Goal: Transaction & Acquisition: Obtain resource

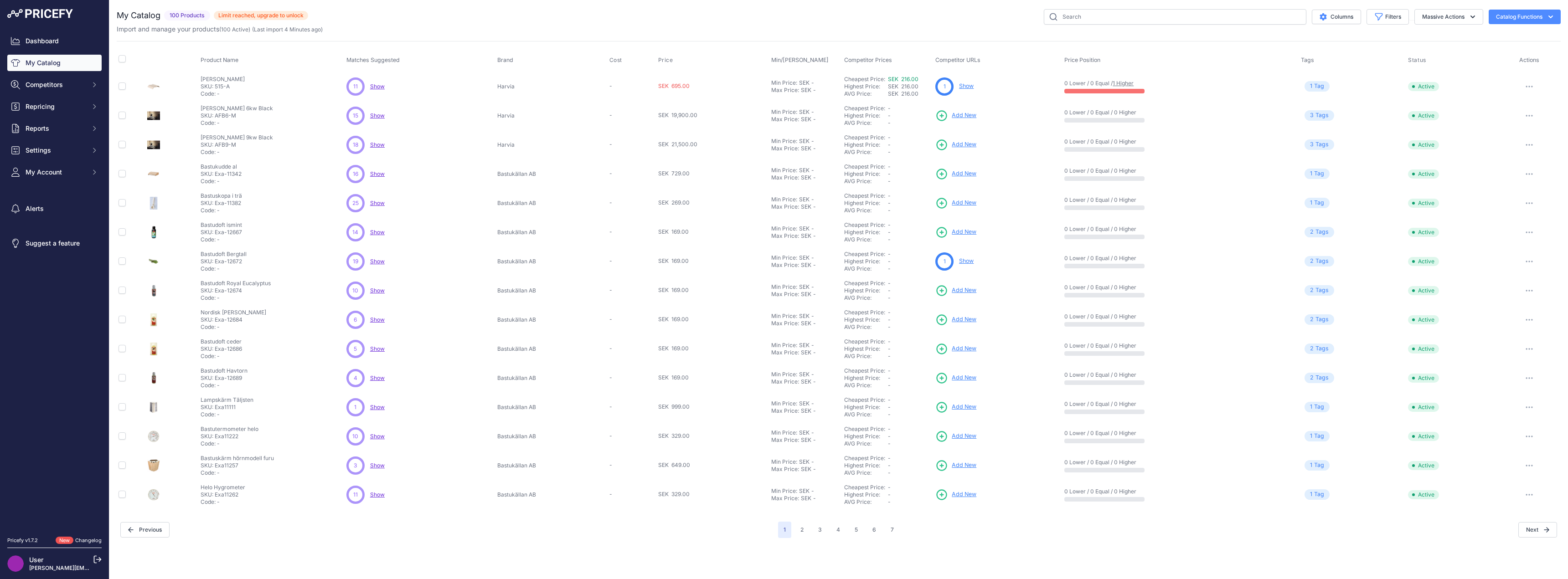
click at [807, 17] on div "Columns Filters Status All Status Only Enabled Only Disabled IKI" at bounding box center [934, 17] width 1253 height 16
click at [56, 61] on link "My Catalog" at bounding box center [54, 63] width 94 height 17
click at [381, 379] on span "Show" at bounding box center [378, 378] width 15 height 7
click at [59, 87] on span "Competitors" at bounding box center [56, 84] width 60 height 9
click at [56, 102] on link "Competitors" at bounding box center [54, 101] width 94 height 16
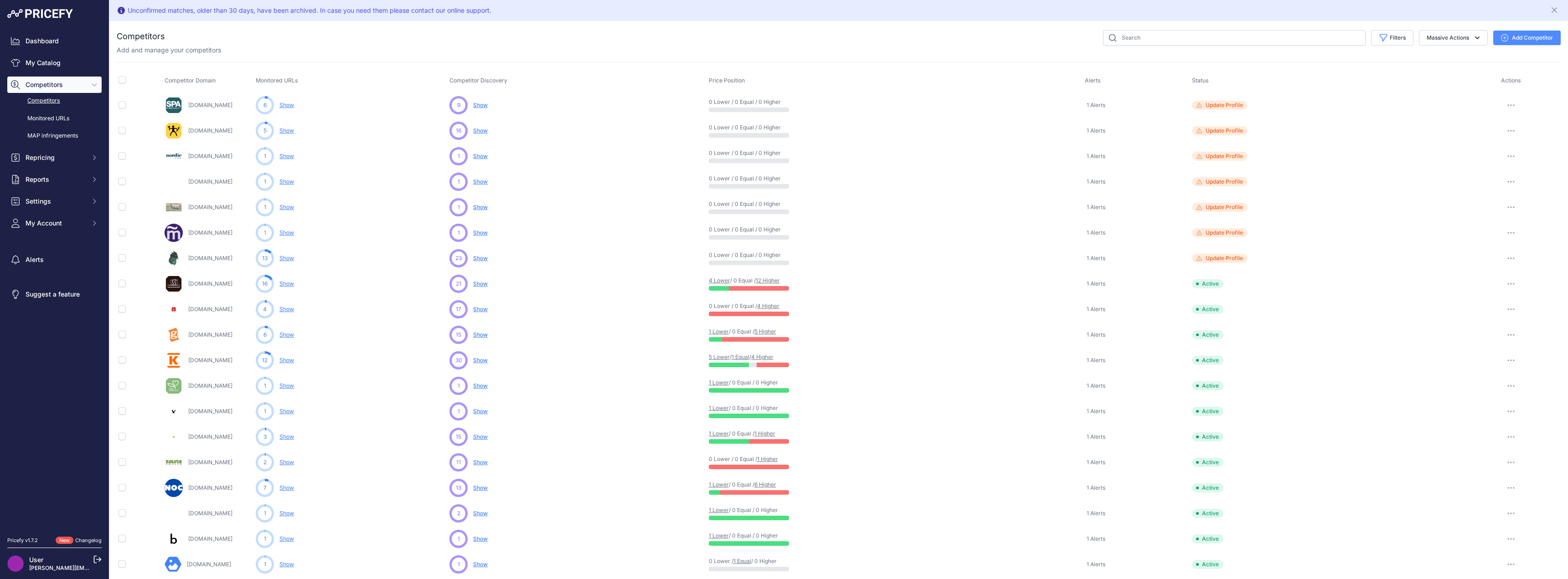
click at [1502, 103] on button "button" at bounding box center [1511, 105] width 18 height 12
click at [479, 104] on span "Show" at bounding box center [480, 105] width 15 height 7
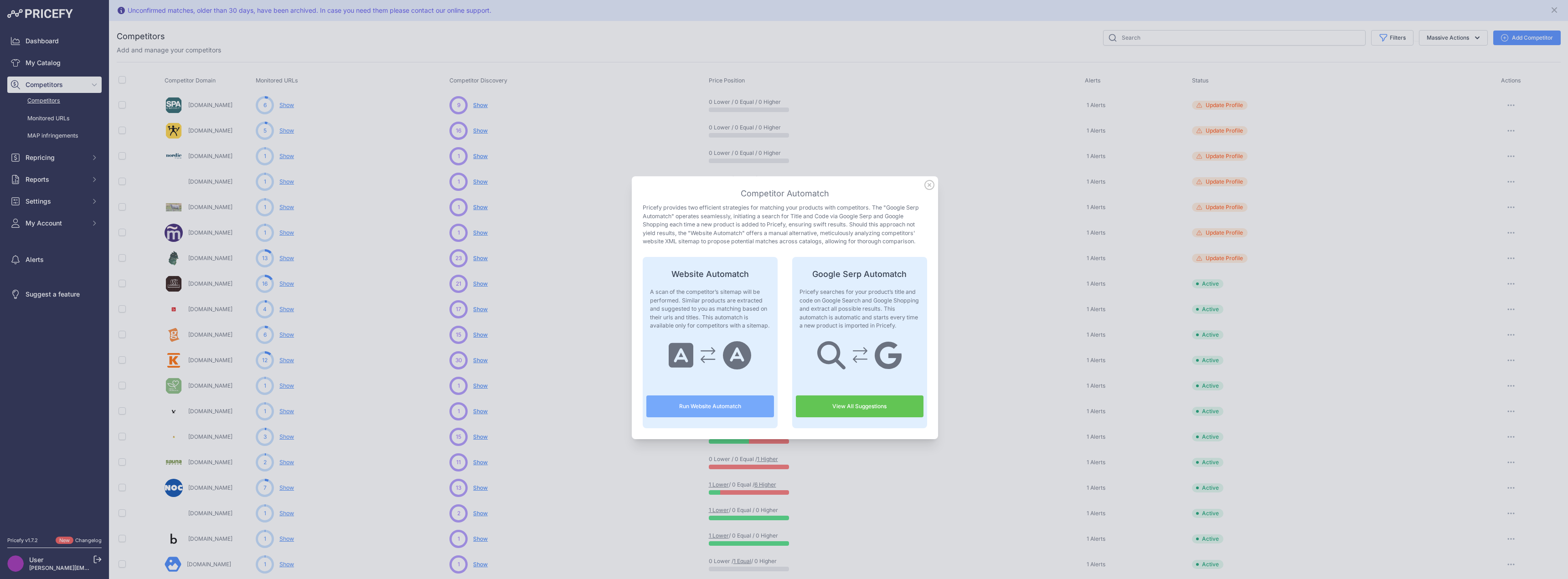
click at [843, 409] on link "View All Suggestions" at bounding box center [859, 406] width 127 height 22
click at [926, 186] on icon at bounding box center [929, 185] width 9 height 9
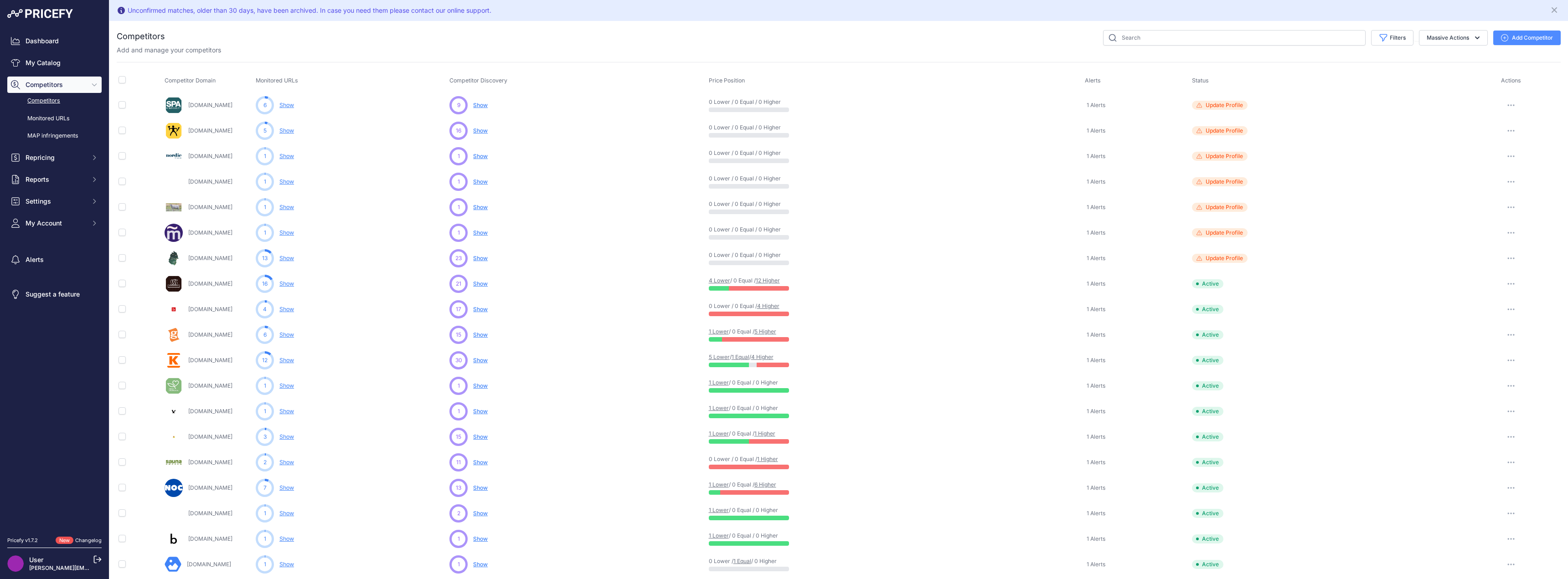
click at [480, 130] on span "Show" at bounding box center [480, 131] width 15 height 7
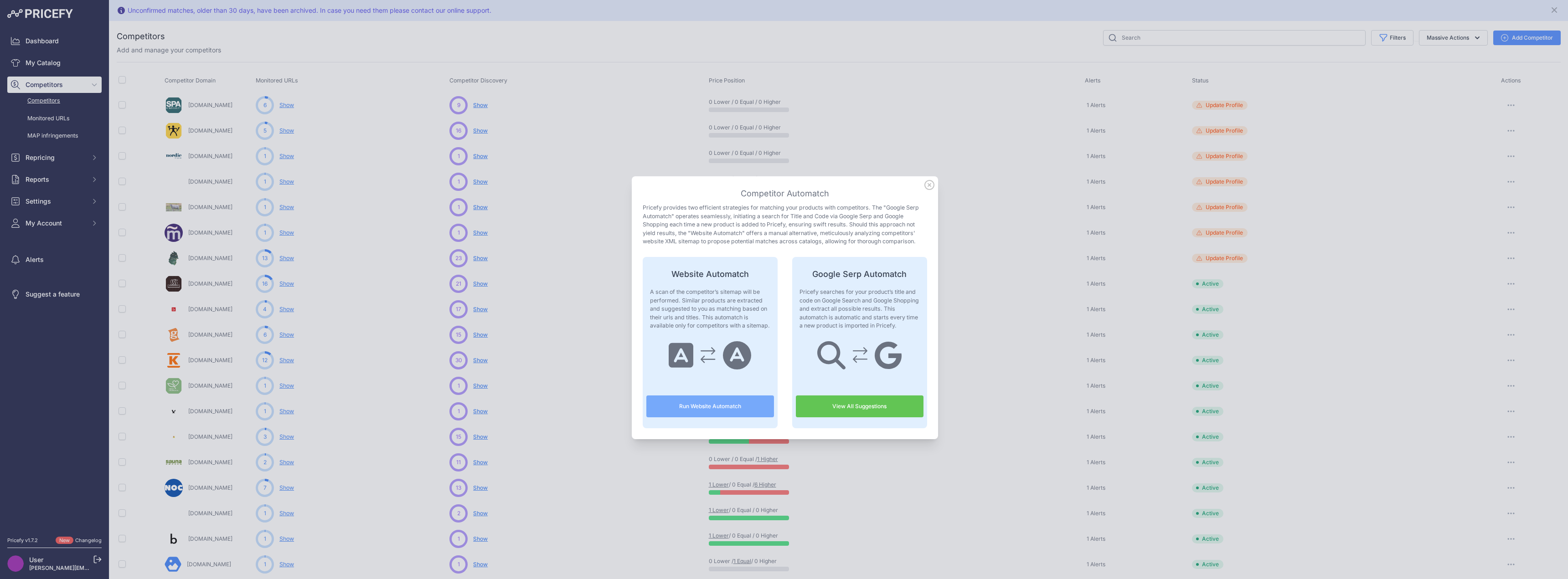
click at [874, 407] on link "View All Suggestions" at bounding box center [859, 406] width 127 height 22
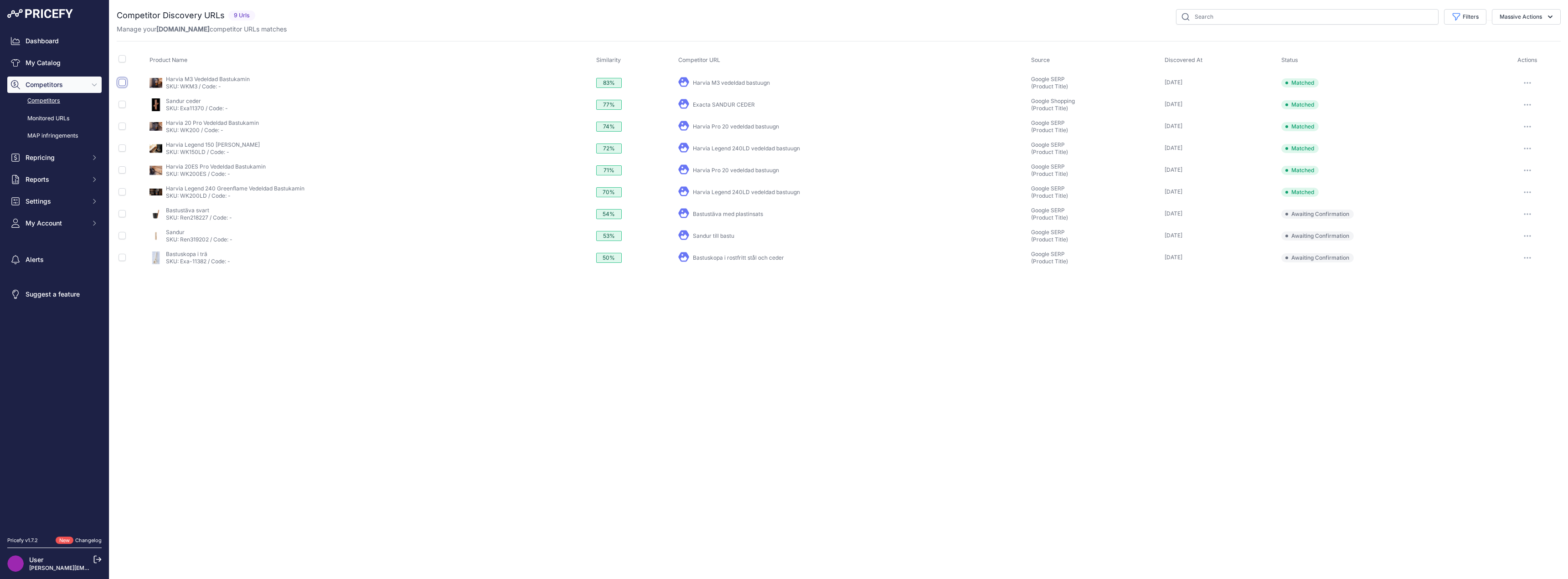
drag, startPoint x: 121, startPoint y: 83, endPoint x: 125, endPoint y: 90, distance: 8.1
click at [121, 83] on input "checkbox" at bounding box center [122, 82] width 7 height 7
checkbox input "true"
click at [121, 116] on div at bounding box center [122, 120] width 7 height 9
click at [123, 123] on input "checkbox" at bounding box center [122, 121] width 7 height 7
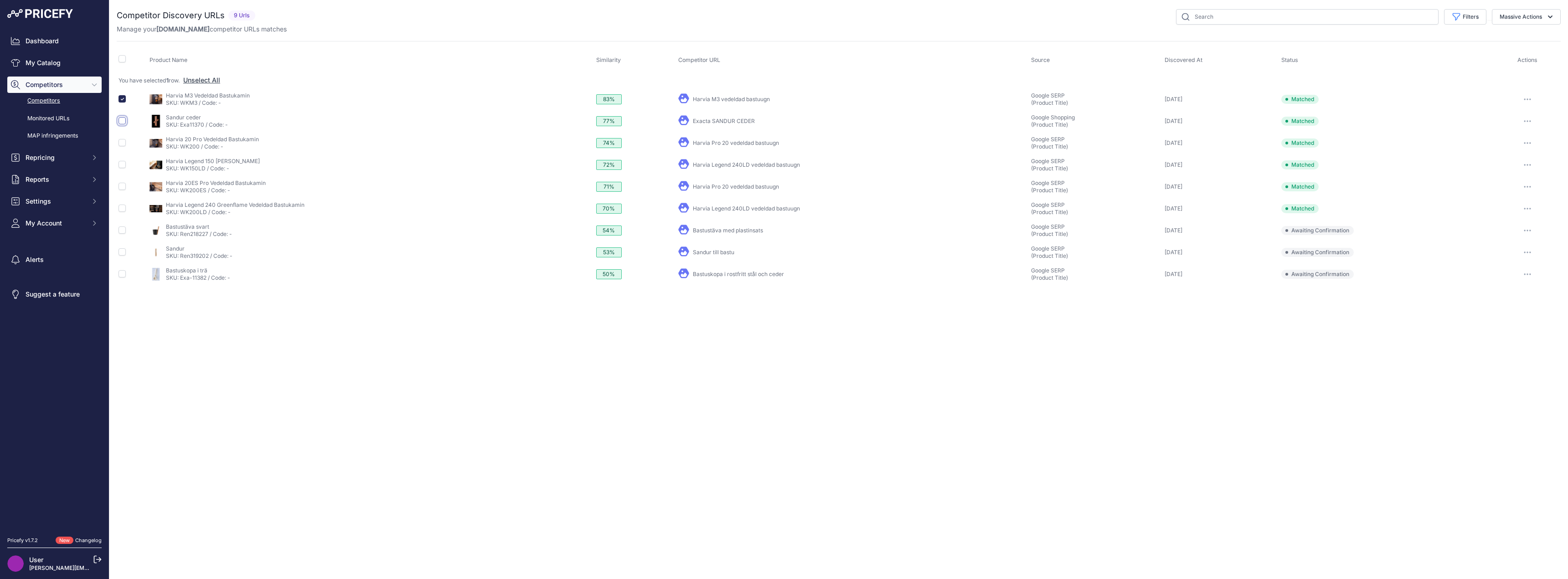
checkbox input "true"
click at [122, 144] on input "checkbox" at bounding box center [122, 142] width 7 height 7
checkbox input "true"
click at [1546, 15] on icon "button" at bounding box center [1550, 17] width 9 height 9
click at [1527, 37] on span "Confirm Match" at bounding box center [1516, 37] width 44 height 7
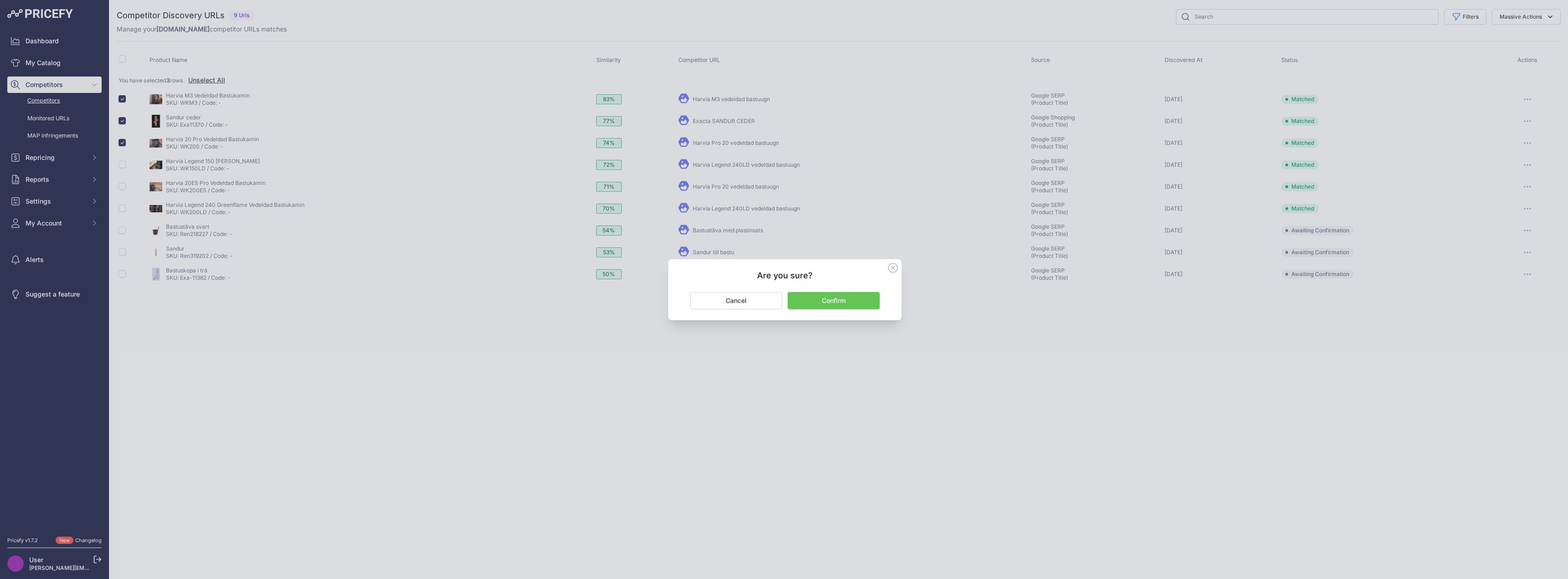
click at [838, 300] on button "Confirm" at bounding box center [833, 300] width 92 height 17
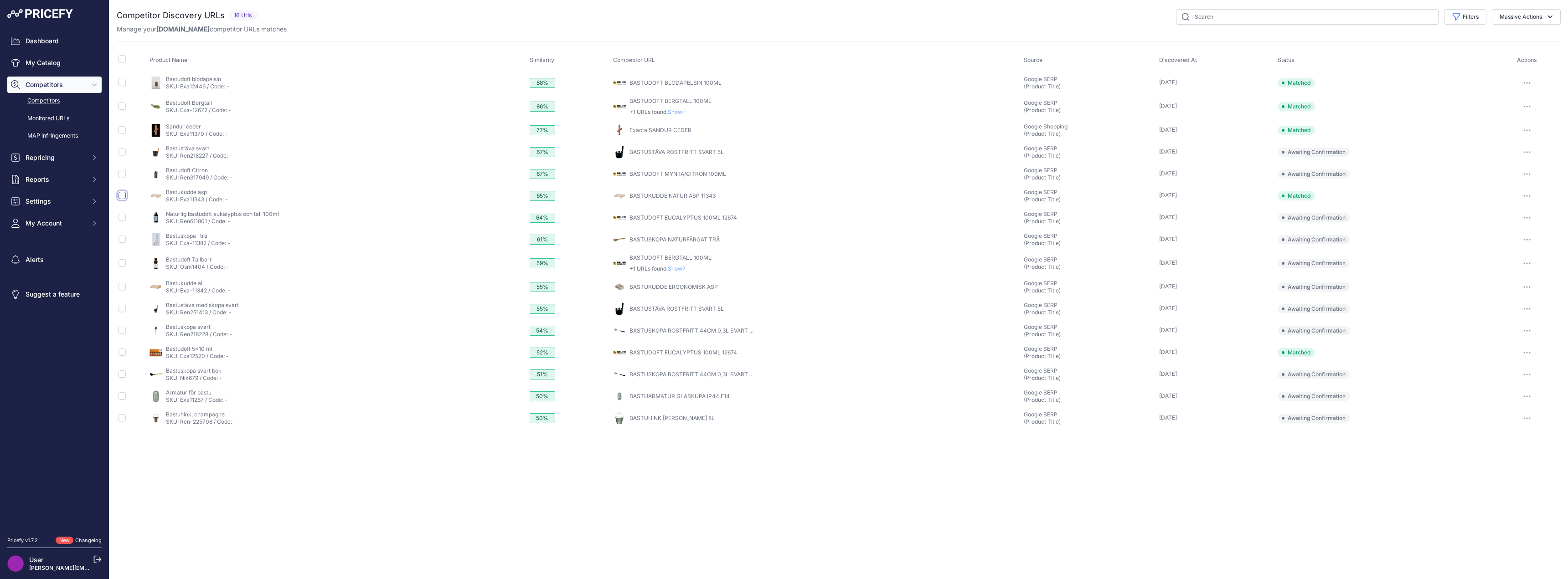
click at [125, 197] on input "checkbox" at bounding box center [122, 195] width 7 height 7
checkbox input "true"
click at [42, 101] on link "Competitors" at bounding box center [54, 101] width 94 height 16
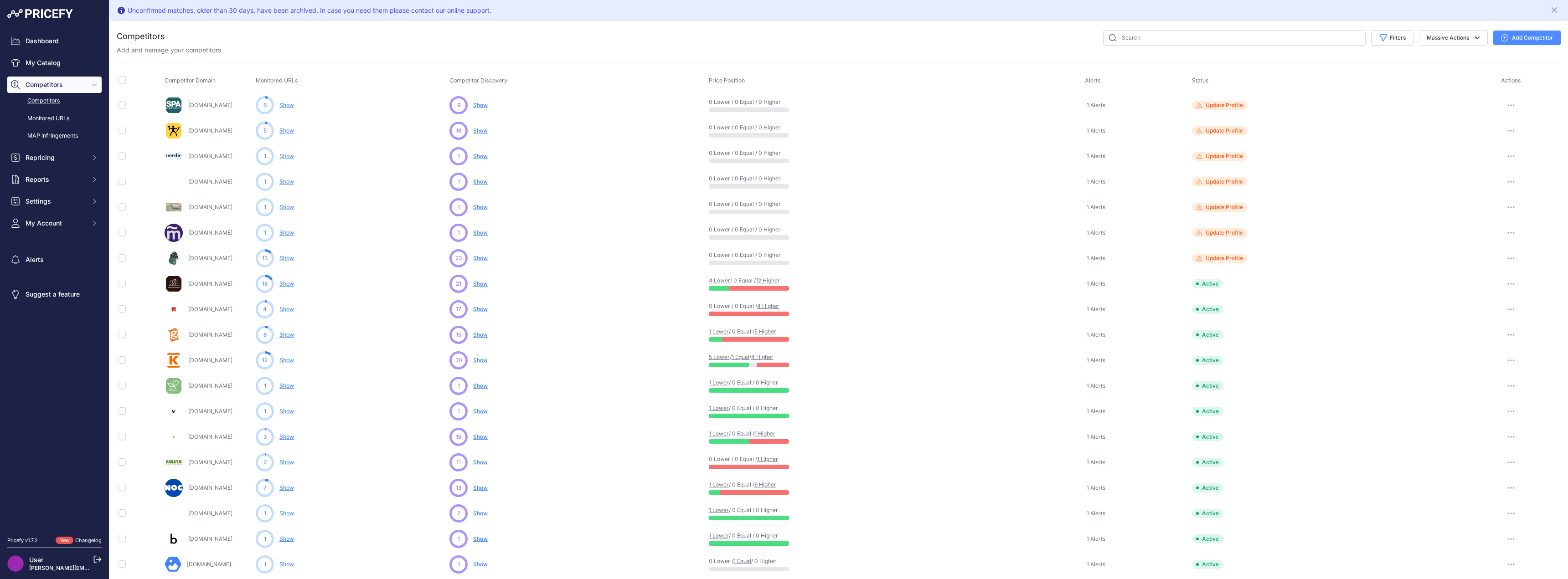
click at [484, 284] on span "Show" at bounding box center [480, 284] width 15 height 7
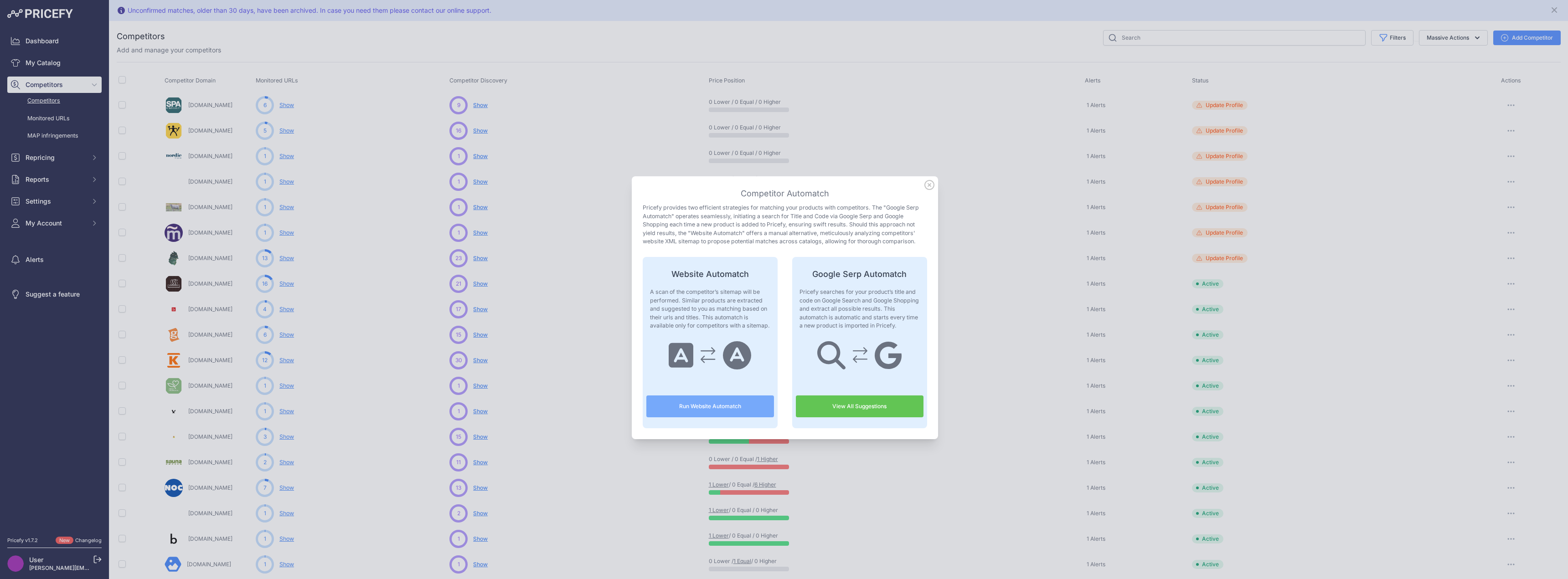
click at [839, 398] on link "View All Suggestions" at bounding box center [859, 406] width 127 height 22
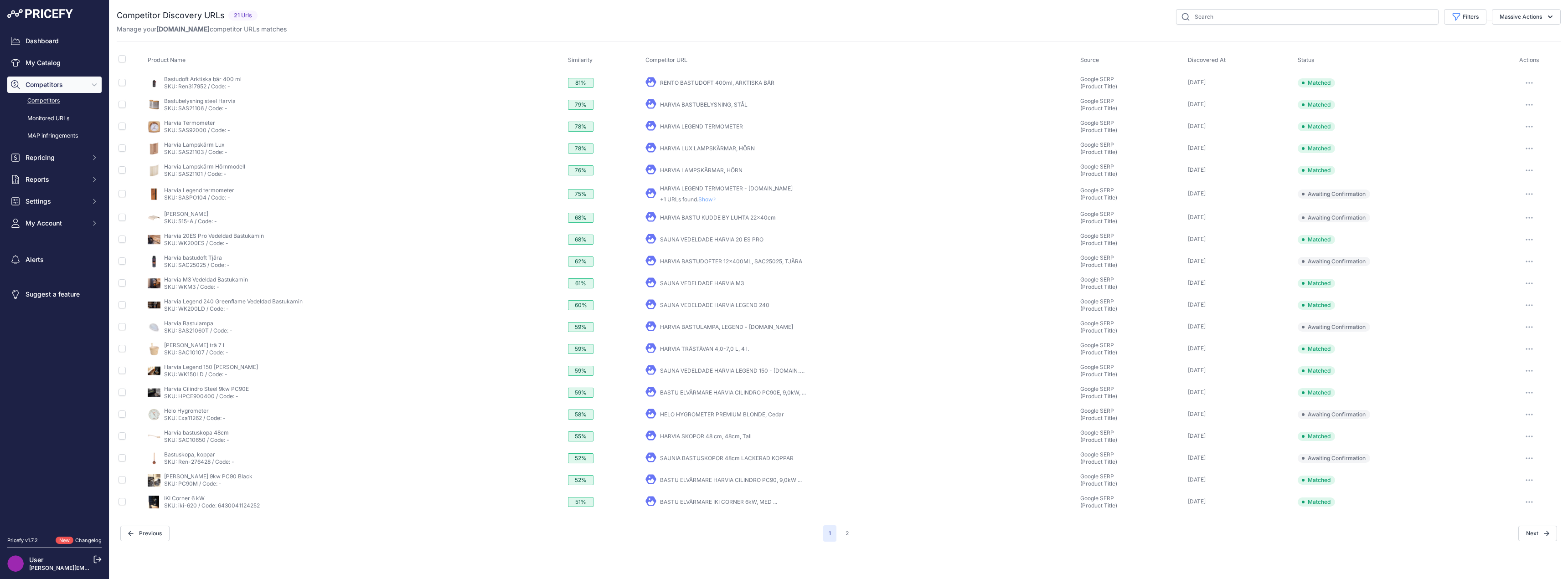
click at [44, 99] on link "Competitors" at bounding box center [54, 101] width 94 height 16
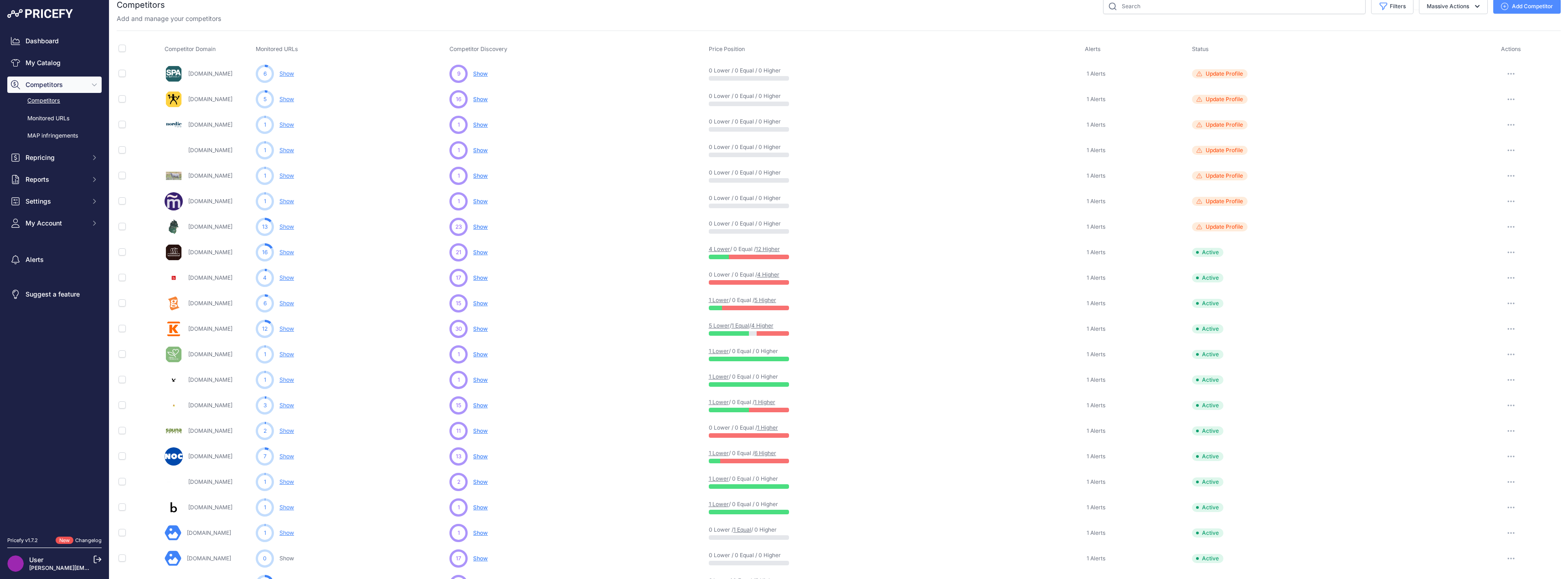
scroll to position [46, 0]
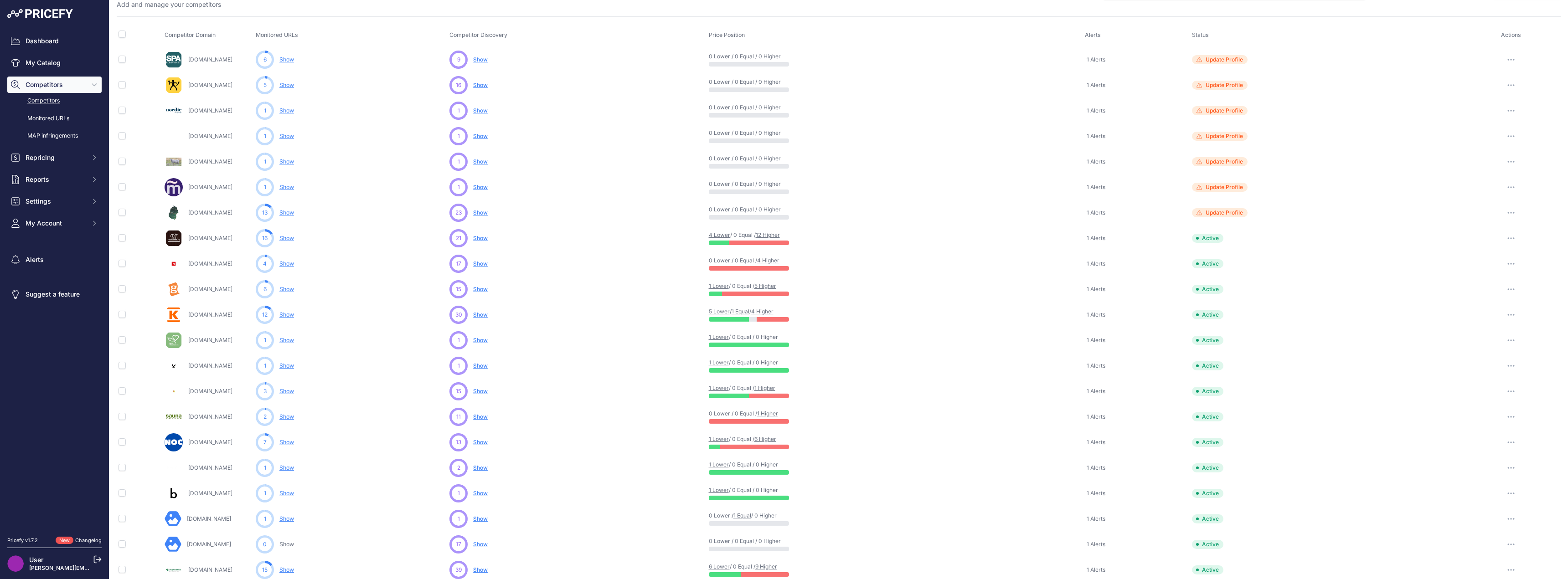
click at [484, 390] on span "Show" at bounding box center [480, 391] width 15 height 7
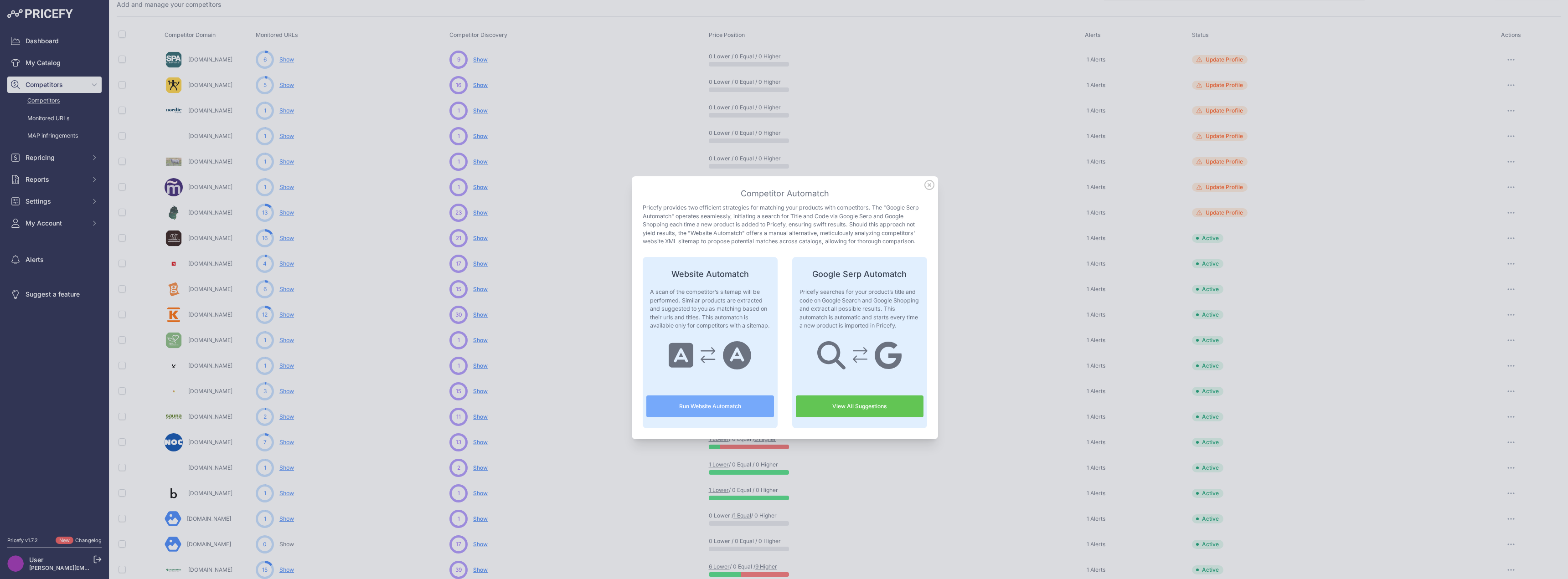
click at [844, 406] on link "View All Suggestions" at bounding box center [859, 406] width 127 height 22
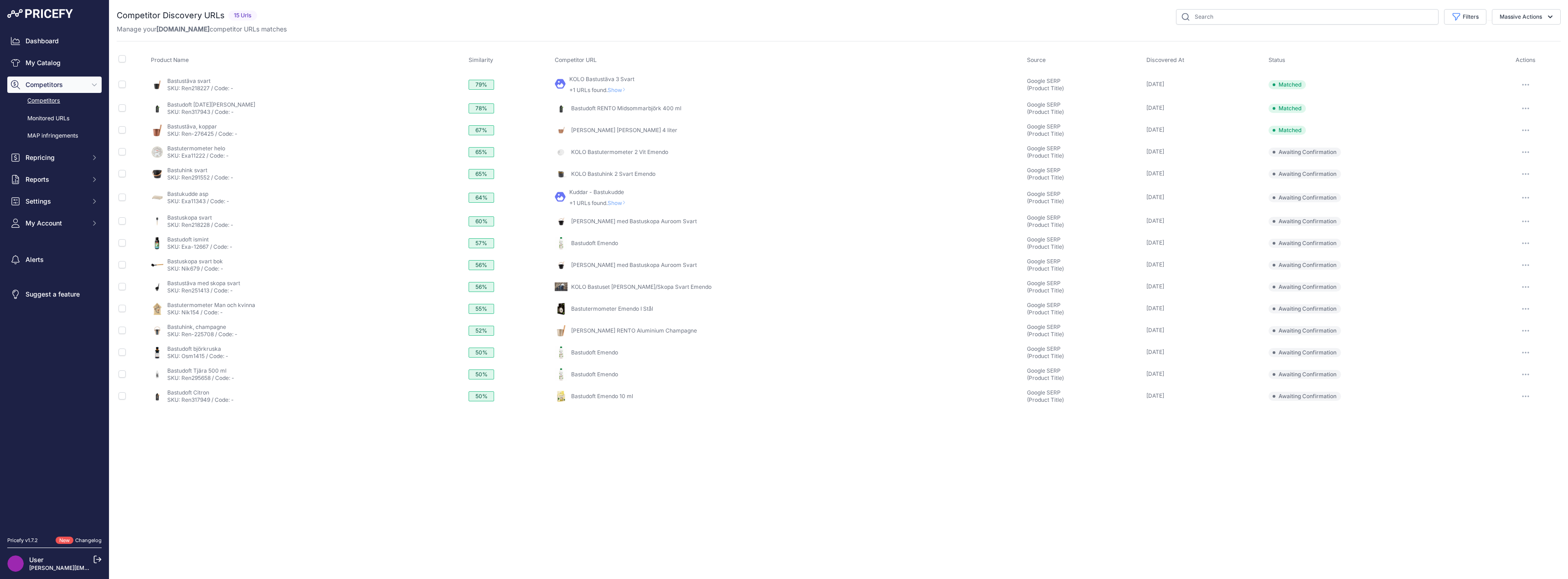
click at [49, 96] on link "Competitors" at bounding box center [54, 101] width 94 height 16
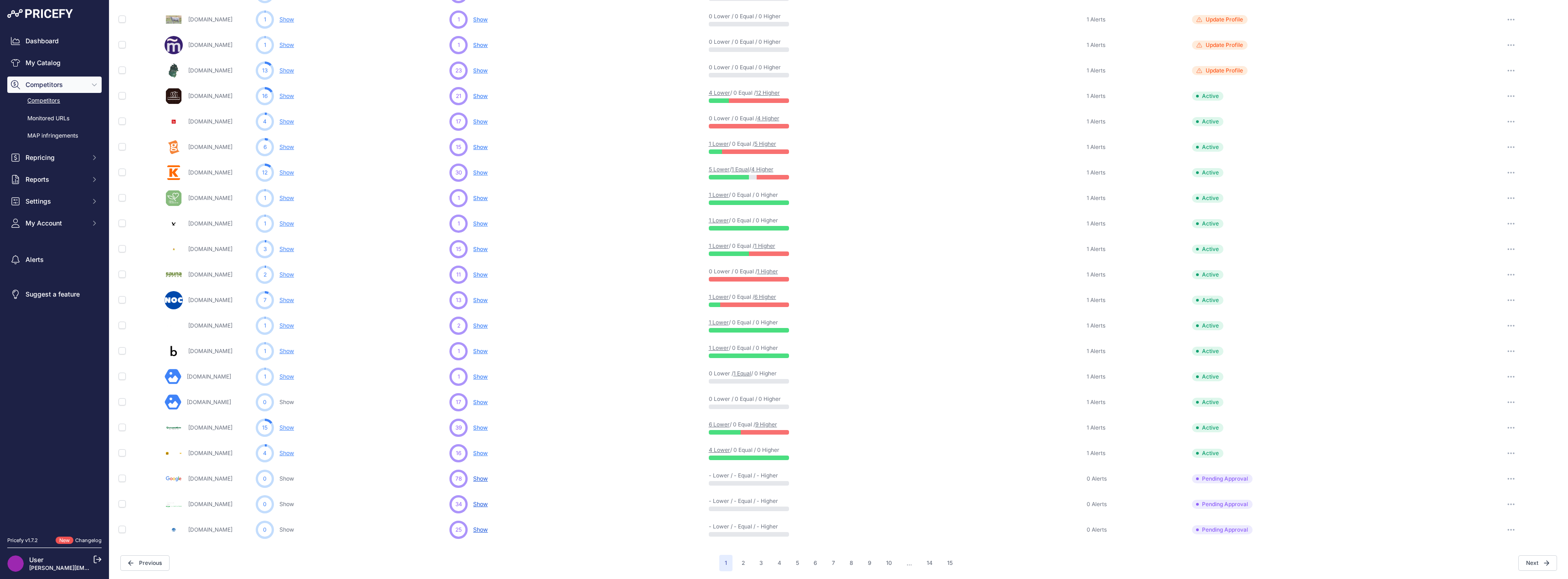
scroll to position [189, 0]
click at [485, 502] on span "Show" at bounding box center [480, 502] width 15 height 7
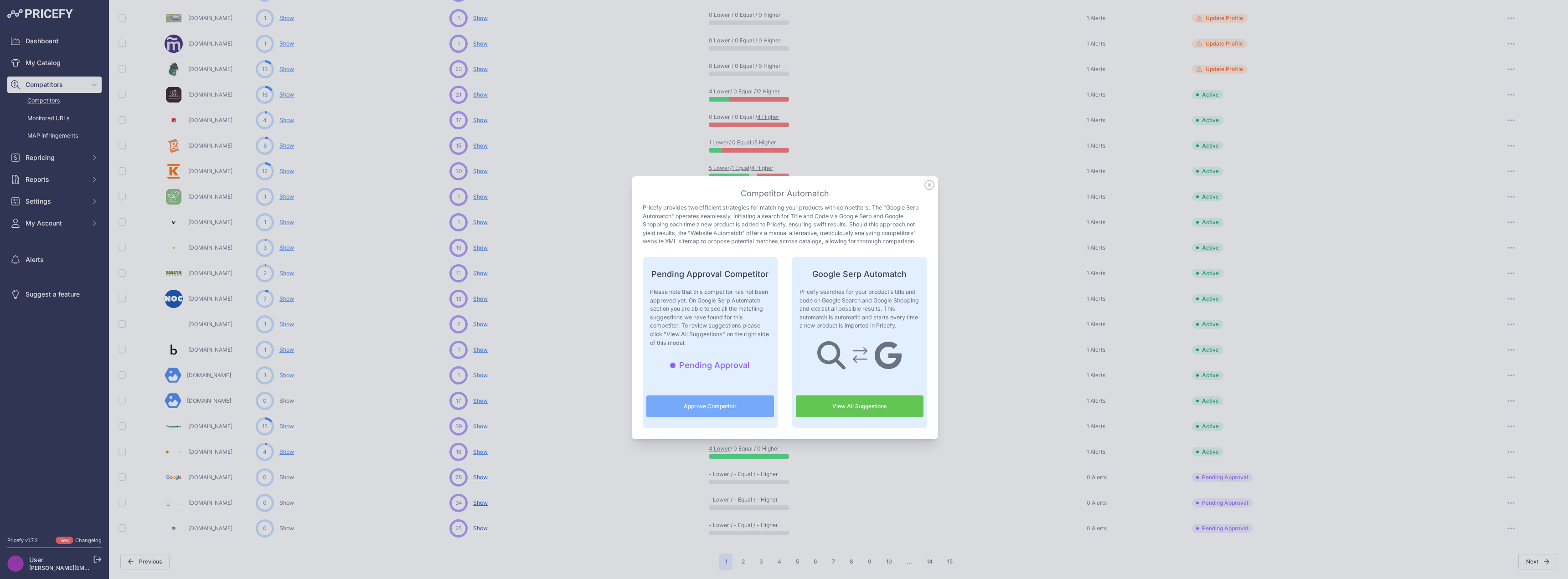
click at [847, 402] on link "View All Suggestions" at bounding box center [859, 406] width 127 height 22
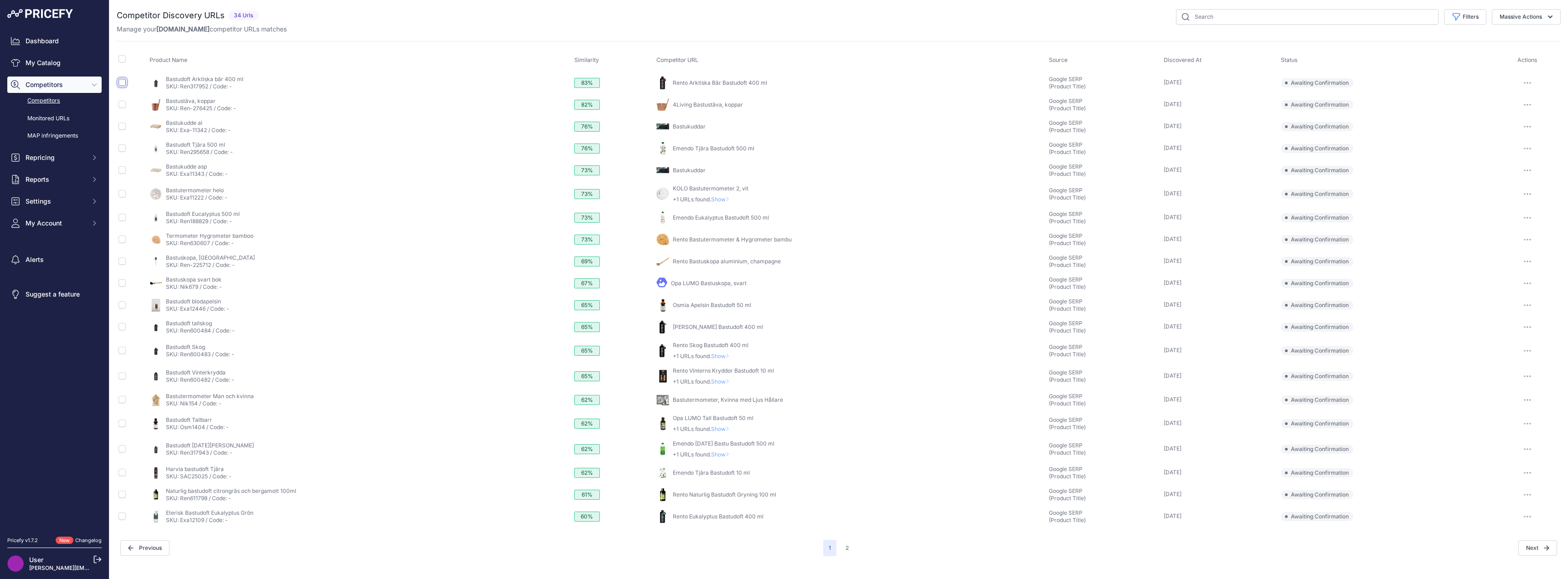
click at [123, 83] on input "checkbox" at bounding box center [122, 82] width 7 height 7
checkbox input "true"
click at [122, 275] on input "checkbox" at bounding box center [122, 275] width 7 height 7
checkbox input "true"
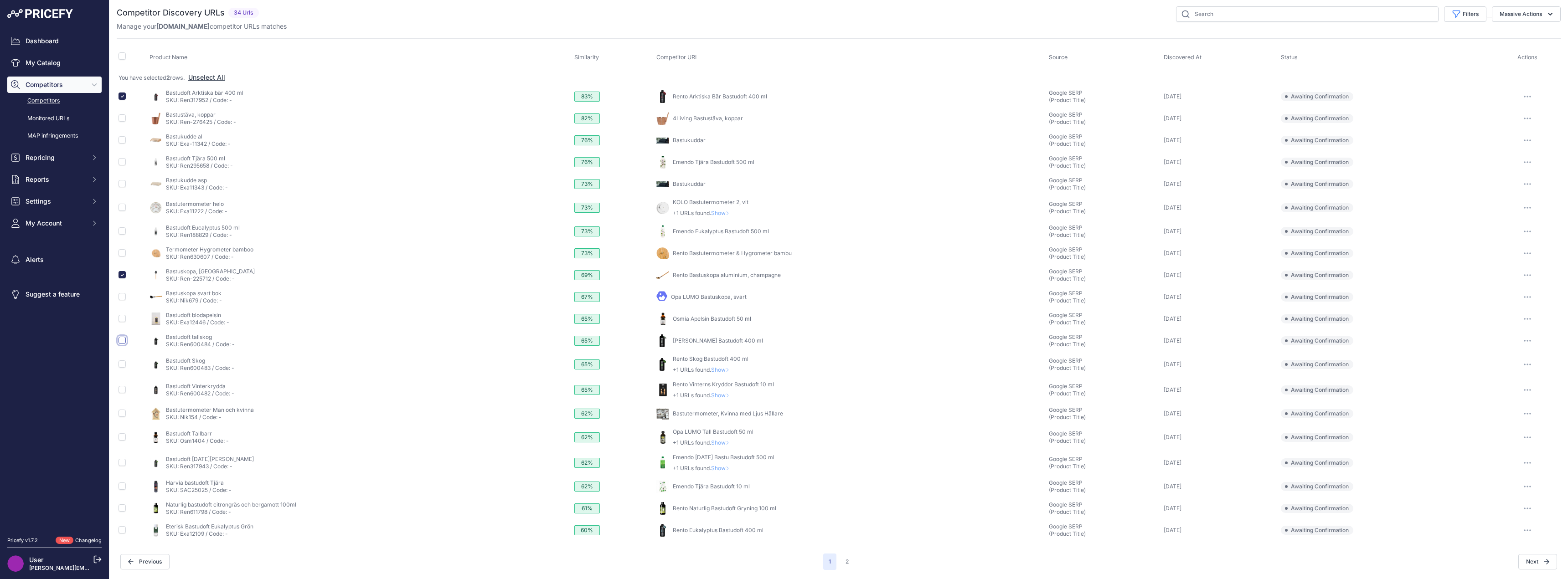
click at [122, 340] on input "checkbox" at bounding box center [122, 340] width 7 height 7
checkbox input "true"
click at [121, 366] on input "checkbox" at bounding box center [122, 367] width 7 height 7
checkbox input "true"
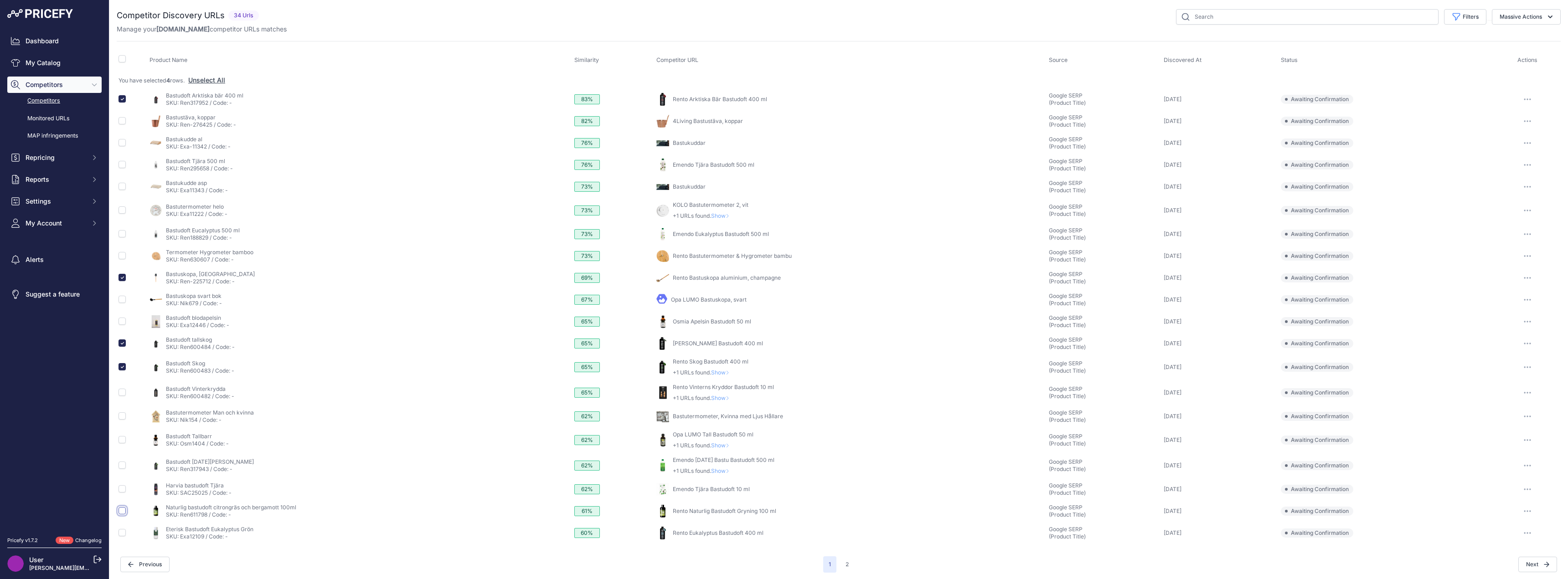
click at [124, 512] on input "checkbox" at bounding box center [122, 511] width 7 height 7
checkbox input "true"
click at [1546, 15] on icon "button" at bounding box center [1550, 17] width 9 height 9
click at [1524, 36] on span "Confirm Match" at bounding box center [1516, 37] width 44 height 7
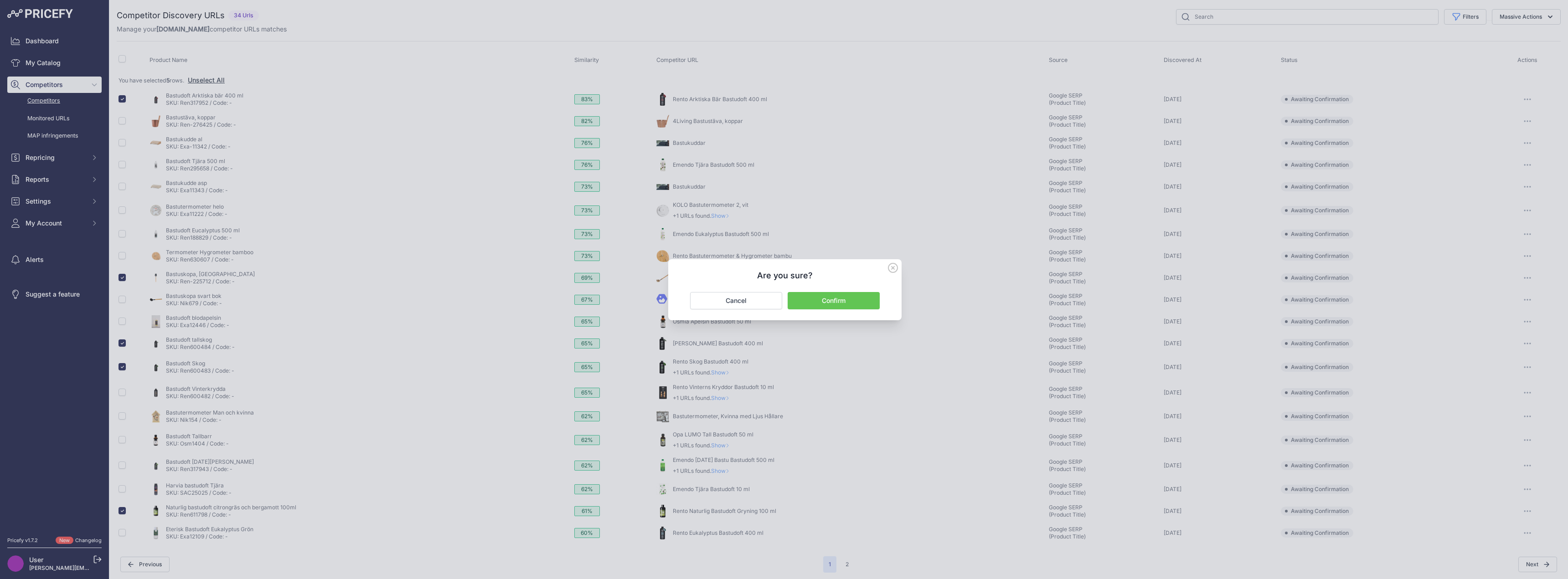
click at [834, 301] on button "Confirm" at bounding box center [833, 300] width 92 height 17
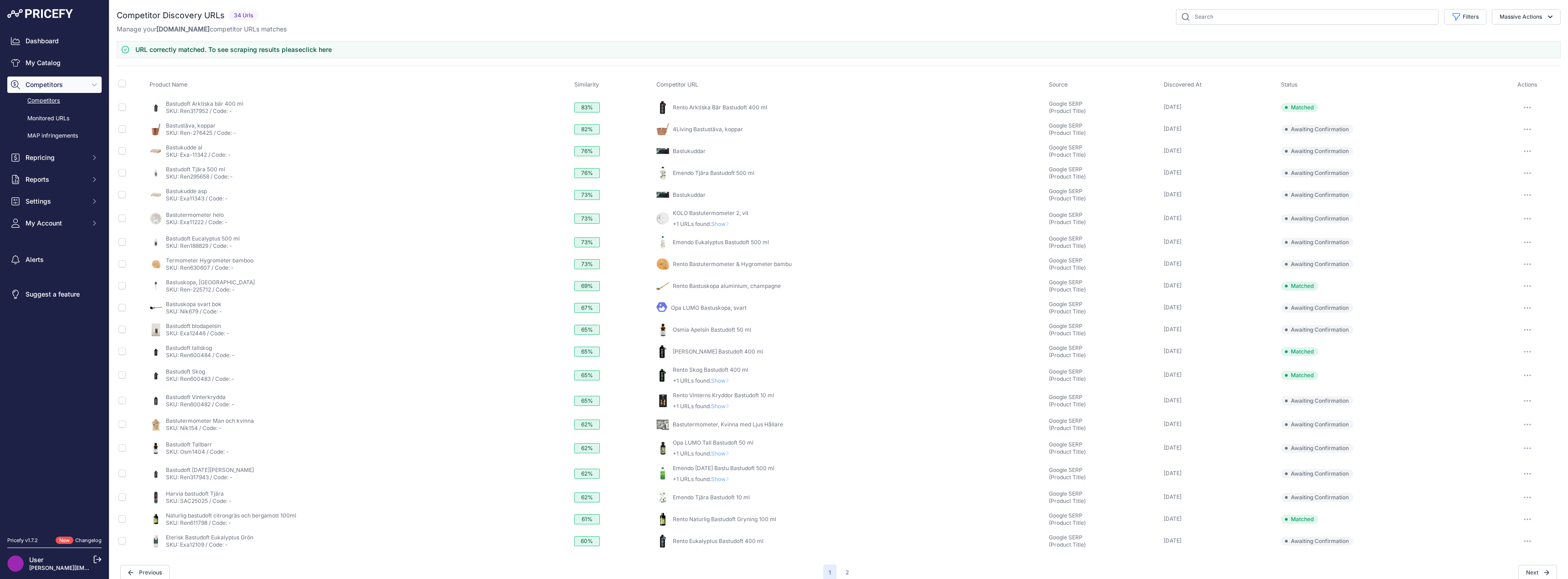
click at [844, 570] on button "2" at bounding box center [846, 573] width 14 height 17
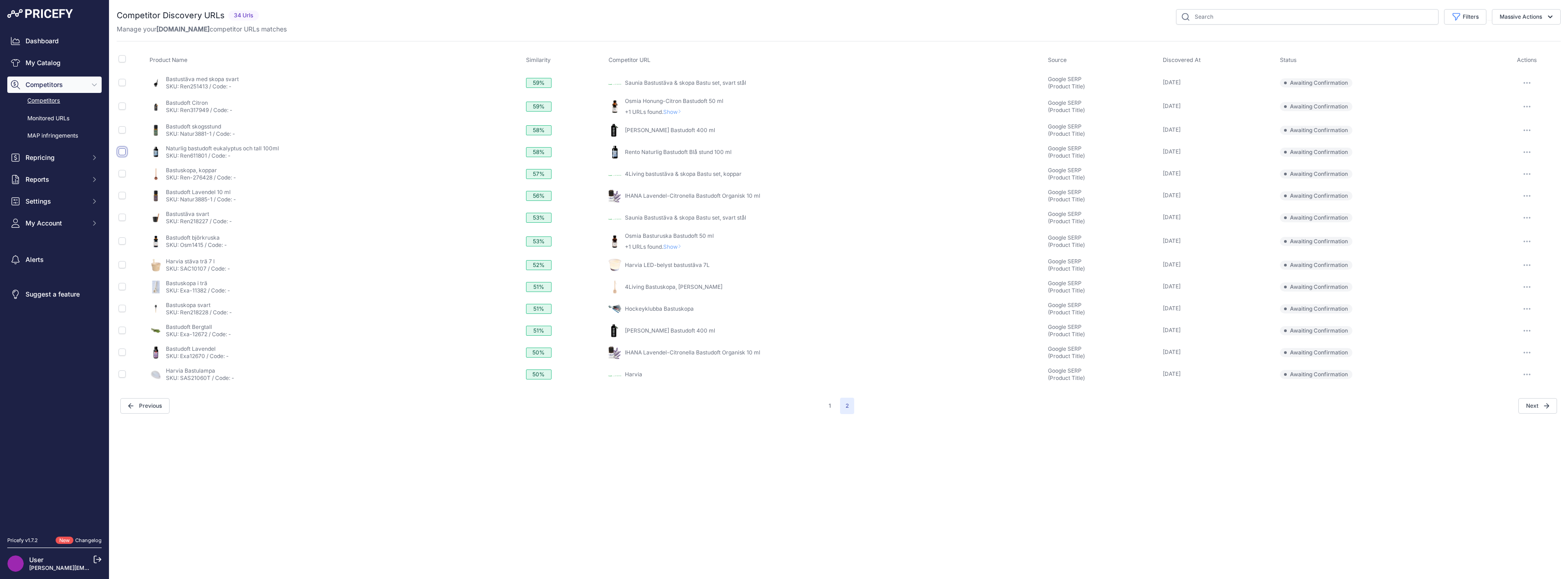
click at [122, 152] on input "checkbox" at bounding box center [122, 151] width 7 height 7
checkbox input "true"
click at [122, 260] on input "checkbox" at bounding box center [122, 257] width 7 height 7
checkbox input "true"
click at [1543, 14] on button "Massive Actions" at bounding box center [1526, 17] width 69 height 16
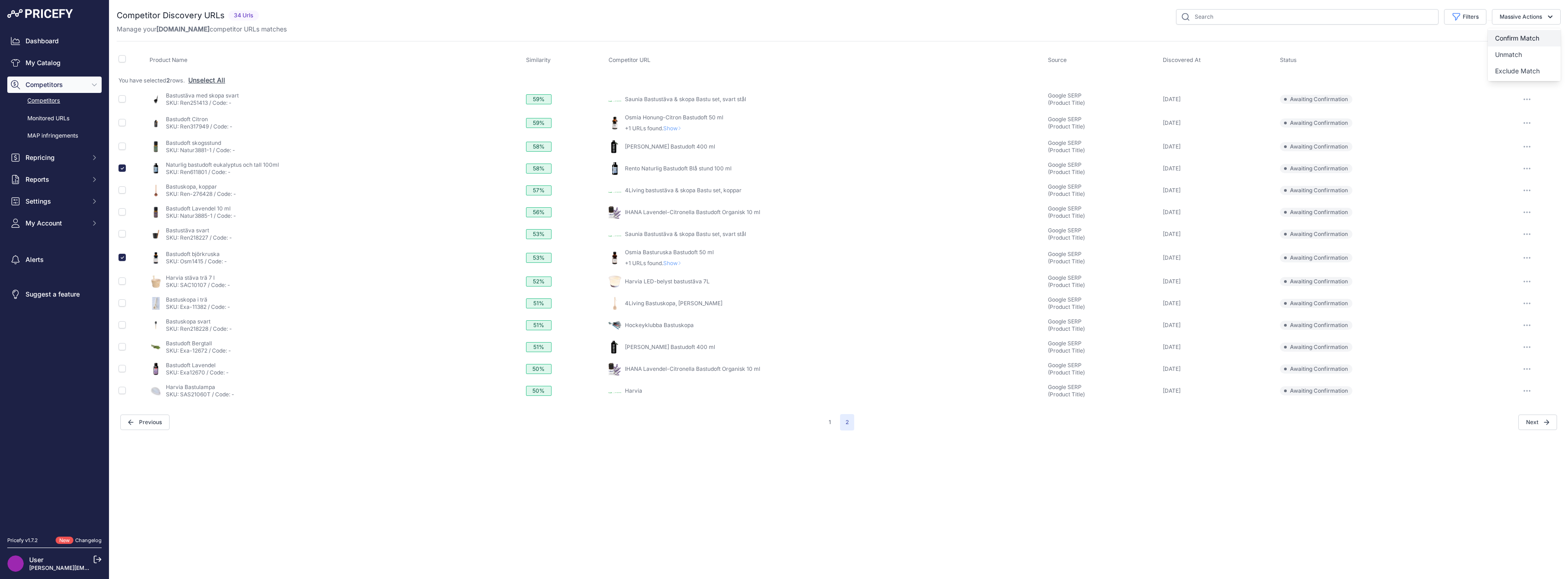
click at [1533, 34] on button "Confirm Match" at bounding box center [1525, 38] width 73 height 17
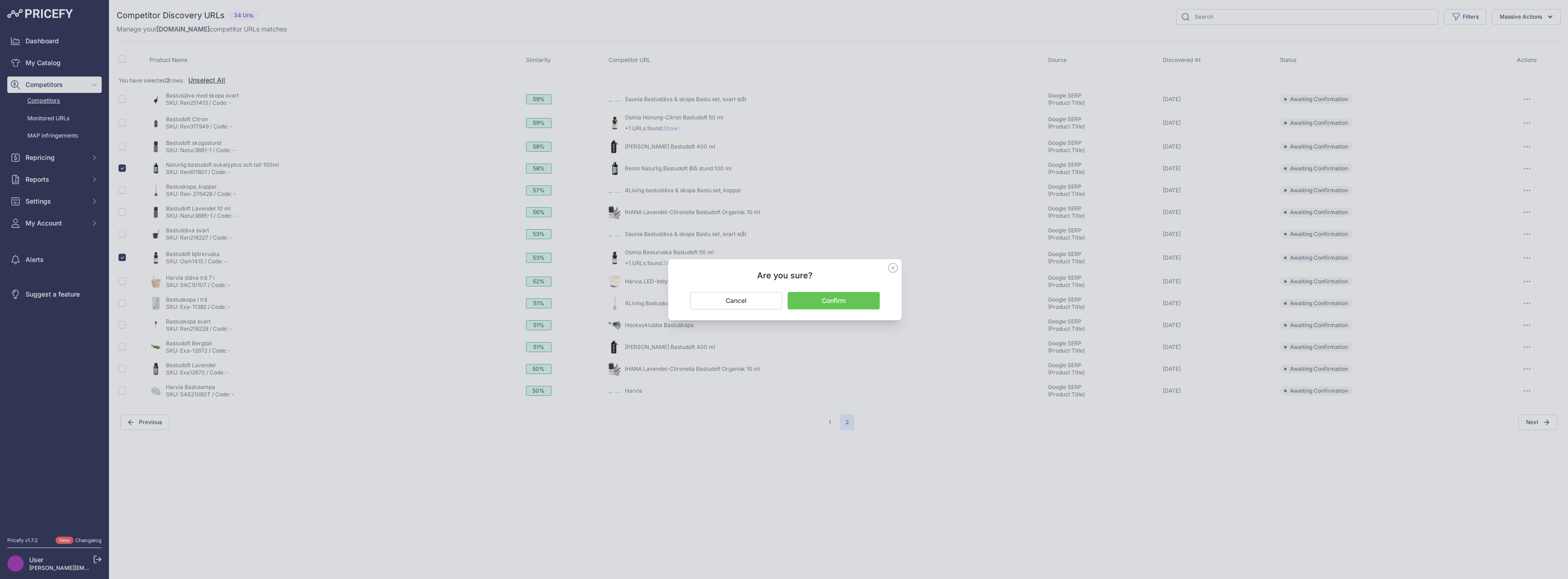
click at [846, 290] on div "Are you sure? Confirm Cancel" at bounding box center [785, 290] width 233 height 61
click at [845, 295] on button "Confirm" at bounding box center [833, 300] width 92 height 17
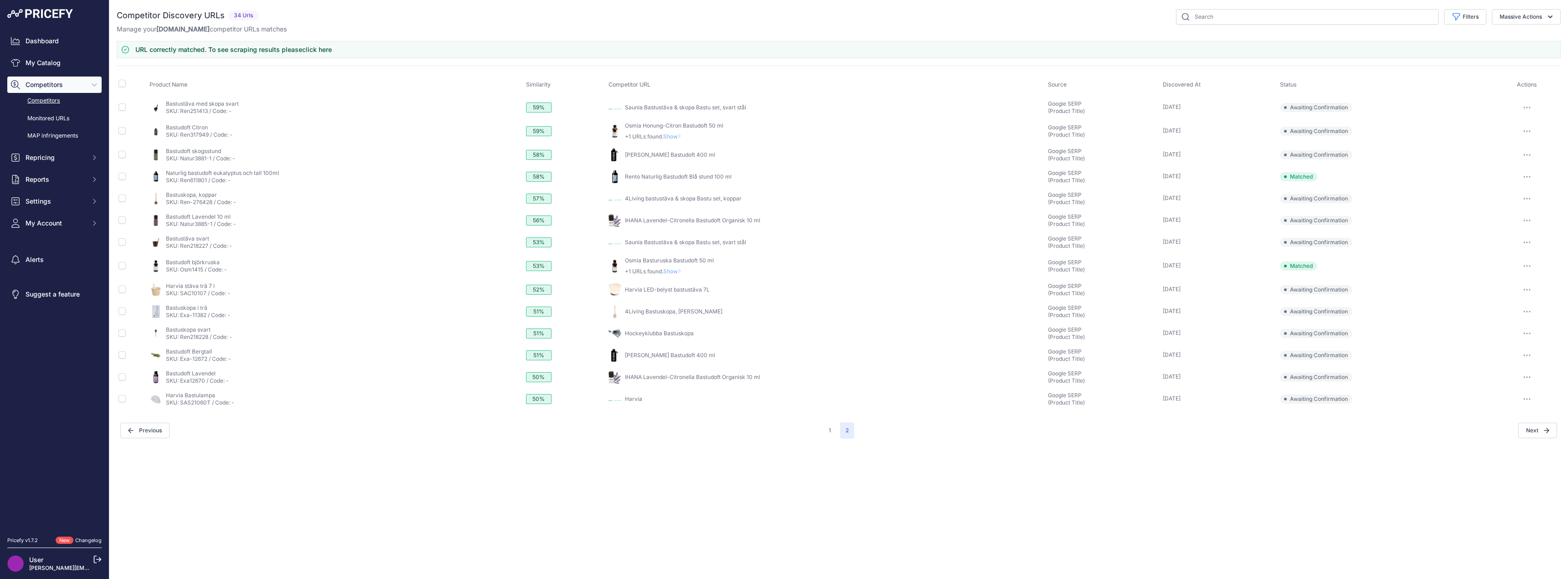
click at [50, 101] on link "Competitors" at bounding box center [54, 101] width 94 height 16
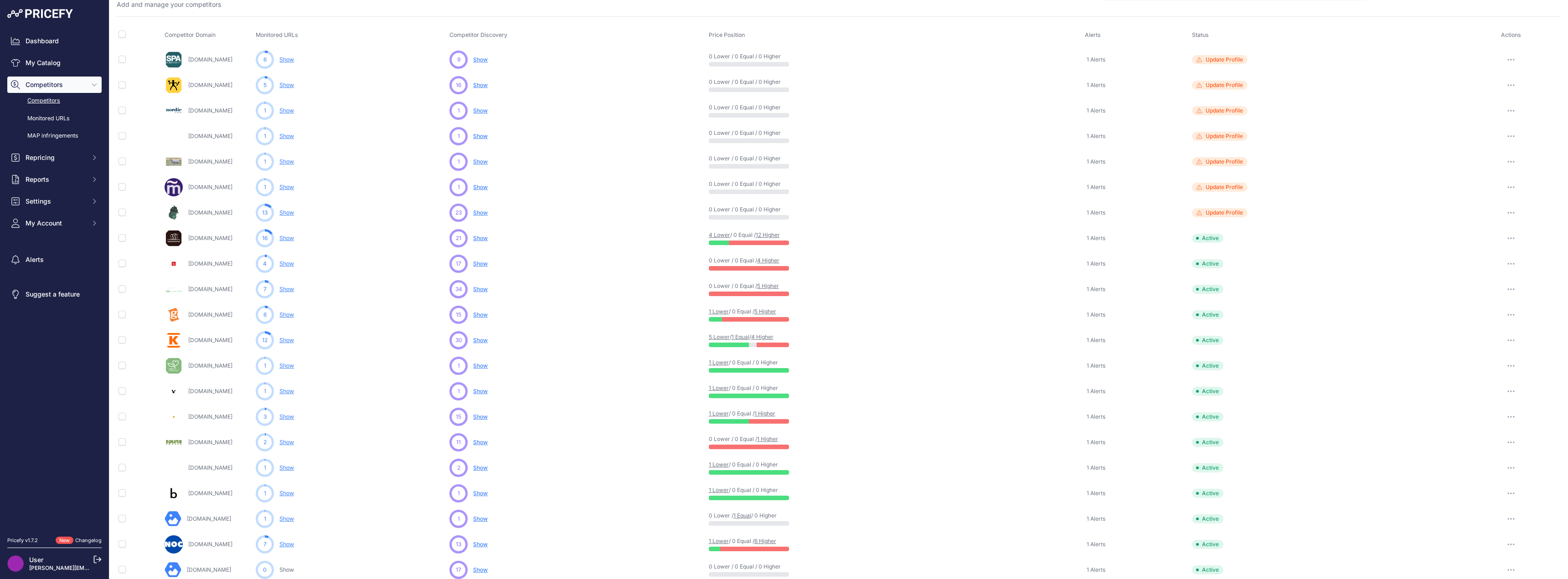
scroll to position [92, 0]
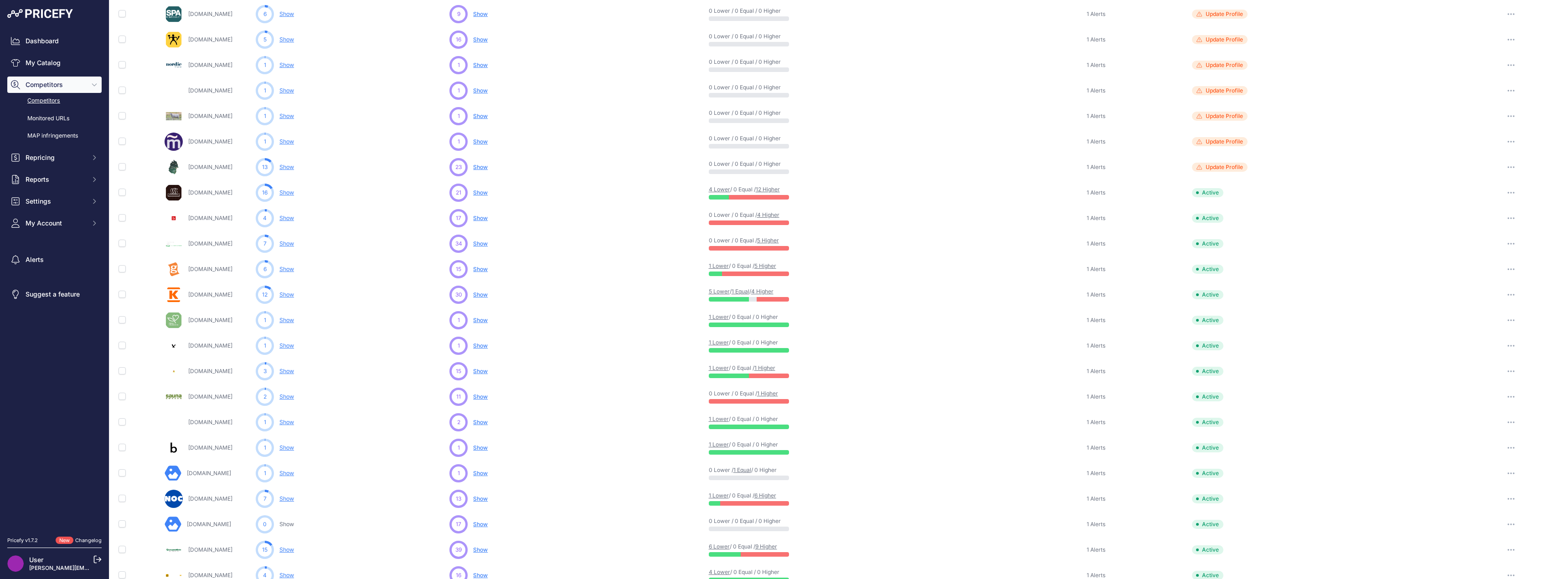
click at [481, 396] on span "Show" at bounding box center [480, 397] width 15 height 7
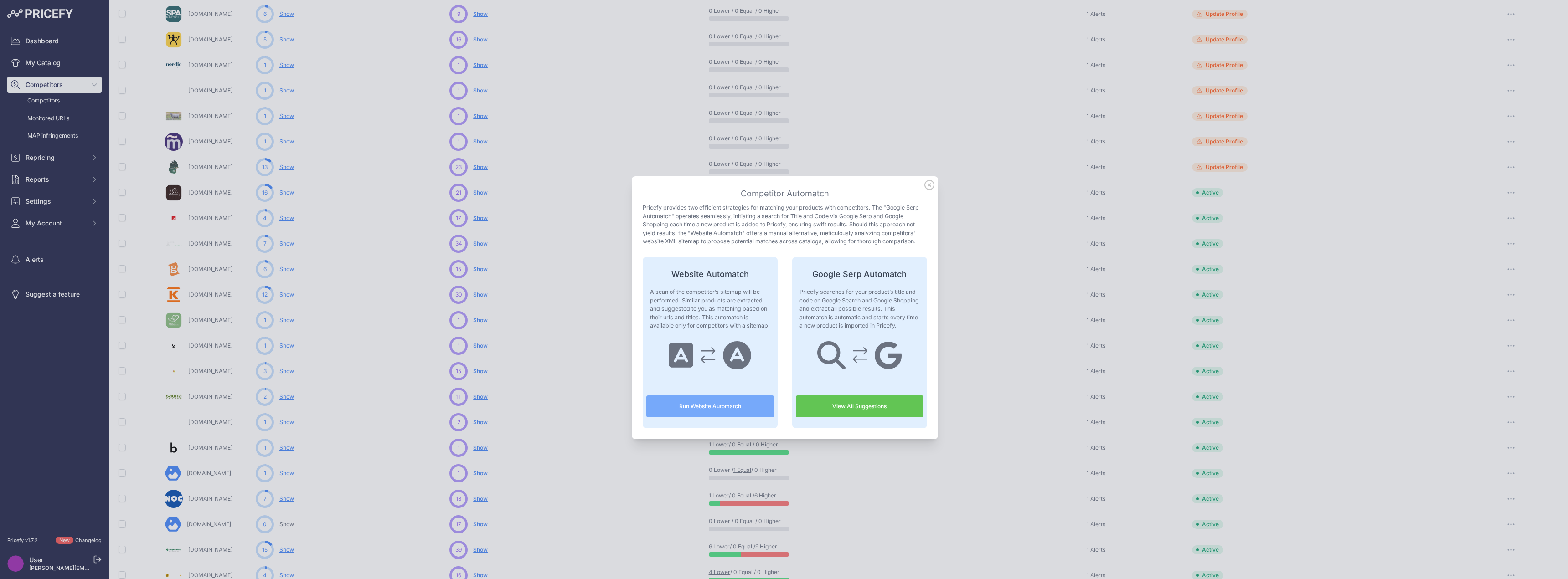
click at [828, 408] on link "View All Suggestions" at bounding box center [859, 406] width 127 height 22
click at [927, 185] on icon at bounding box center [930, 185] width 10 height 10
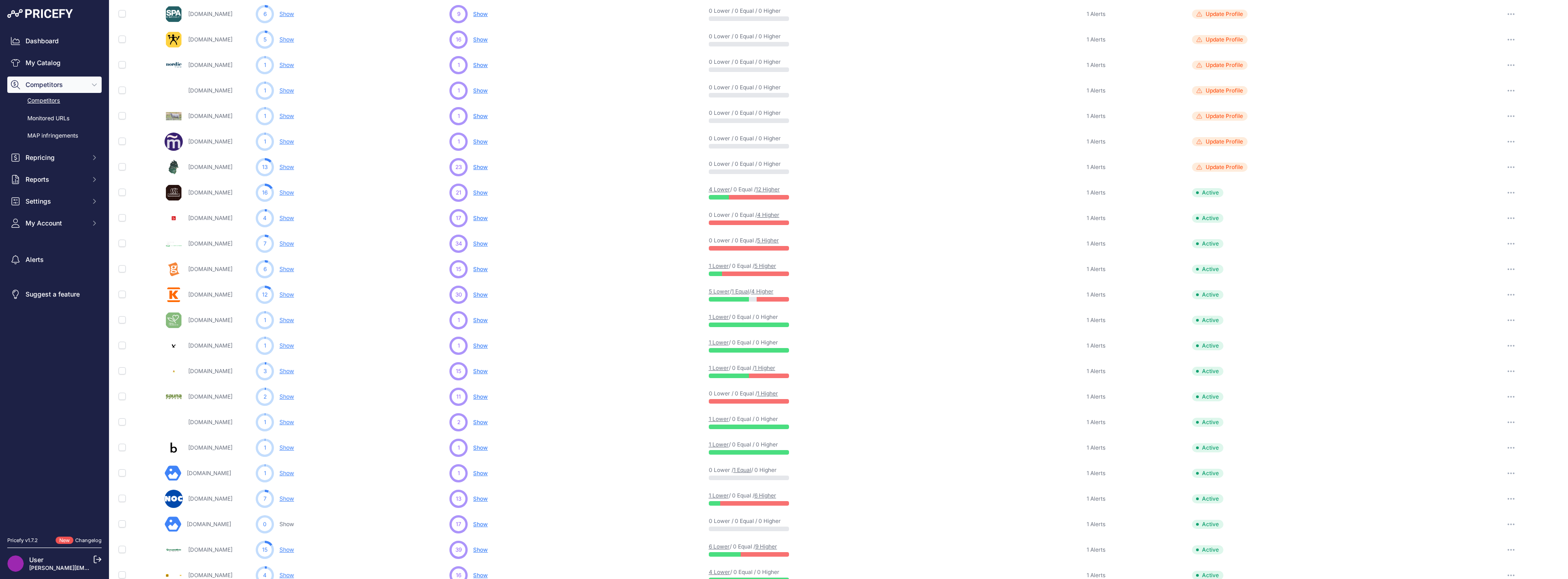
click at [480, 419] on span "Show" at bounding box center [480, 422] width 15 height 7
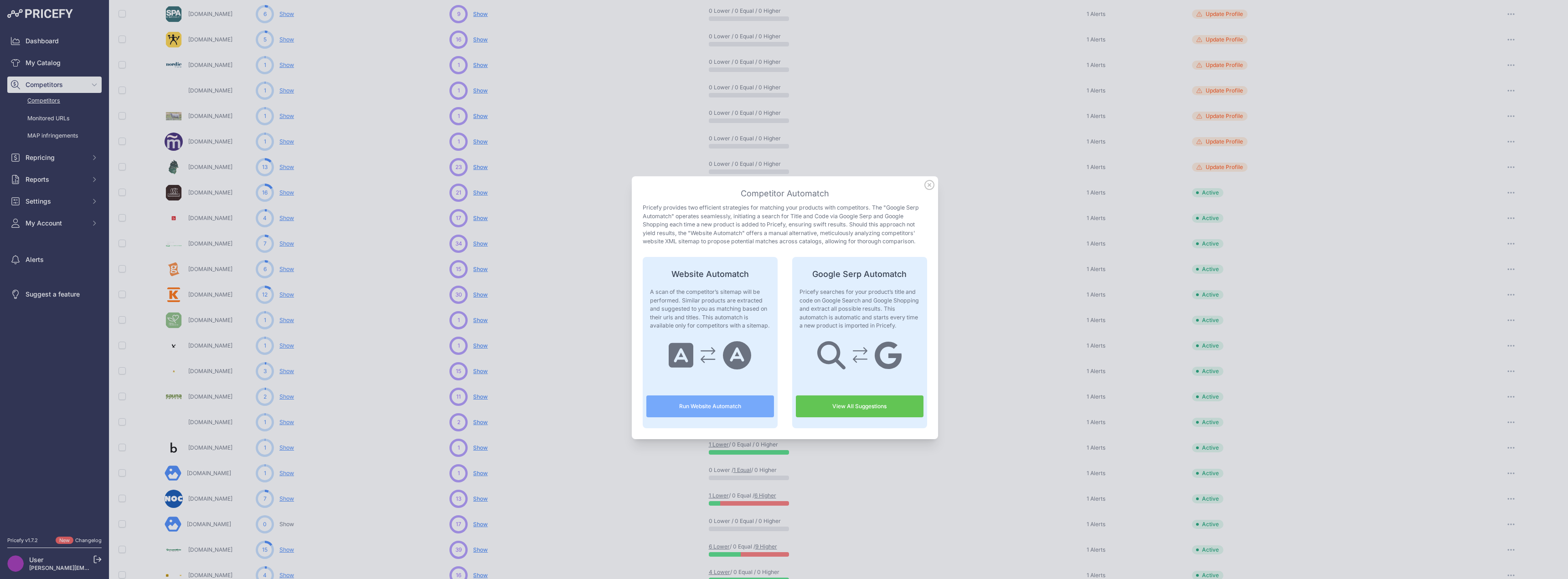
click at [831, 402] on link "View All Suggestions" at bounding box center [859, 406] width 127 height 22
click at [926, 184] on icon at bounding box center [930, 185] width 10 height 10
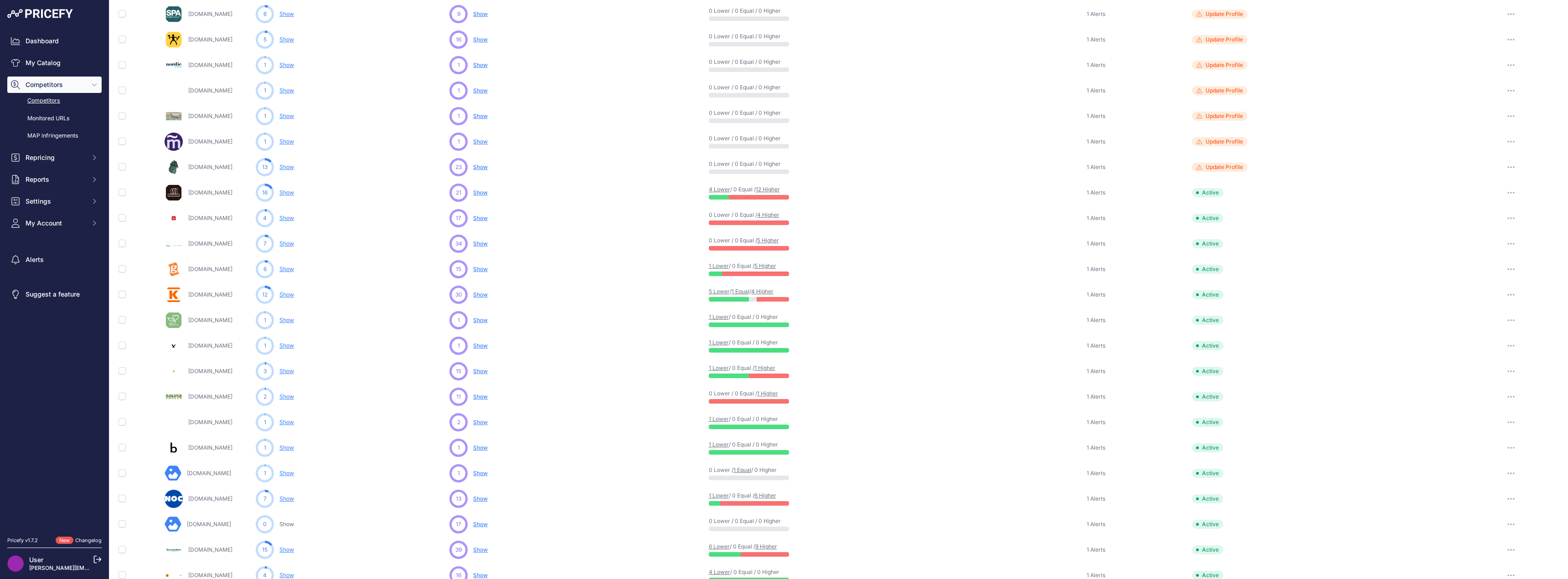
click at [484, 447] on span "Show" at bounding box center [480, 448] width 15 height 7
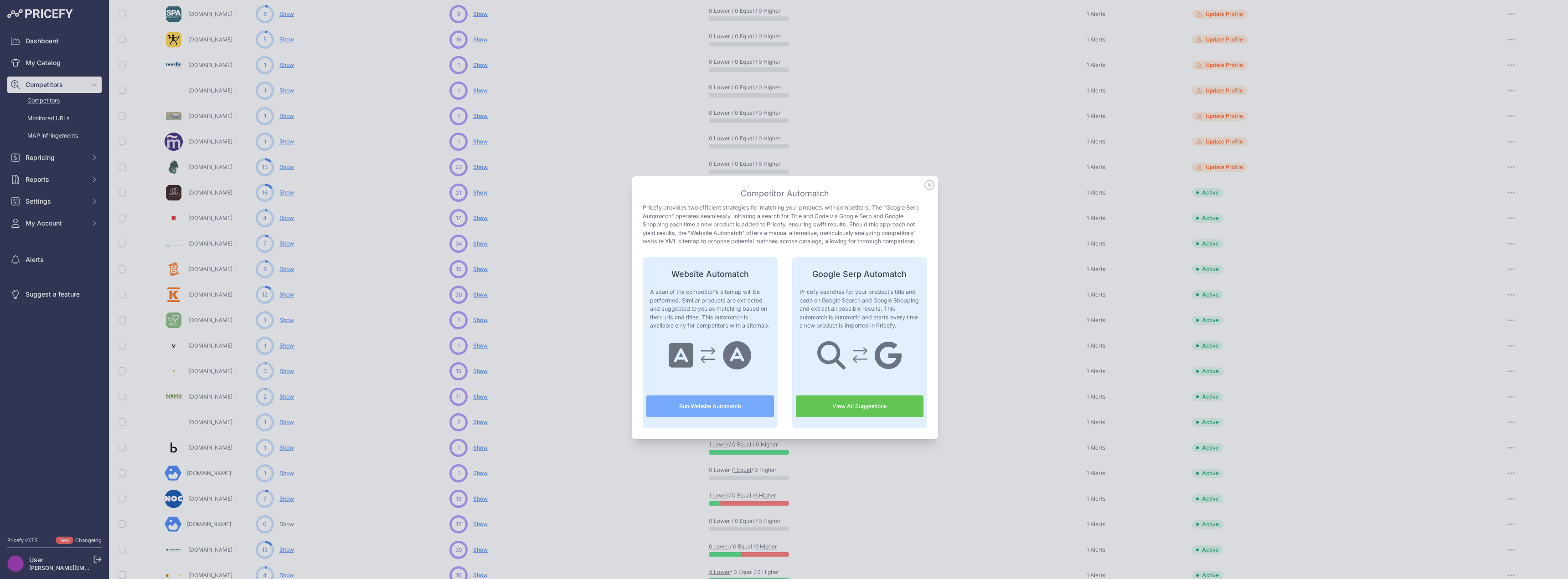
click at [826, 402] on link "View All Suggestions" at bounding box center [859, 406] width 127 height 22
click at [929, 182] on icon at bounding box center [929, 185] width 9 height 9
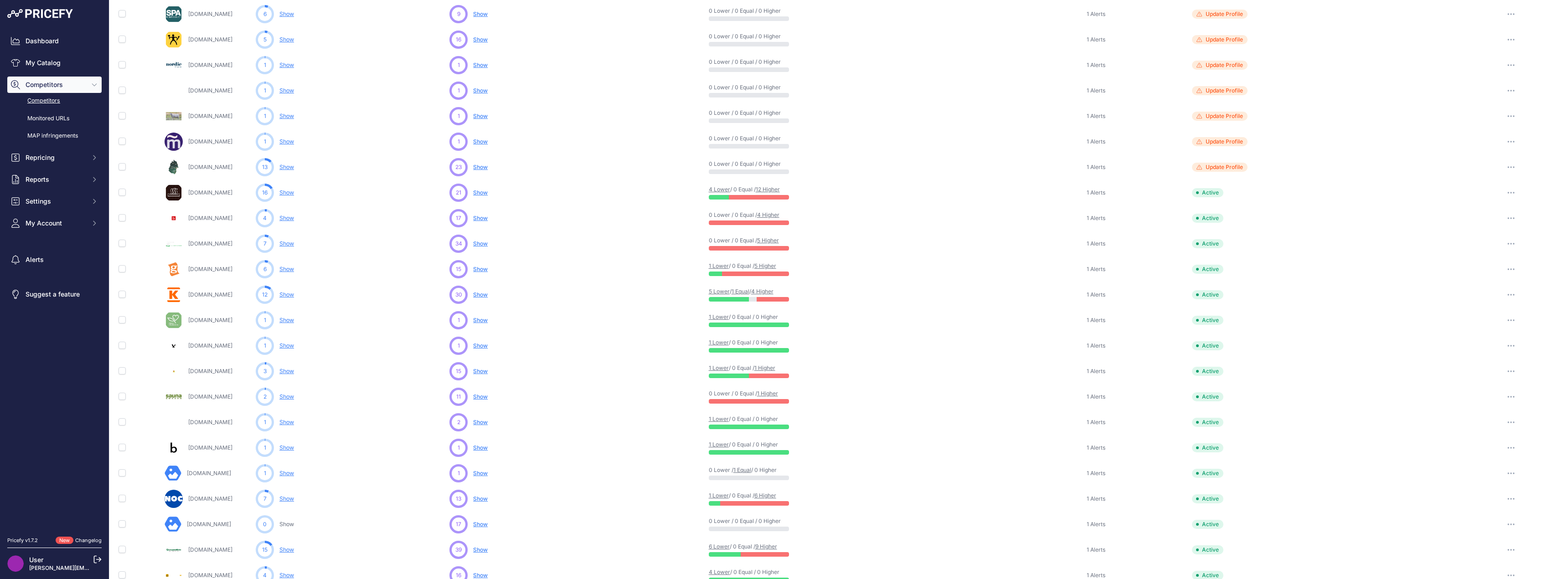
click at [481, 369] on span "Show" at bounding box center [480, 371] width 15 height 7
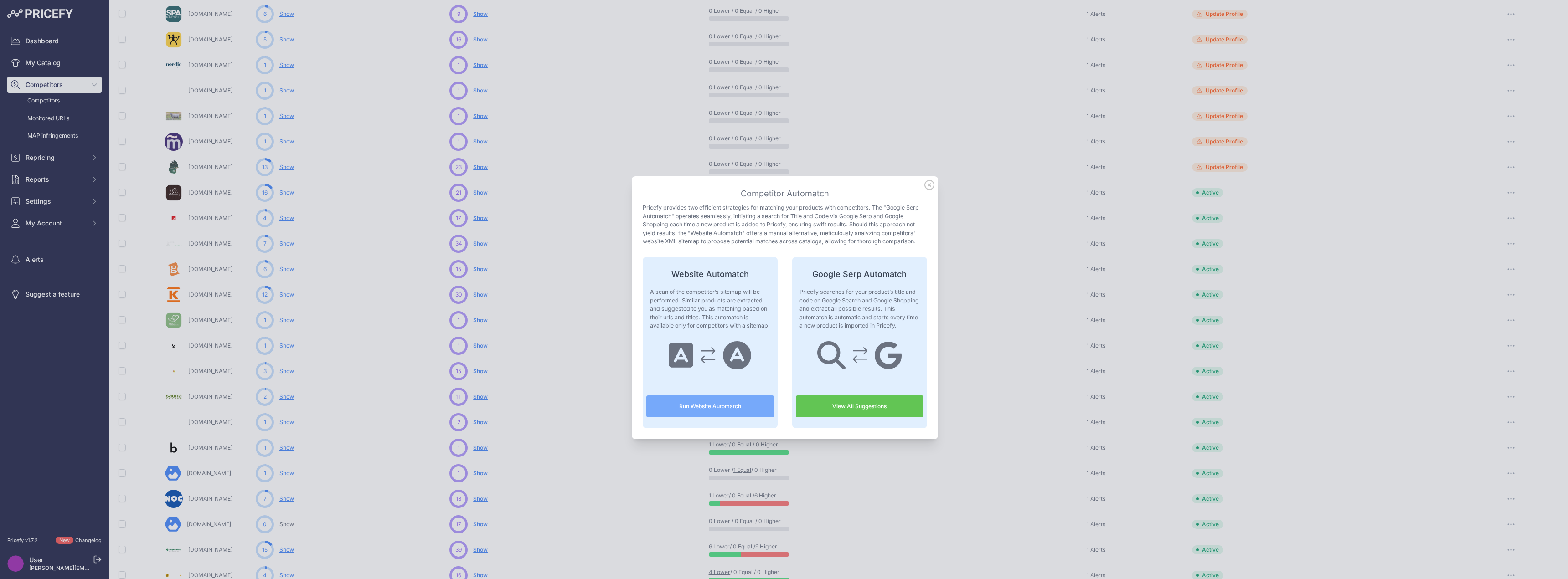
click at [817, 410] on link "View All Suggestions" at bounding box center [859, 406] width 127 height 22
click at [925, 186] on icon at bounding box center [929, 185] width 9 height 9
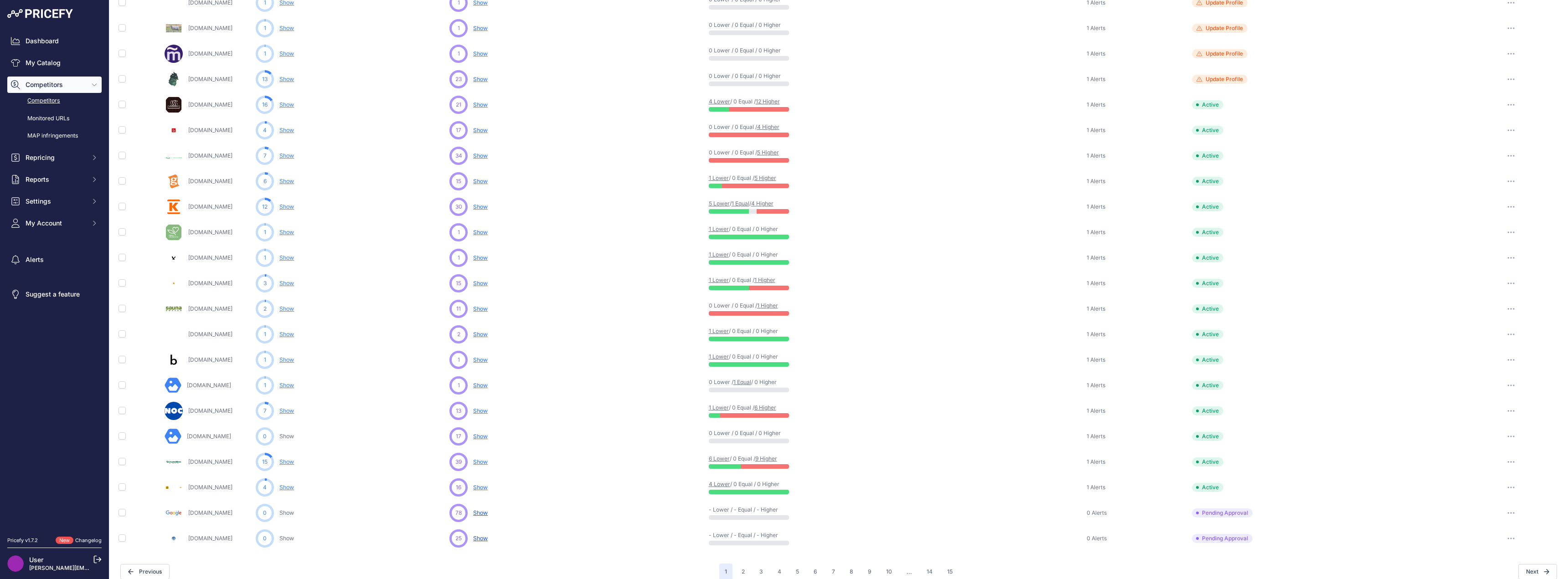
scroll to position [182, 0]
click at [481, 435] on span "Show" at bounding box center [480, 433] width 15 height 7
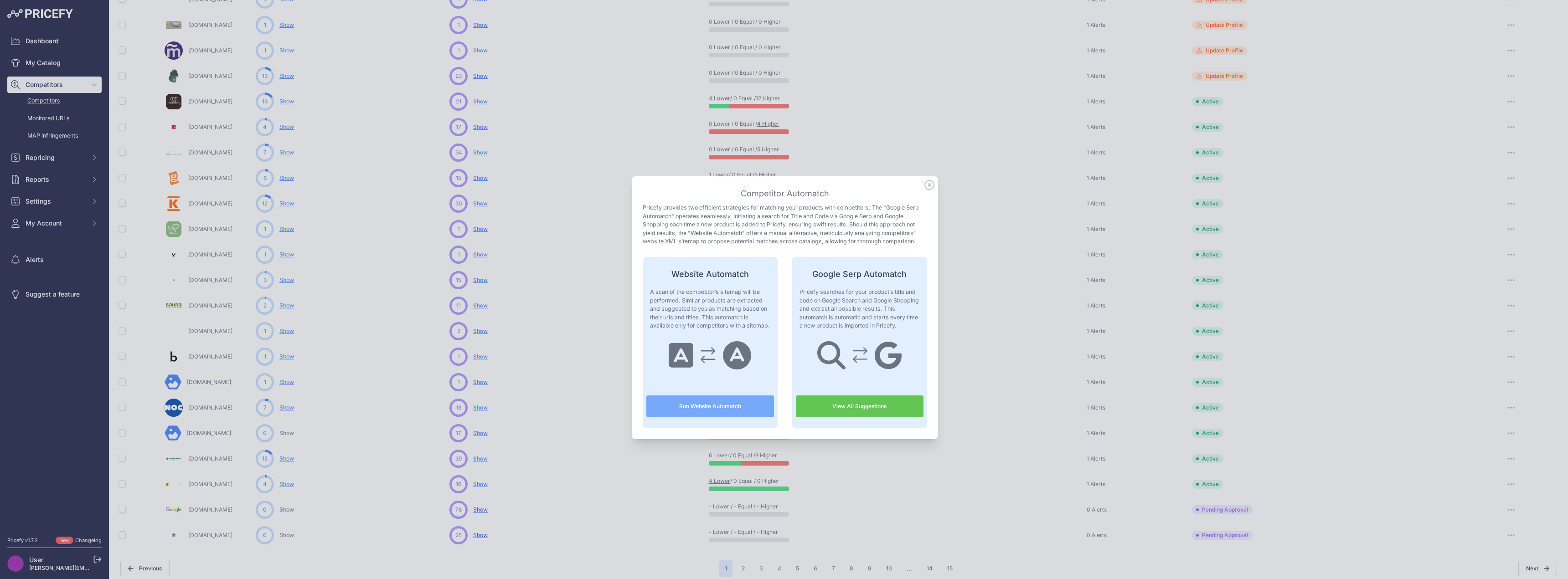
click at [842, 404] on link "View All Suggestions" at bounding box center [859, 406] width 127 height 22
click at [925, 186] on icon at bounding box center [930, 185] width 10 height 10
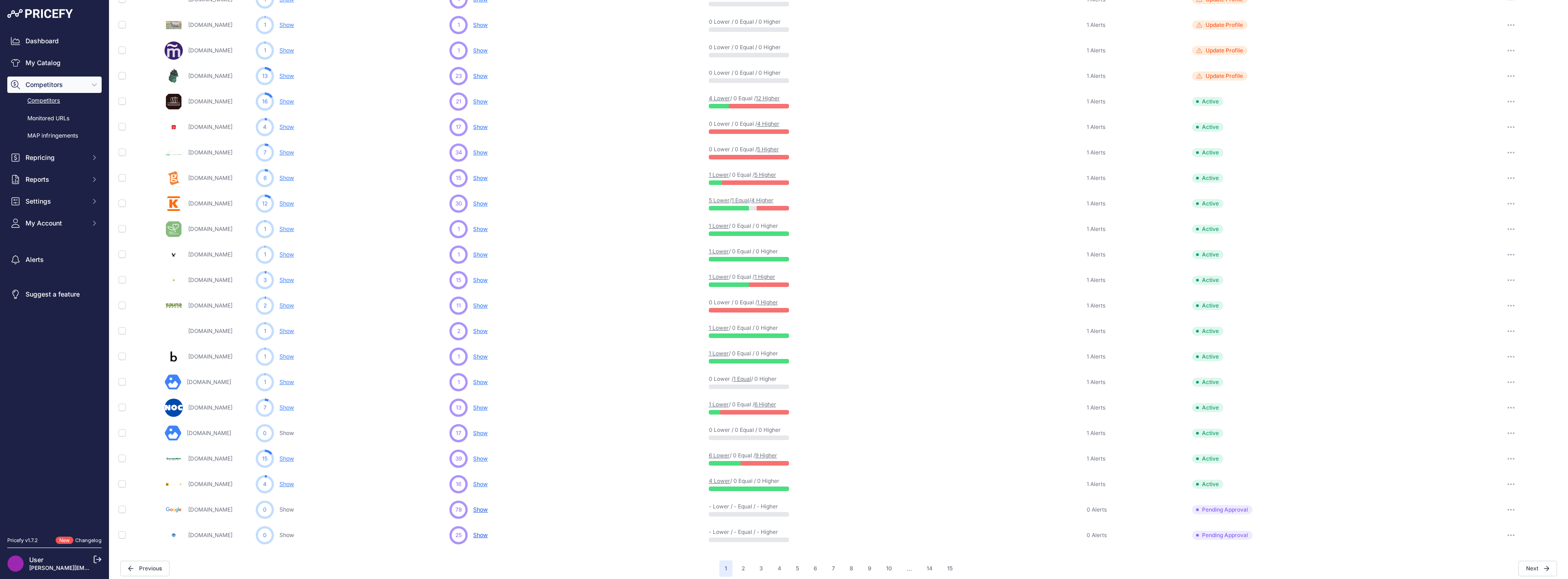
click at [484, 383] on span "Show" at bounding box center [480, 382] width 15 height 7
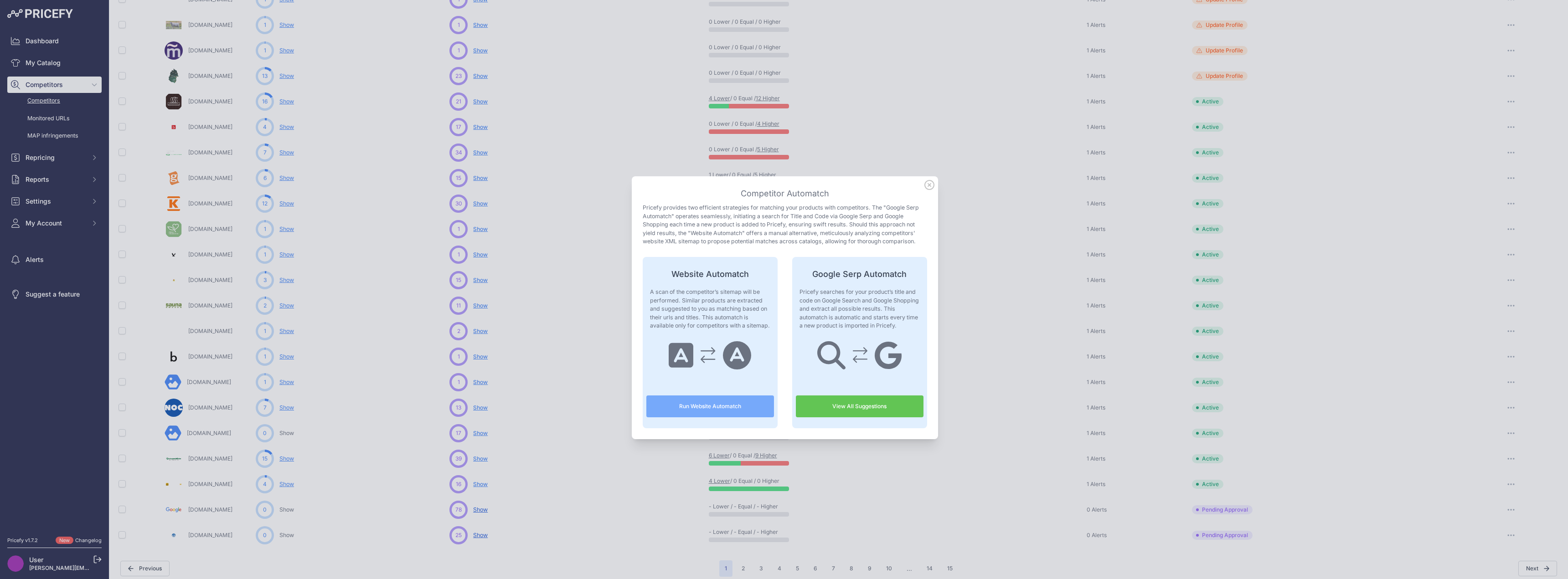
click at [861, 410] on link "View All Suggestions" at bounding box center [859, 406] width 127 height 22
click at [927, 185] on icon at bounding box center [930, 185] width 10 height 10
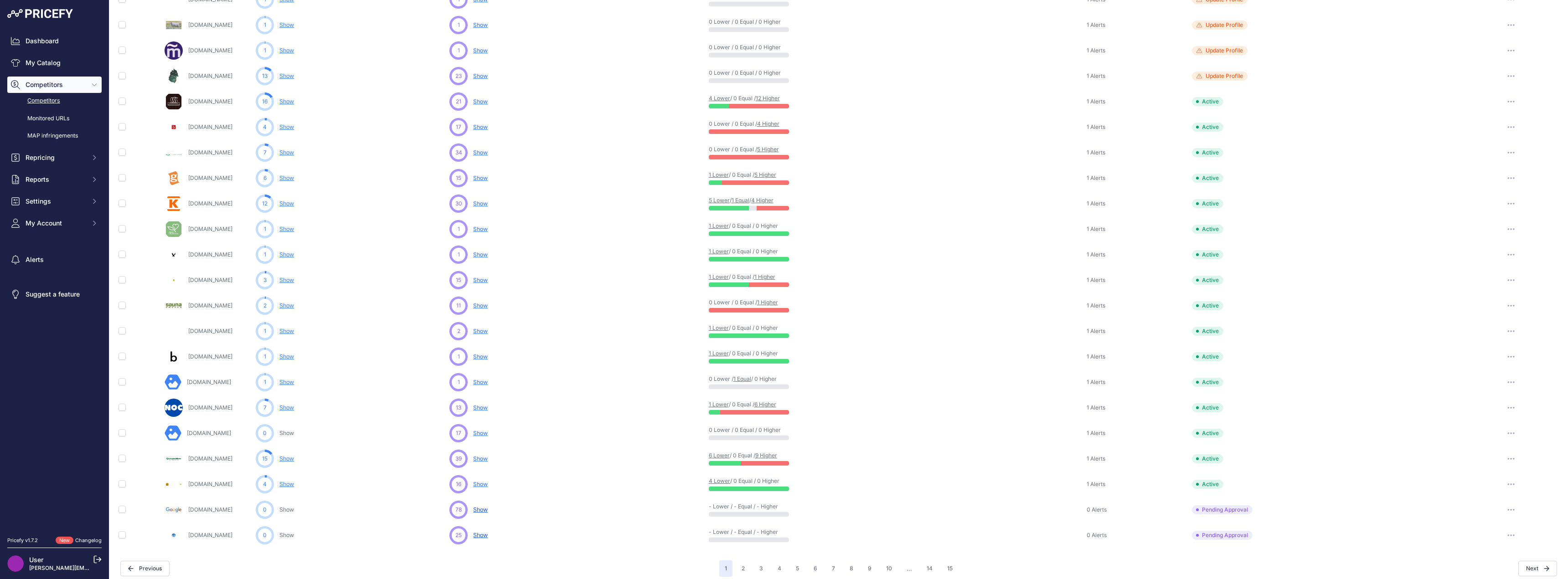
click at [482, 407] on span "Show" at bounding box center [480, 408] width 15 height 7
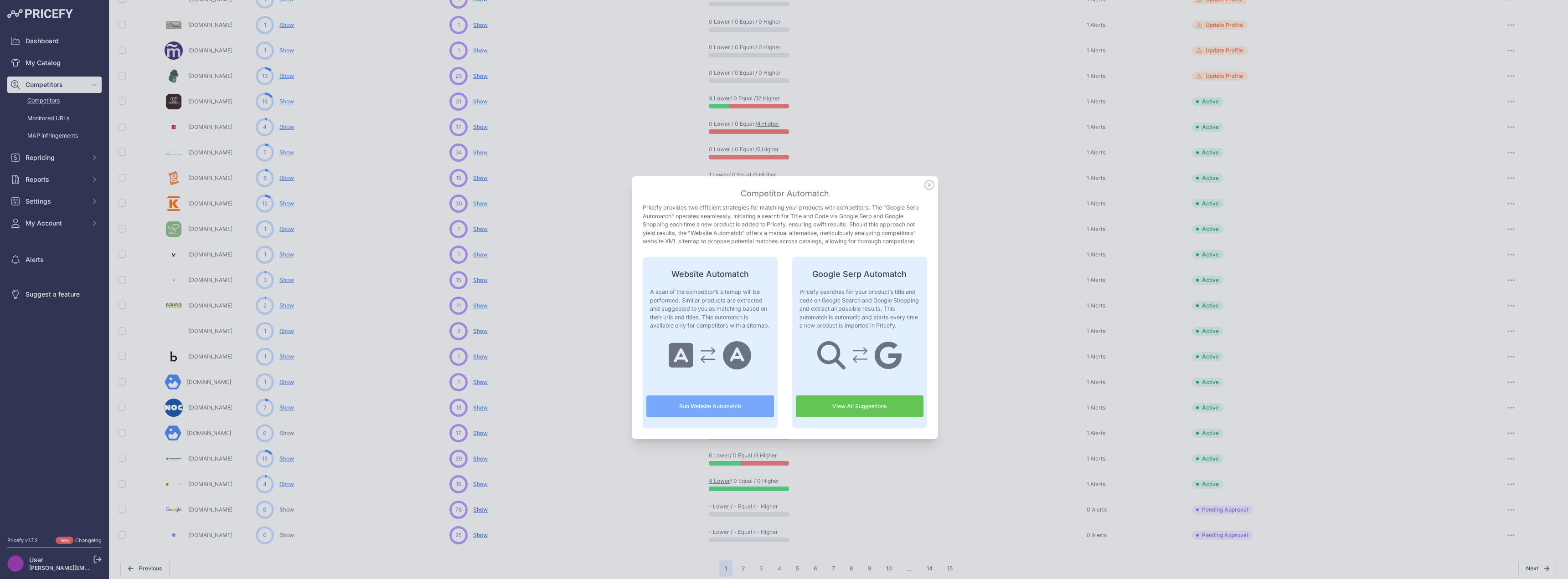
click at [898, 409] on link "View All Suggestions" at bounding box center [859, 406] width 127 height 22
click at [925, 185] on icon at bounding box center [929, 185] width 9 height 9
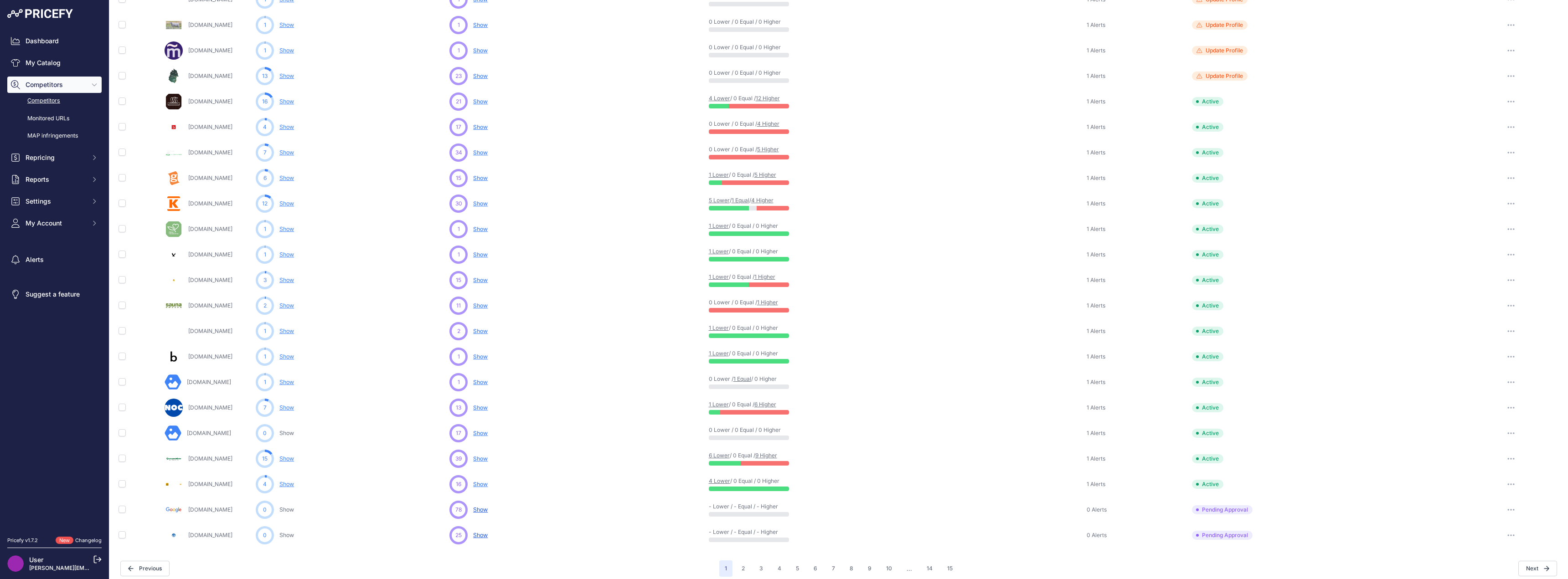
scroll to position [189, 0]
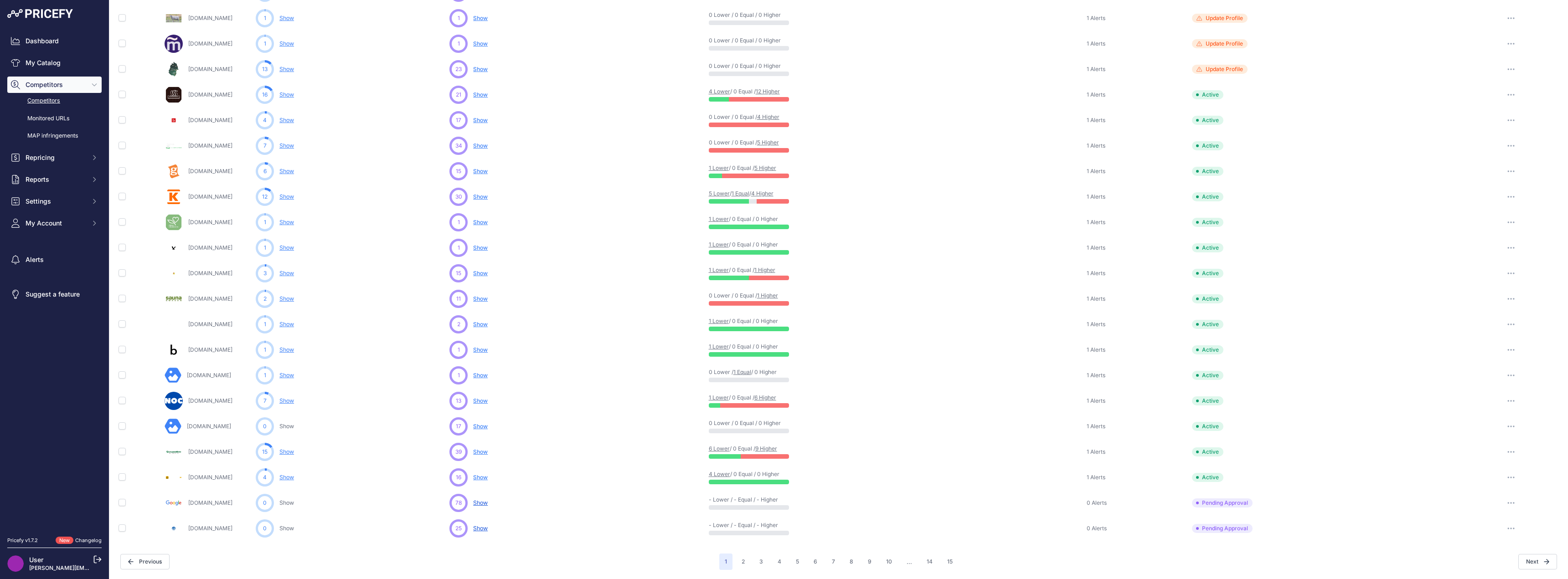
click at [477, 527] on span "Show" at bounding box center [480, 528] width 15 height 7
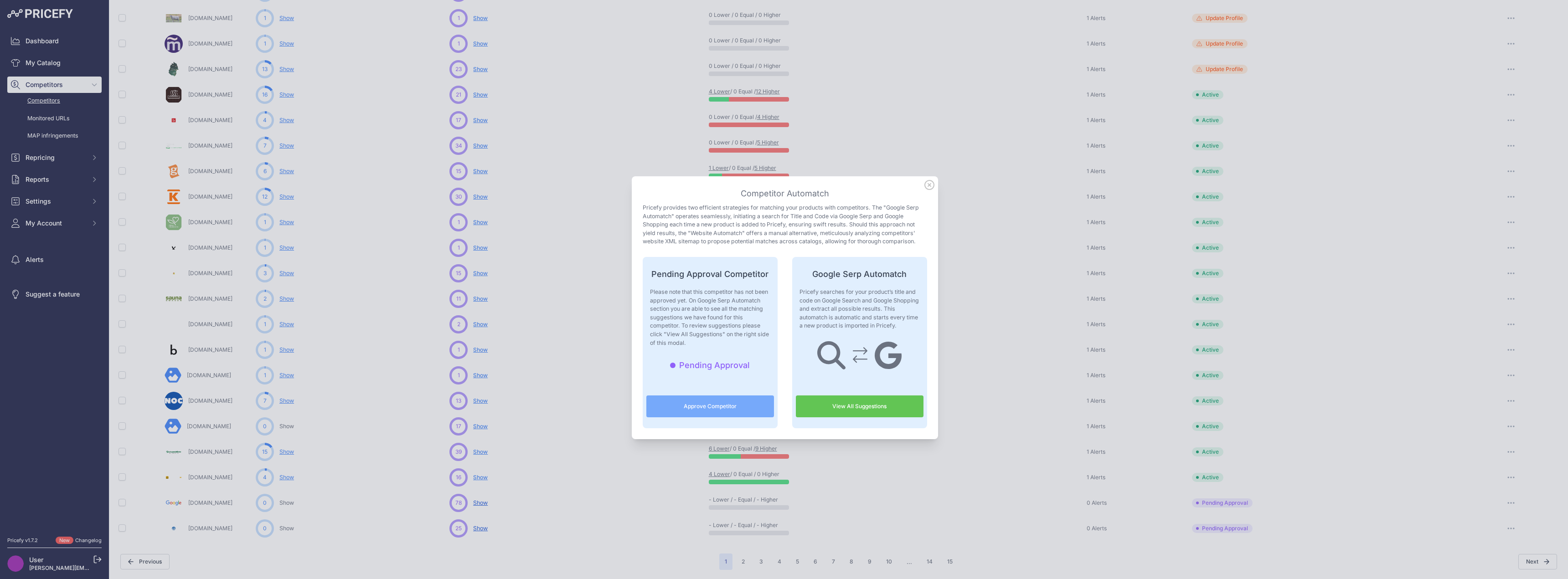
click at [829, 402] on link "View All Suggestions" at bounding box center [859, 406] width 127 height 22
click at [928, 186] on icon at bounding box center [929, 185] width 9 height 9
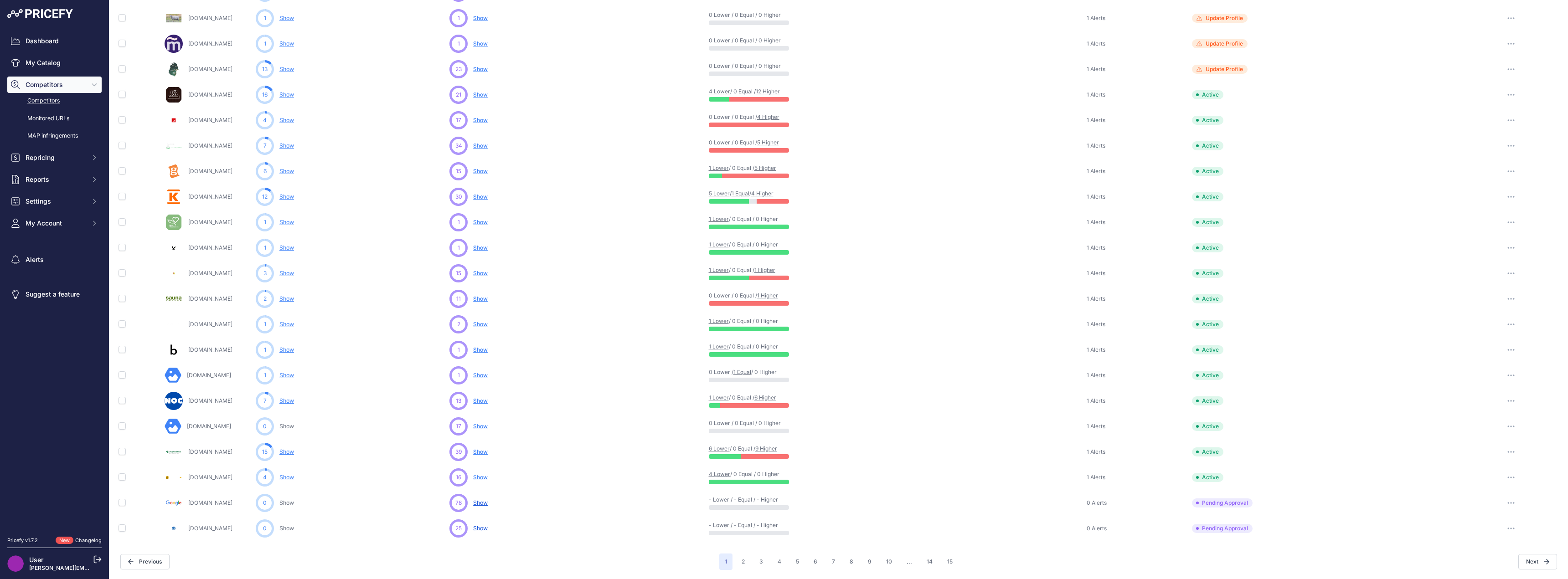
click at [479, 504] on span "Show" at bounding box center [480, 502] width 15 height 7
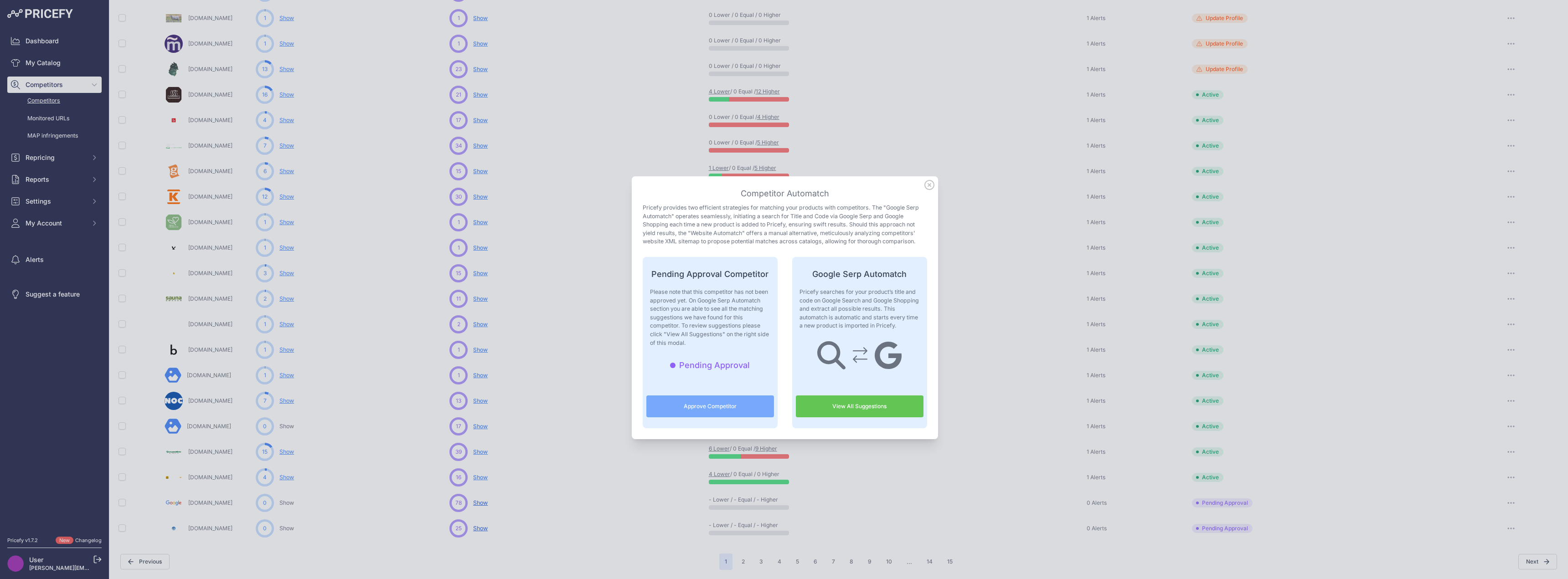
click at [848, 407] on link "View All Suggestions" at bounding box center [859, 406] width 127 height 22
click at [37, 98] on div at bounding box center [784, 290] width 1568 height 579
click at [925, 186] on icon at bounding box center [929, 185] width 9 height 9
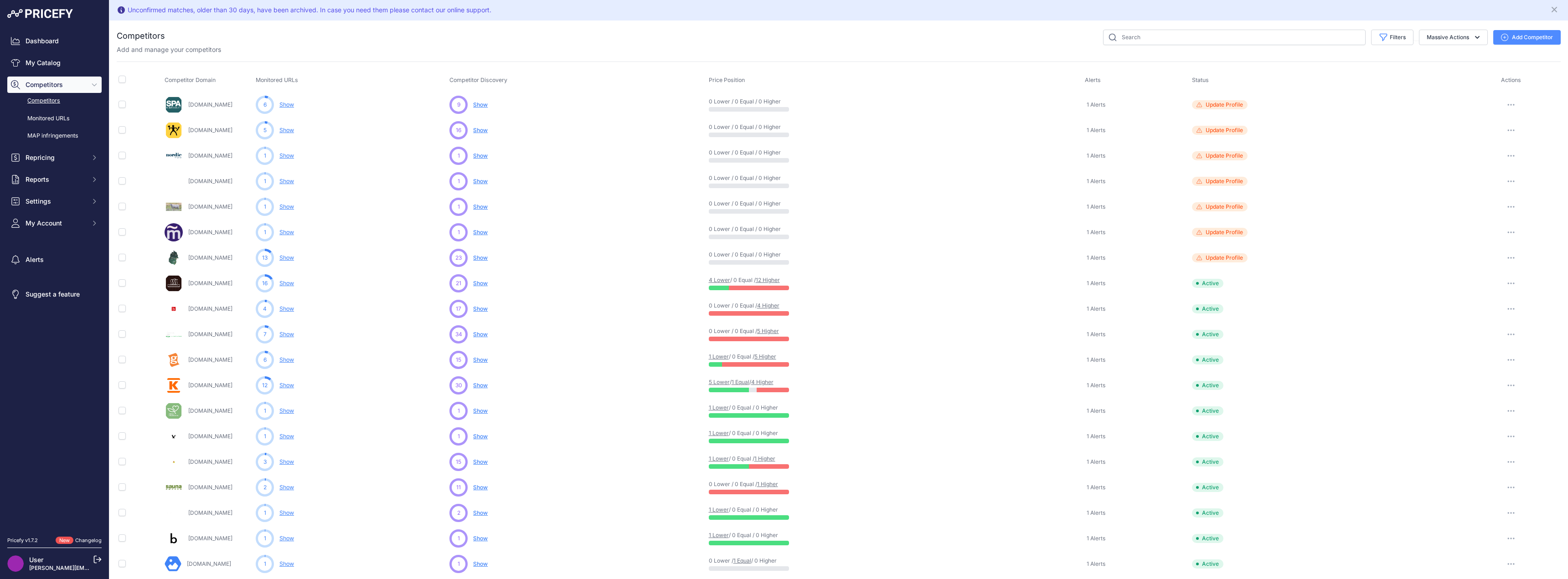
scroll to position [0, 0]
click at [1542, 39] on button "Add Competitor" at bounding box center [1526, 38] width 67 height 15
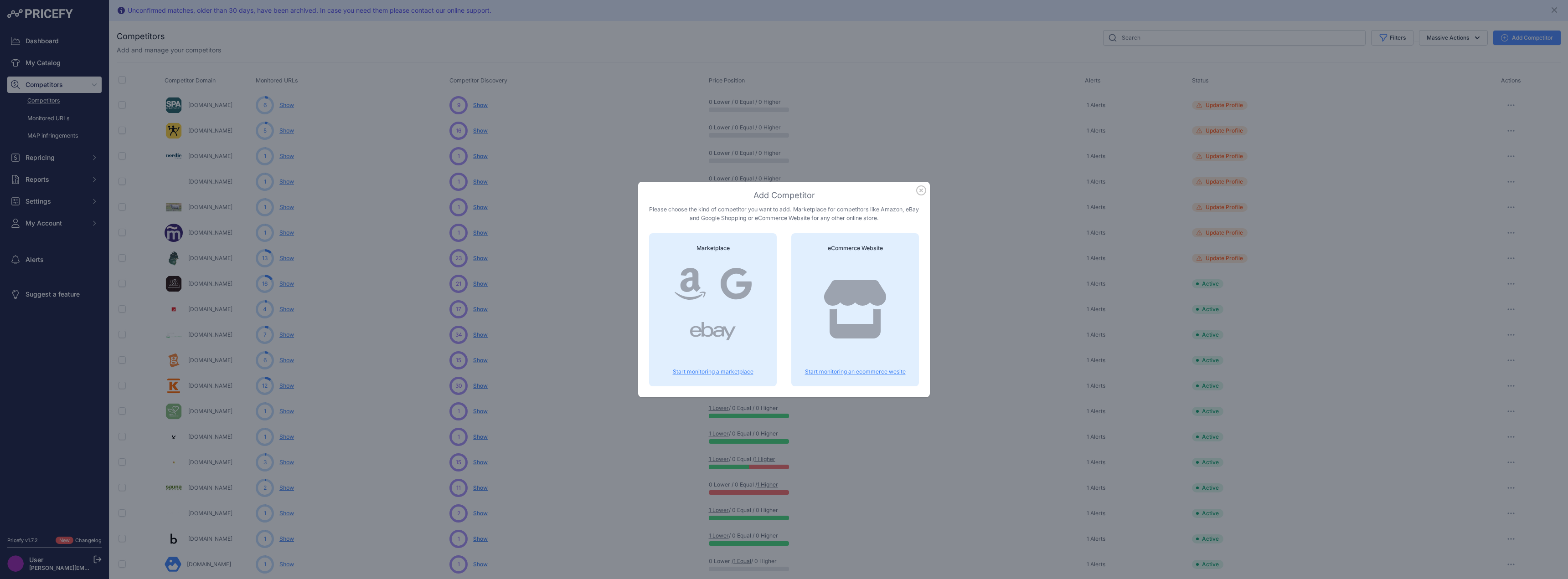
click at [858, 286] on icon at bounding box center [855, 309] width 62 height 58
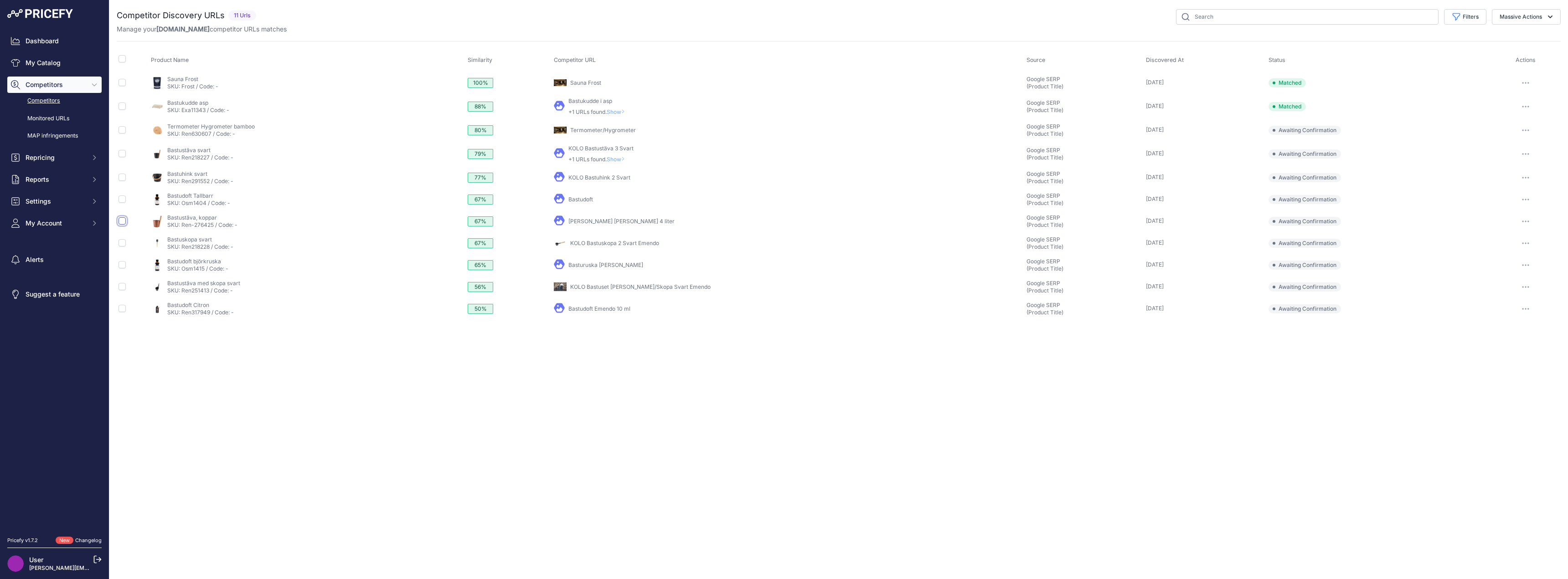
click at [126, 224] on input "checkbox" at bounding box center [122, 220] width 7 height 7
checkbox input "true"
click at [593, 215] on link "Bastudoft" at bounding box center [581, 215] width 25 height 7
click at [1552, 18] on icon "button" at bounding box center [1550, 17] width 9 height 9
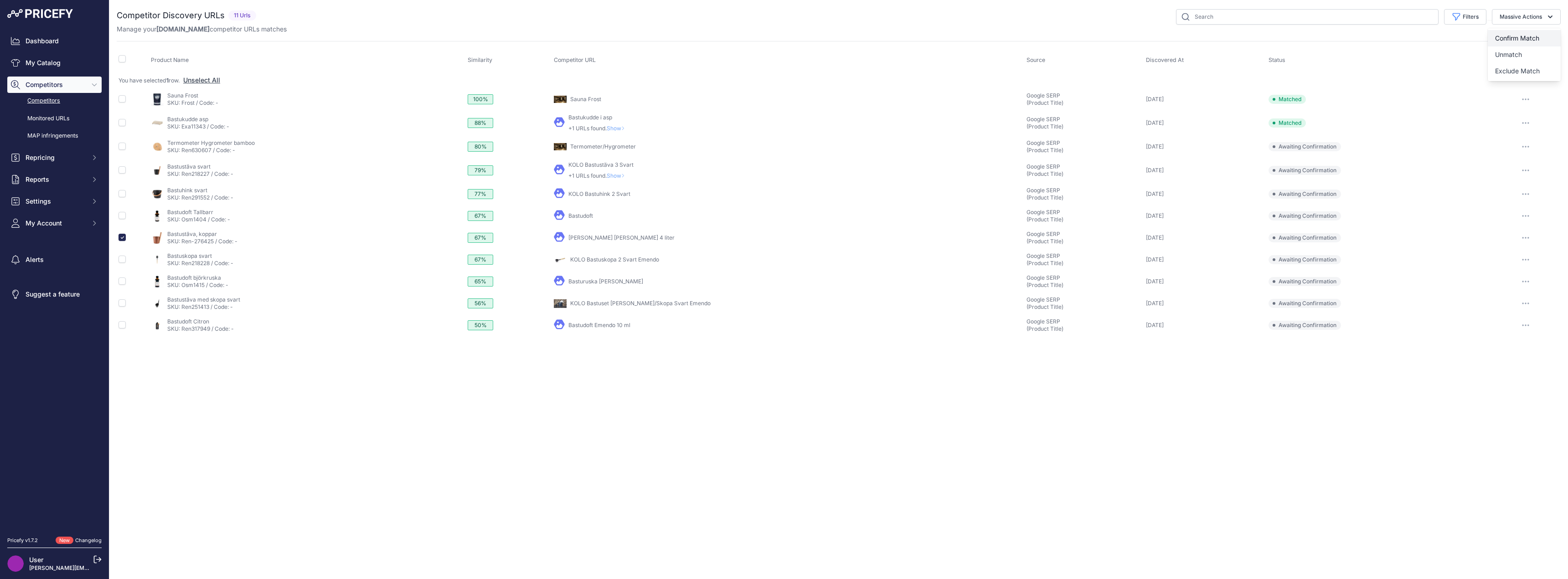
click at [1547, 33] on button "Confirm Match" at bounding box center [1525, 38] width 73 height 17
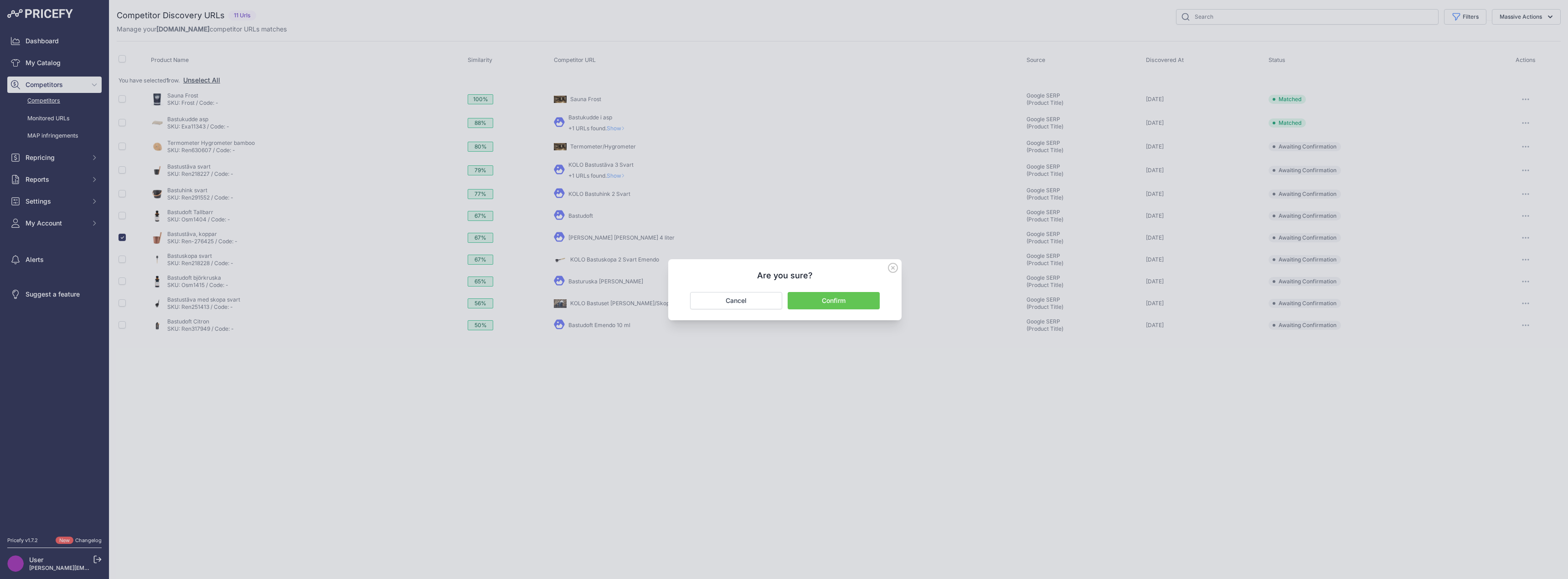
click at [834, 301] on button "Confirm" at bounding box center [833, 300] width 92 height 17
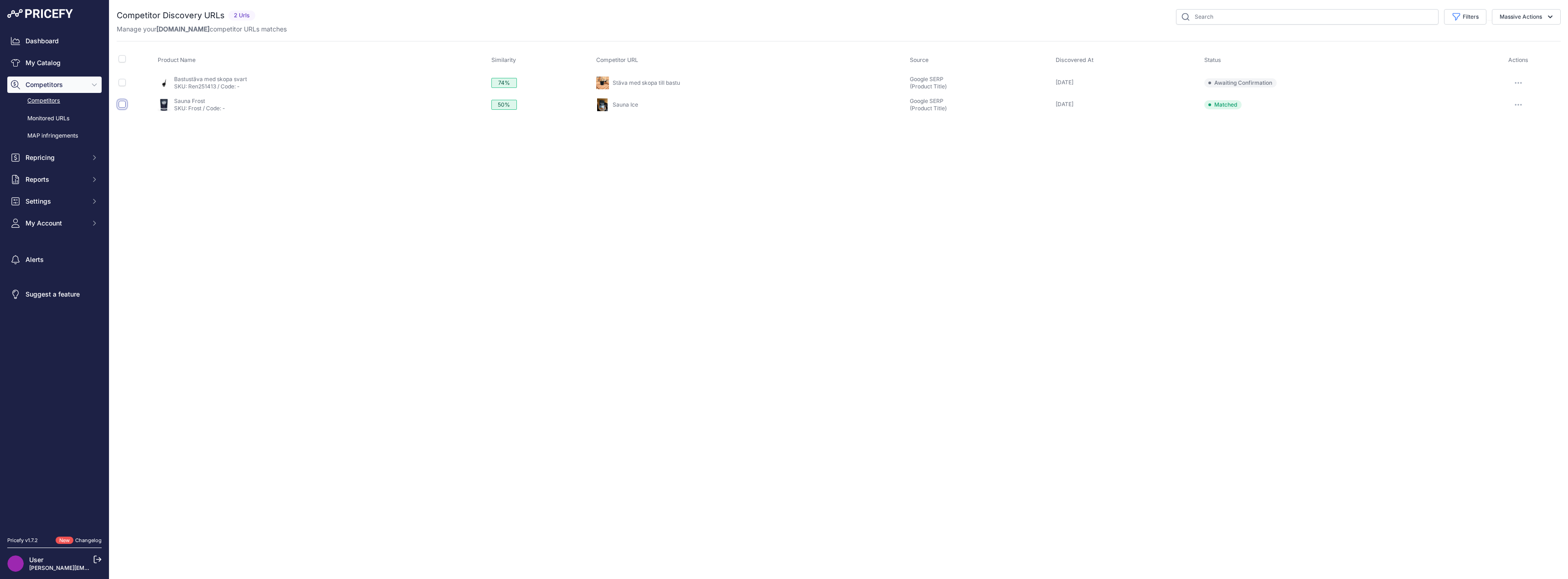
click at [121, 105] on input "checkbox" at bounding box center [122, 104] width 7 height 7
checkbox input "true"
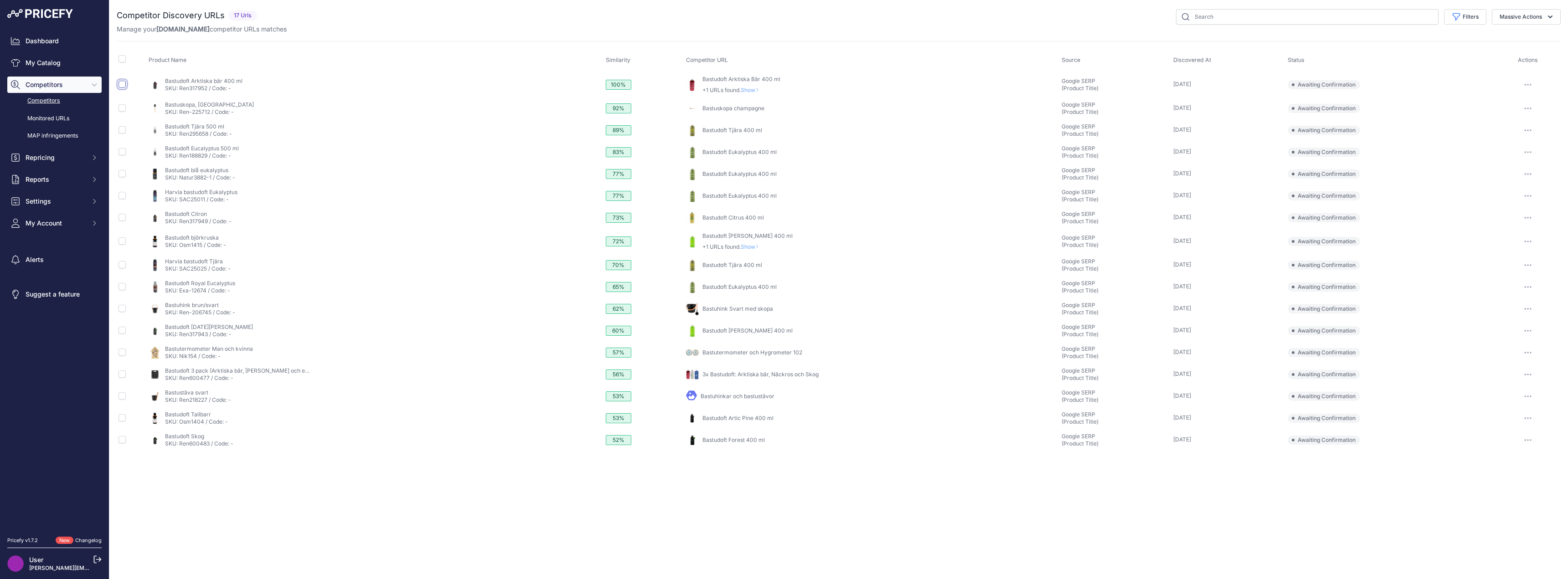
click at [125, 86] on input "checkbox" at bounding box center [122, 84] width 7 height 7
checkbox input "true"
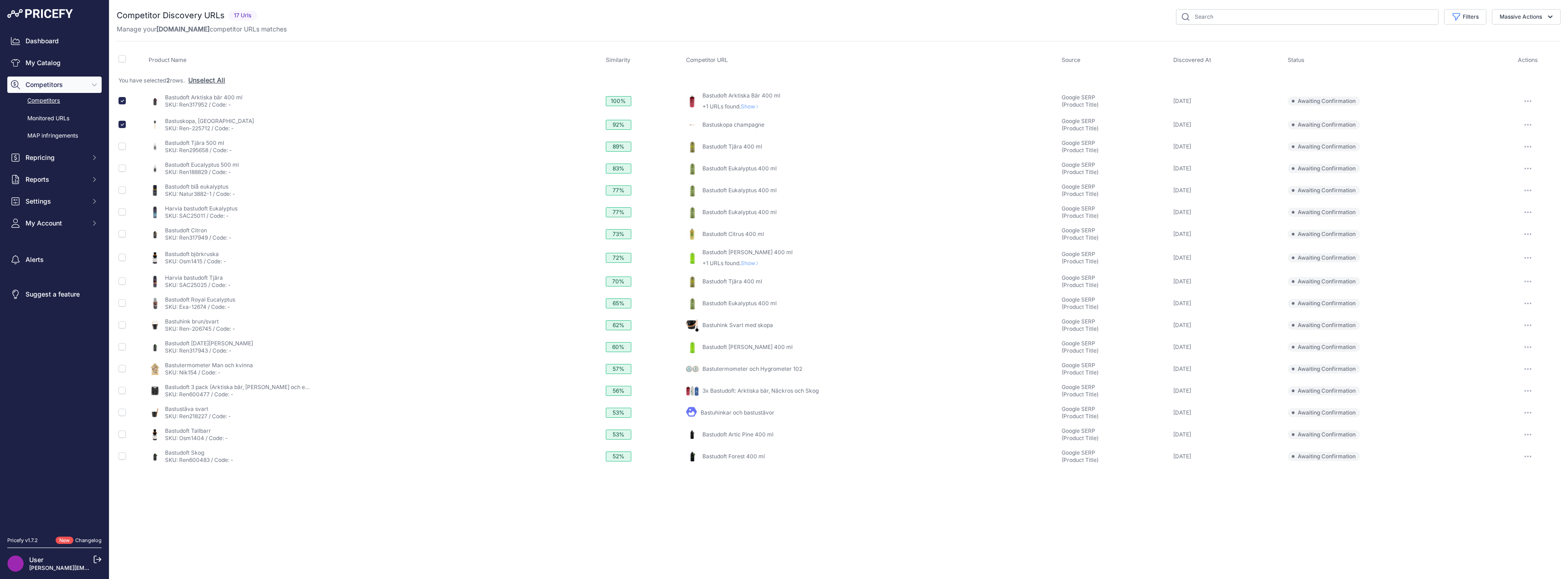
click at [717, 231] on link "Bastudoft Citrus 400 ml" at bounding box center [733, 234] width 62 height 7
click at [124, 237] on input "checkbox" at bounding box center [122, 234] width 7 height 7
checkbox input "true"
click at [125, 458] on input "checkbox" at bounding box center [122, 456] width 7 height 7
checkbox input "true"
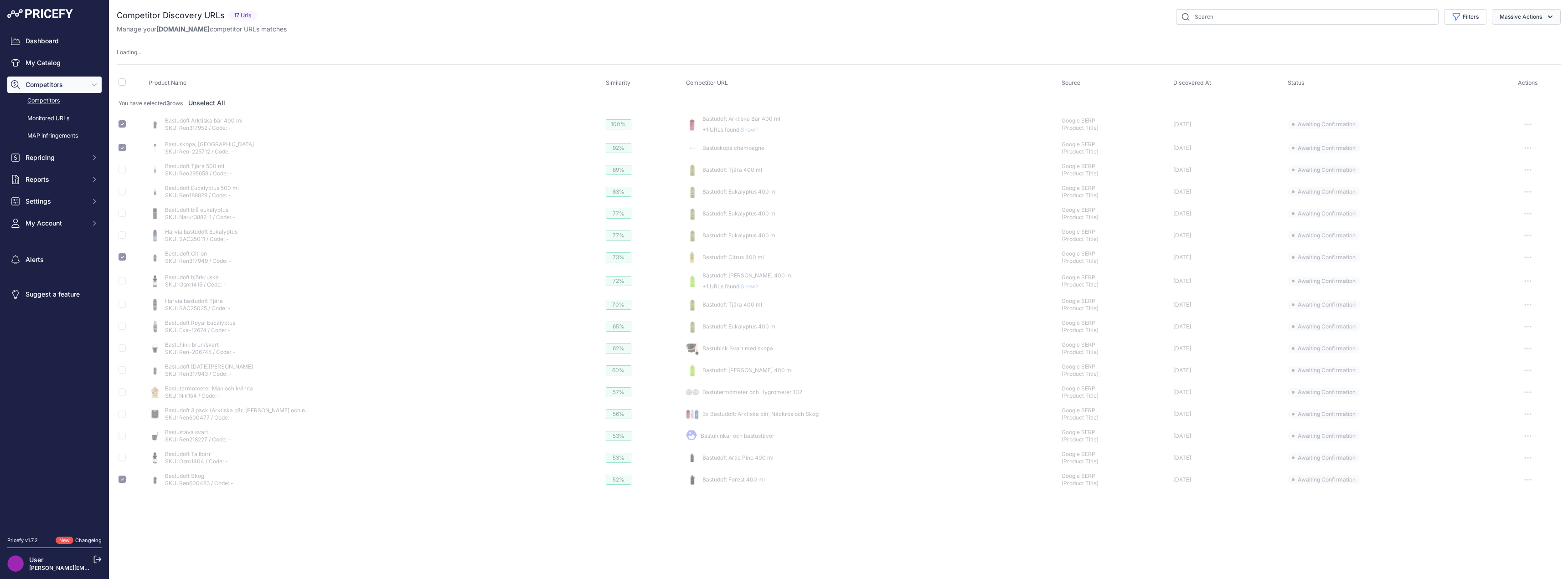
click at [1551, 17] on icon "button" at bounding box center [1550, 17] width 9 height 9
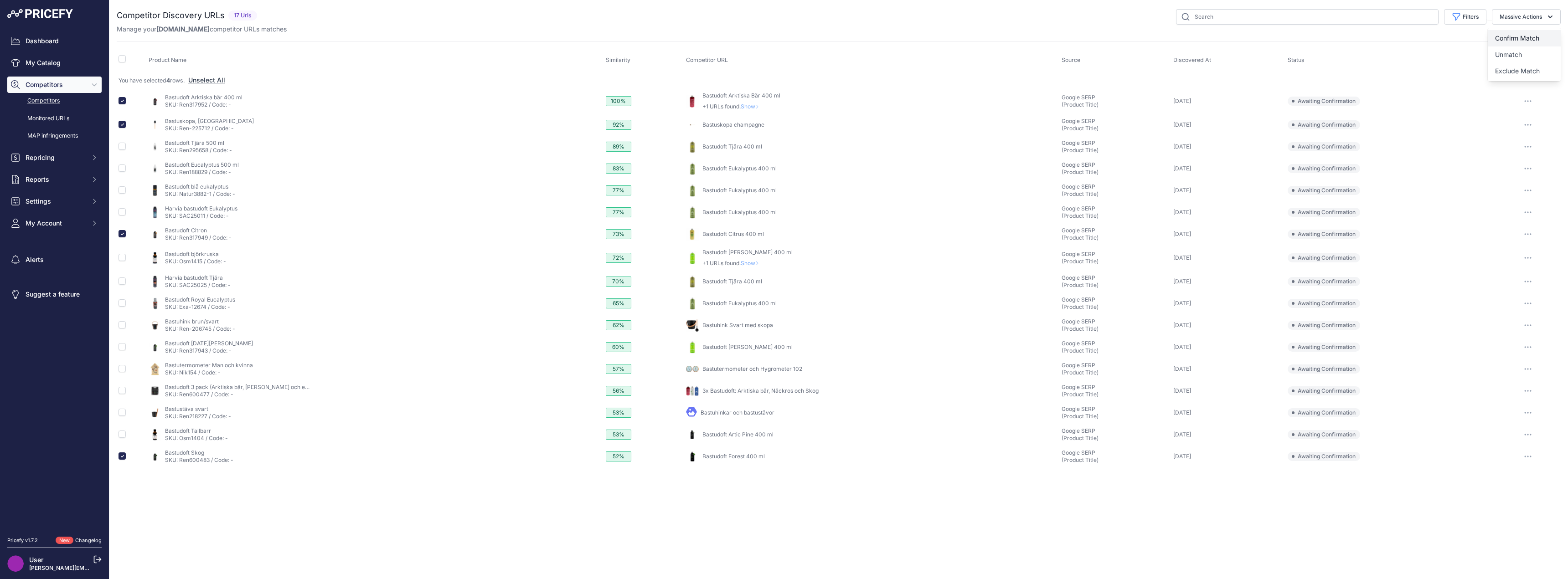
click at [1546, 36] on button "Confirm Match" at bounding box center [1525, 38] width 73 height 17
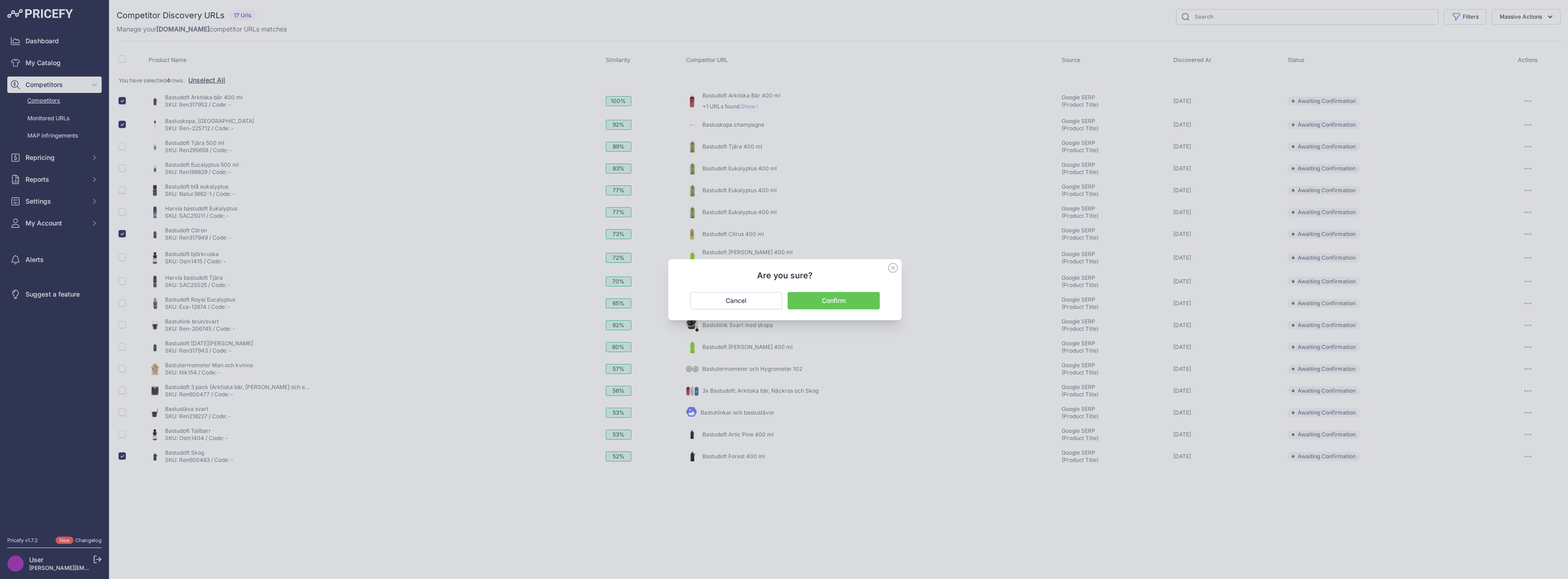
click at [825, 303] on button "Confirm" at bounding box center [833, 300] width 92 height 17
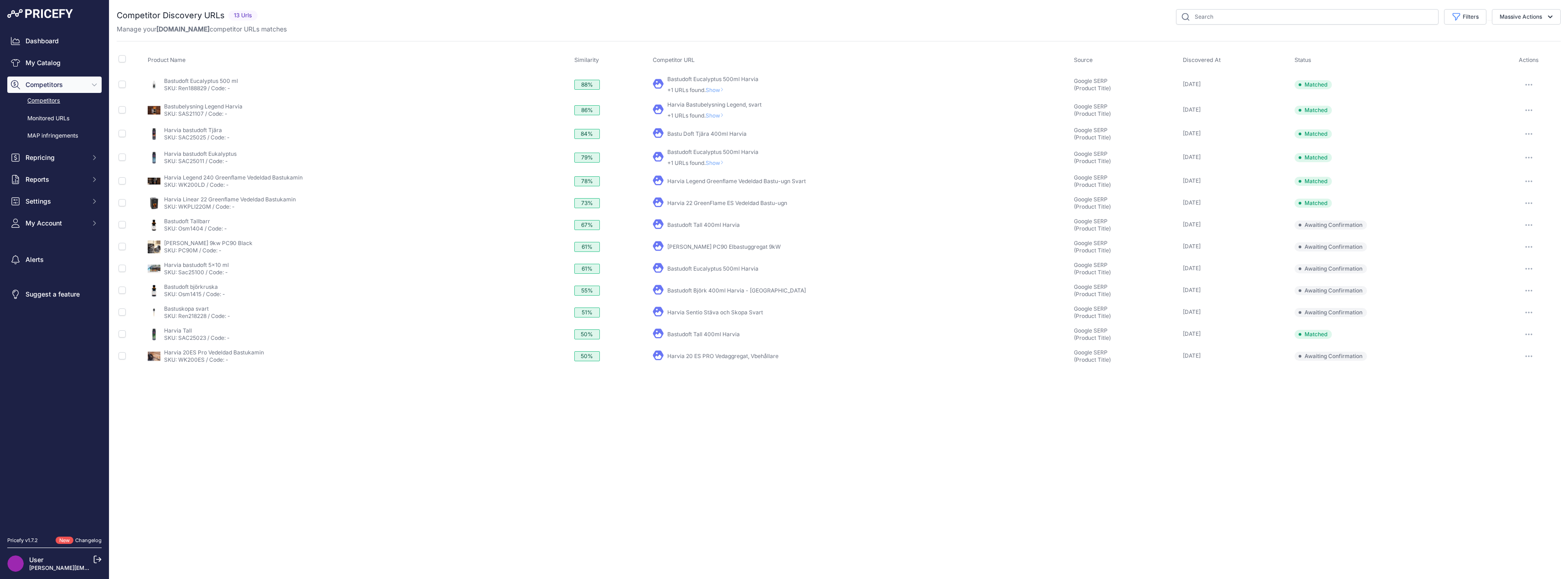
click at [676, 78] on link "Bastudoft Eucalyptus 500ml Harvia" at bounding box center [713, 79] width 92 height 7
click at [699, 106] on link "Harvia Bastubelysning Legend, svart" at bounding box center [714, 105] width 94 height 7
click at [123, 111] on input "checkbox" at bounding box center [122, 110] width 7 height 7
checkbox input "true"
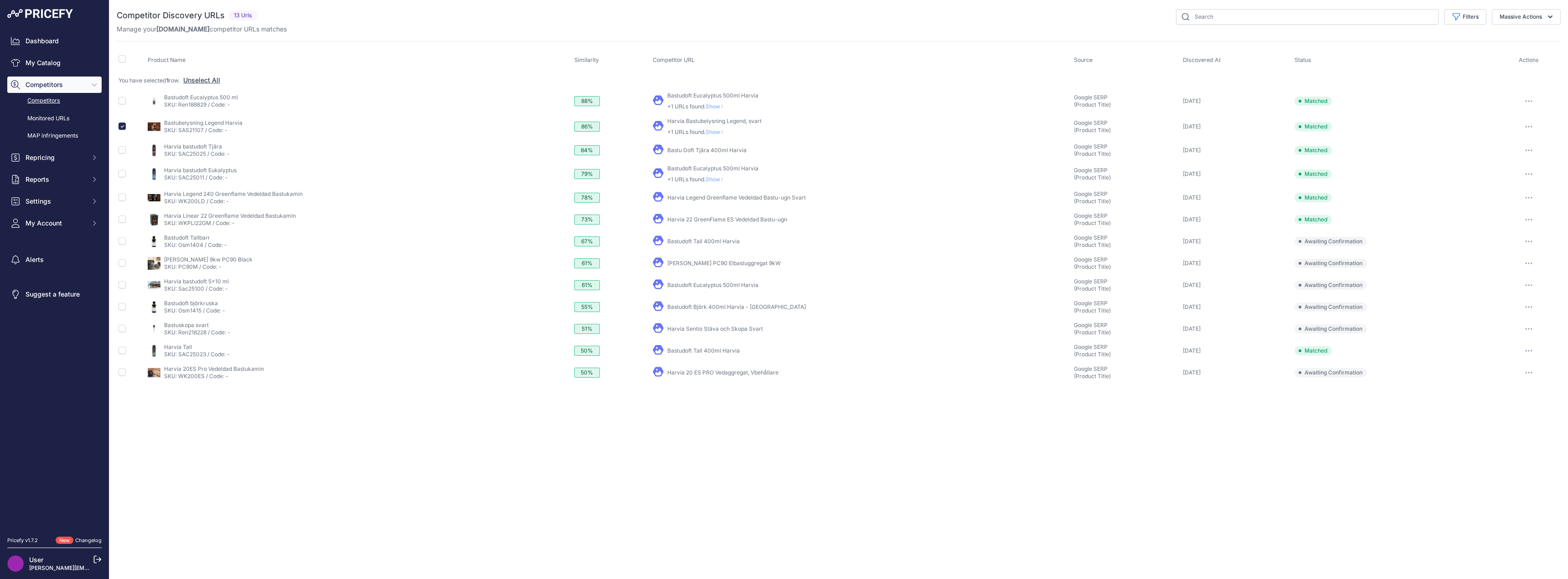
click at [694, 151] on link "Bastu Doft Tjära 400ml Harvia" at bounding box center [707, 150] width 79 height 7
click at [123, 149] on input "checkbox" at bounding box center [122, 150] width 7 height 7
checkbox input "true"
click at [121, 172] on input "checkbox" at bounding box center [122, 173] width 7 height 7
checkbox input "true"
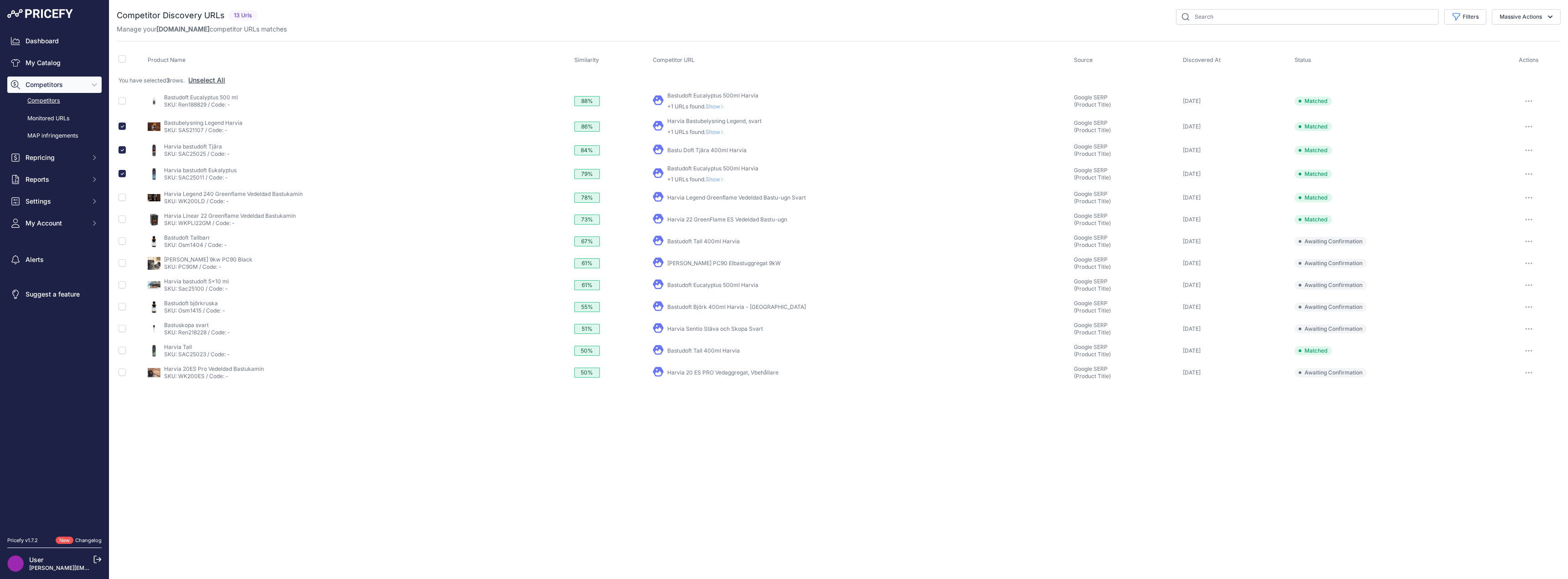
click at [714, 198] on link "Harvia Legend Greenflame Vedeldad Bastu-ugn Svart" at bounding box center [737, 197] width 138 height 7
click at [125, 195] on input "checkbox" at bounding box center [122, 197] width 7 height 7
checkbox input "true"
click at [122, 220] on input "checkbox" at bounding box center [122, 219] width 7 height 7
checkbox input "true"
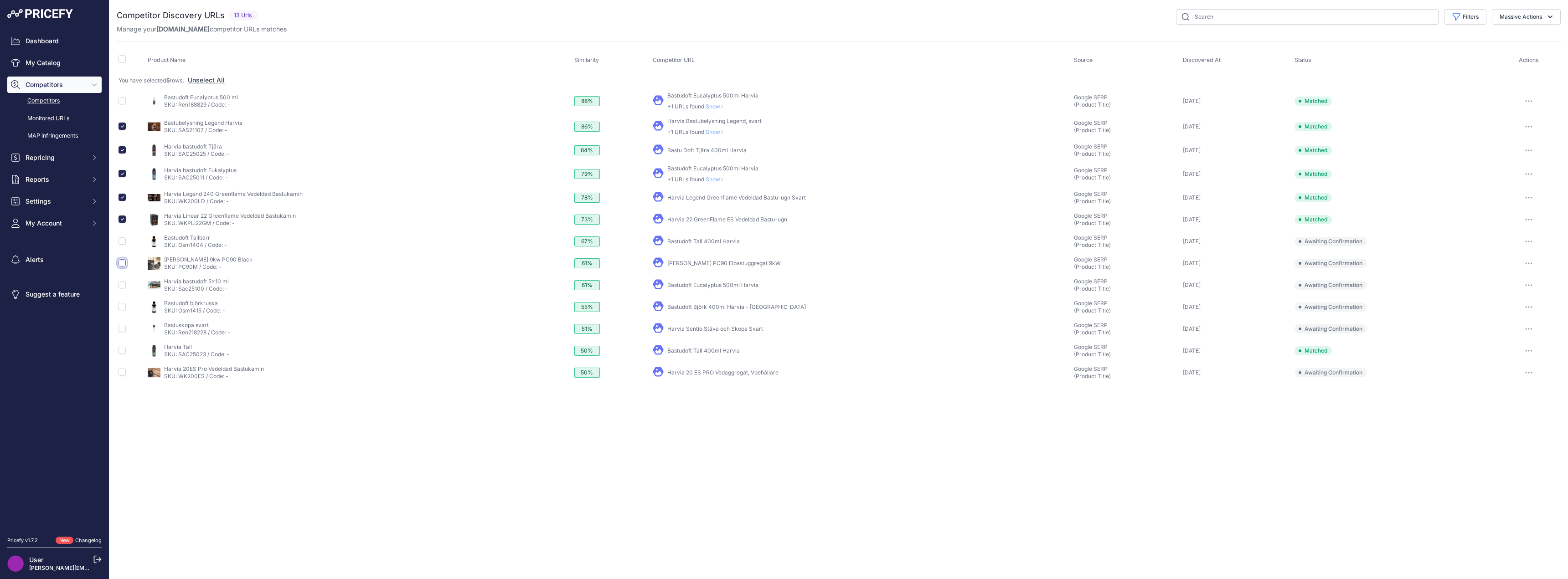
click at [121, 261] on input "checkbox" at bounding box center [122, 263] width 7 height 7
checkbox input "true"
click at [119, 354] on input "checkbox" at bounding box center [122, 350] width 7 height 7
checkbox input "true"
click at [709, 374] on link "Harvia 20 ES PRO Vedaggregat, Vbehållare" at bounding box center [723, 373] width 112 height 7
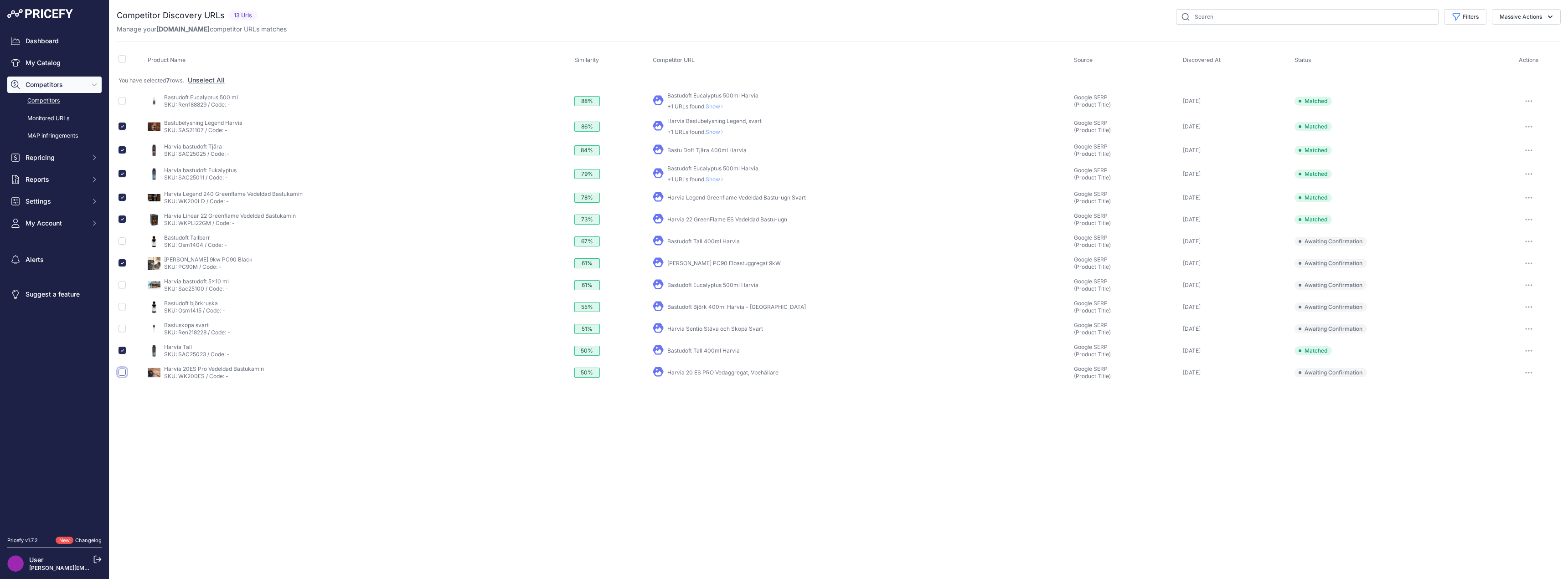
drag, startPoint x: 122, startPoint y: 372, endPoint x: 193, endPoint y: 365, distance: 71.3
click at [123, 372] on input "checkbox" at bounding box center [122, 372] width 7 height 7
checkbox input "true"
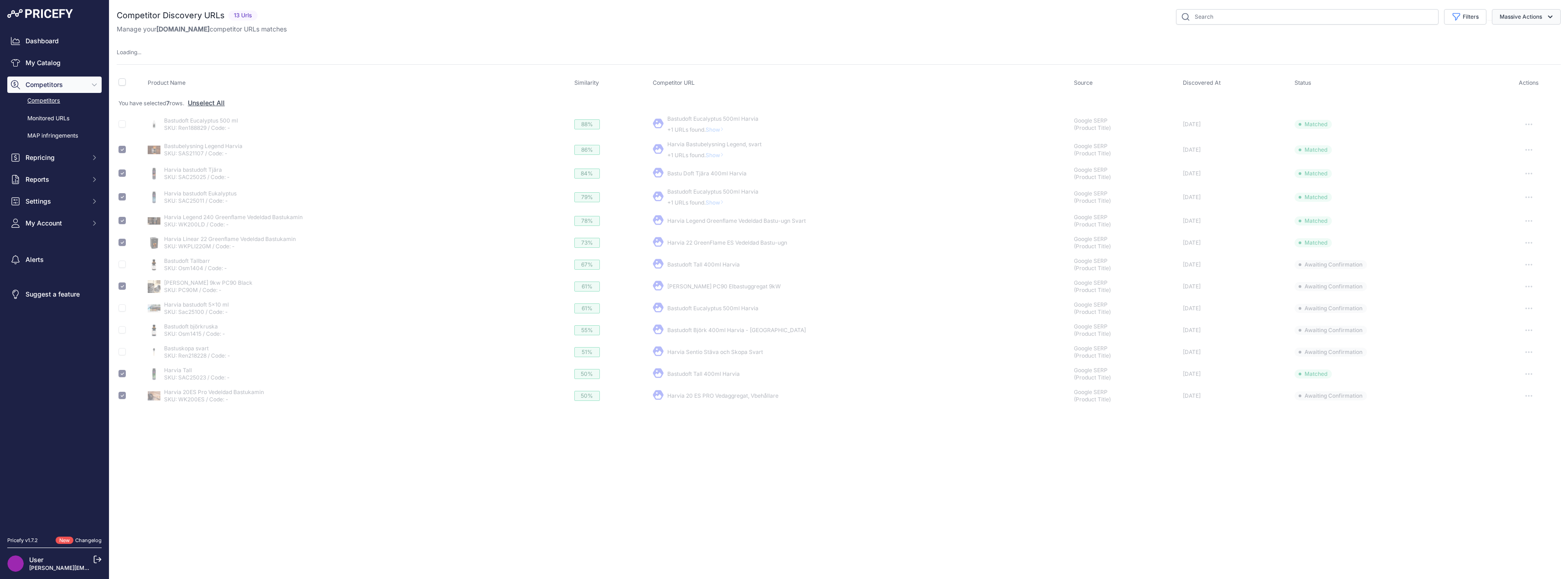
click at [1554, 17] on icon "button" at bounding box center [1550, 17] width 9 height 9
click at [1536, 38] on span "Confirm Match" at bounding box center [1516, 37] width 44 height 7
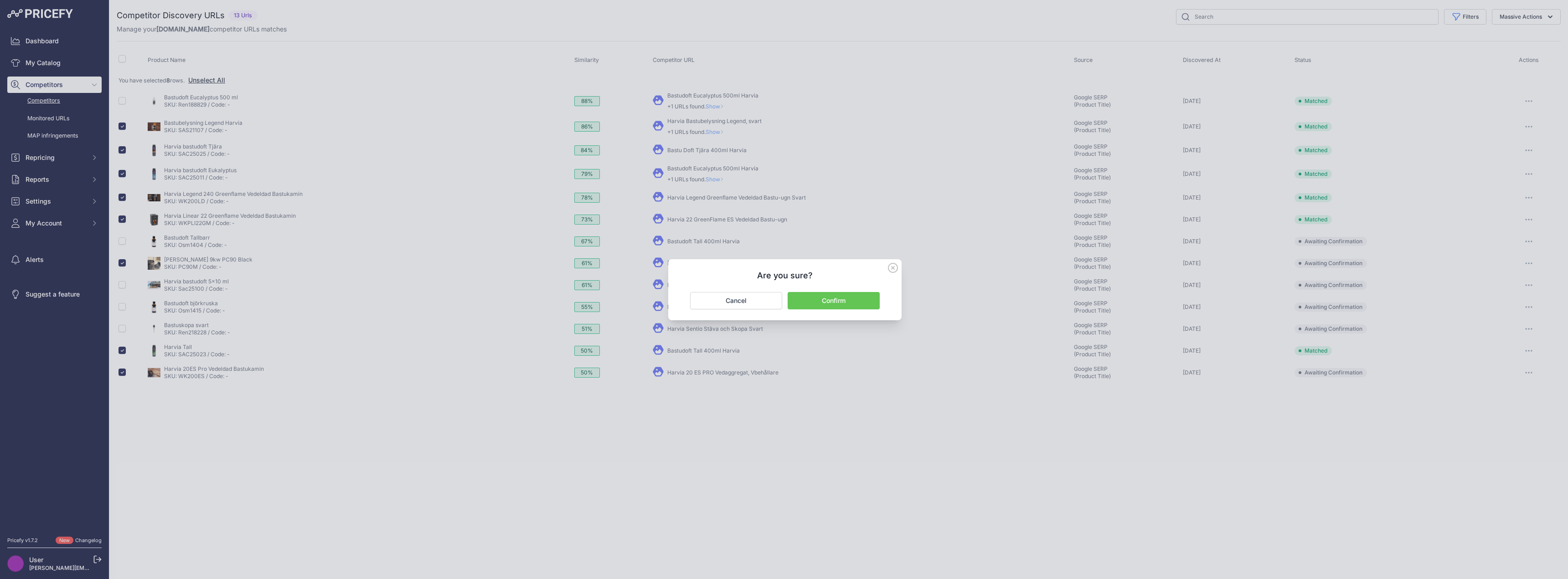
click at [842, 306] on button "Confirm" at bounding box center [833, 300] width 92 height 17
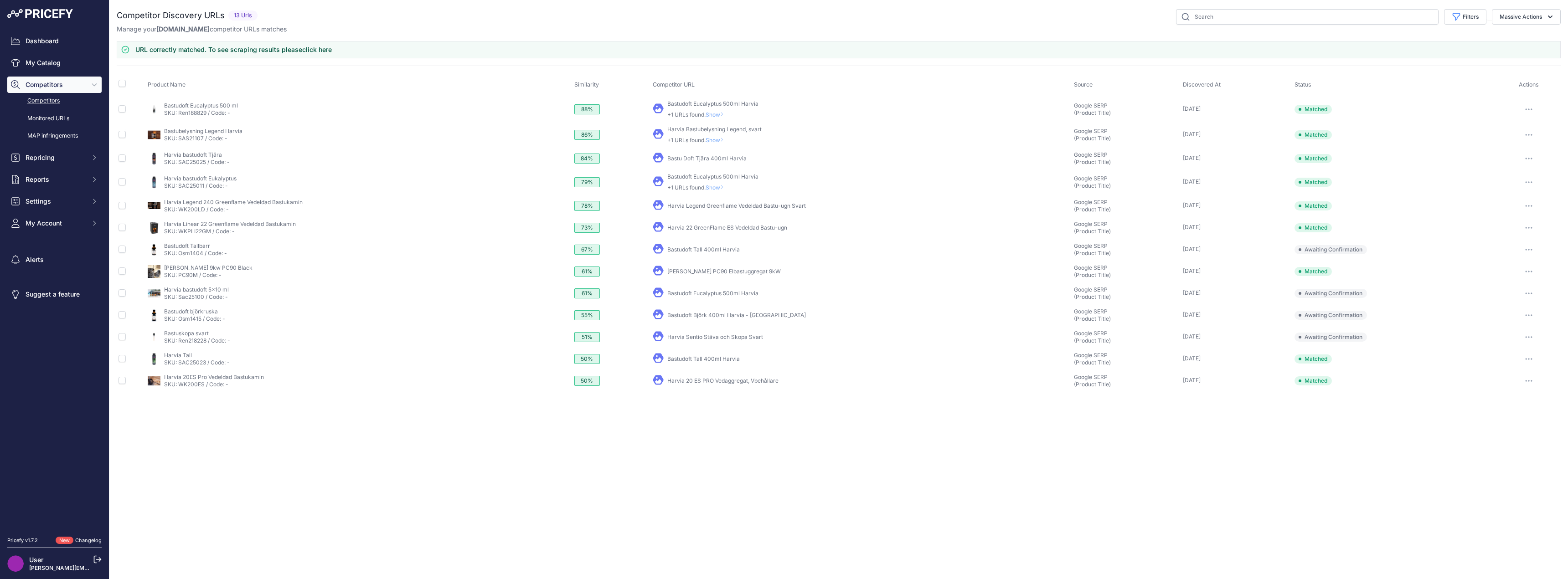
click at [52, 101] on link "Competitors" at bounding box center [54, 101] width 94 height 16
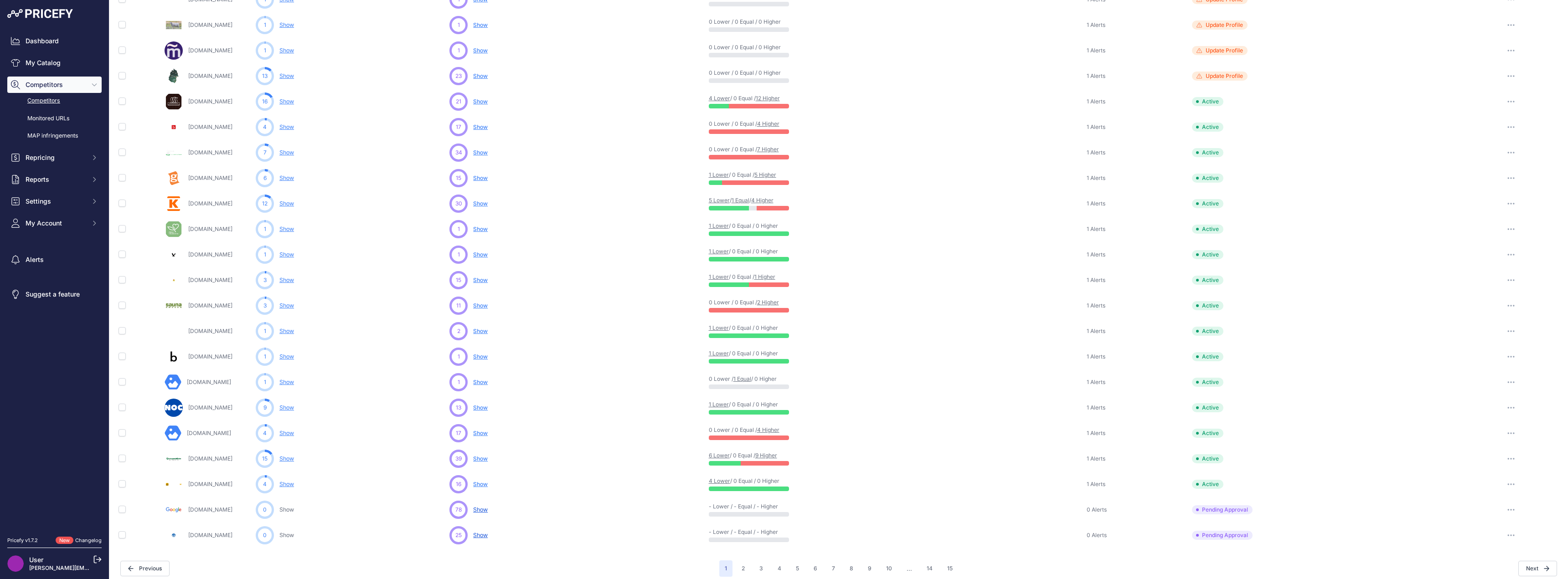
scroll to position [189, 0]
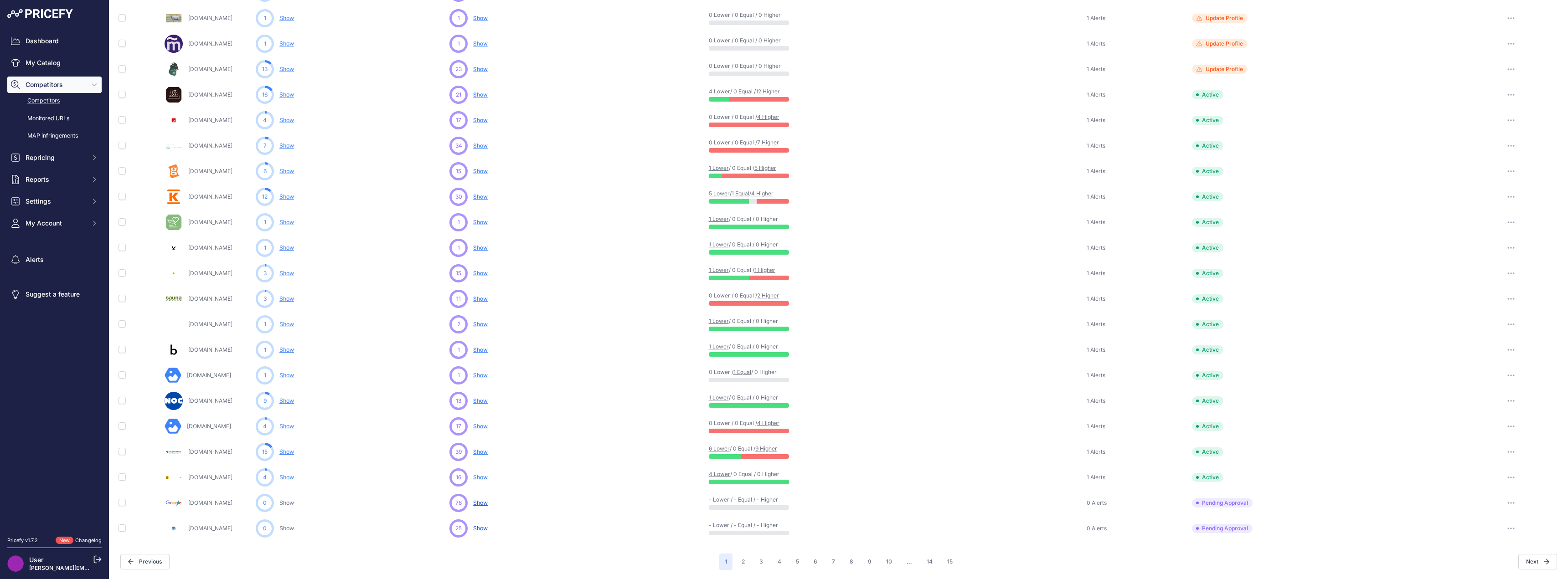
click at [484, 477] on span "Show" at bounding box center [480, 478] width 15 height 7
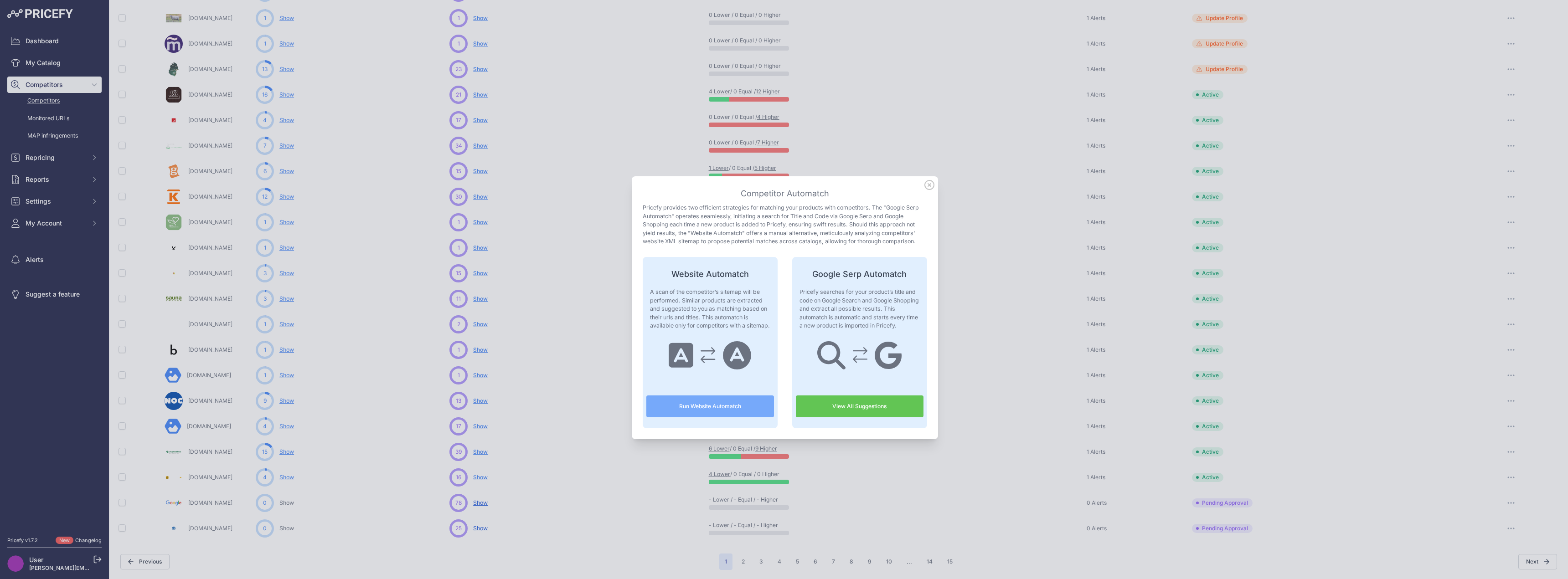
click at [829, 405] on link "View All Suggestions" at bounding box center [859, 406] width 127 height 22
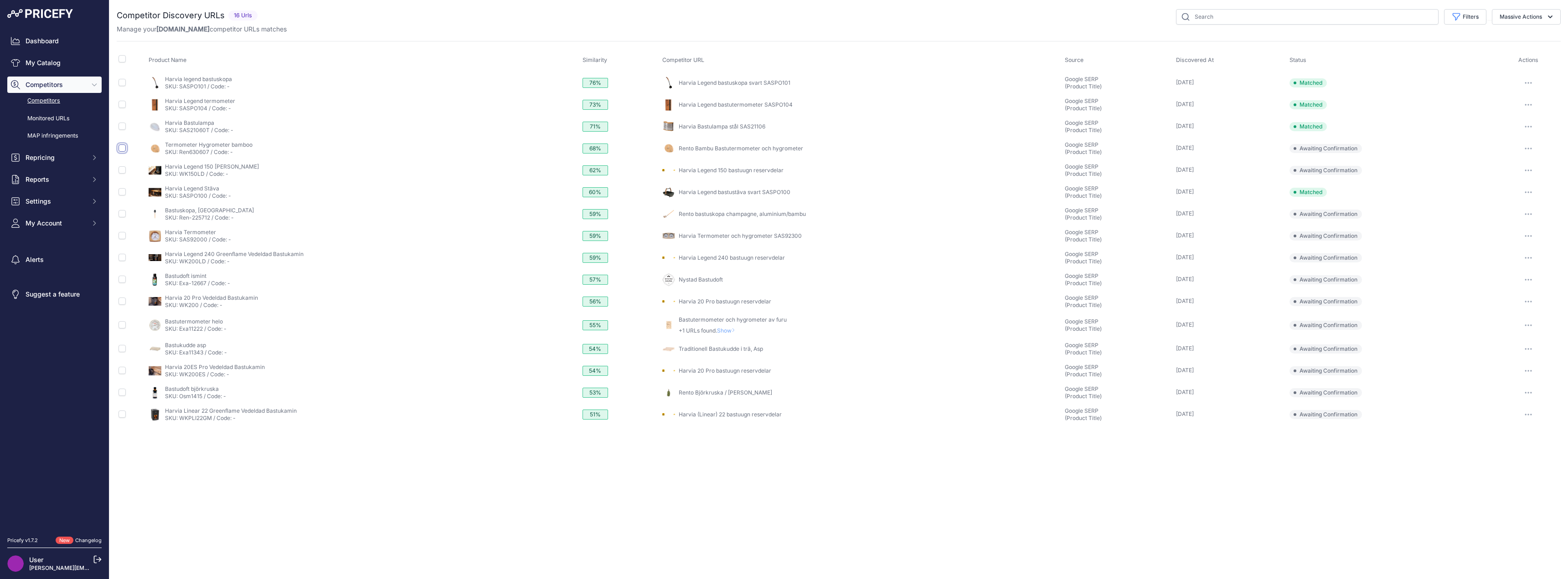
click at [122, 149] on input "checkbox" at bounding box center [122, 148] width 7 height 7
checkbox input "true"
click at [121, 232] on input "checkbox" at bounding box center [122, 230] width 7 height 7
checkbox input "true"
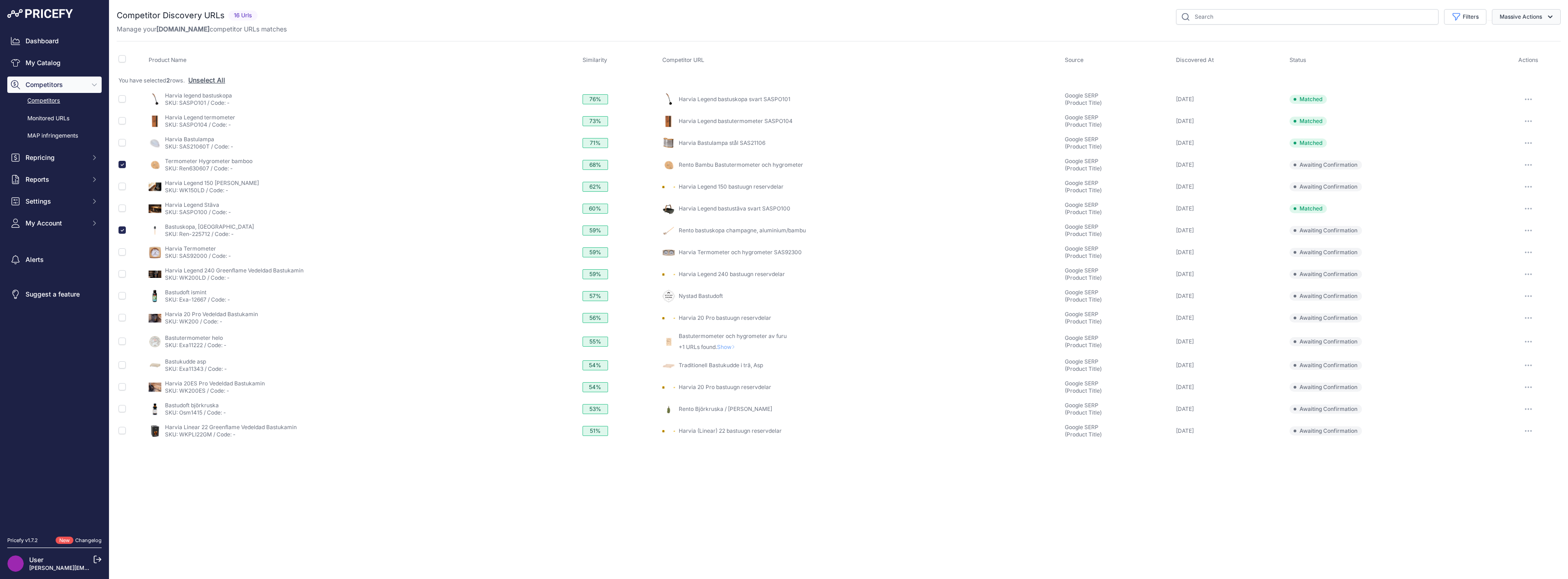
click at [1546, 13] on button "Massive Actions" at bounding box center [1526, 17] width 69 height 16
click at [1535, 34] on span "Confirm Match" at bounding box center [1516, 37] width 44 height 7
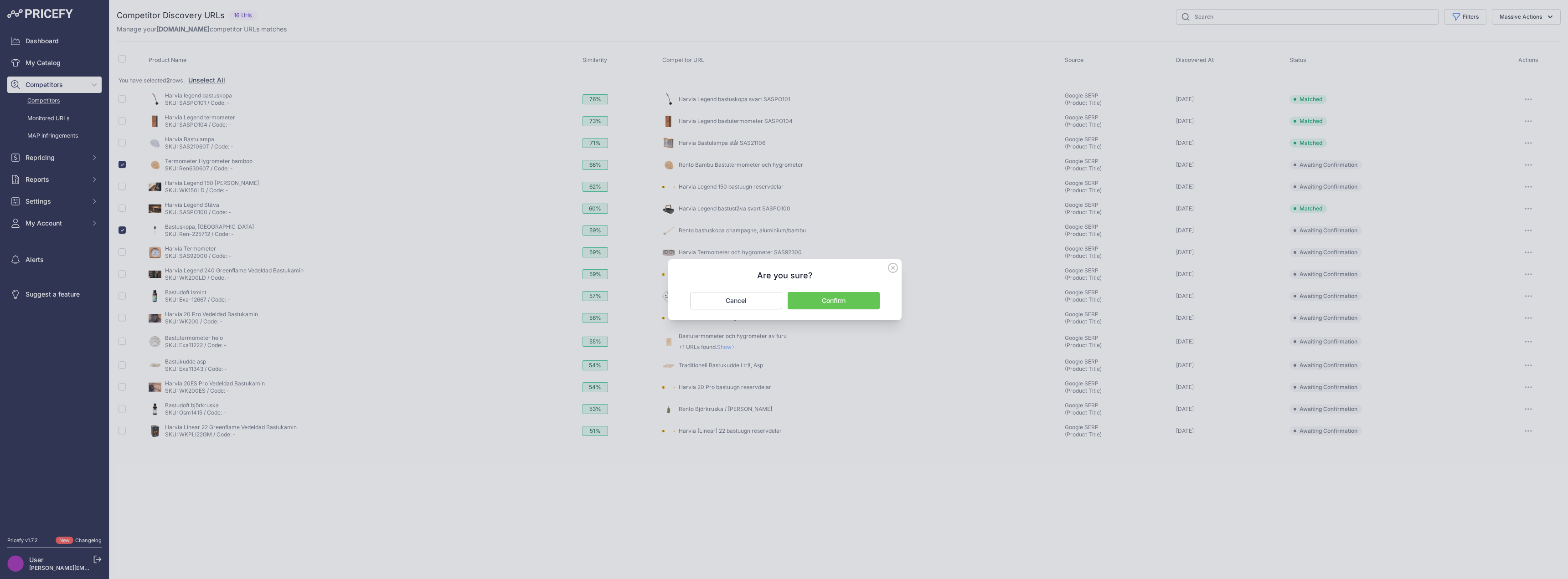
click at [844, 299] on button "Confirm" at bounding box center [833, 300] width 92 height 17
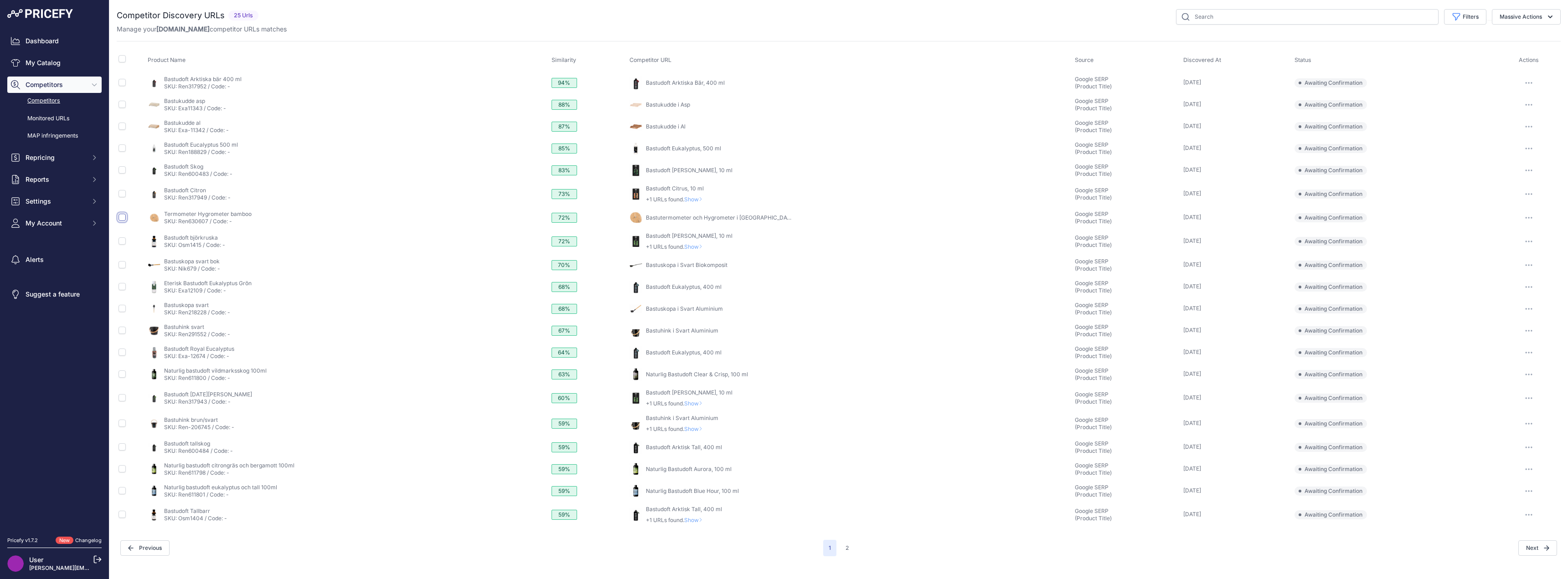
click at [123, 216] on input "checkbox" at bounding box center [122, 217] width 7 height 7
checkbox input "true"
click at [127, 98] on td at bounding box center [131, 99] width 29 height 22
click at [125, 100] on input "checkbox" at bounding box center [122, 98] width 7 height 7
checkbox input "true"
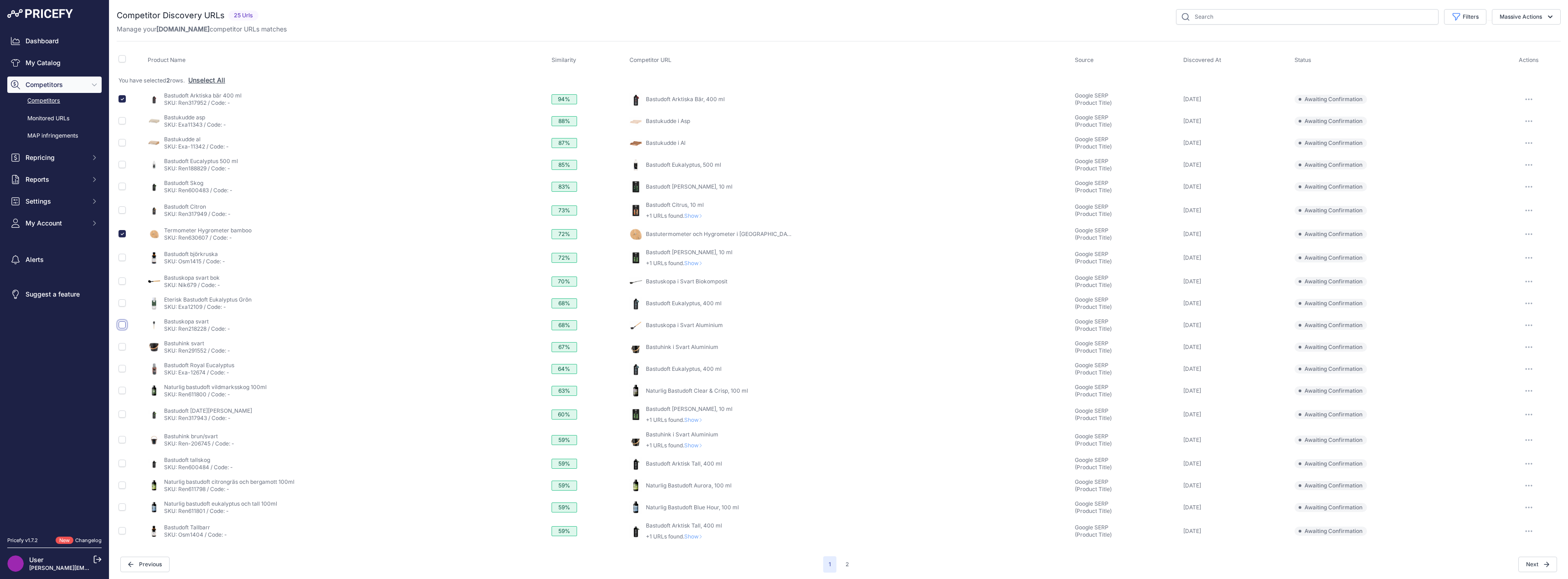
click at [121, 326] on input "checkbox" at bounding box center [122, 324] width 7 height 7
checkbox input "true"
click at [122, 346] on input "checkbox" at bounding box center [122, 346] width 7 height 7
checkbox input "true"
click at [121, 464] on input "checkbox" at bounding box center [122, 463] width 7 height 7
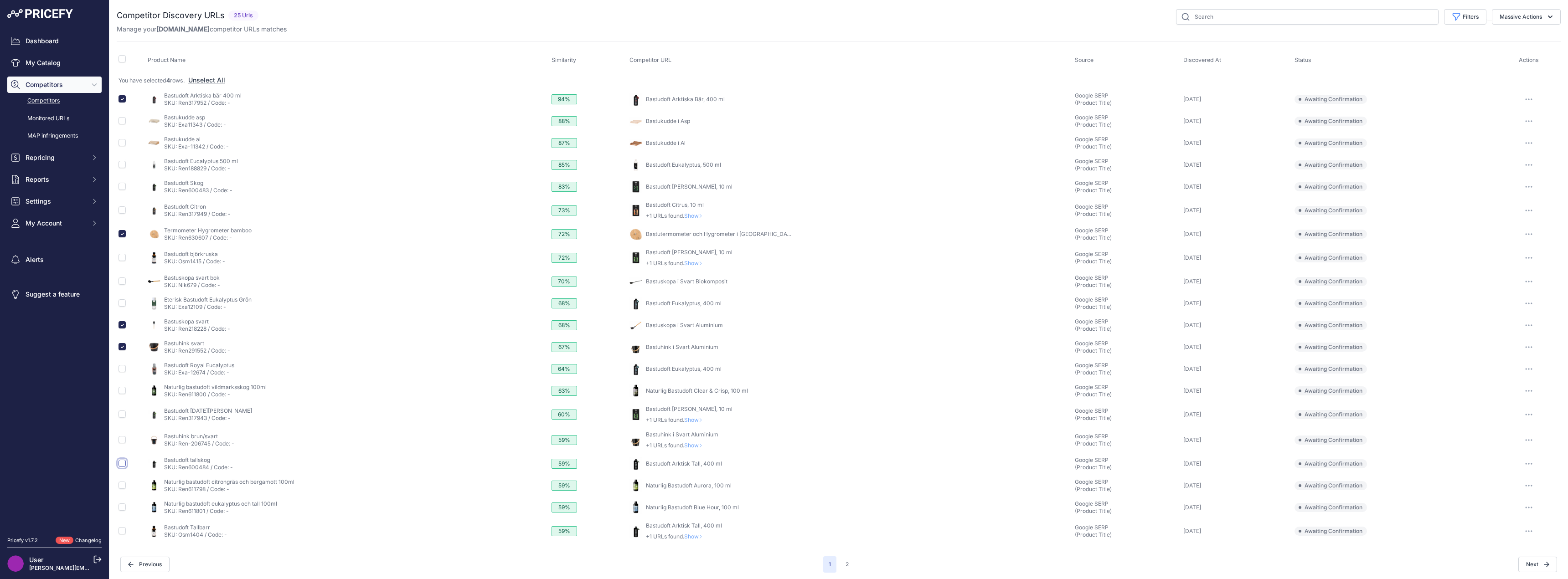
checkbox input "true"
click at [123, 484] on input "checkbox" at bounding box center [122, 485] width 7 height 7
checkbox input "true"
click at [122, 508] on input "checkbox" at bounding box center [122, 507] width 7 height 7
checkbox input "true"
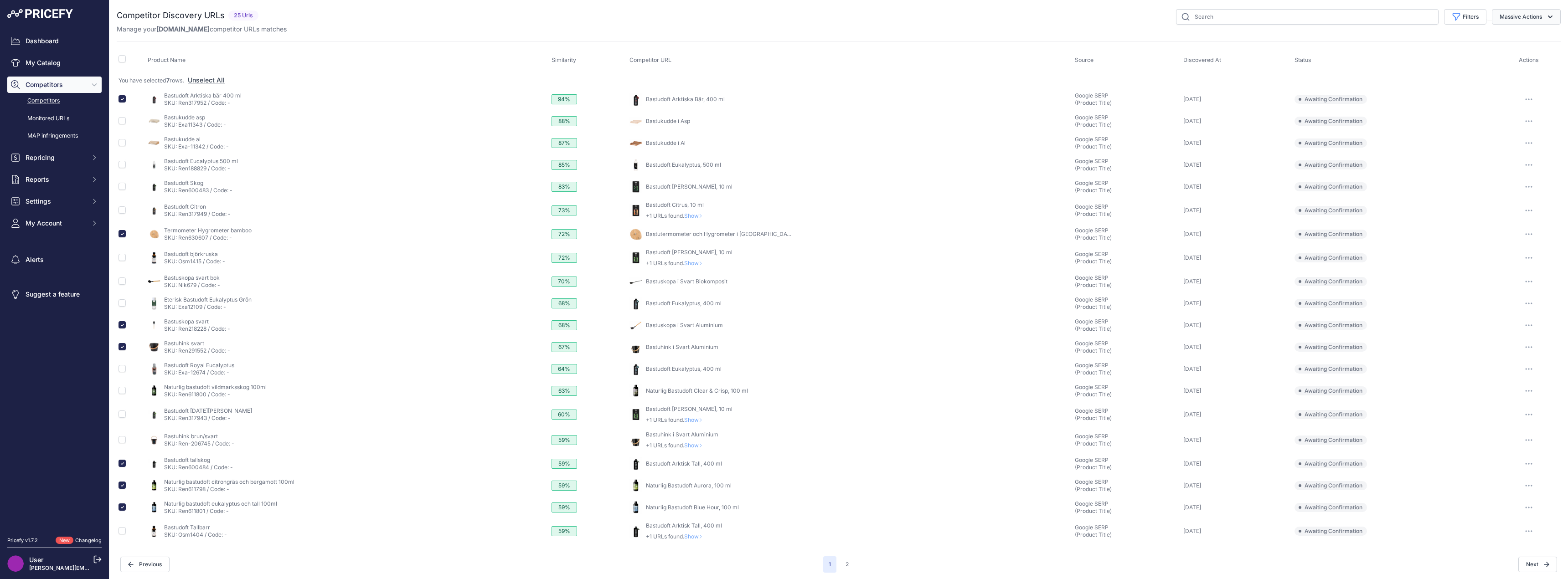
click at [1546, 15] on icon "button" at bounding box center [1550, 17] width 9 height 9
click at [1521, 37] on span "Confirm Match" at bounding box center [1516, 37] width 44 height 7
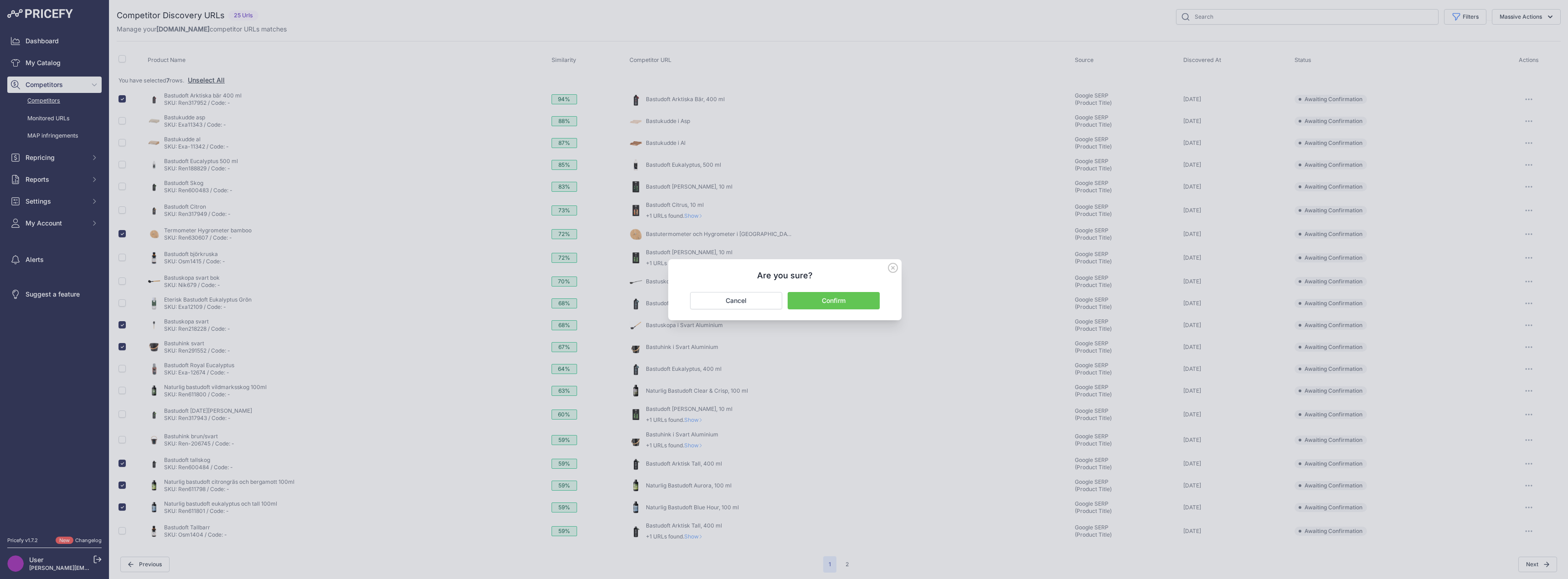
click at [848, 295] on button "Confirm" at bounding box center [833, 300] width 92 height 17
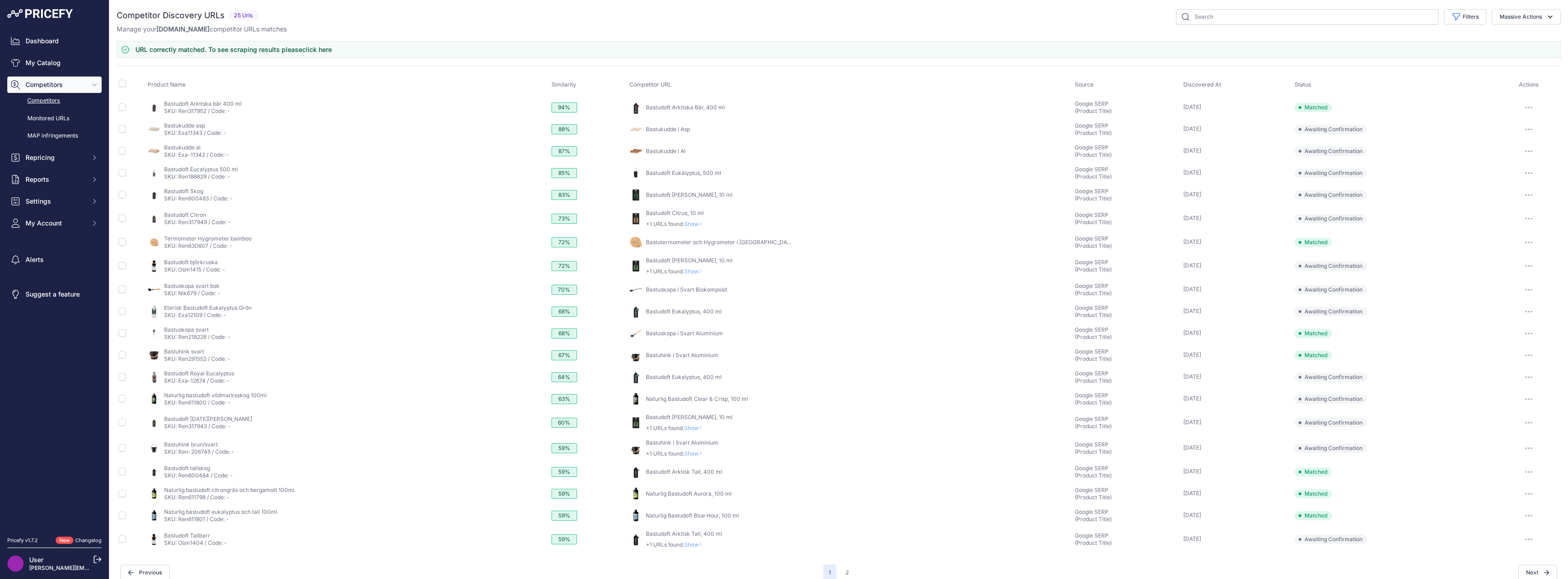
scroll to position [11, 0]
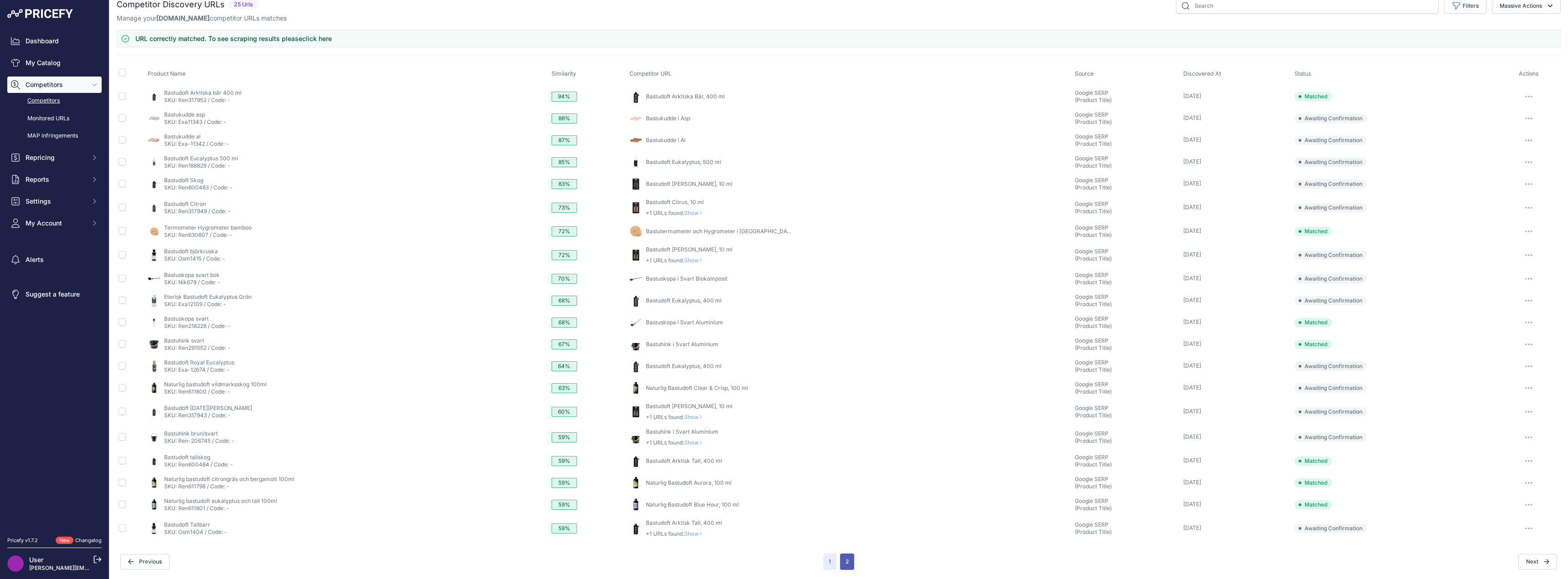
click at [846, 563] on button "2" at bounding box center [846, 562] width 14 height 17
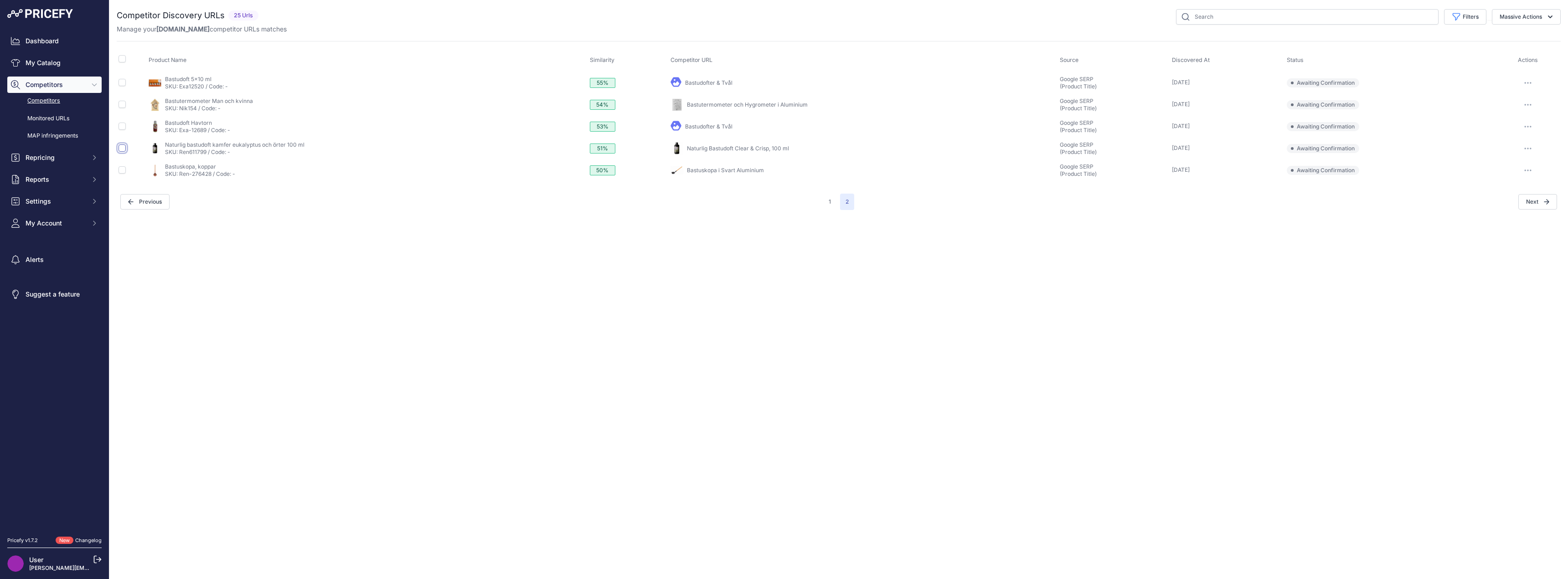
click at [124, 148] on input "checkbox" at bounding box center [122, 148] width 7 height 7
checkbox input "true"
click at [1548, 12] on icon "button" at bounding box center [1550, 17] width 9 height 9
click at [1523, 36] on span "Confirm Match" at bounding box center [1516, 37] width 44 height 7
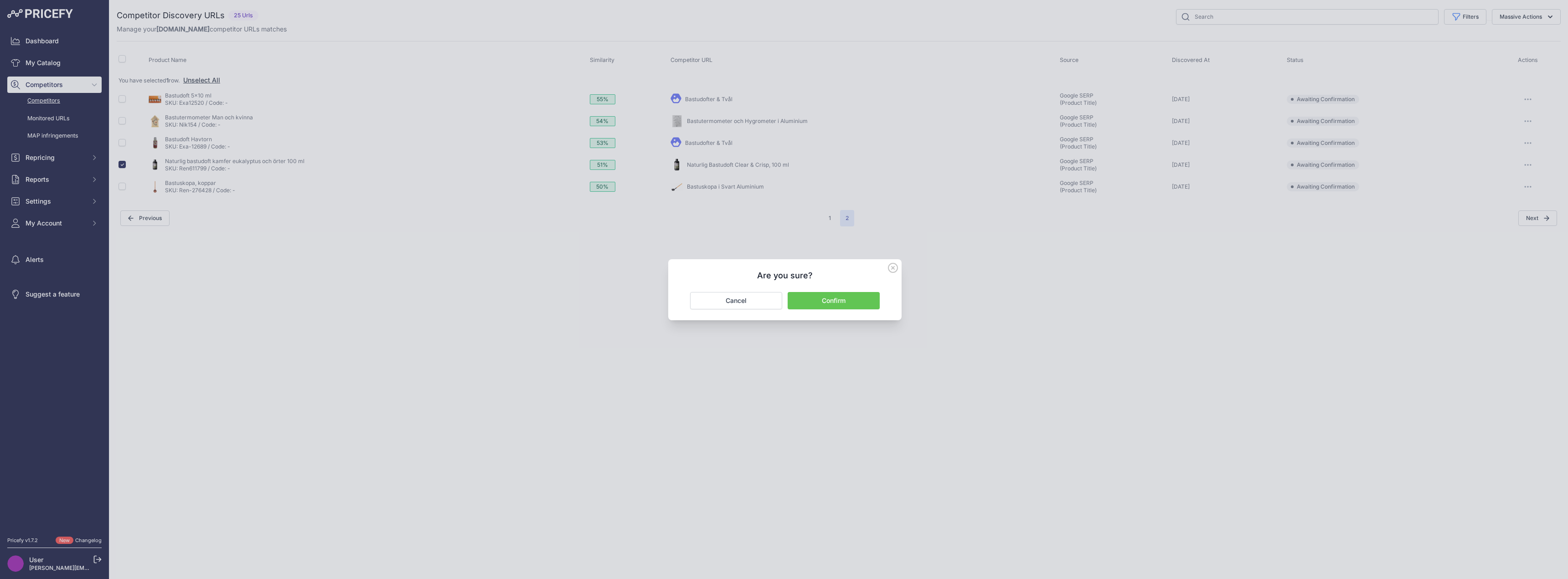
click at [852, 295] on button "Confirm" at bounding box center [833, 300] width 92 height 17
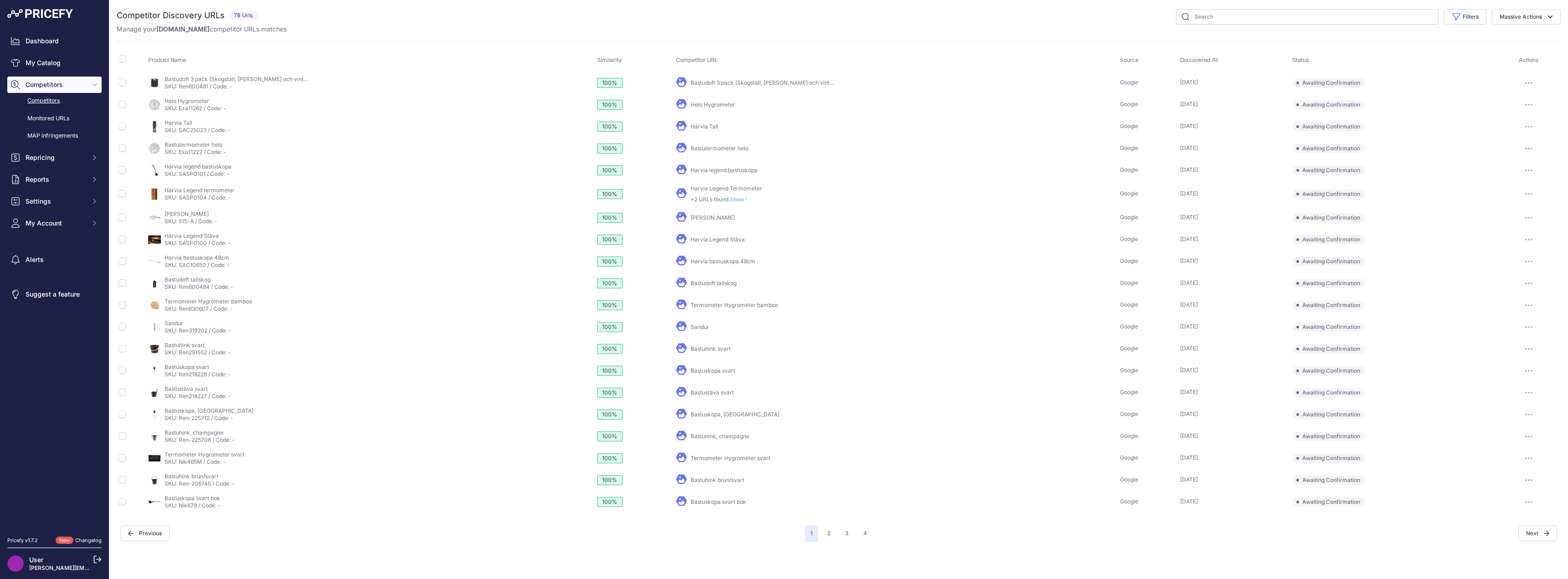
click at [698, 103] on link "Helo Hygrometer" at bounding box center [713, 105] width 45 height 7
click at [700, 240] on link "Harvia Legend Stäva" at bounding box center [717, 240] width 54 height 7
click at [44, 102] on link "Competitors" at bounding box center [54, 101] width 94 height 16
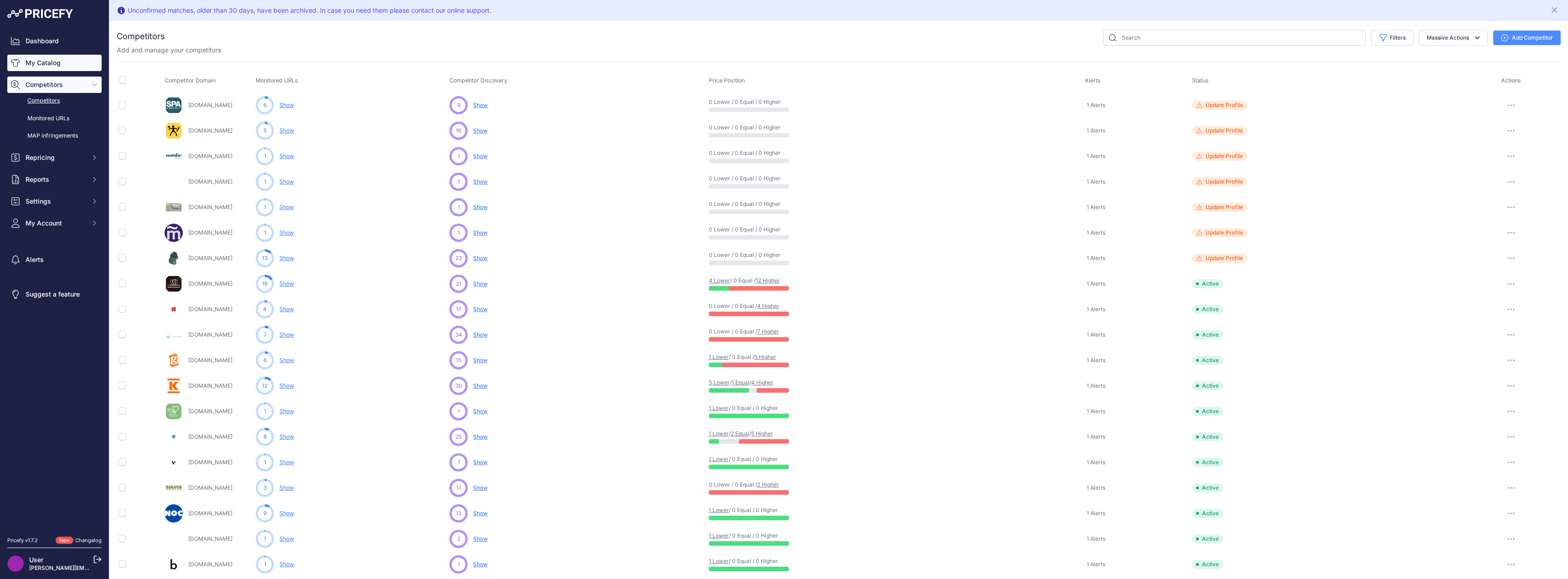
click at [50, 67] on link "My Catalog" at bounding box center [54, 63] width 94 height 17
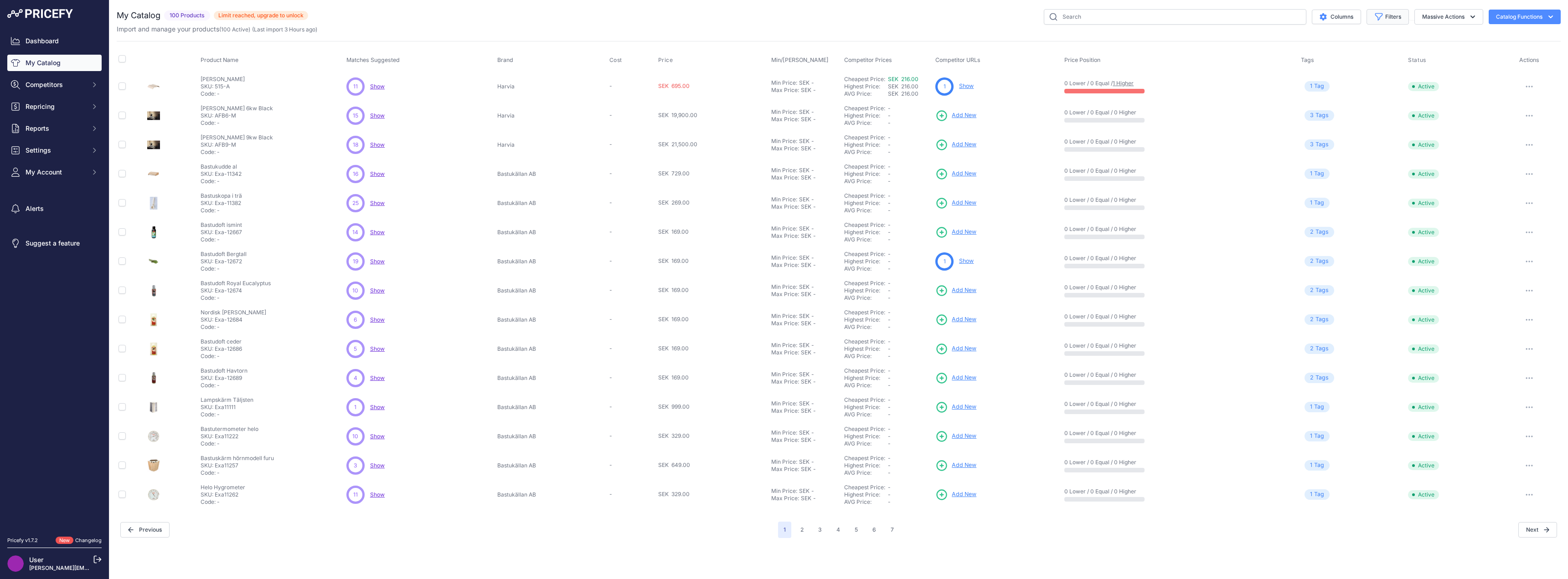
click at [1384, 19] on button "Filters" at bounding box center [1387, 17] width 42 height 16
click at [1365, 52] on select "All Status Only Enabled Only Disabled" at bounding box center [1357, 52] width 87 height 16
click at [1387, 37] on label "Status" at bounding box center [1357, 38] width 87 height 9
click at [1387, 45] on select "All Status Only Enabled Only Disabled" at bounding box center [1357, 52] width 87 height 16
click at [1380, 92] on select "Select an option Matched Unmatched" at bounding box center [1357, 90] width 87 height 16
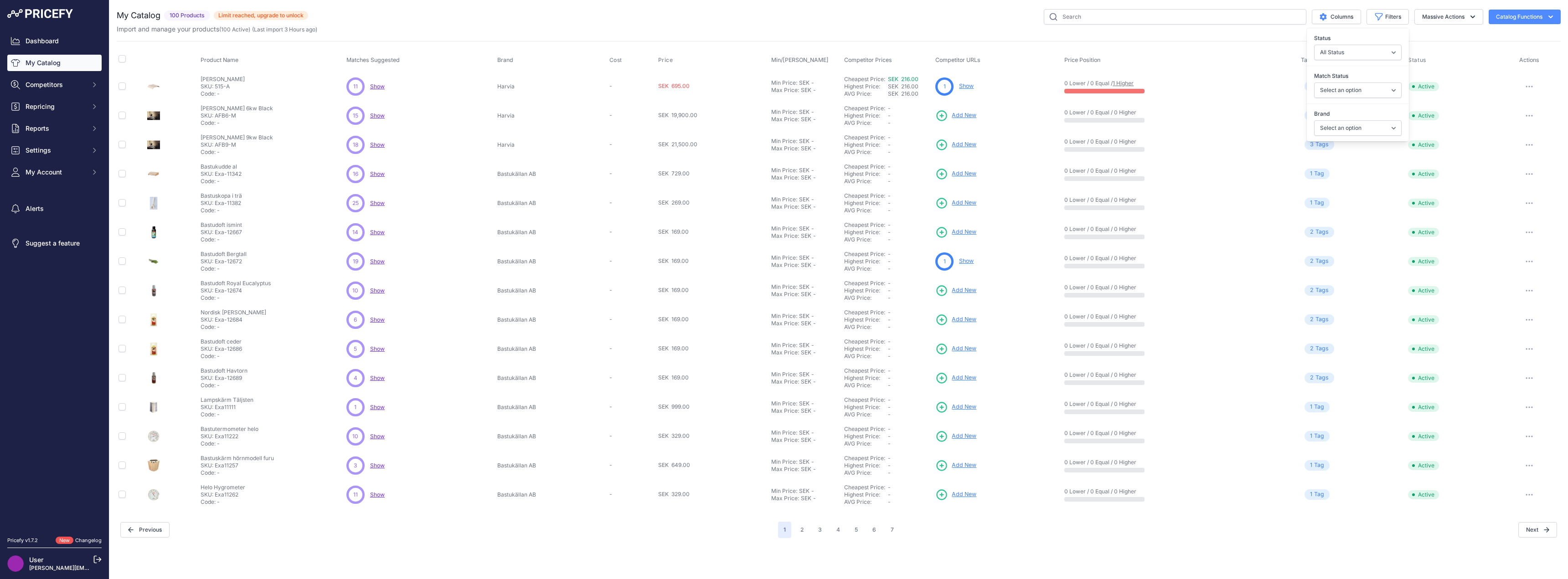
click at [1380, 66] on div "Match Status Select an option Matched Unmatched" at bounding box center [1357, 84] width 102 height 37
click at [1370, 87] on select "Select an option Matched Unmatched" at bounding box center [1357, 90] width 87 height 16
select select "0"
click at [1314, 82] on select "Select an option Matched Unmatched" at bounding box center [1357, 90] width 87 height 16
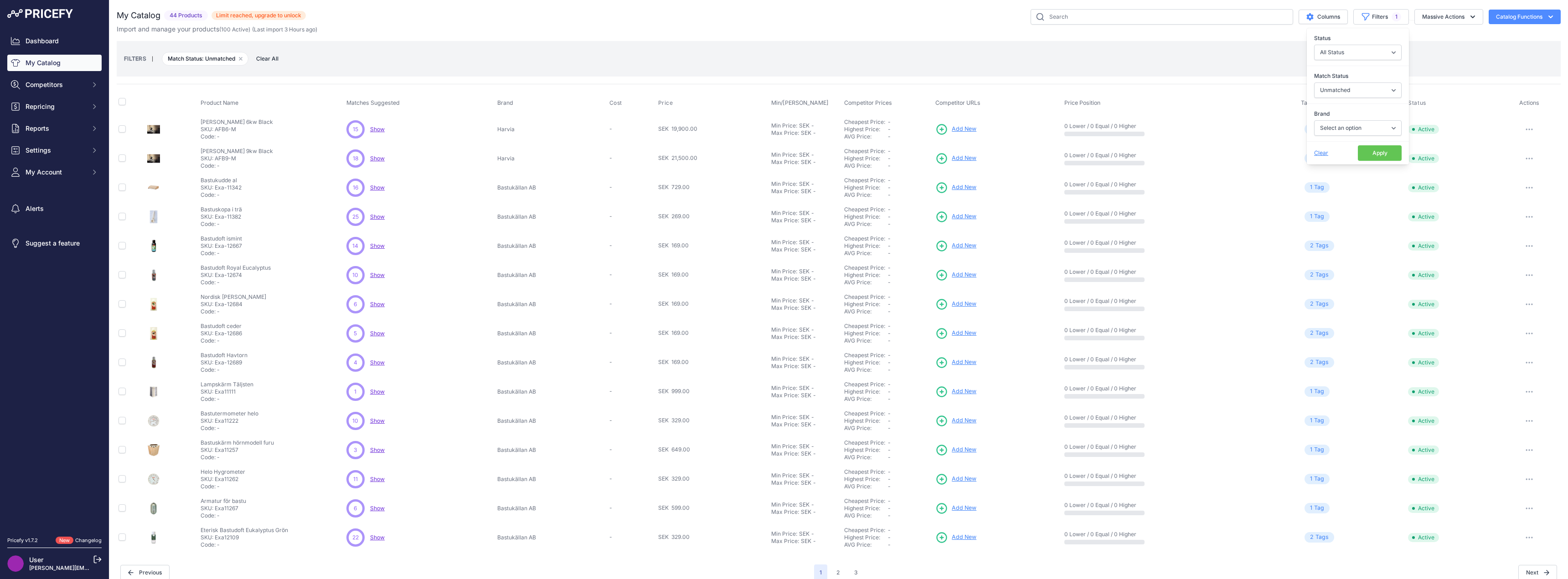
click at [374, 129] on span "Show" at bounding box center [378, 129] width 15 height 7
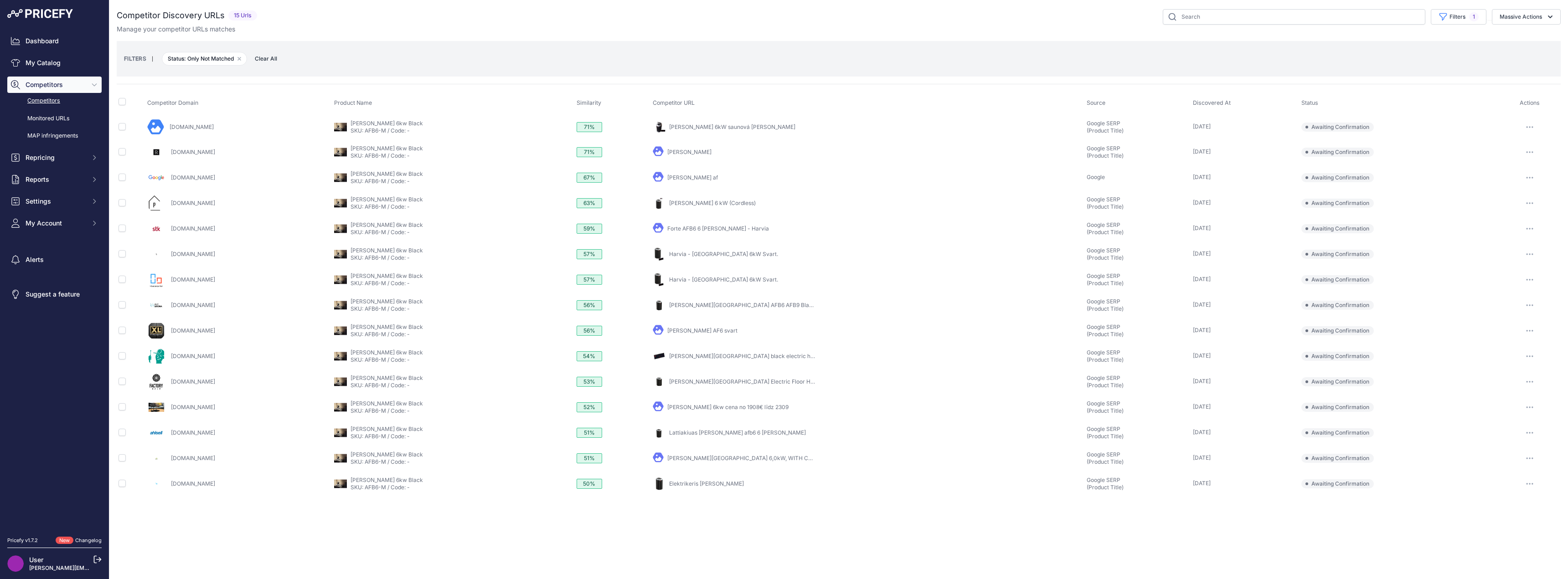
click at [52, 83] on span "Competitors" at bounding box center [56, 84] width 60 height 9
click at [37, 76] on div "Dashboard My Catalog Competitors Competitors Monitored URLs MAP infringements R…" at bounding box center [54, 106] width 94 height 147
click at [40, 85] on span "Competitors" at bounding box center [56, 84] width 60 height 9
click at [46, 101] on link "Competitors" at bounding box center [54, 101] width 94 height 16
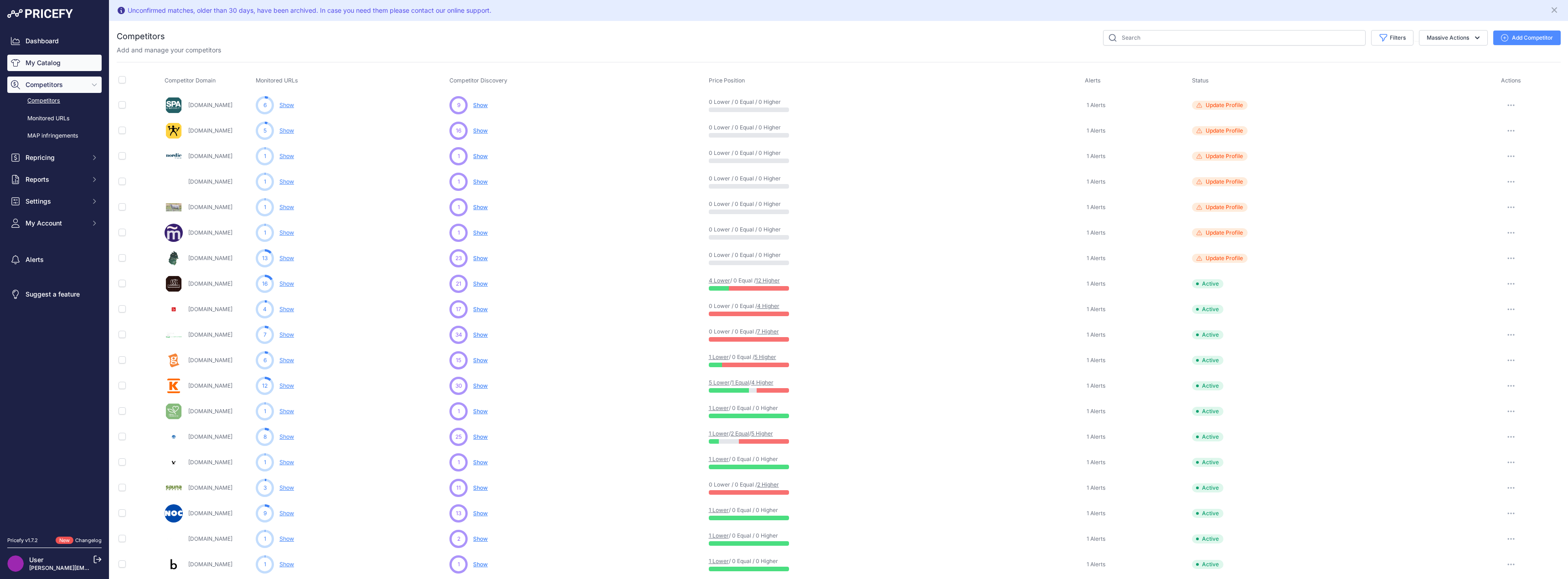
click at [37, 65] on link "My Catalog" at bounding box center [54, 63] width 94 height 17
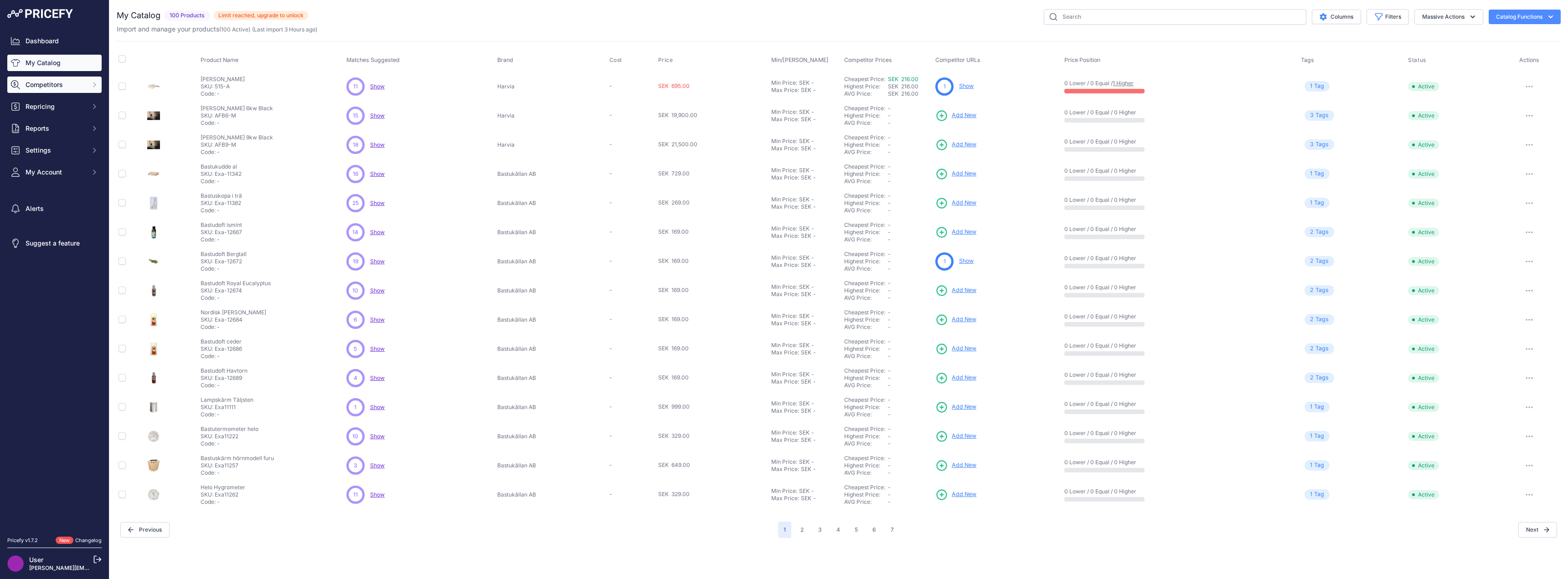
click at [41, 84] on span "Competitors" at bounding box center [56, 84] width 60 height 9
click at [42, 99] on link "Competitors" at bounding box center [54, 101] width 94 height 16
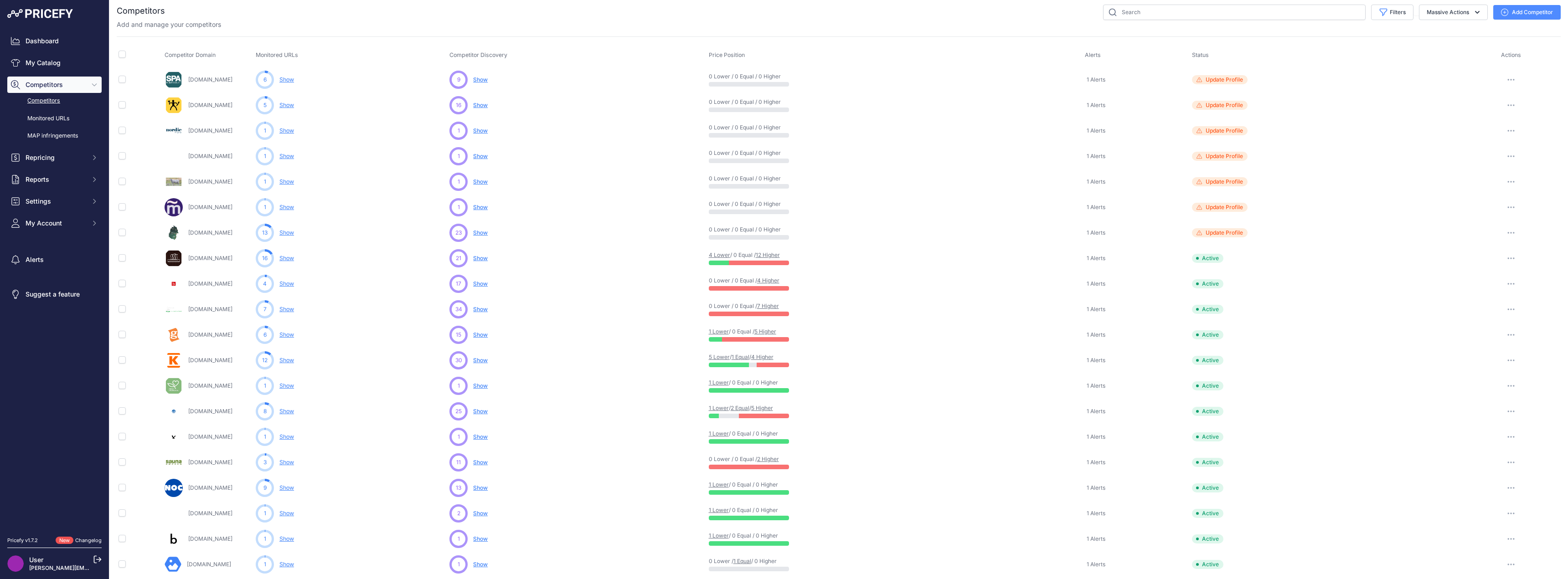
scroll to position [7, 0]
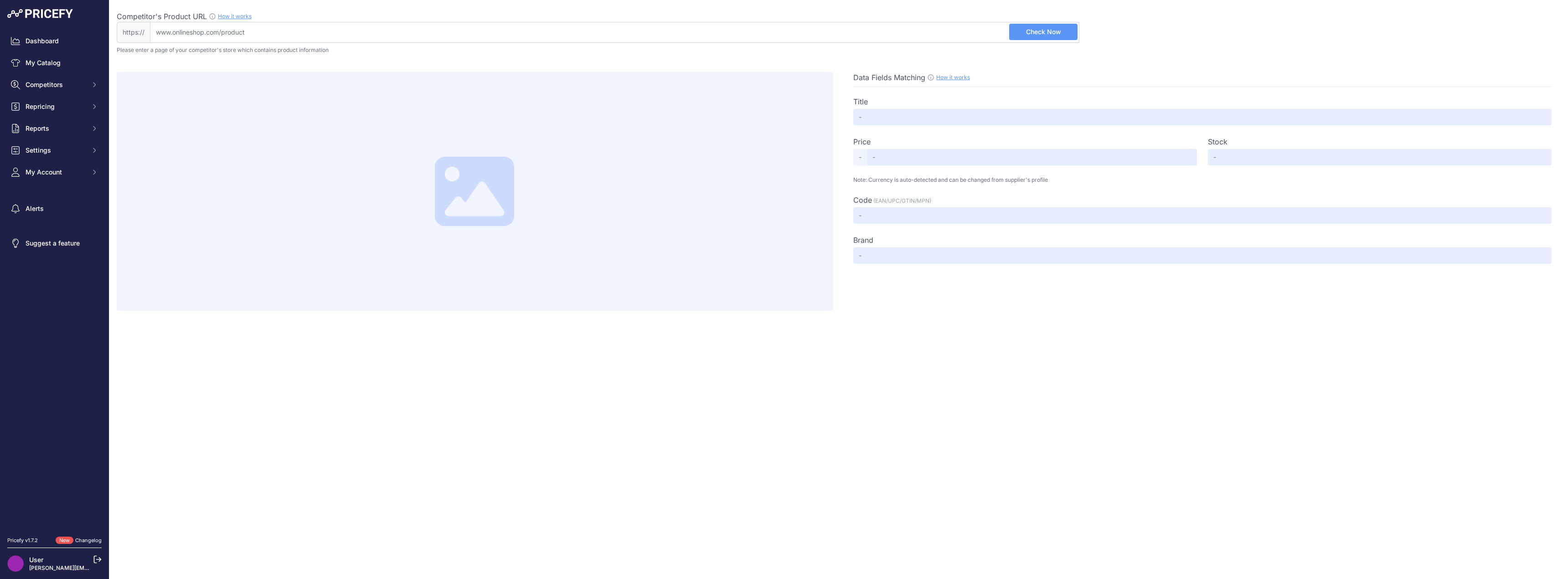
click at [288, 32] on input "Competitor's Product URL How it works In order to create your competitor's extr…" at bounding box center [614, 32] width 930 height 21
paste input "https://esaunashop.se/bastuhatt-hunter"
type input "esaunashop.se/bastuhatt-hunter"
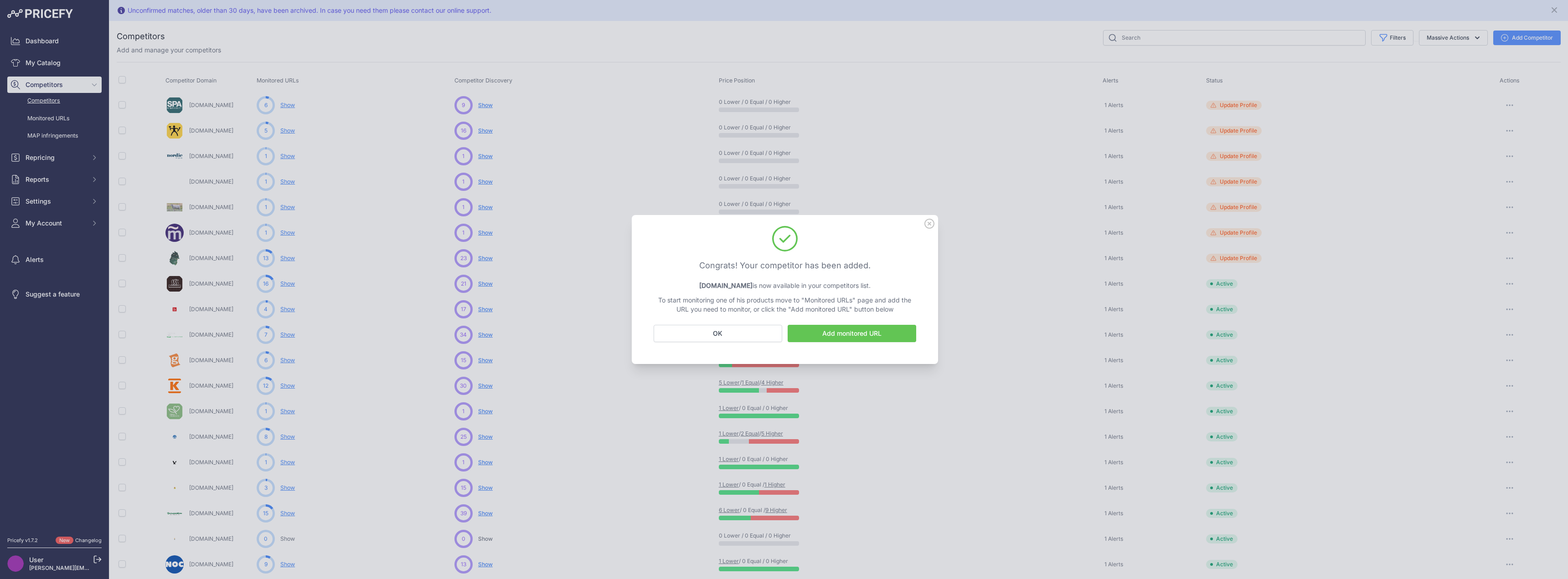
click at [931, 225] on icon at bounding box center [930, 224] width 10 height 10
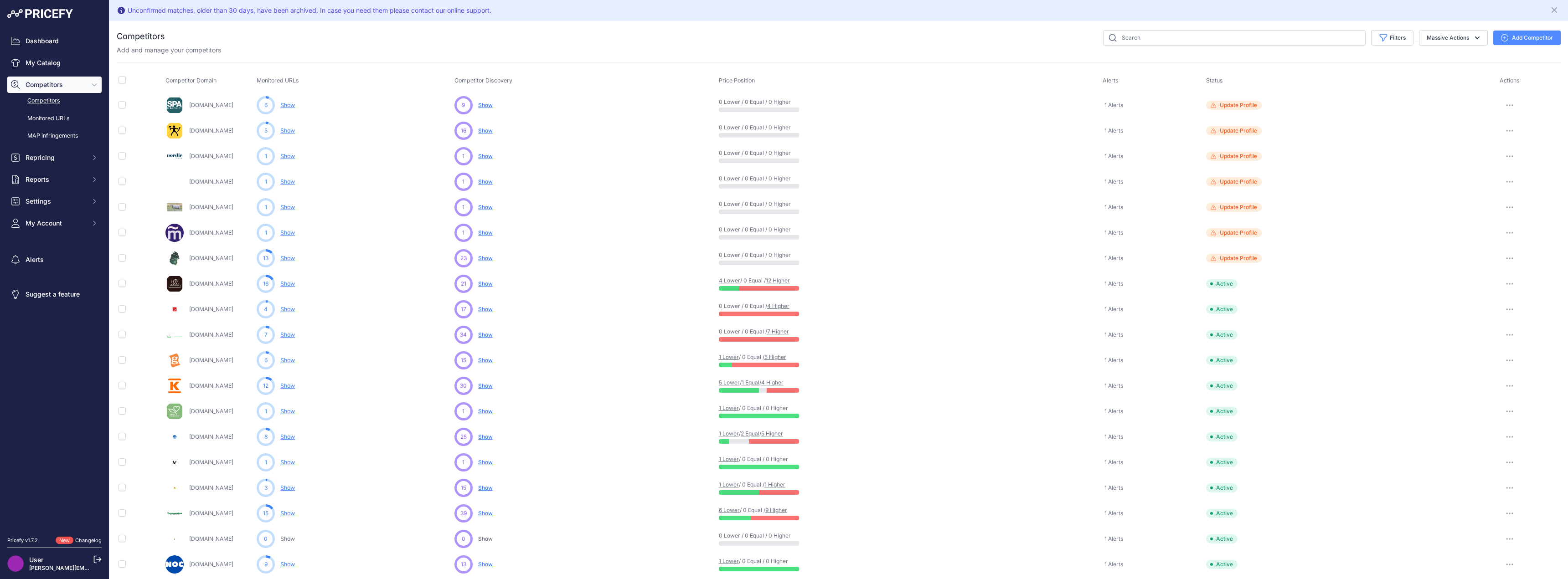
drag, startPoint x: 1493, startPoint y: 37, endPoint x: 1454, endPoint y: 42, distance: 39.3
click at [1494, 37] on button "Add Competitor" at bounding box center [1526, 38] width 67 height 15
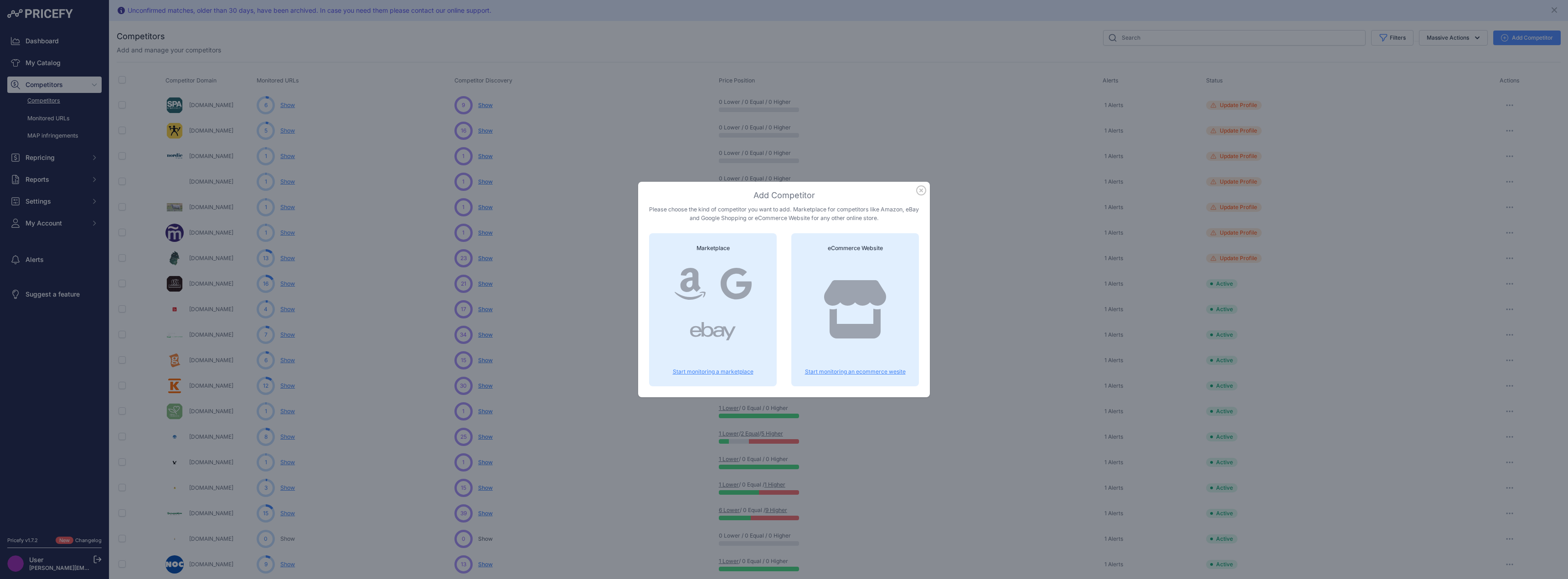
drag, startPoint x: 902, startPoint y: 285, endPoint x: 896, endPoint y: 285, distance: 6.0
click at [902, 285] on div at bounding box center [855, 319] width 106 height 116
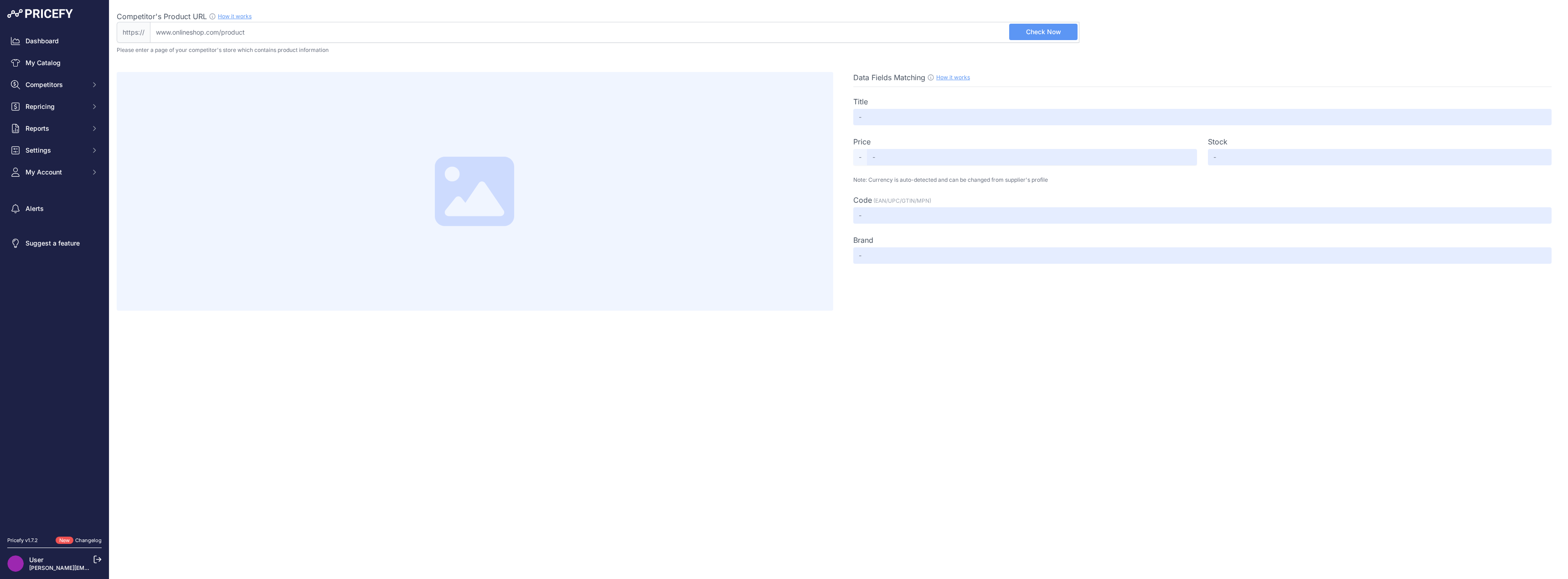
click at [310, 34] on input "Competitor's Product URL How it works In order to create your competitor's extr…" at bounding box center [614, 32] width 930 height 21
paste input "[URL][DOMAIN_NAME]"
type input "[DOMAIN_NAME][URL]"
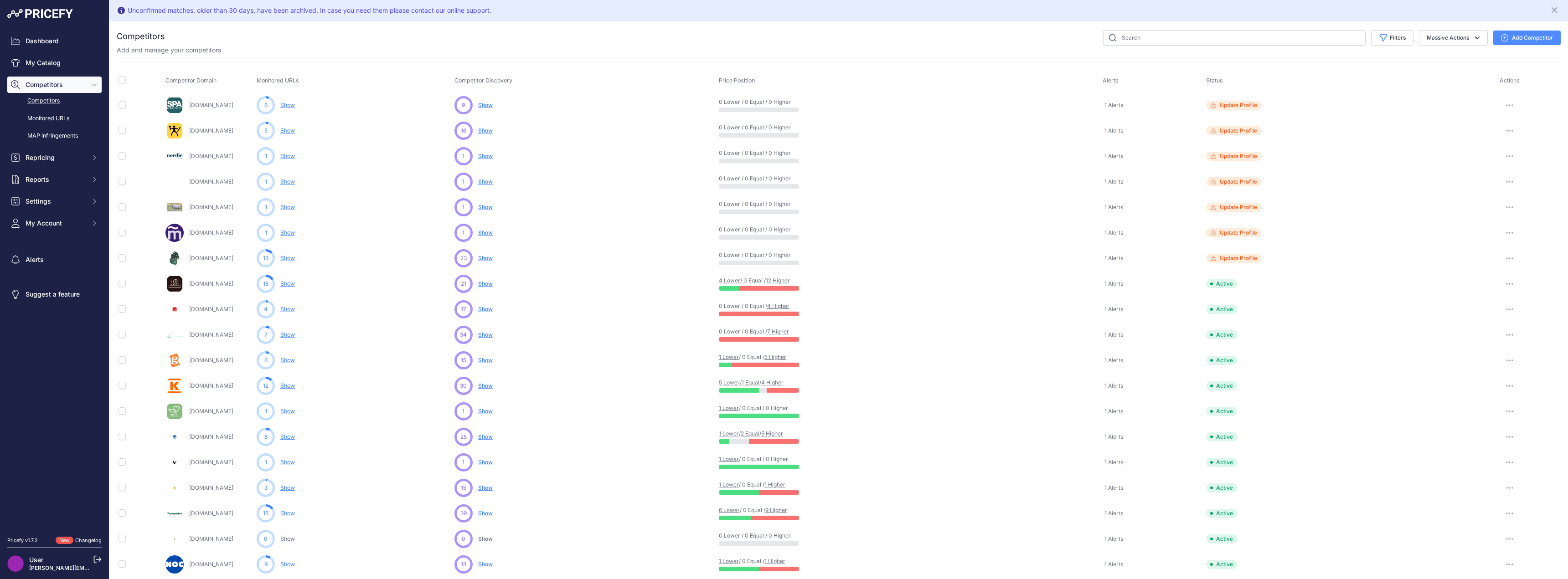
click at [1511, 37] on button "Add Competitor" at bounding box center [1526, 38] width 67 height 15
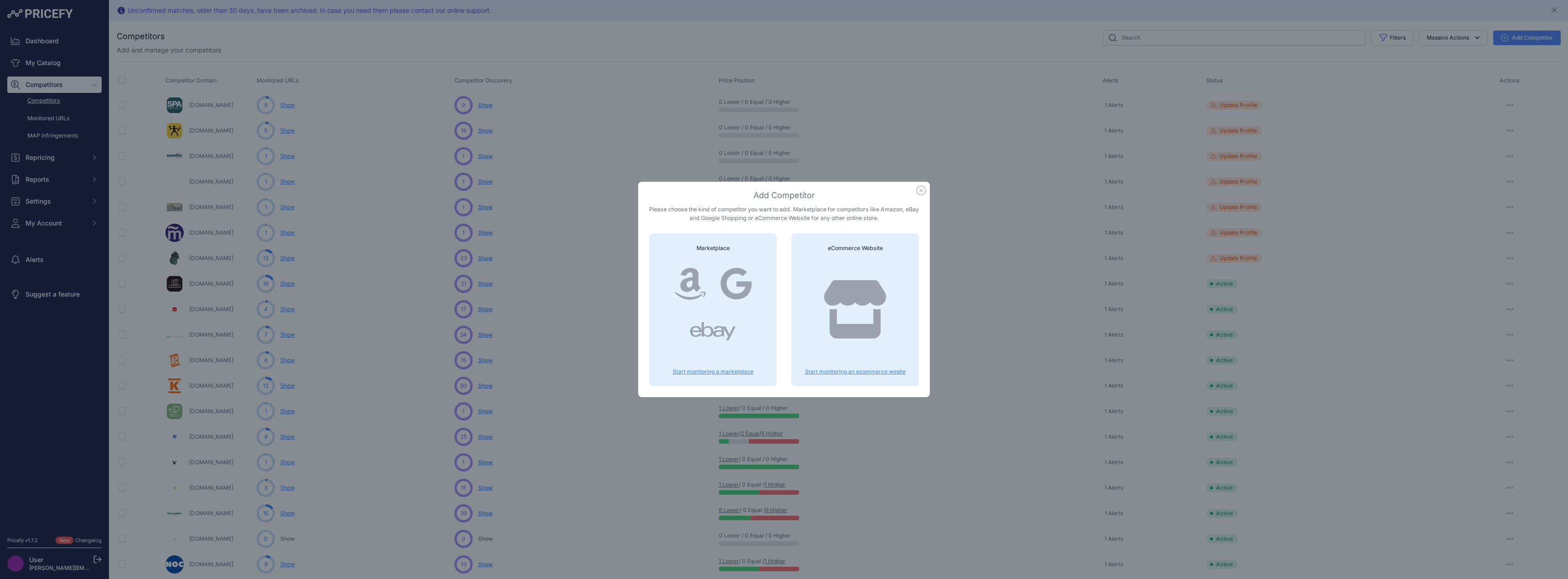
click at [850, 295] on icon at bounding box center [855, 309] width 62 height 58
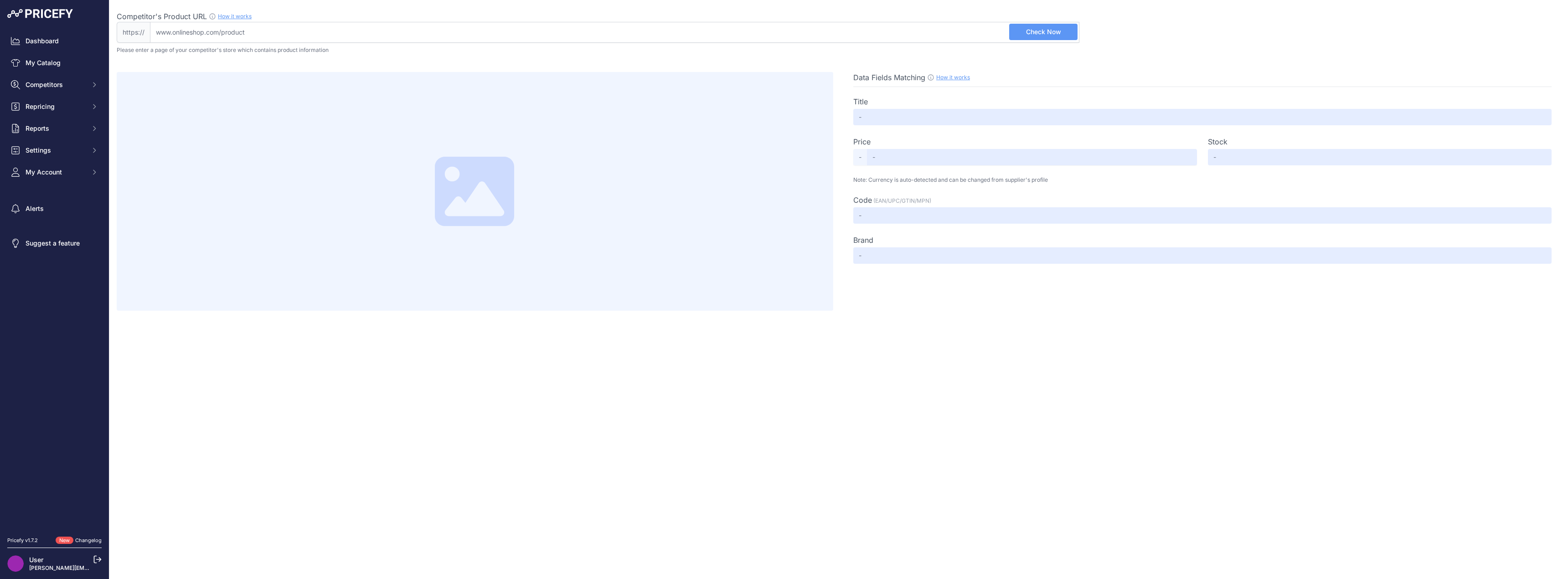
click at [285, 31] on input "Competitor's Product URL How it works In order to create your competitor's extr…" at bounding box center [614, 32] width 930 height 21
paste input "[URL][DOMAIN_NAME]"
type input "[DOMAIN_NAME][URL]"
click at [1038, 33] on span "Check Now" at bounding box center [1044, 32] width 35 height 9
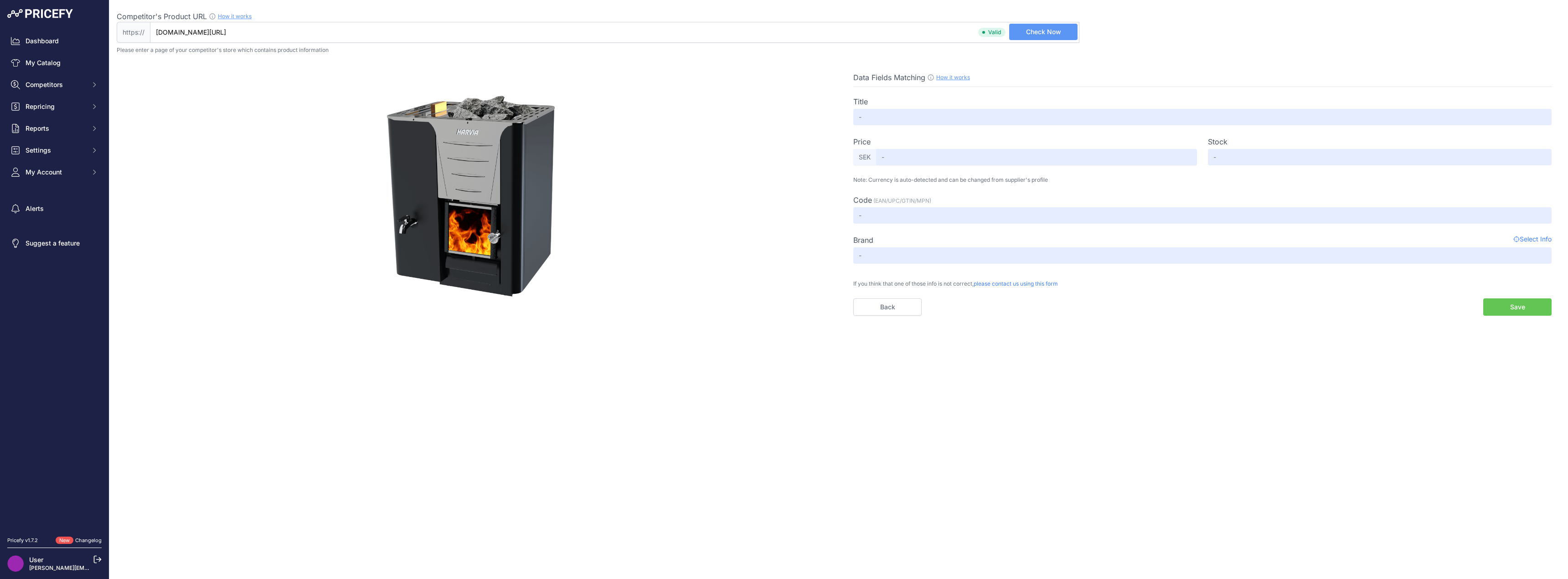
type input "Harvia 20 LS Pro - Botniastugan"
type input "9495"
type input "Available"
type input "WKP200LS"
type input "Not Found"
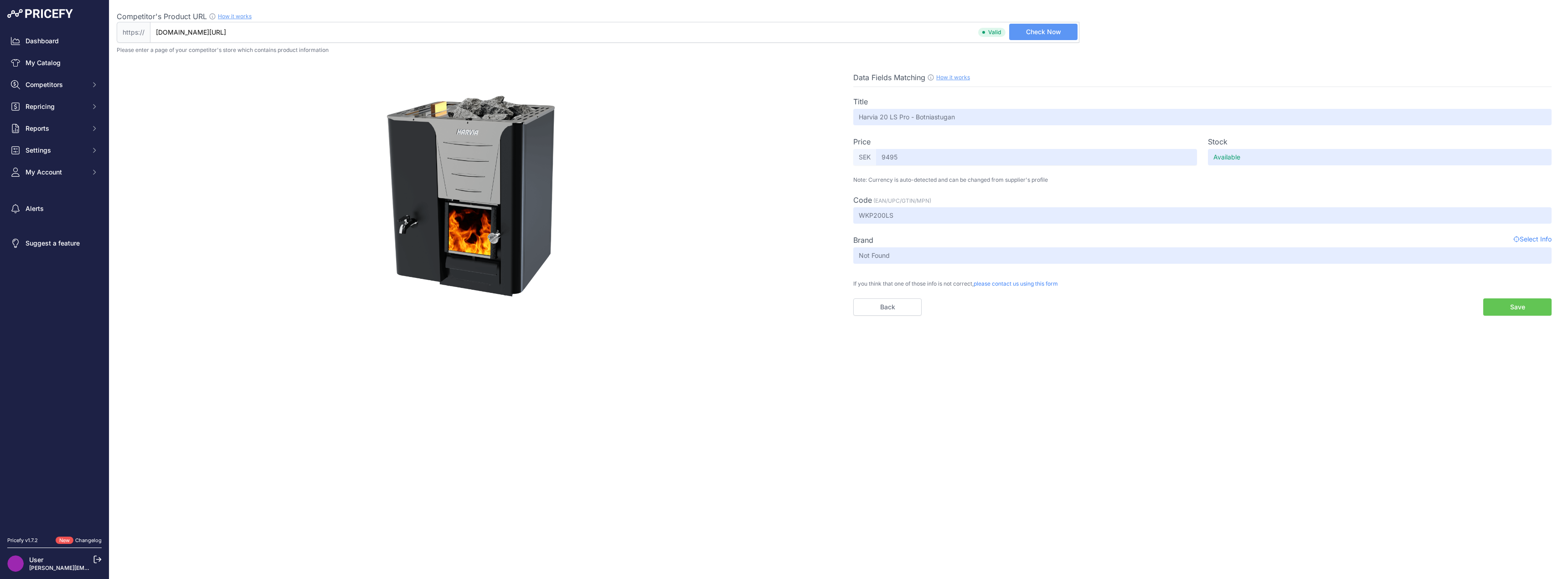
click at [1521, 306] on button "Save" at bounding box center [1517, 307] width 68 height 17
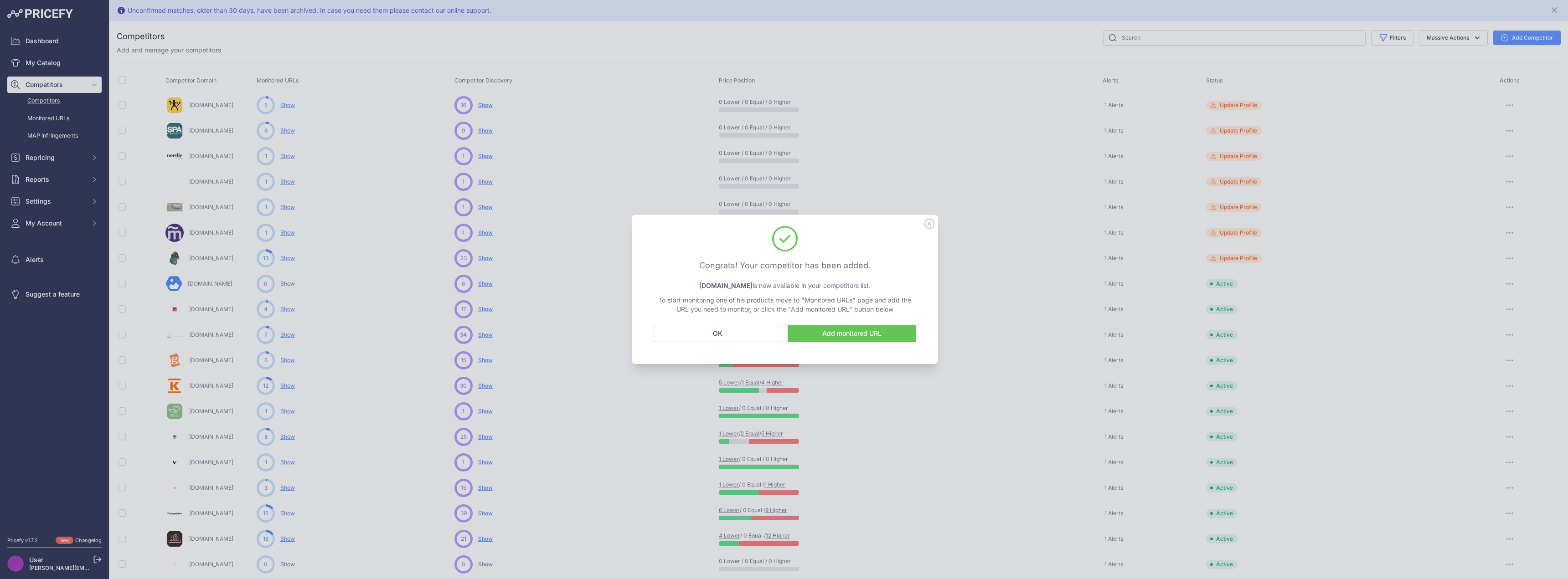
click at [862, 334] on link "Add monitored URL" at bounding box center [851, 333] width 128 height 17
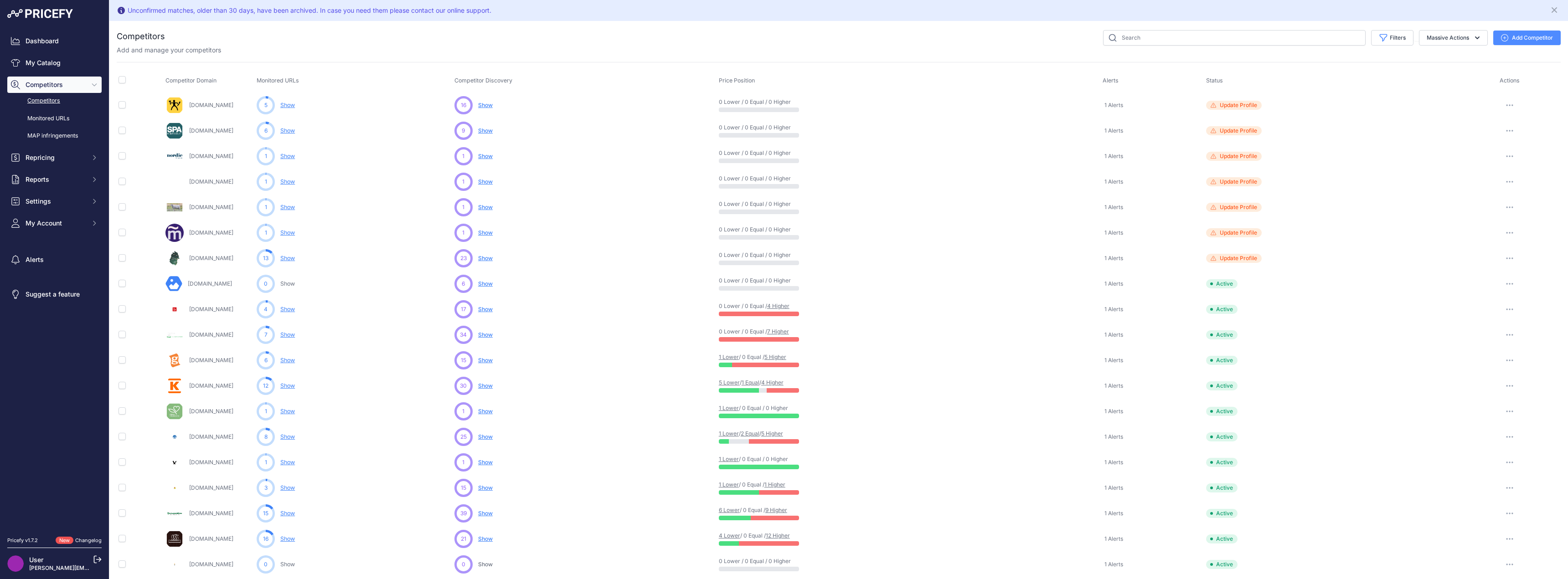
click at [46, 102] on link "Competitors" at bounding box center [54, 101] width 94 height 16
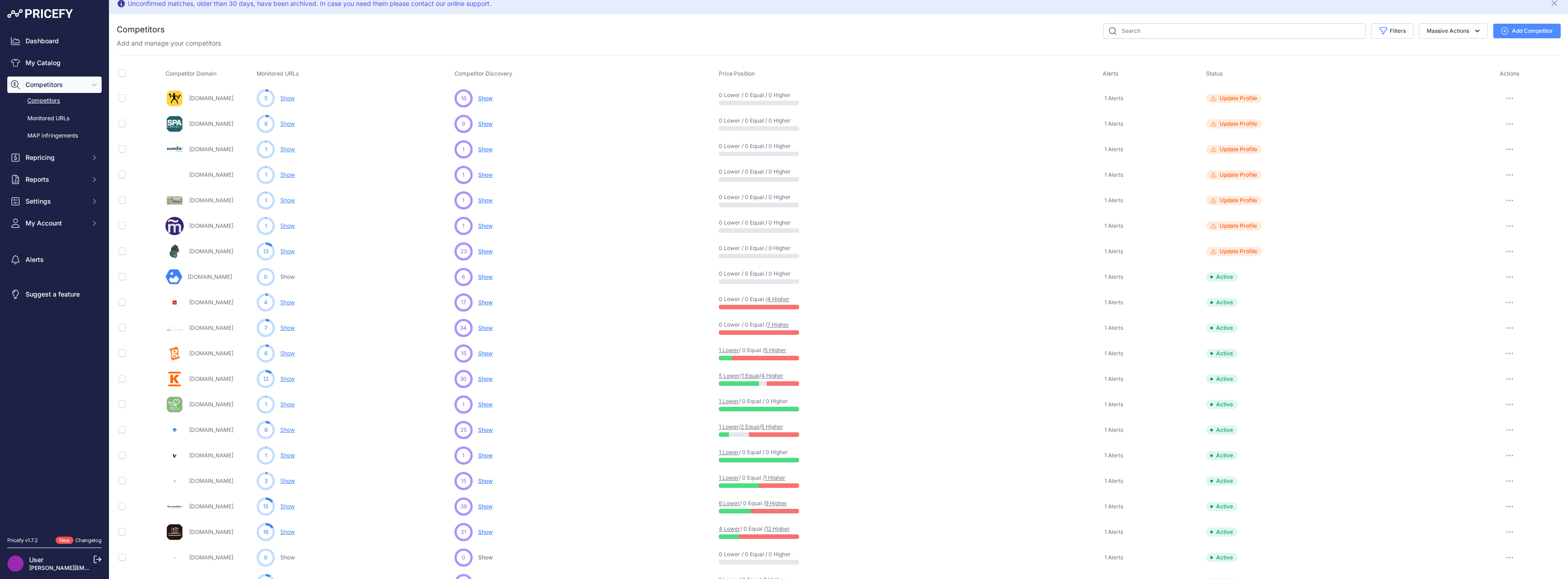
scroll to position [189, 0]
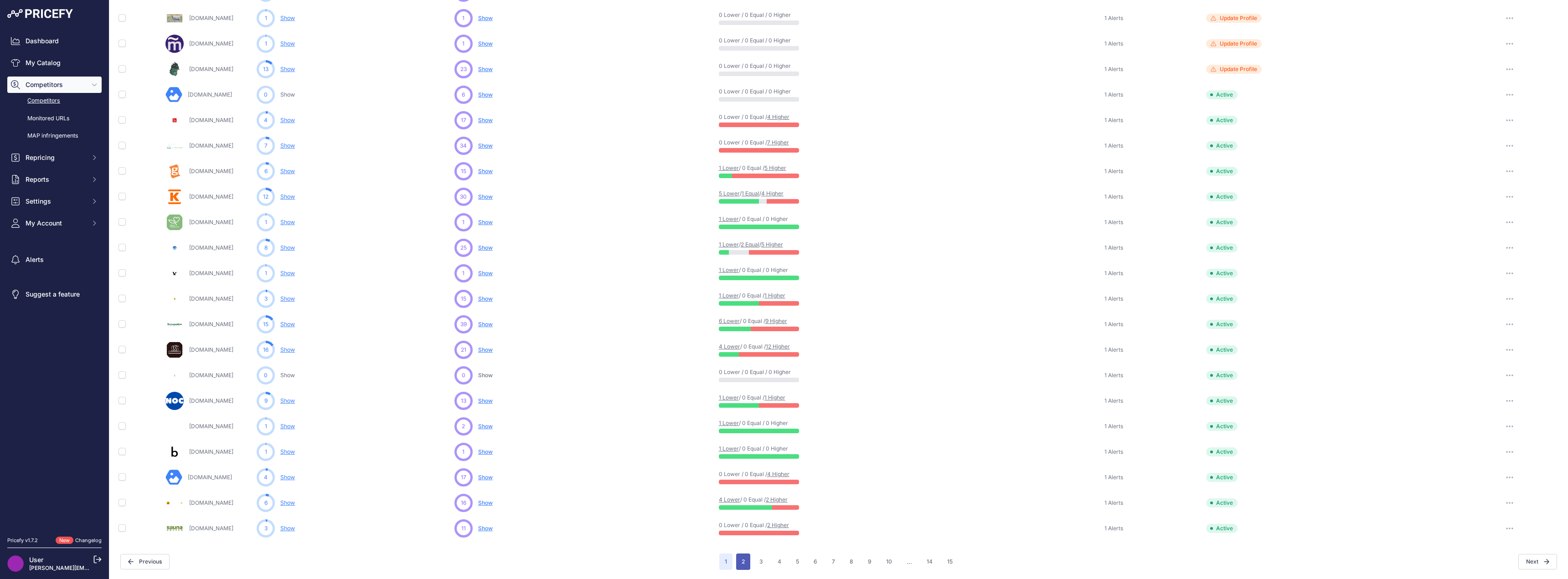
click at [745, 562] on button "2" at bounding box center [743, 562] width 14 height 17
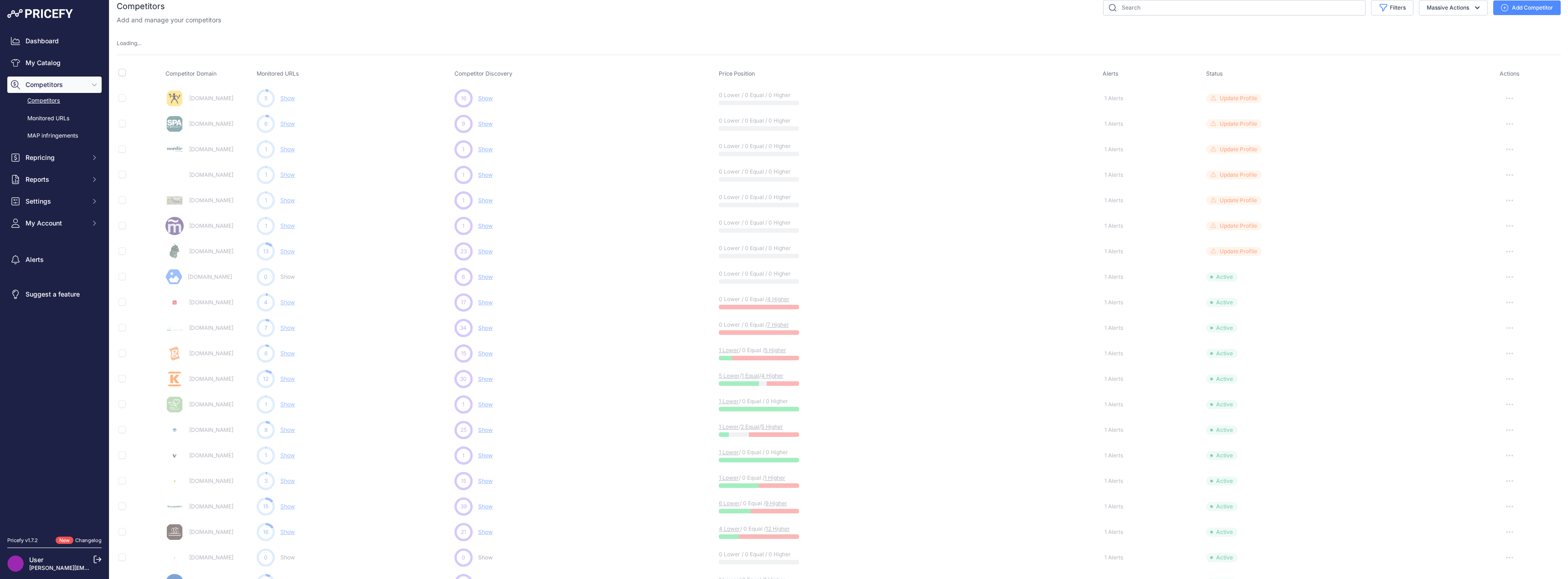
scroll to position [0, 0]
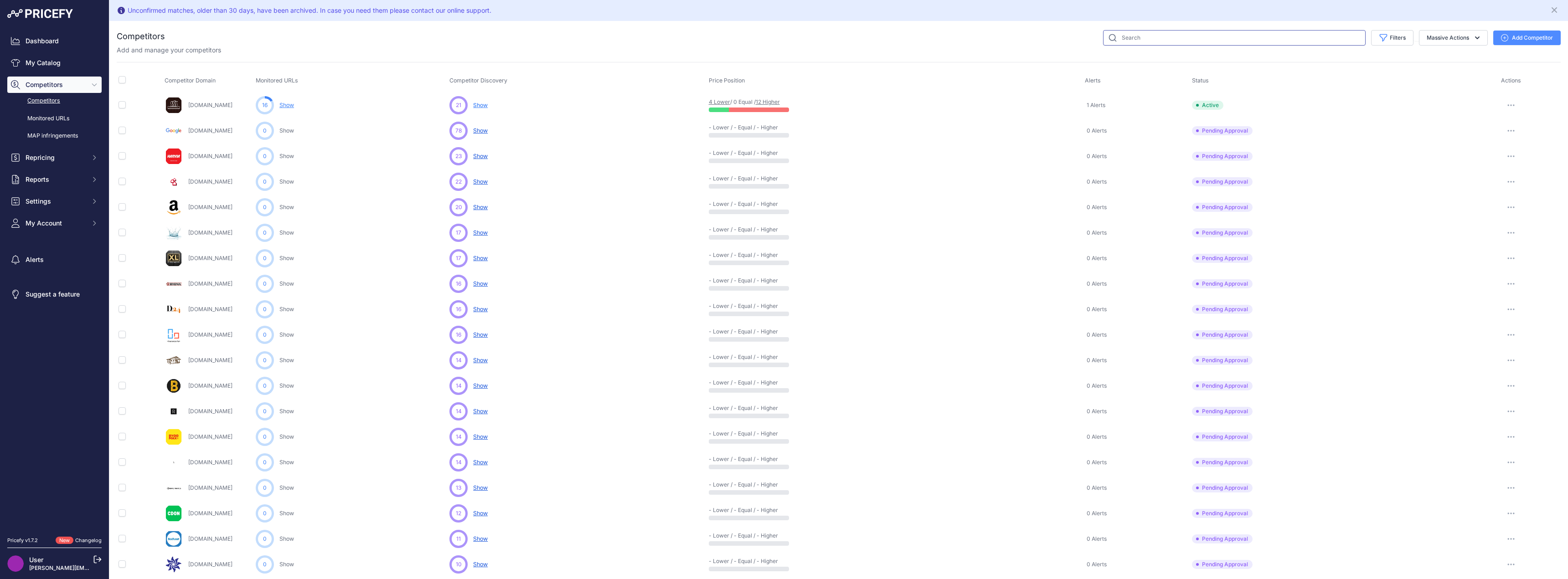
click at [1193, 40] on input "text" at bounding box center [1233, 37] width 262 height 16
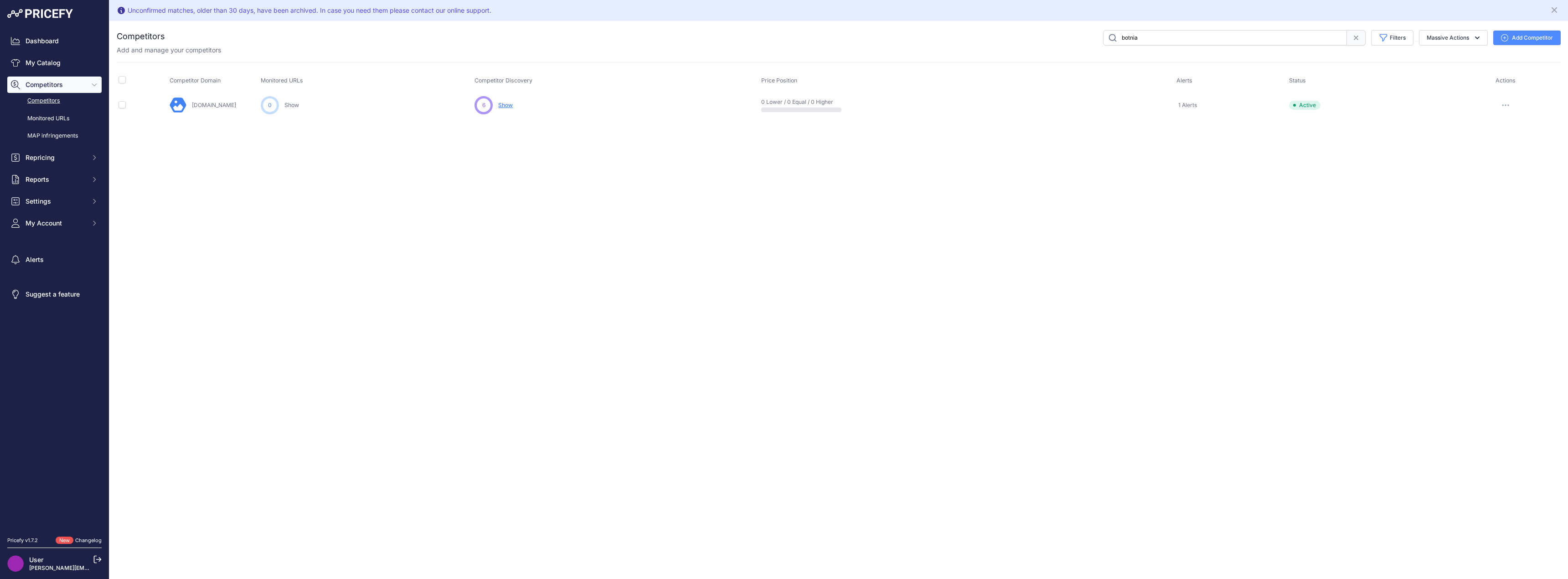
click at [509, 106] on span "Show" at bounding box center [506, 105] width 15 height 7
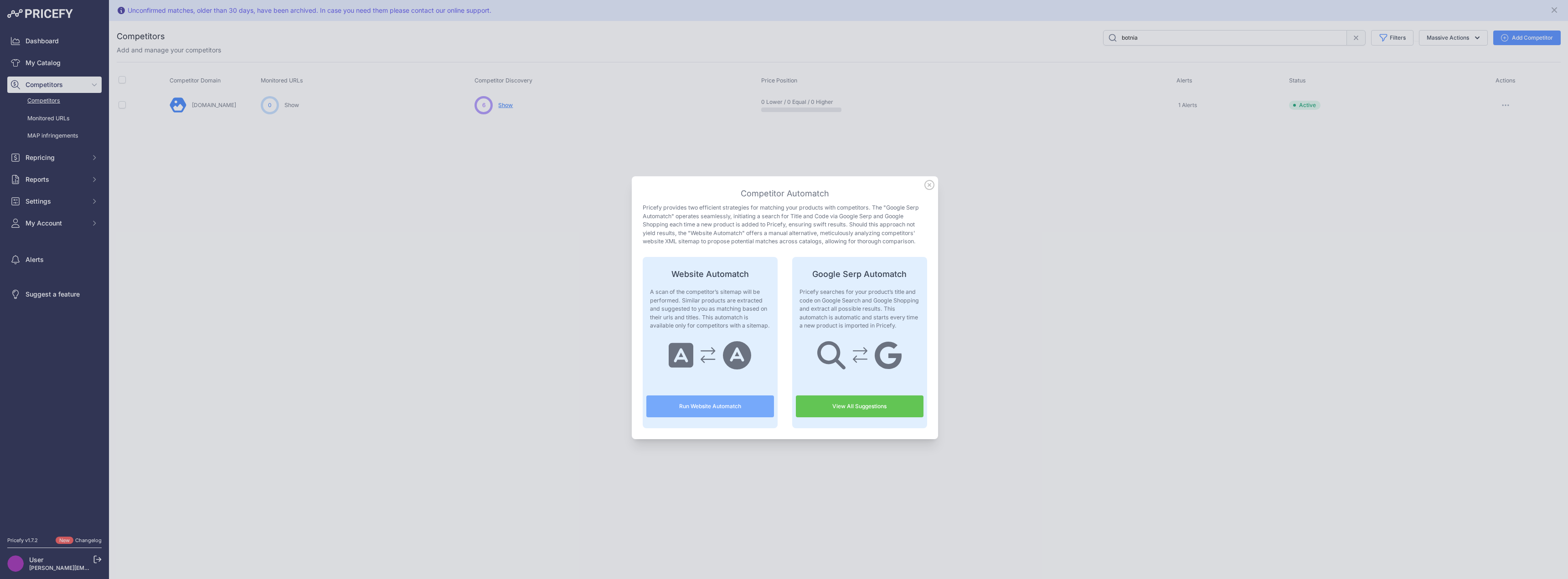
click at [842, 399] on link "View All Suggestions" at bounding box center [859, 406] width 127 height 22
drag, startPoint x: 926, startPoint y: 185, endPoint x: 884, endPoint y: 181, distance: 42.2
click at [926, 185] on icon at bounding box center [930, 185] width 10 height 10
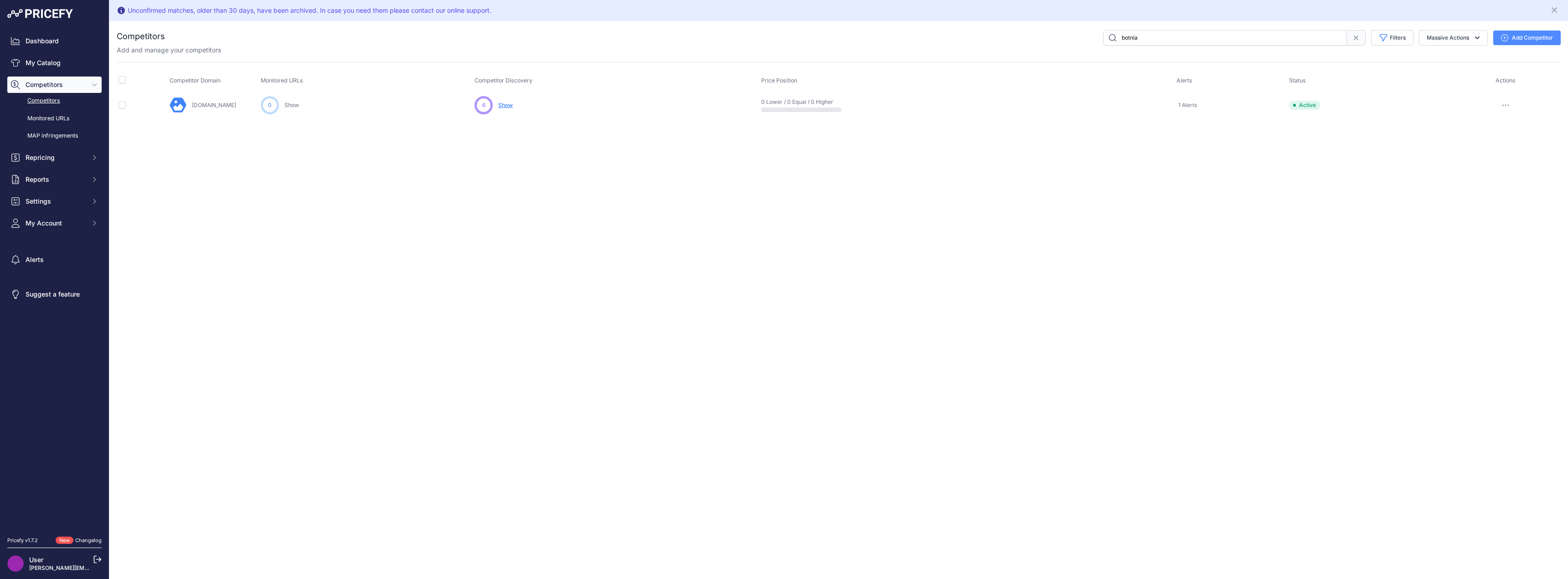
drag, startPoint x: 51, startPoint y: 99, endPoint x: 64, endPoint y: 99, distance: 13.0
click at [51, 99] on link "Competitors" at bounding box center [54, 101] width 94 height 16
click at [1175, 37] on input "botnia" at bounding box center [1224, 37] width 244 height 16
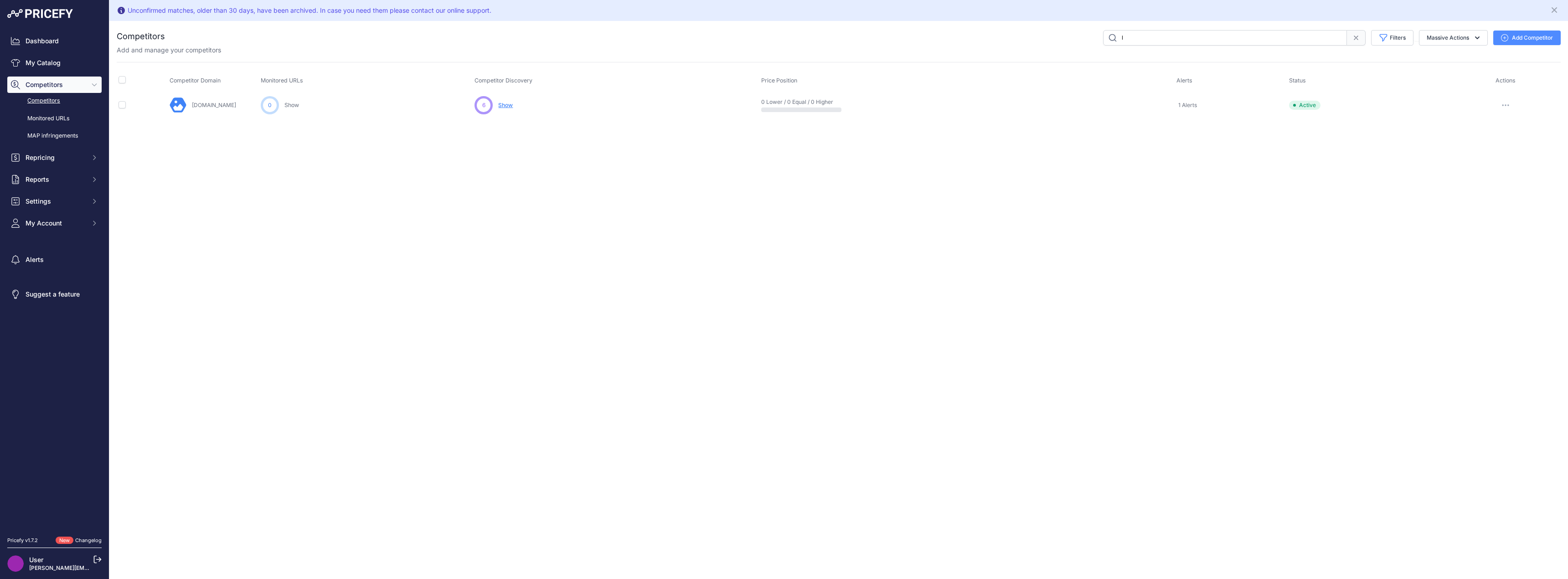
type input "la"
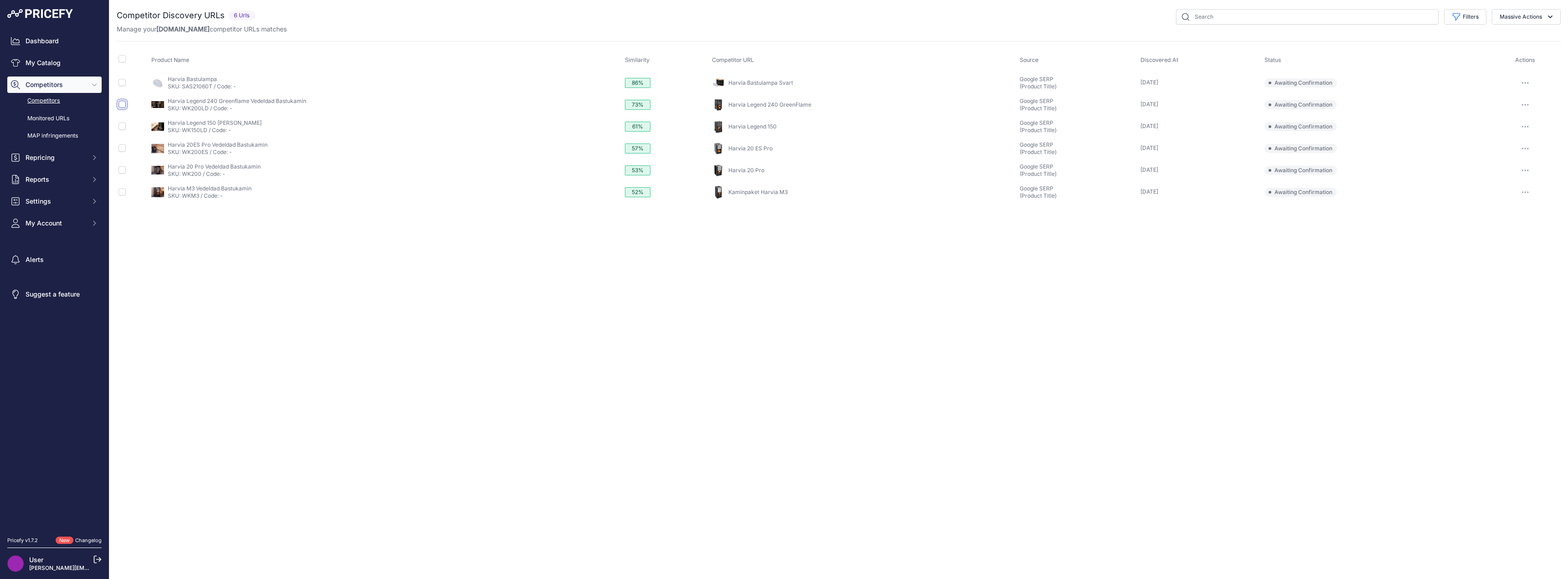
click at [123, 104] on input "checkbox" at bounding box center [122, 104] width 7 height 7
checkbox input "true"
click at [123, 141] on input "checkbox" at bounding box center [122, 142] width 7 height 7
checkbox input "true"
click at [122, 164] on input "checkbox" at bounding box center [122, 164] width 7 height 7
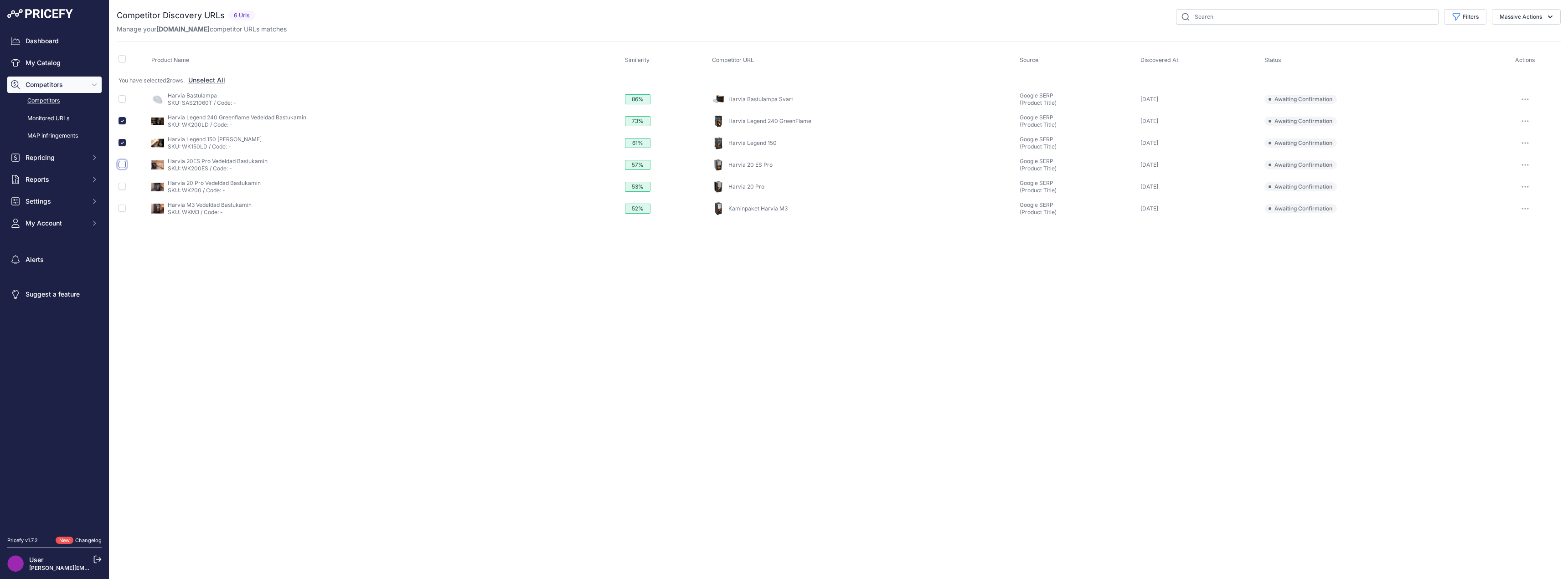
checkbox input "true"
click at [123, 188] on input "checkbox" at bounding box center [122, 186] width 7 height 7
checkbox input "true"
click at [123, 208] on input "checkbox" at bounding box center [122, 208] width 7 height 7
checkbox input "true"
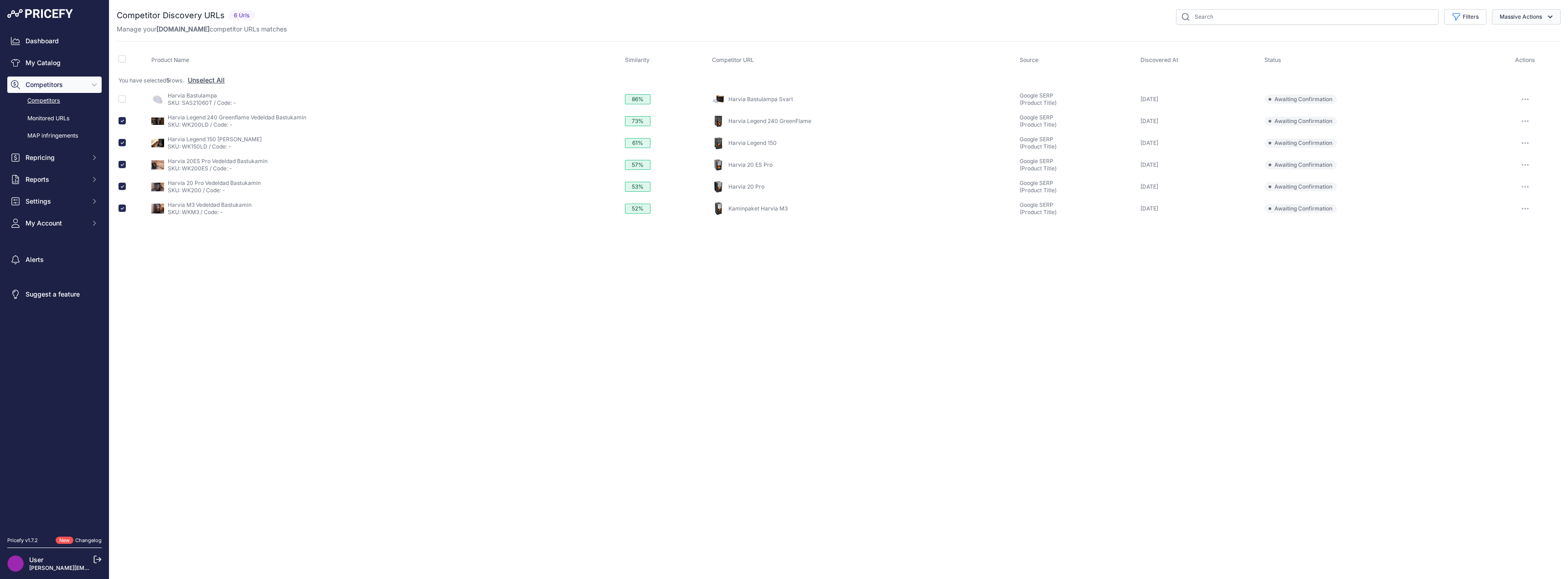
click at [1547, 21] on icon "button" at bounding box center [1550, 17] width 9 height 9
click at [1533, 37] on span "Confirm Match" at bounding box center [1516, 37] width 44 height 7
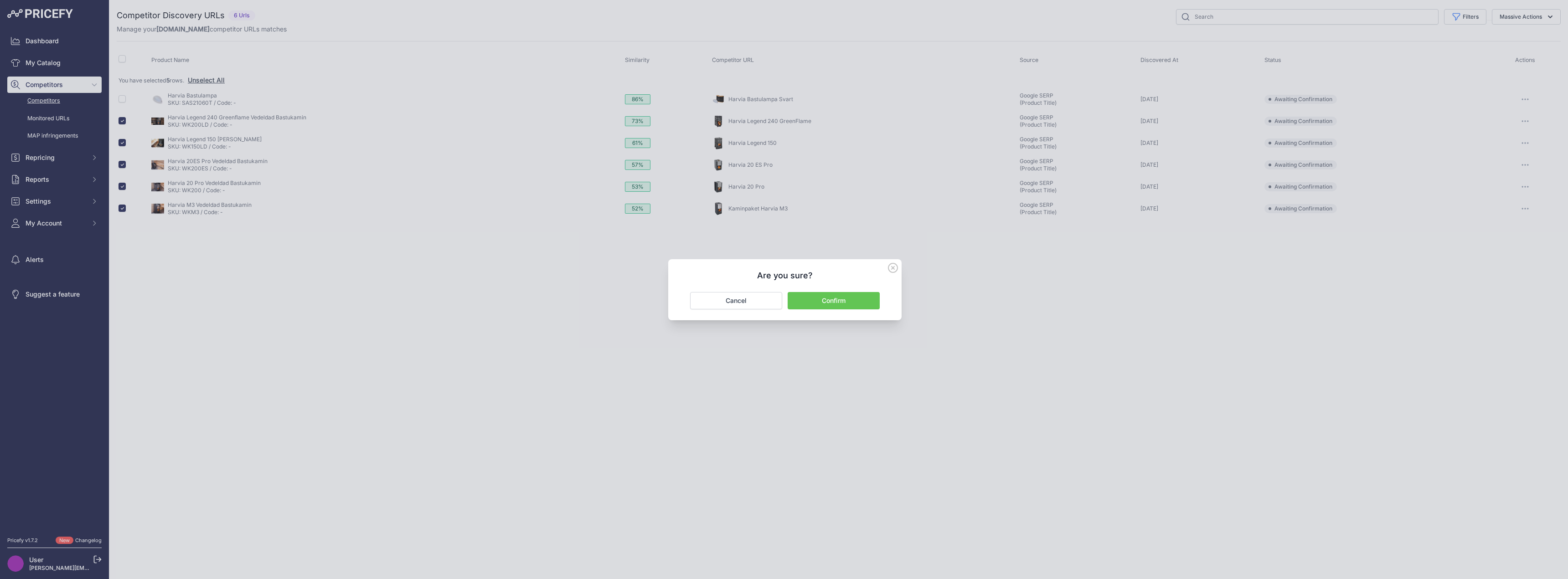
click at [841, 297] on button "Confirm" at bounding box center [833, 300] width 92 height 17
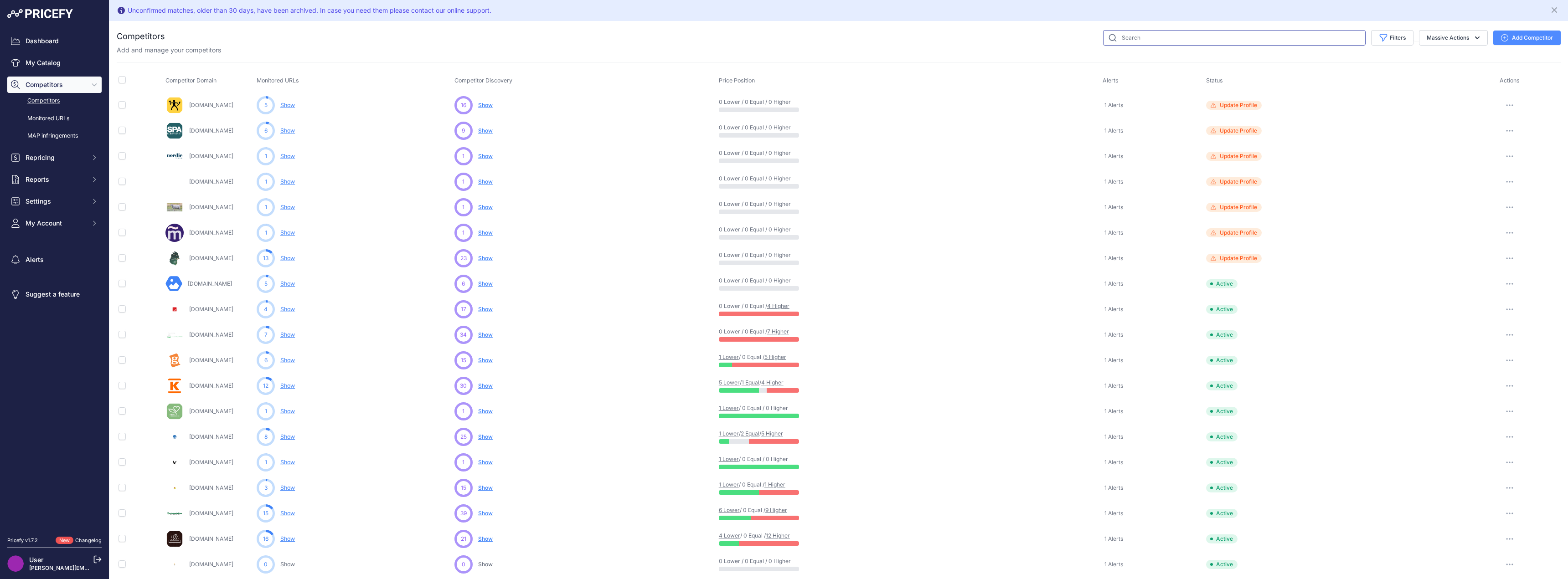
drag, startPoint x: 0, startPoint y: 0, endPoint x: 1175, endPoint y: 37, distance: 1175.6
click at [1175, 37] on input "text" at bounding box center [1233, 37] width 262 height 16
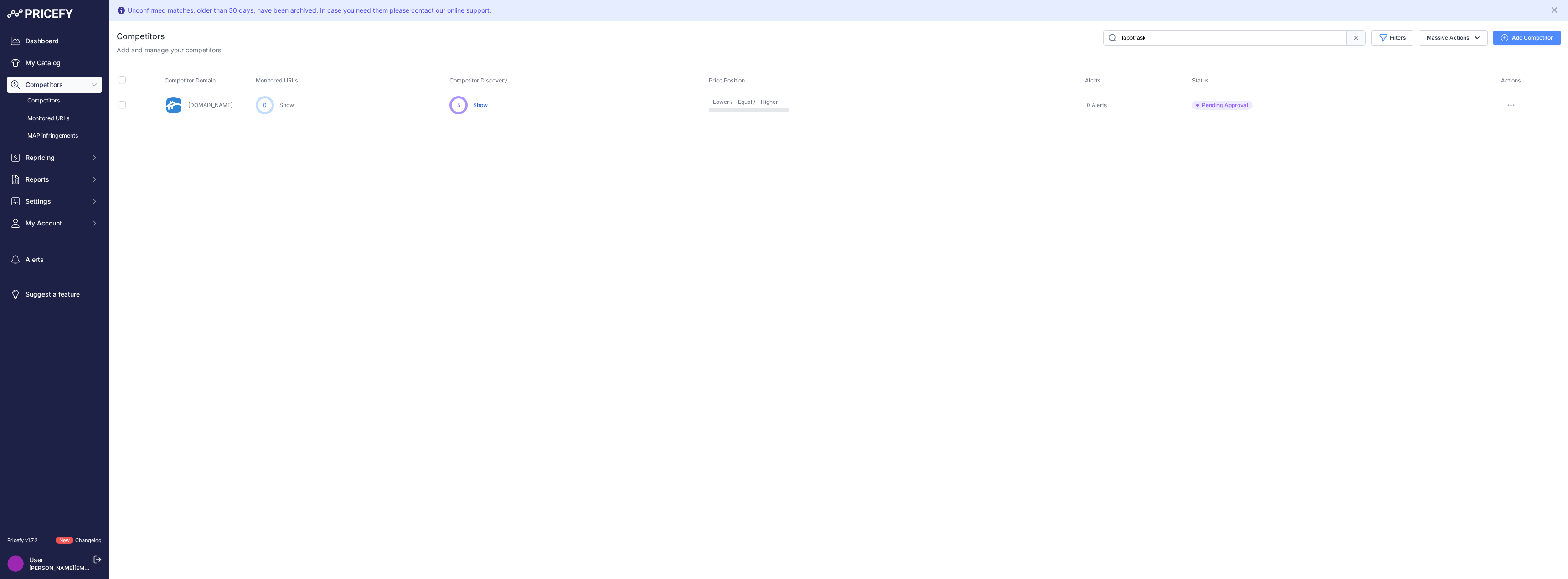
click at [480, 106] on span "Show" at bounding box center [480, 105] width 15 height 7
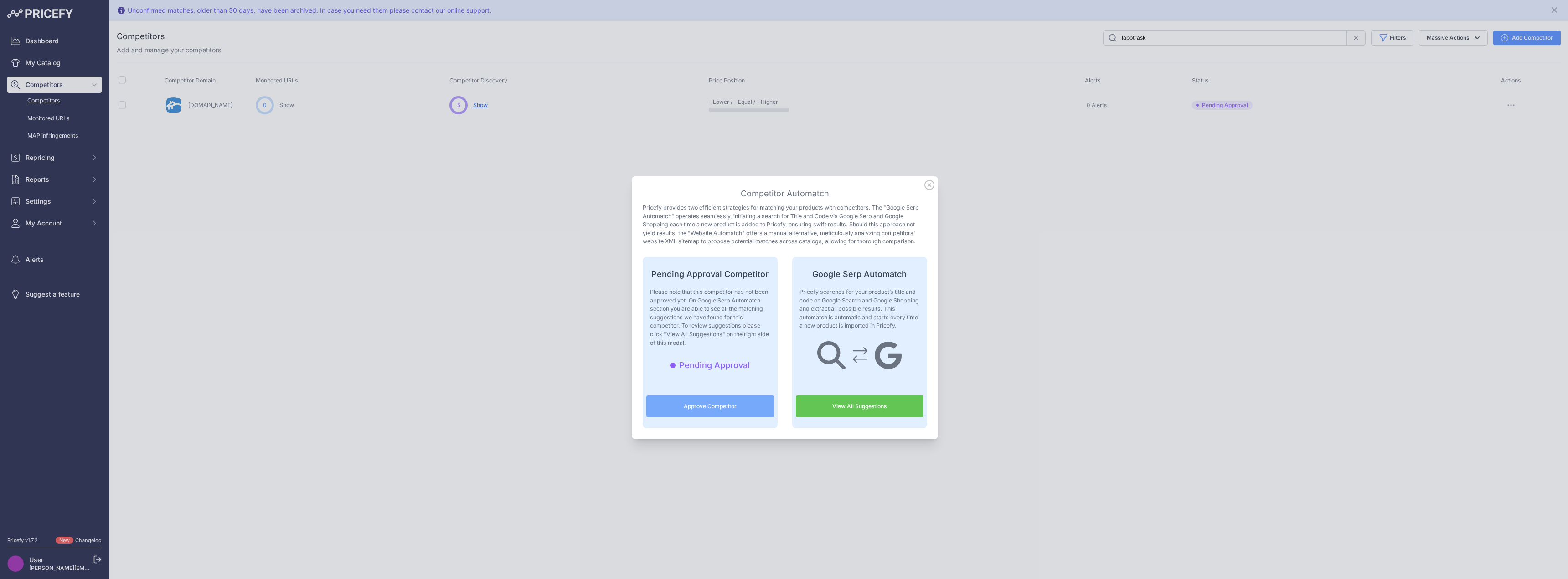
click at [860, 407] on link "View All Suggestions" at bounding box center [859, 406] width 127 height 22
click at [925, 182] on icon at bounding box center [930, 185] width 10 height 10
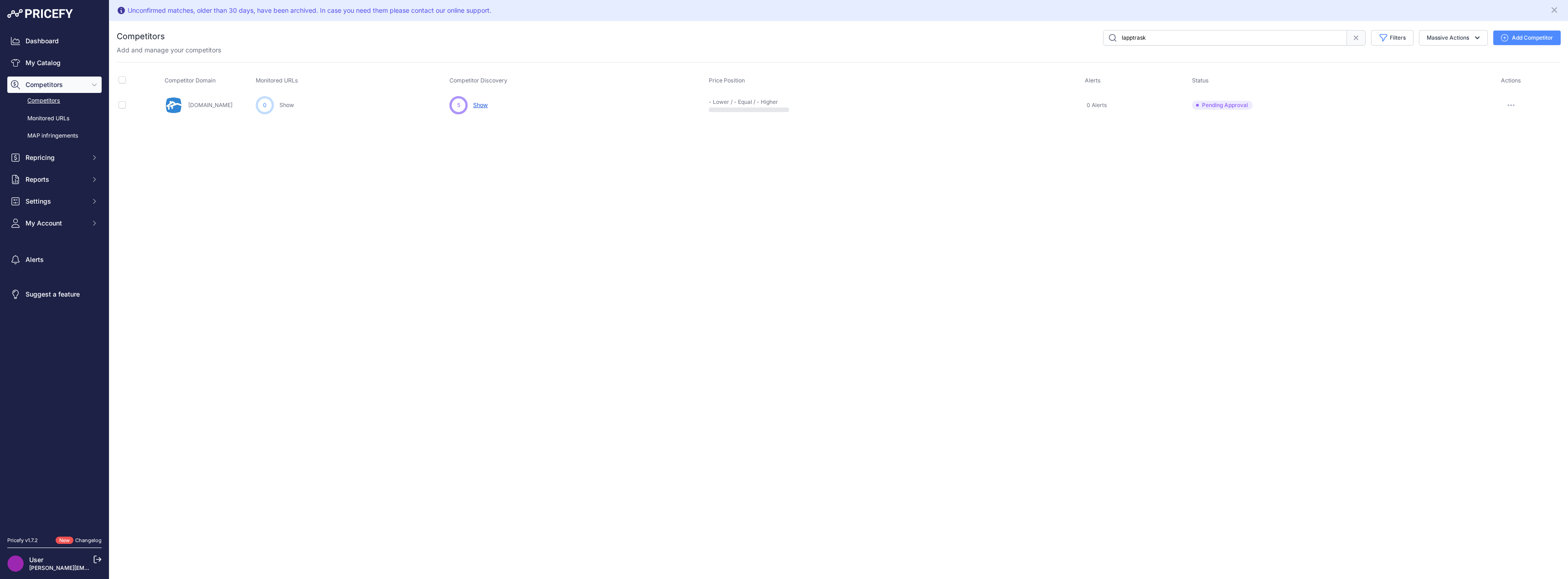
click at [42, 99] on link "Competitors" at bounding box center [54, 101] width 94 height 16
click at [1193, 37] on input "lapptrask" at bounding box center [1224, 37] width 244 height 16
type input "bast"
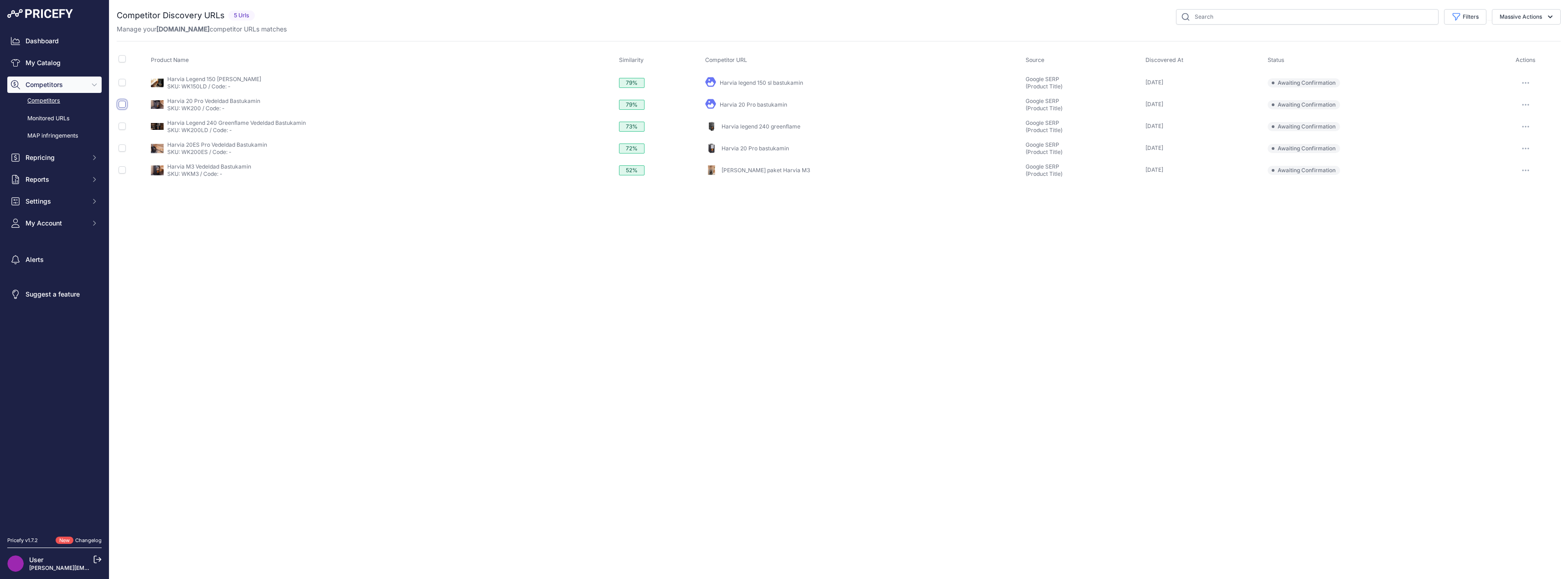
click at [122, 105] on input "checkbox" at bounding box center [122, 104] width 7 height 7
checkbox input "true"
click at [122, 141] on input "checkbox" at bounding box center [122, 142] width 7 height 7
checkbox input "true"
click at [125, 187] on input "checkbox" at bounding box center [122, 186] width 7 height 7
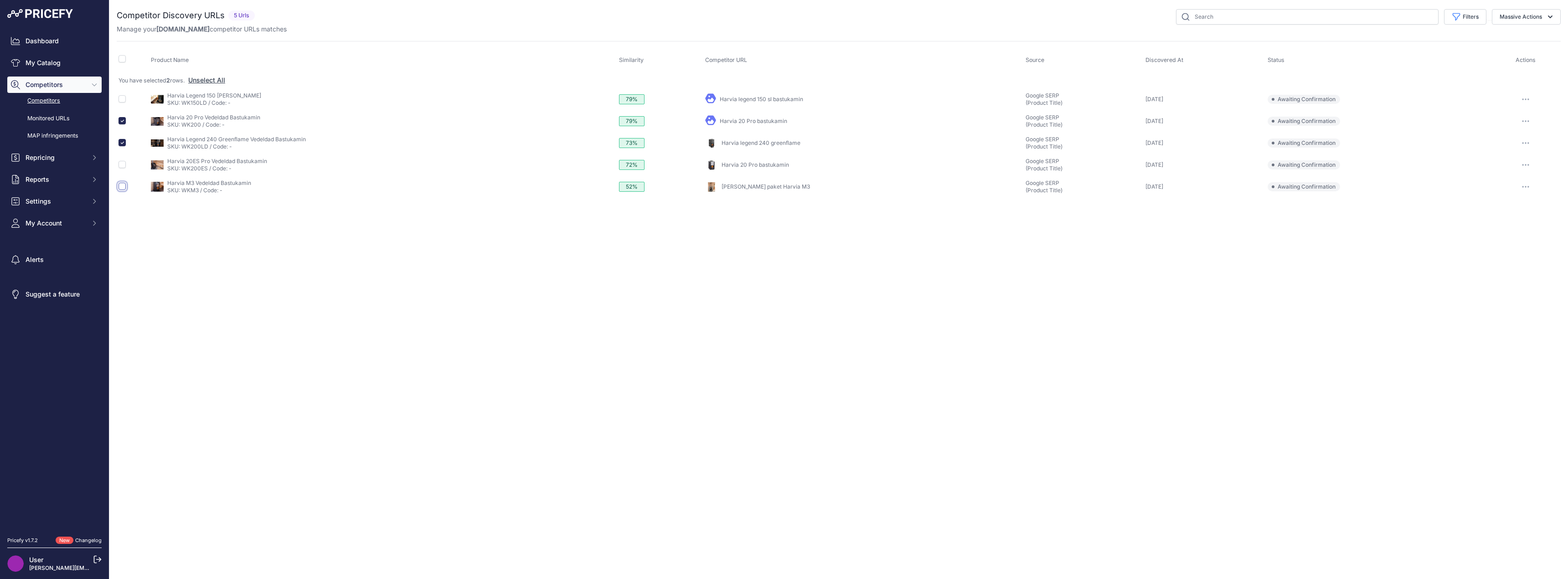
checkbox input "true"
click at [1544, 18] on button "Massive Actions" at bounding box center [1526, 17] width 69 height 16
click at [1528, 41] on span "Confirm Match" at bounding box center [1516, 37] width 44 height 7
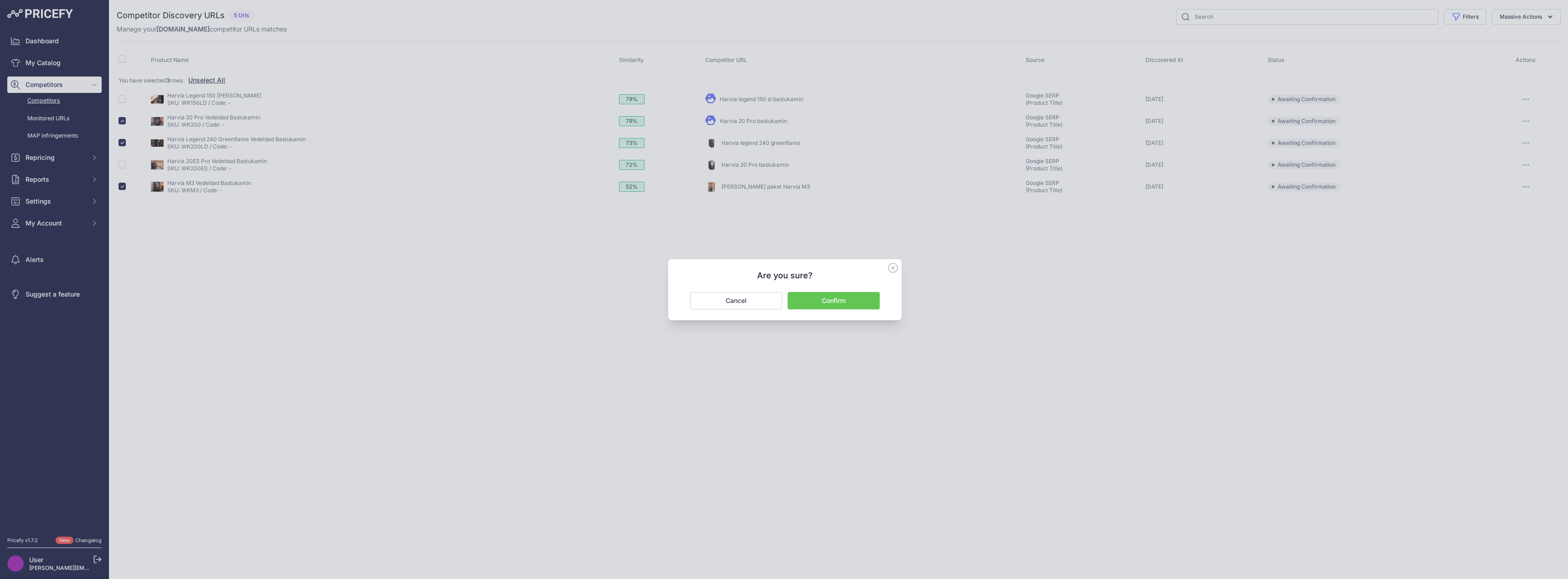
click at [820, 299] on button "Confirm" at bounding box center [833, 300] width 92 height 17
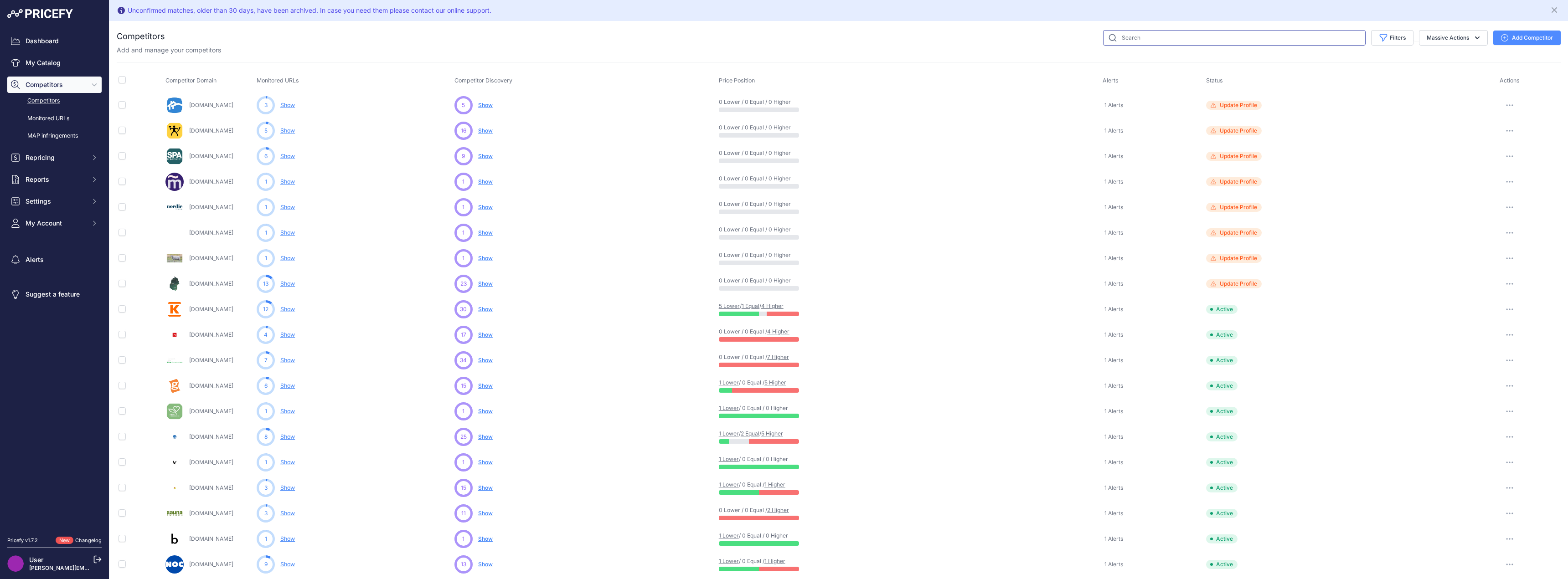
drag, startPoint x: 0, startPoint y: 0, endPoint x: 1193, endPoint y: 37, distance: 1193.6
click at [1193, 37] on input "text" at bounding box center [1233, 37] width 262 height 16
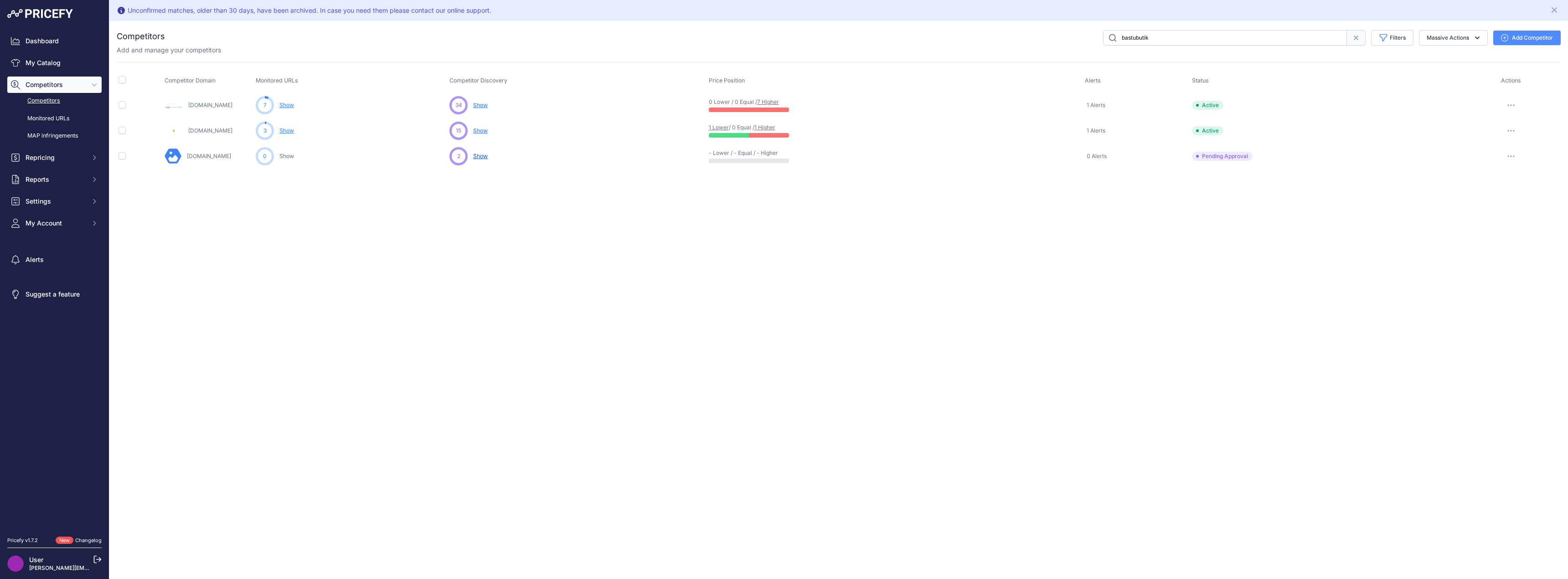
click at [485, 106] on span "Show" at bounding box center [480, 105] width 15 height 7
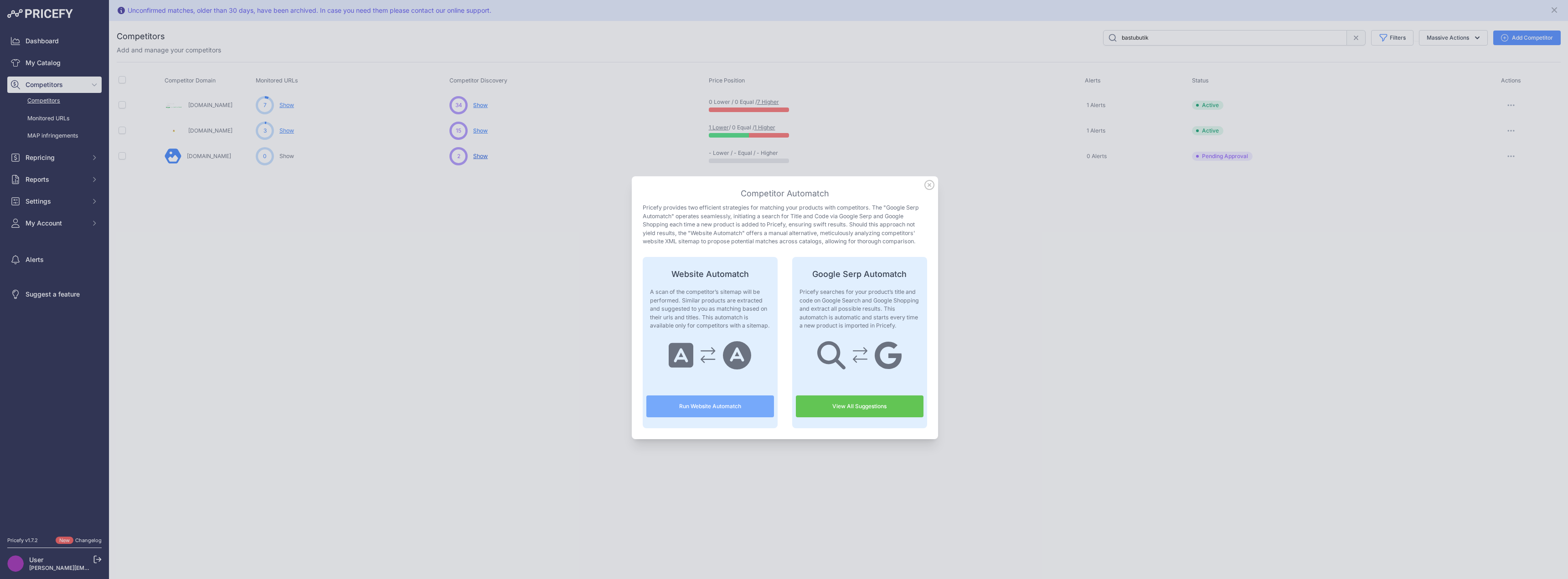
click at [842, 406] on link "View All Suggestions" at bounding box center [859, 406] width 127 height 22
drag, startPoint x: 928, startPoint y: 185, endPoint x: 933, endPoint y: 181, distance: 6.4
click at [929, 185] on icon at bounding box center [930, 185] width 10 height 10
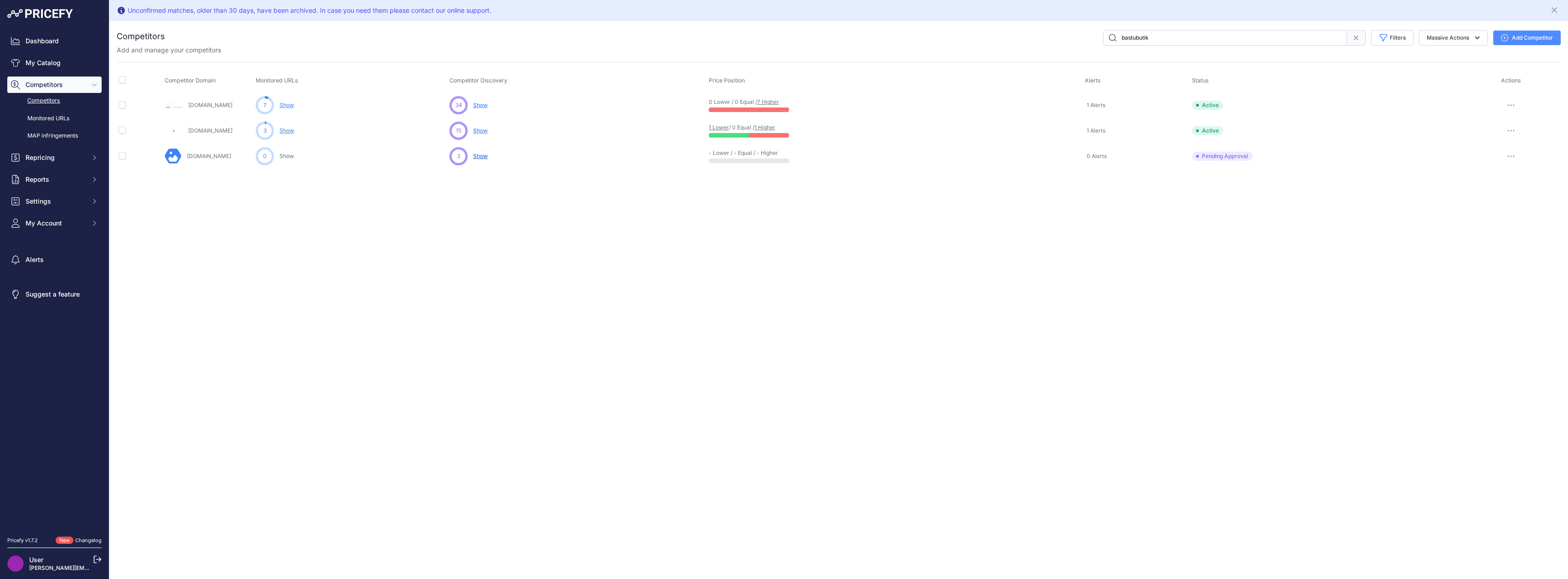
click at [1160, 38] on input "bastubutik" at bounding box center [1224, 37] width 244 height 16
paste input "pineca.se"
type input "pineca.se"
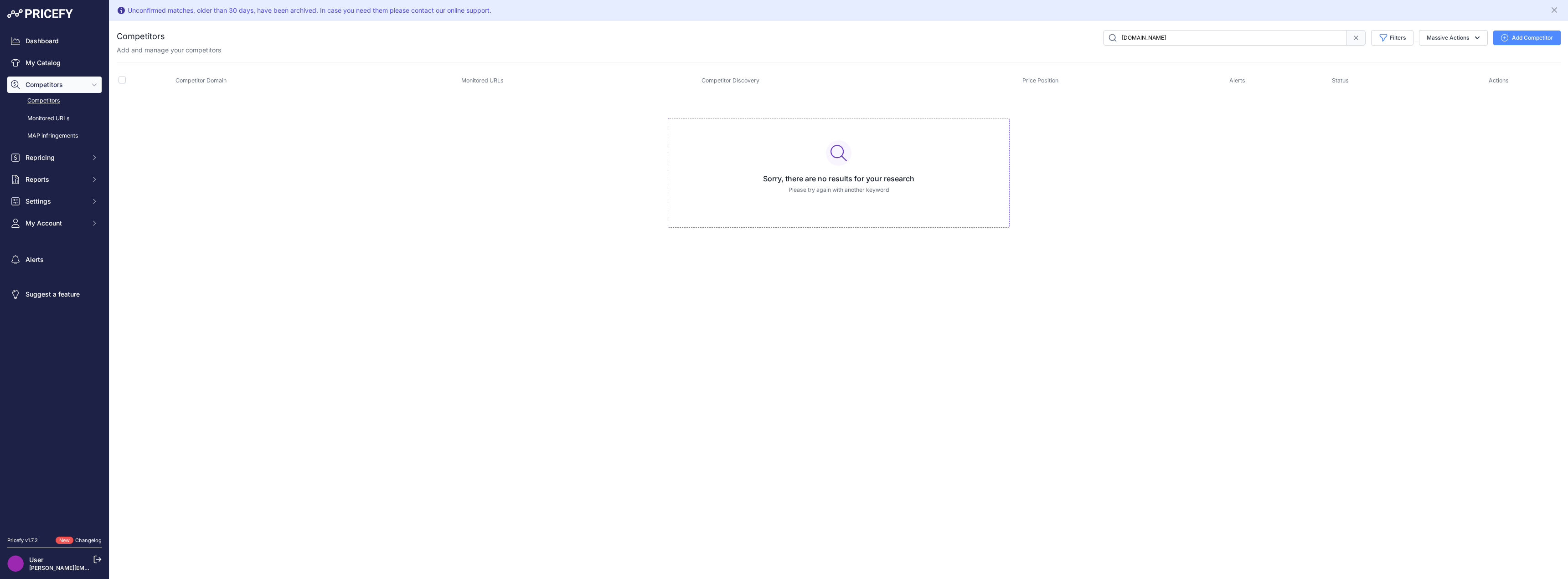
click at [1531, 36] on button "Add Competitor" at bounding box center [1526, 38] width 67 height 15
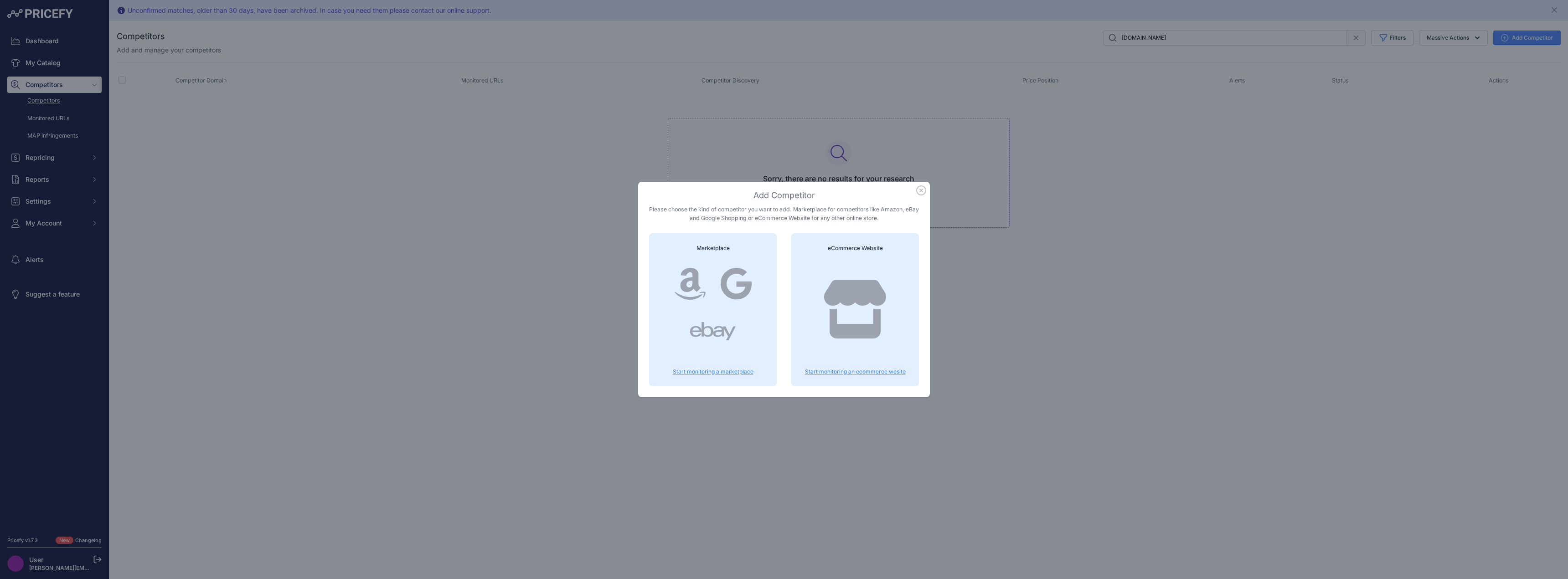
click at [922, 191] on icon "button" at bounding box center [920, 190] width 9 height 9
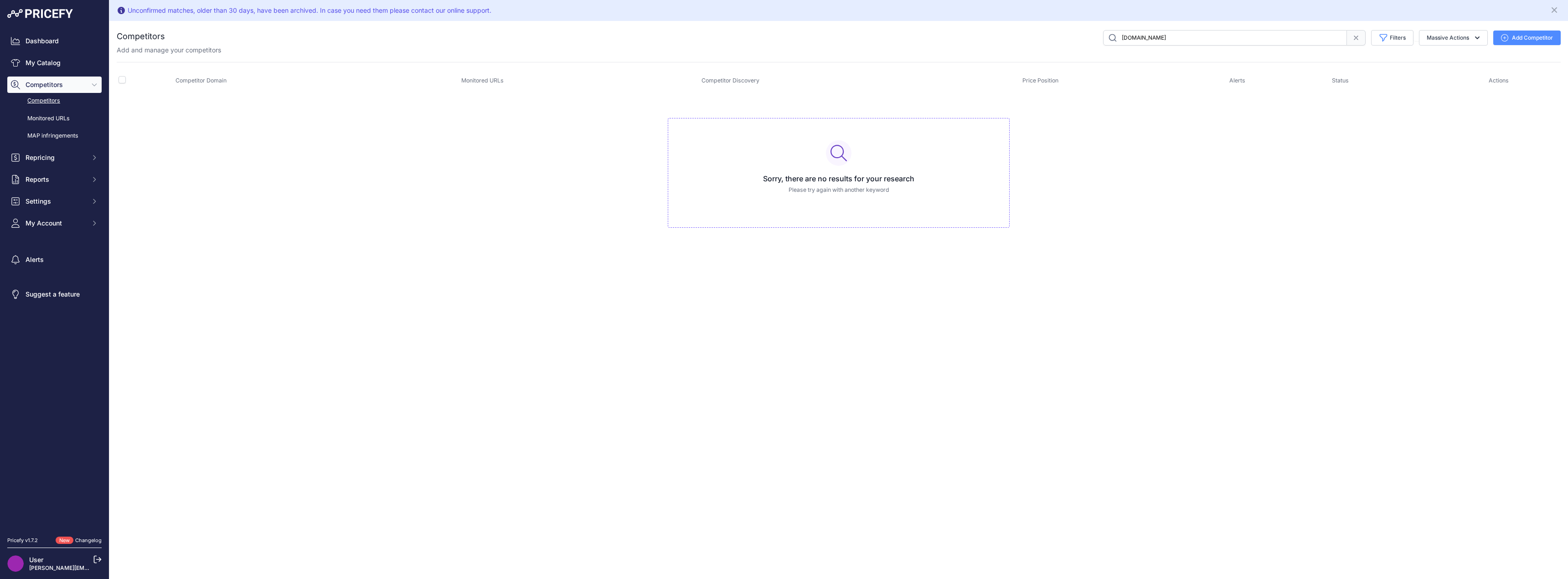
click at [45, 98] on link "Competitors" at bounding box center [54, 101] width 94 height 16
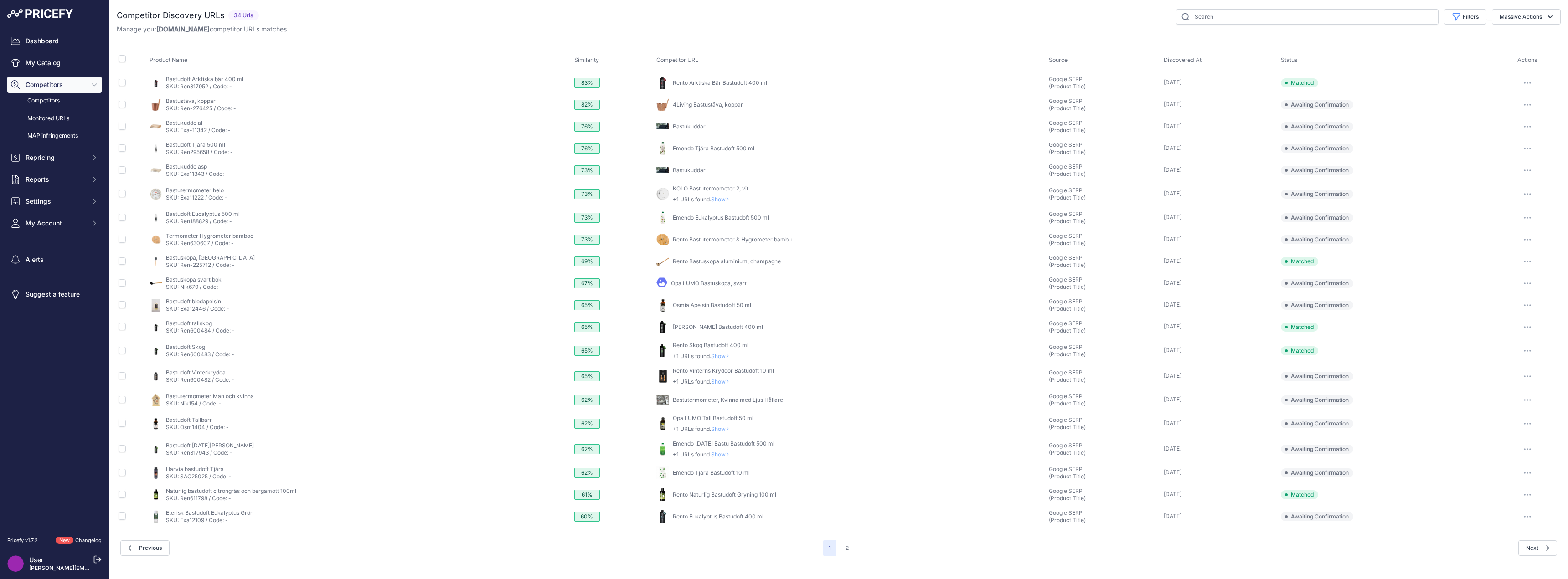
click at [845, 545] on button "2" at bounding box center [846, 548] width 14 height 17
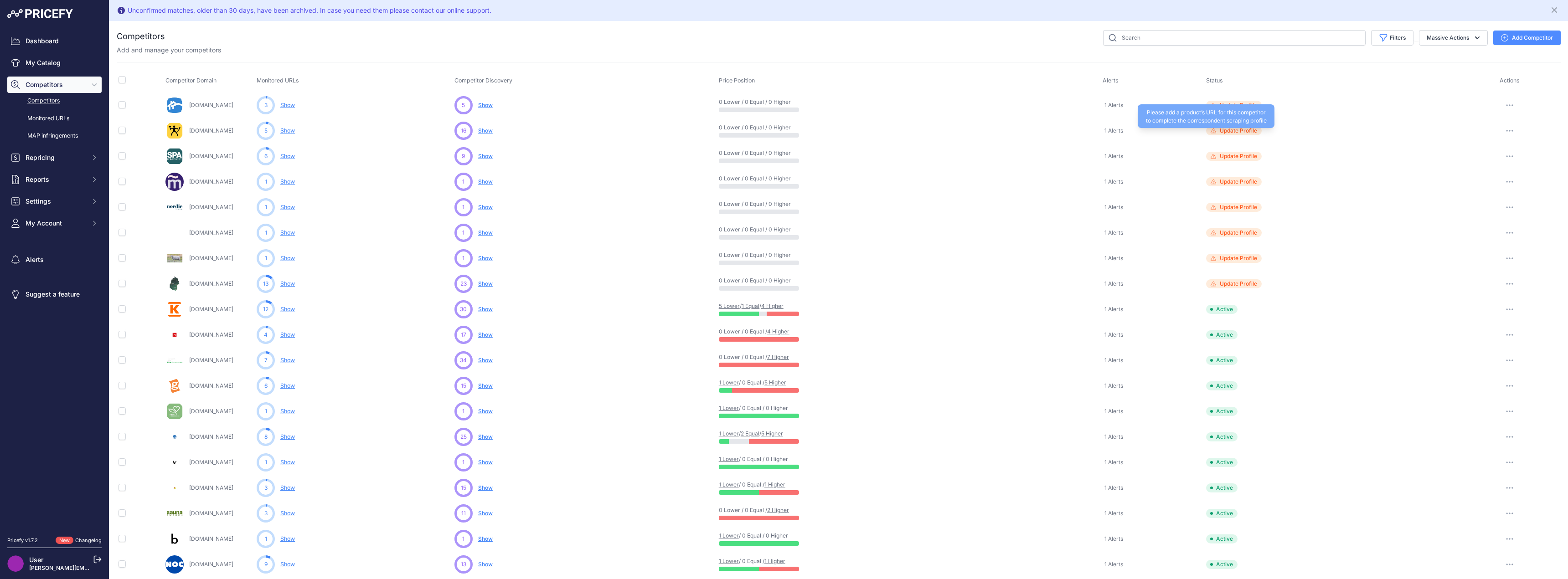
click at [1225, 131] on span "Update Profile" at bounding box center [1238, 131] width 37 height 7
click at [484, 309] on span "Show" at bounding box center [486, 309] width 15 height 7
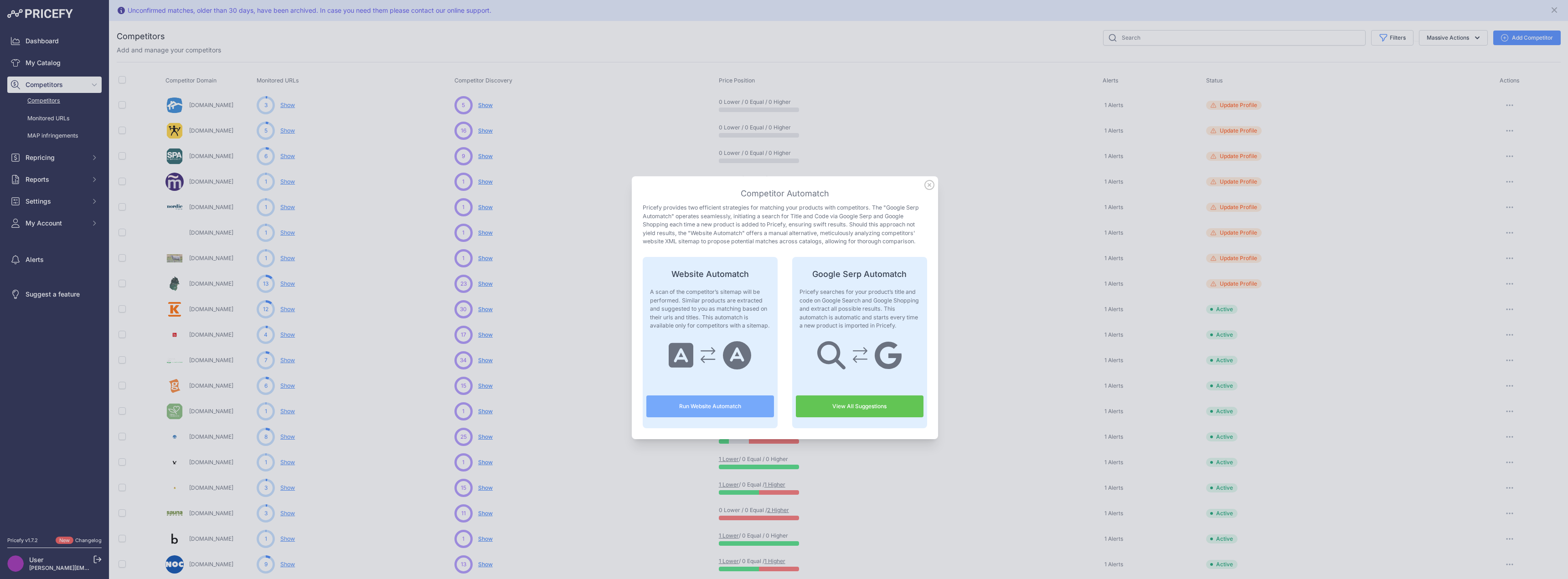
click at [928, 186] on icon at bounding box center [930, 185] width 10 height 10
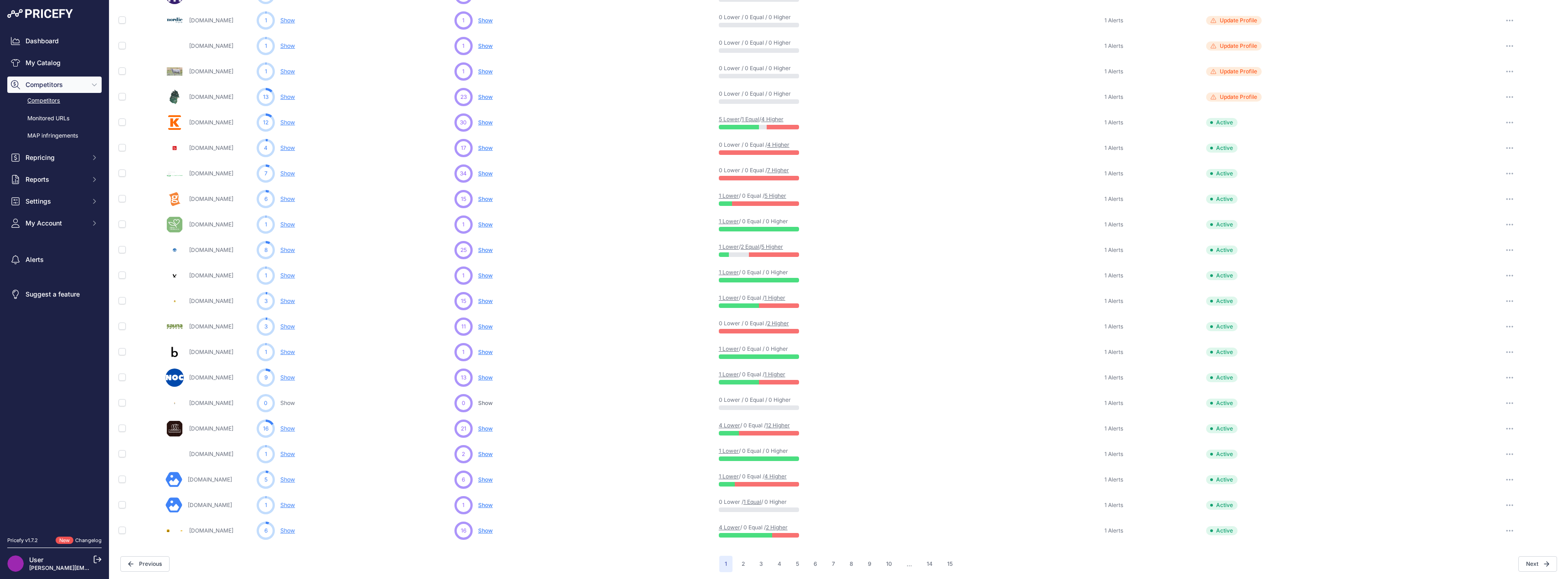
scroll to position [189, 0]
click at [757, 567] on button "3" at bounding box center [762, 562] width 15 height 17
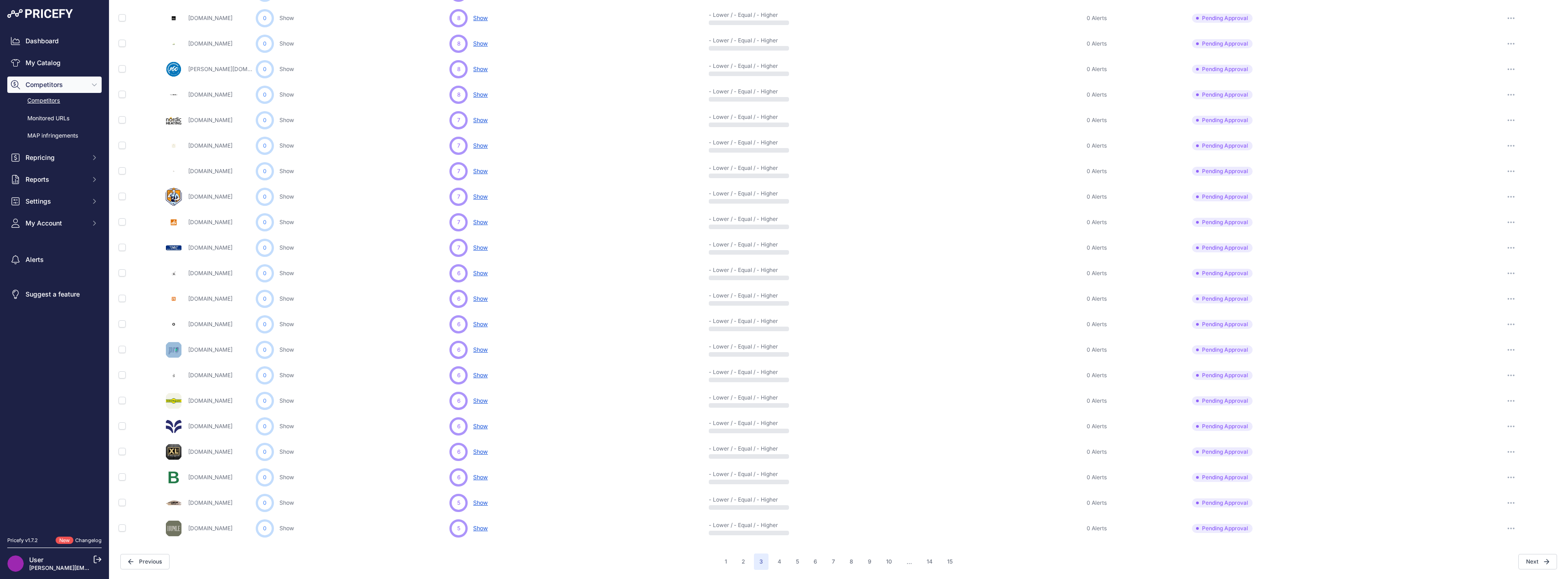
scroll to position [189, 0]
click at [476, 147] on span "Show" at bounding box center [480, 146] width 15 height 7
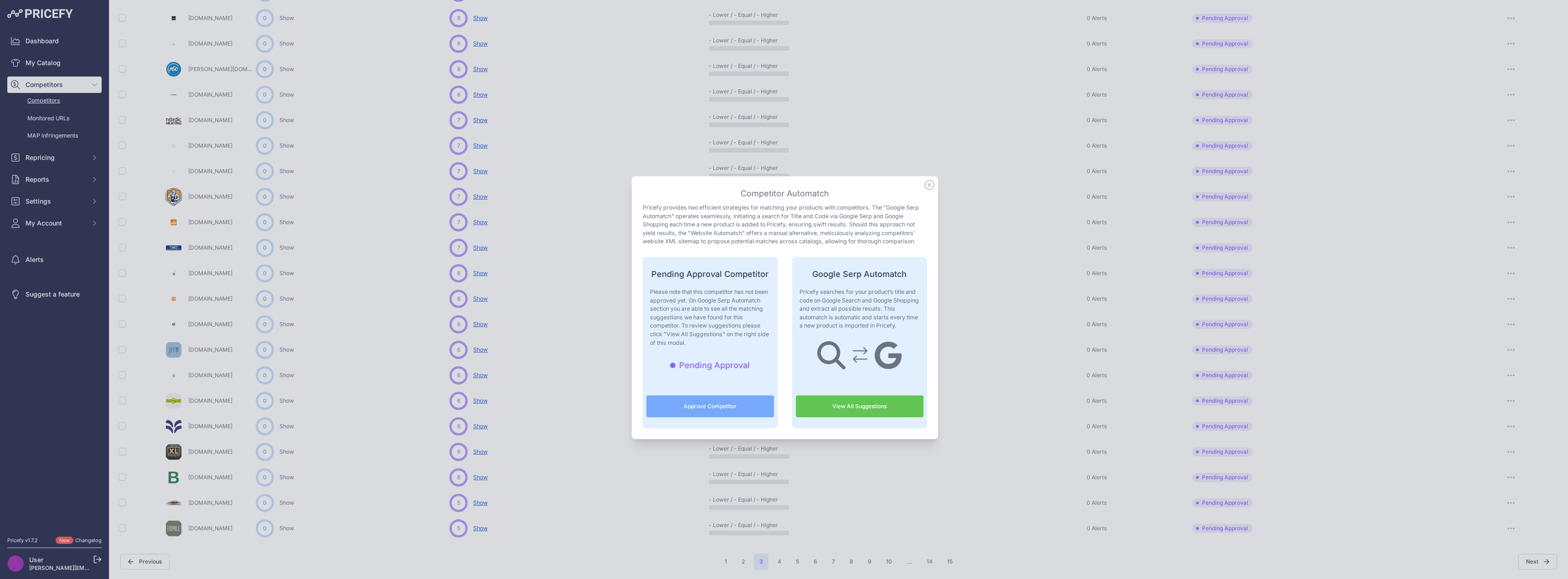
click at [844, 407] on link "View All Suggestions" at bounding box center [859, 406] width 127 height 22
click at [926, 184] on icon at bounding box center [929, 185] width 9 height 9
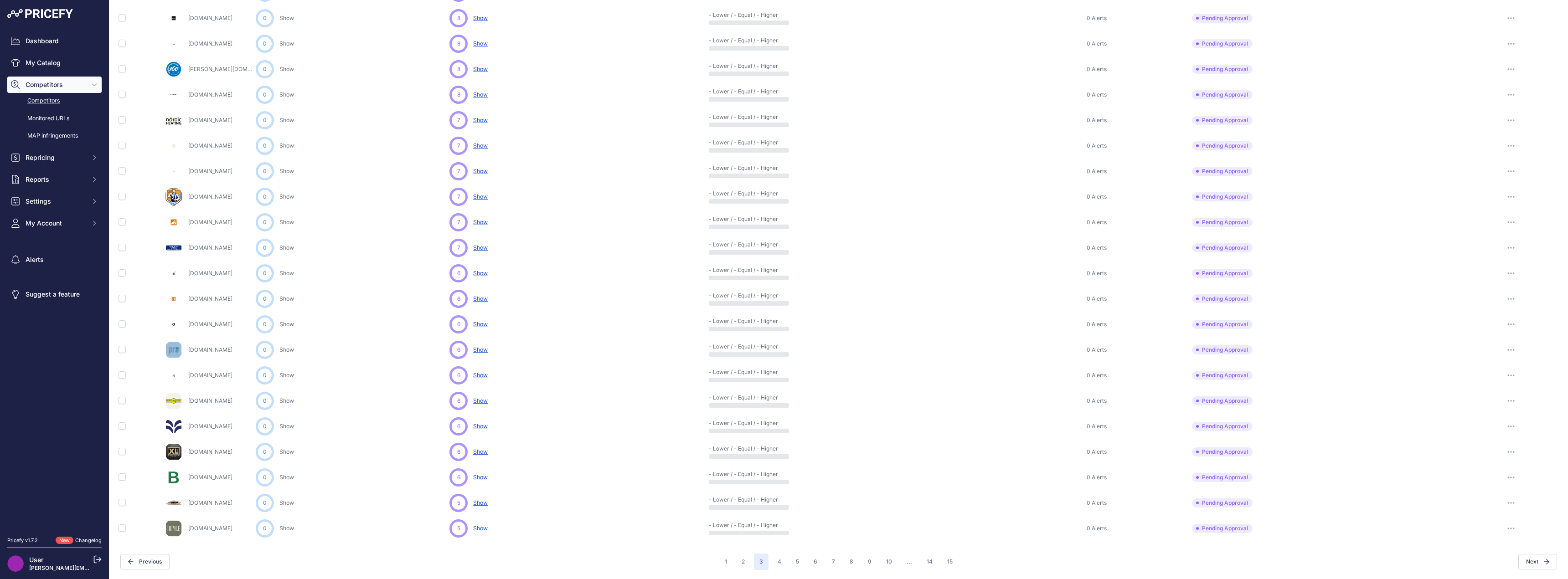
click at [484, 374] on span "Show" at bounding box center [480, 375] width 15 height 7
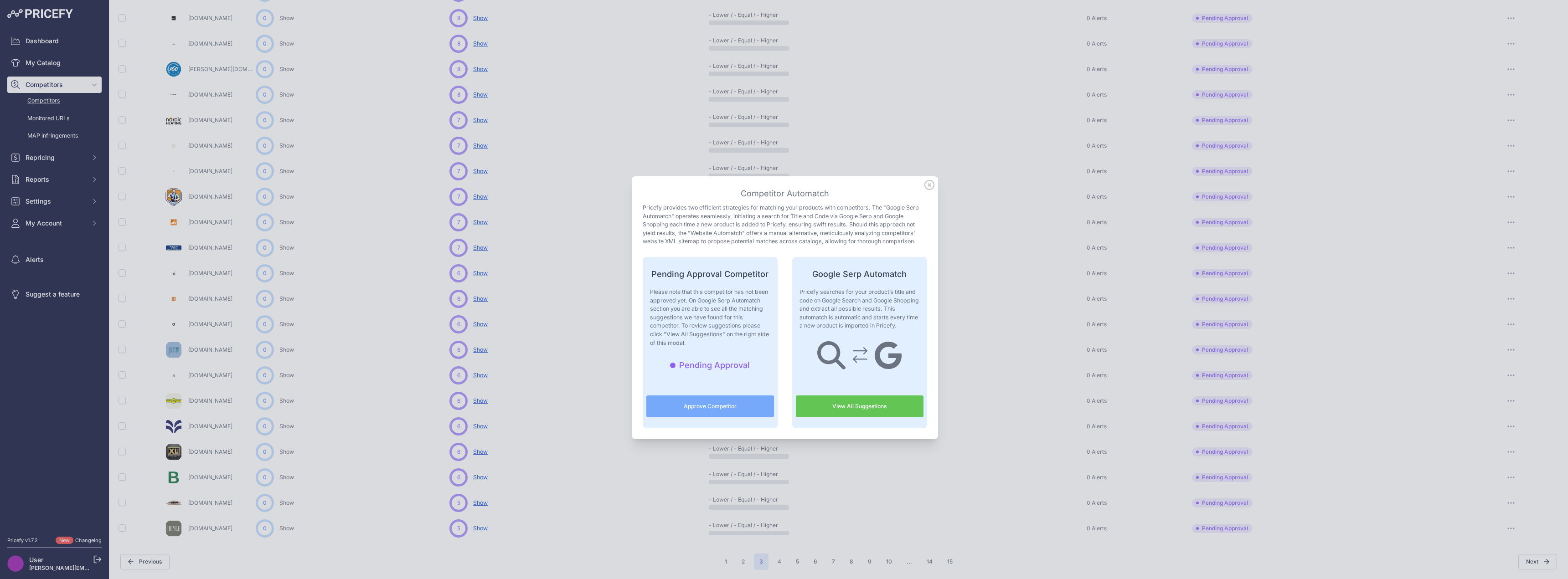
click at [841, 407] on link "View All Suggestions" at bounding box center [859, 406] width 127 height 22
click at [927, 184] on icon at bounding box center [929, 185] width 9 height 9
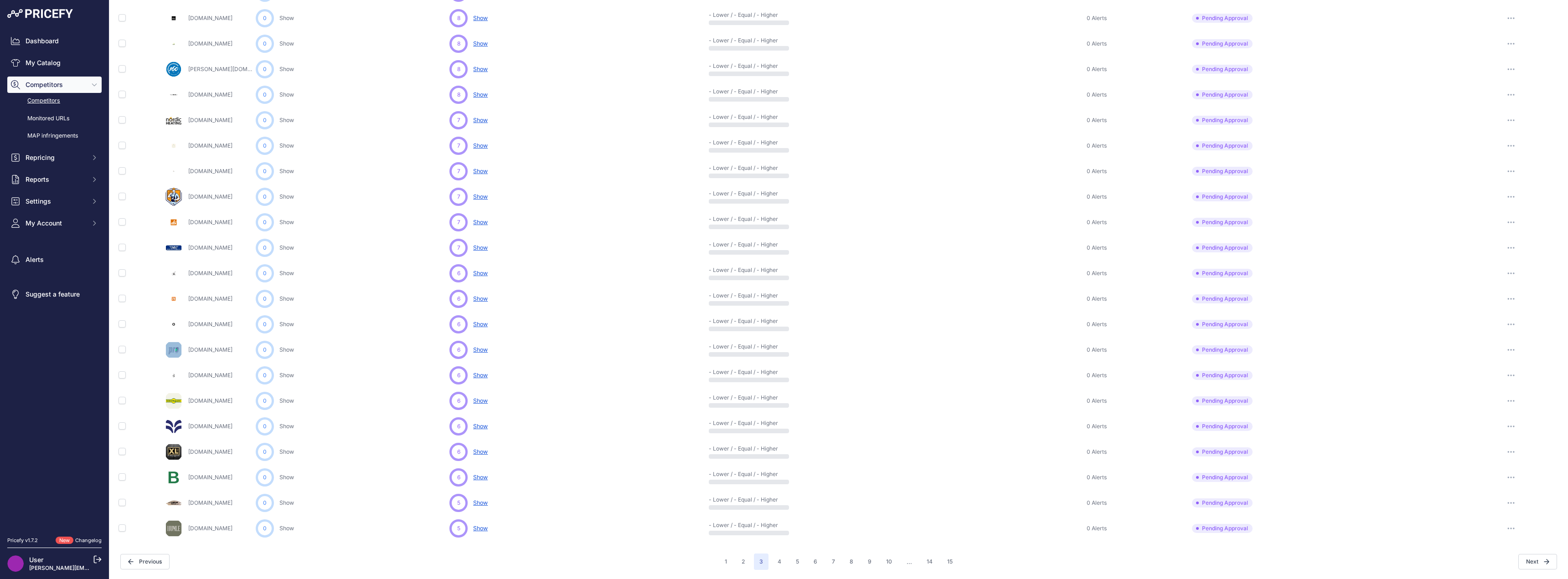
click at [483, 428] on span "Show" at bounding box center [480, 426] width 15 height 7
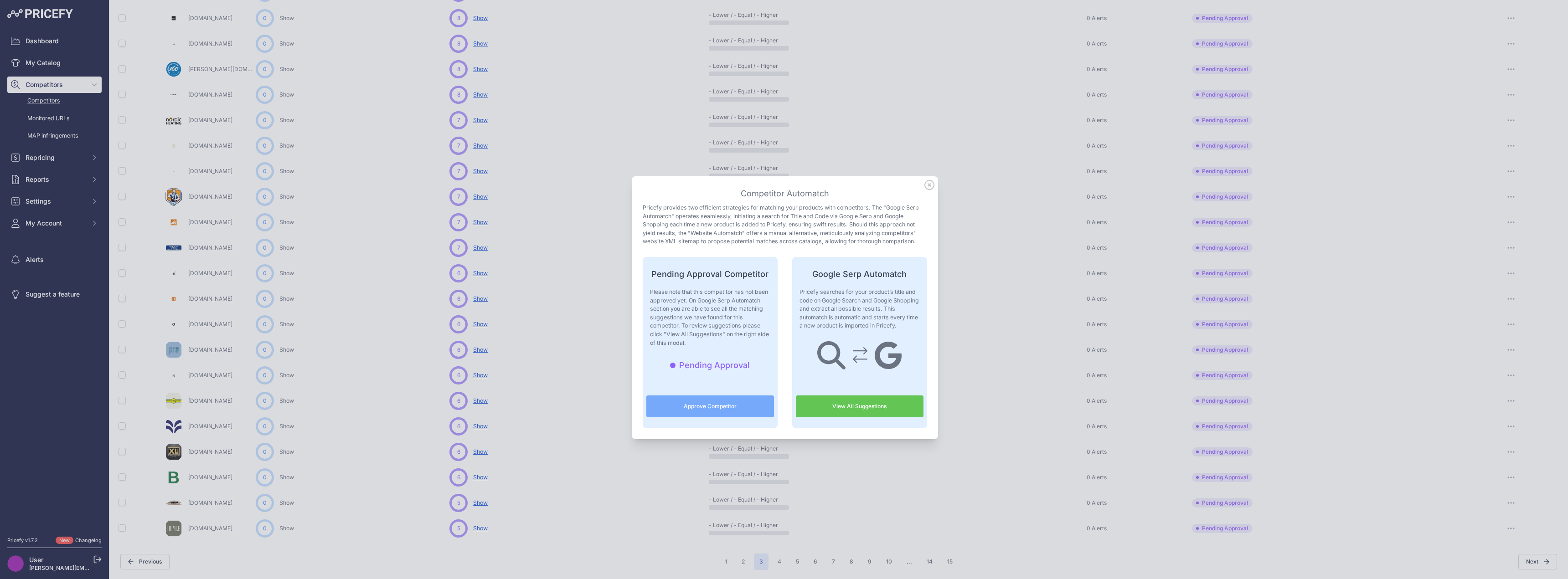
click at [886, 409] on link "View All Suggestions" at bounding box center [859, 406] width 127 height 22
click at [925, 183] on icon at bounding box center [930, 185] width 10 height 10
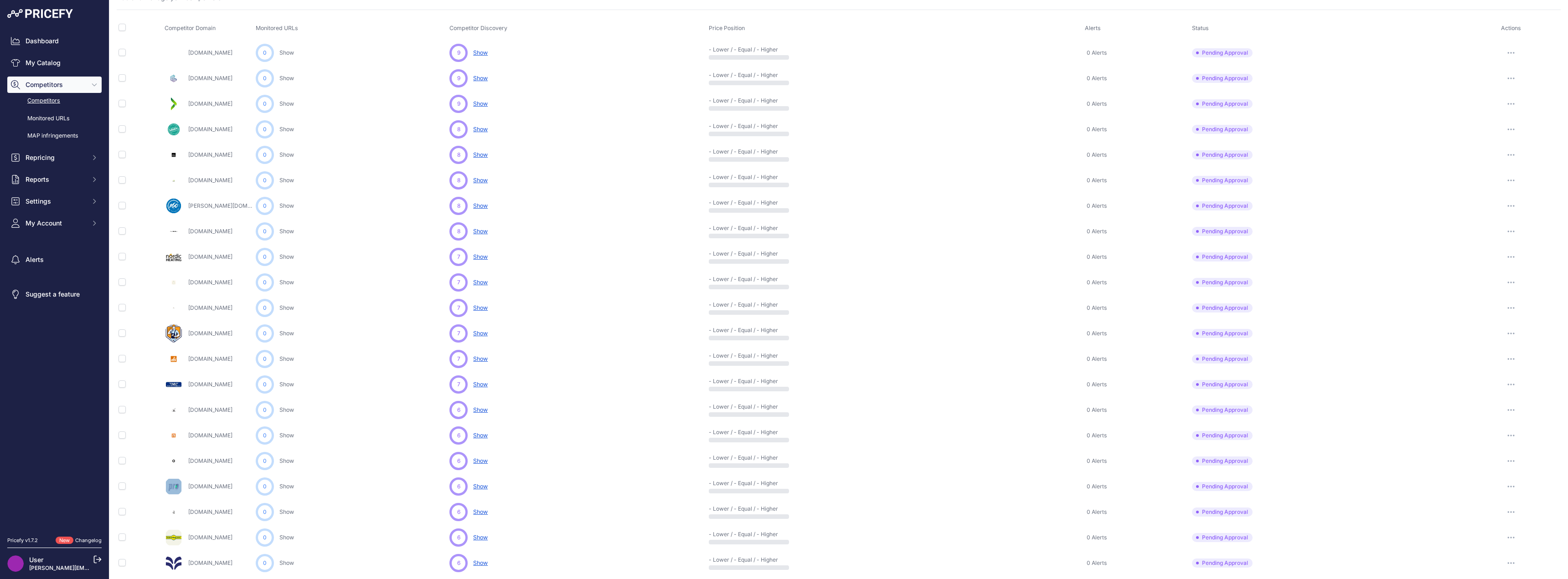
scroll to position [7, 0]
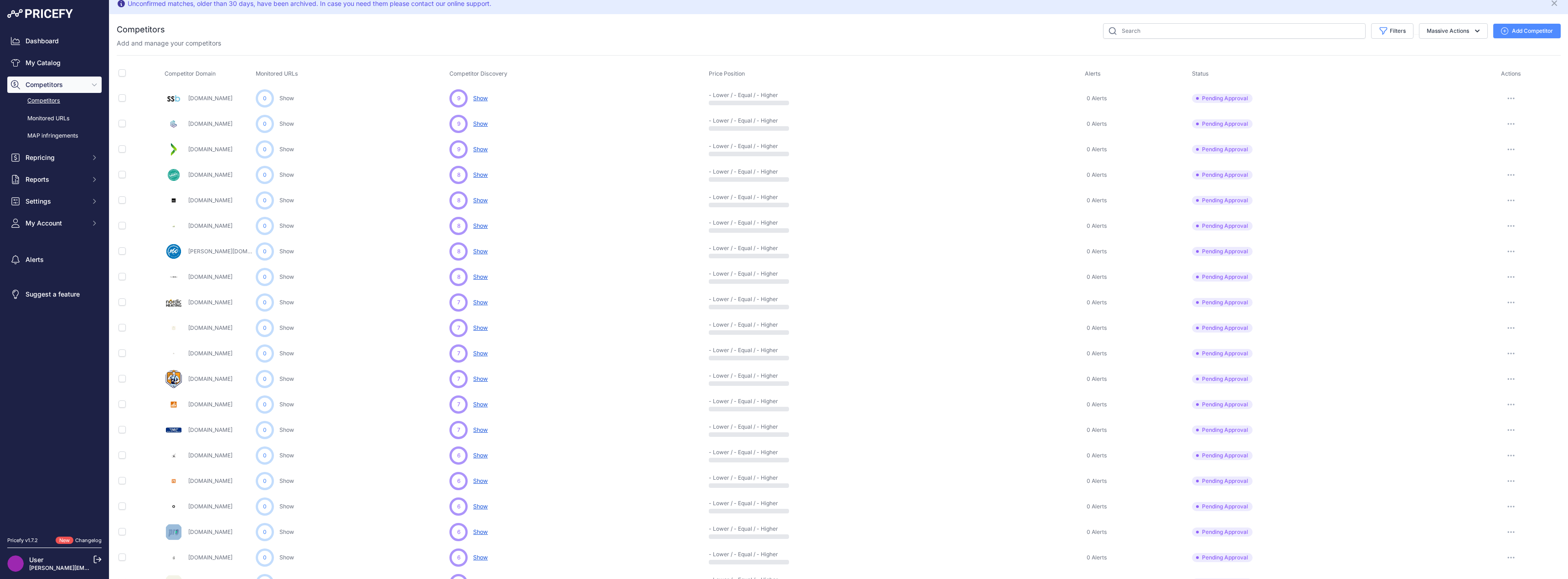
click at [481, 97] on span "Show" at bounding box center [480, 98] width 15 height 7
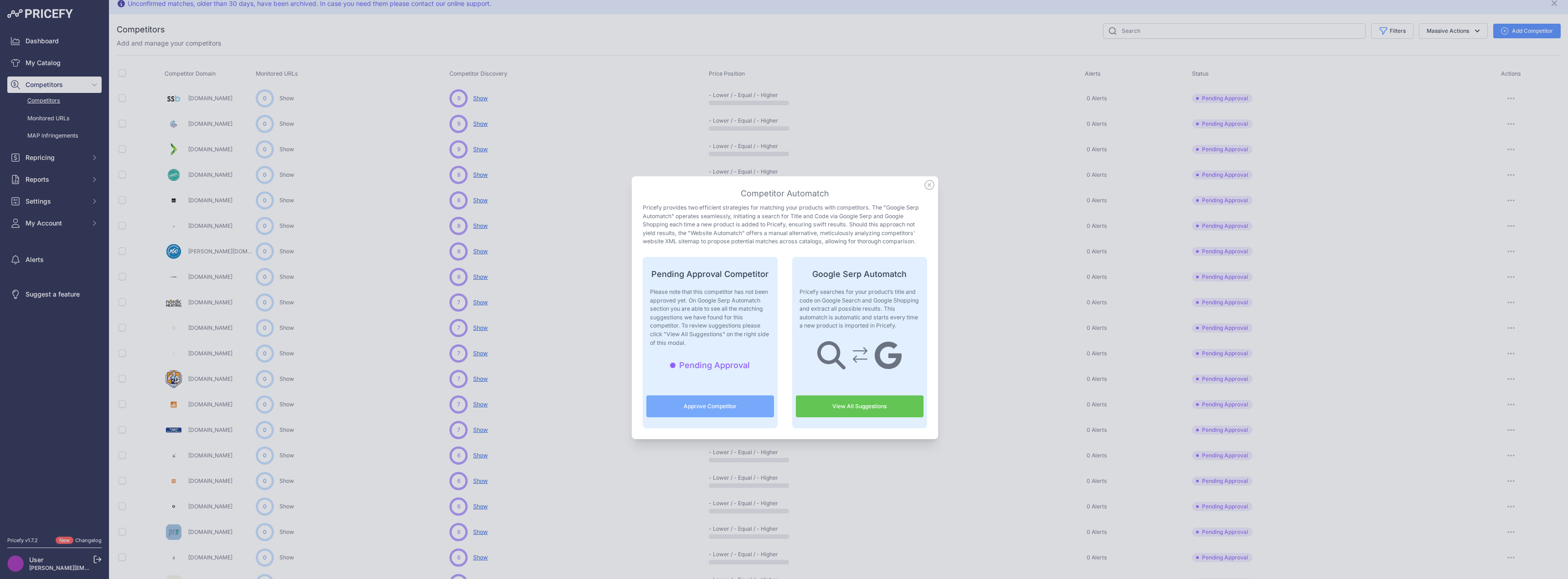
click at [852, 404] on link "View All Suggestions" at bounding box center [859, 406] width 127 height 22
click at [925, 183] on icon at bounding box center [930, 185] width 10 height 10
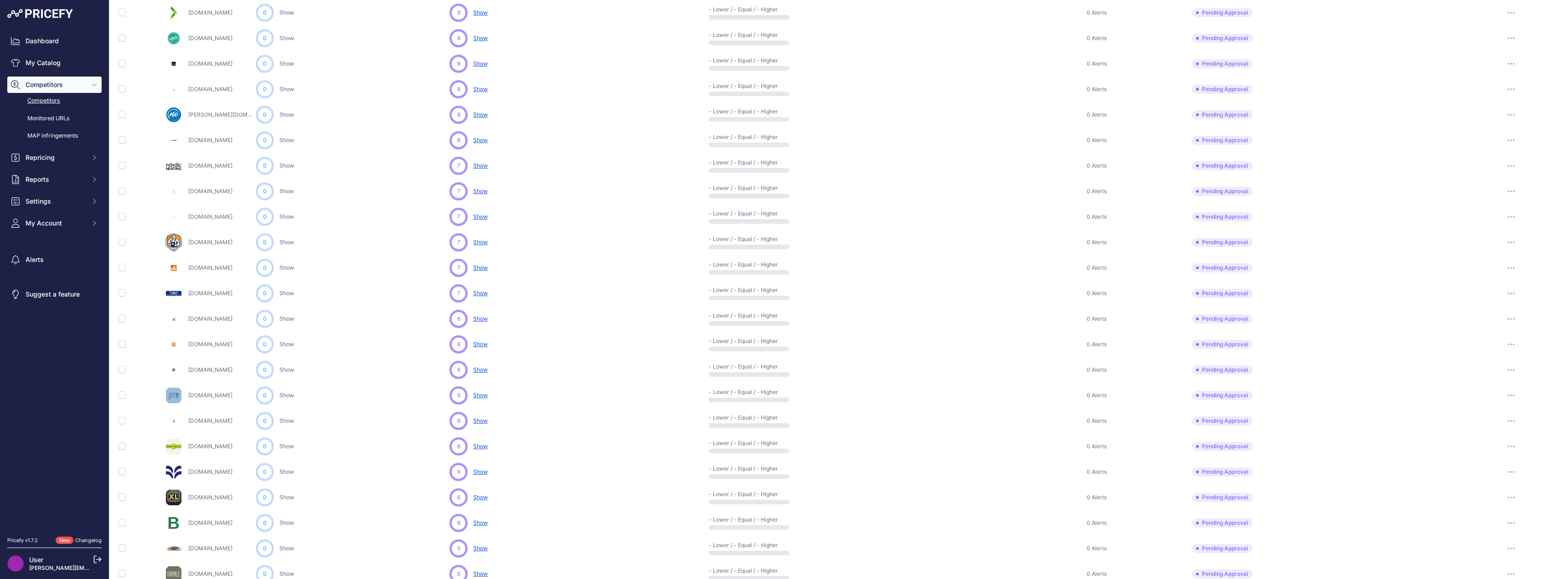
scroll to position [189, 0]
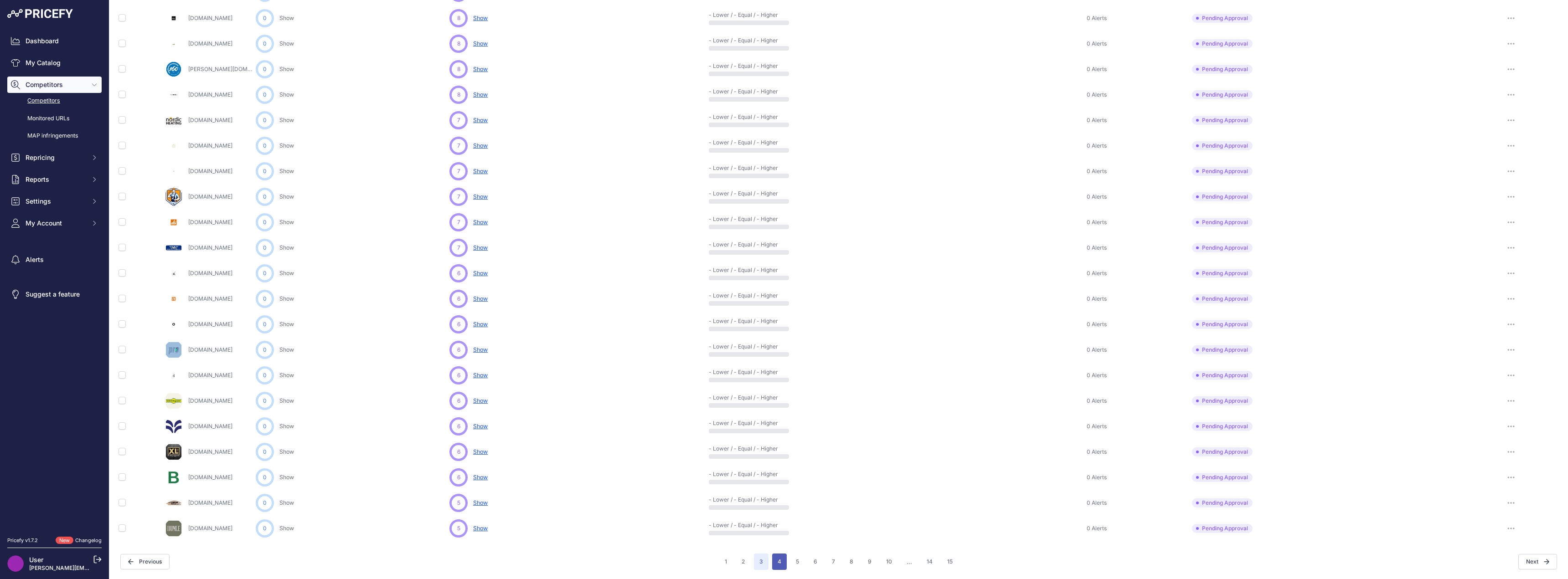
click at [776, 560] on button "4" at bounding box center [780, 562] width 15 height 17
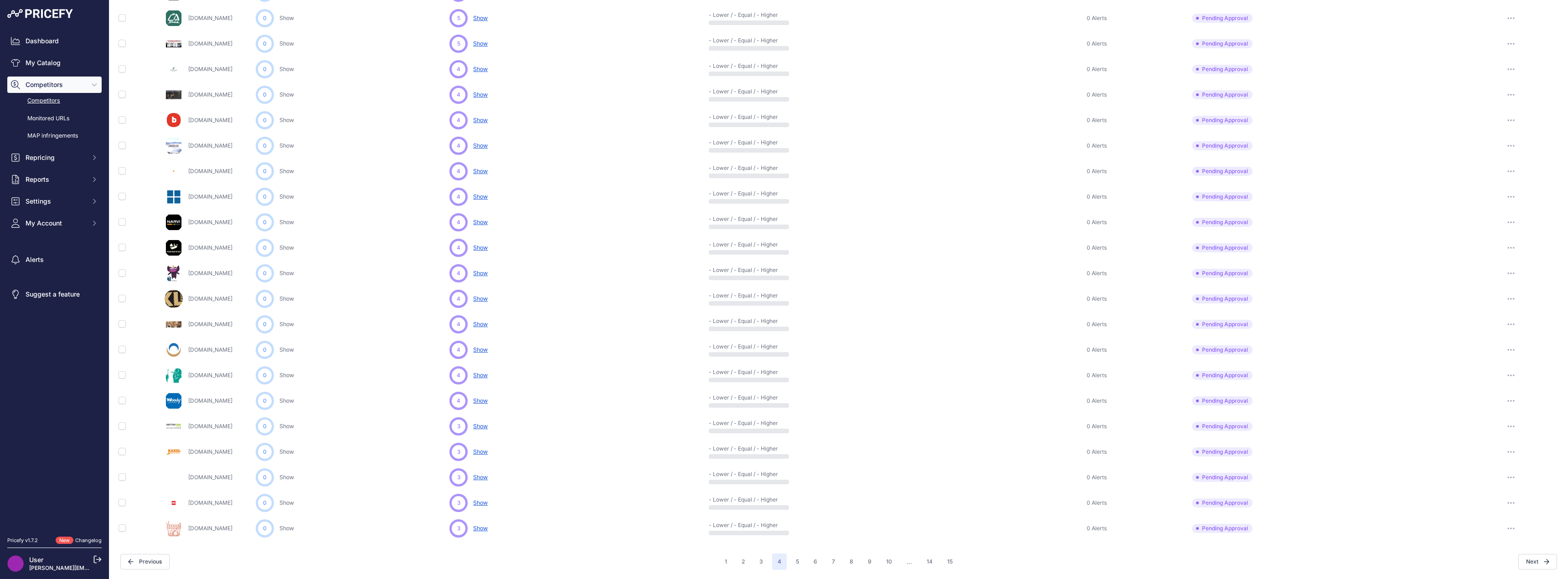
scroll to position [189, 0]
click at [481, 349] on span "Show" at bounding box center [480, 349] width 15 height 7
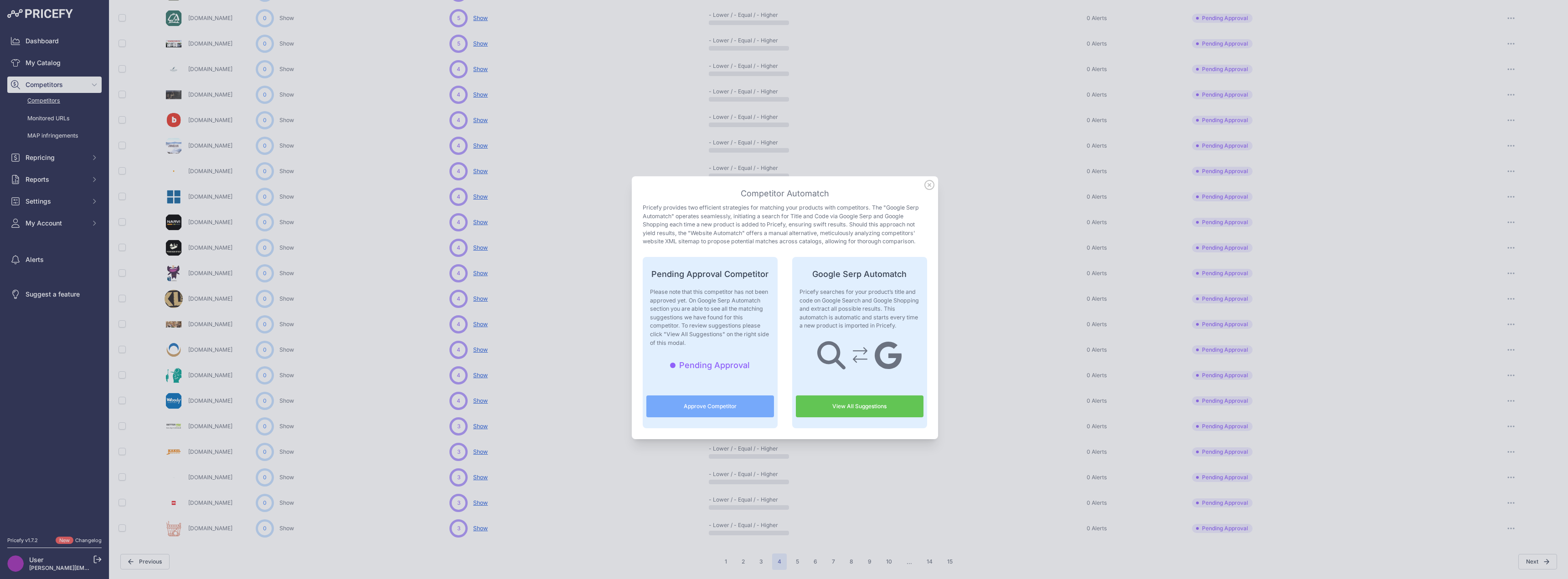
click at [840, 400] on link "View All Suggestions" at bounding box center [859, 406] width 127 height 22
click at [925, 184] on icon at bounding box center [930, 185] width 10 height 10
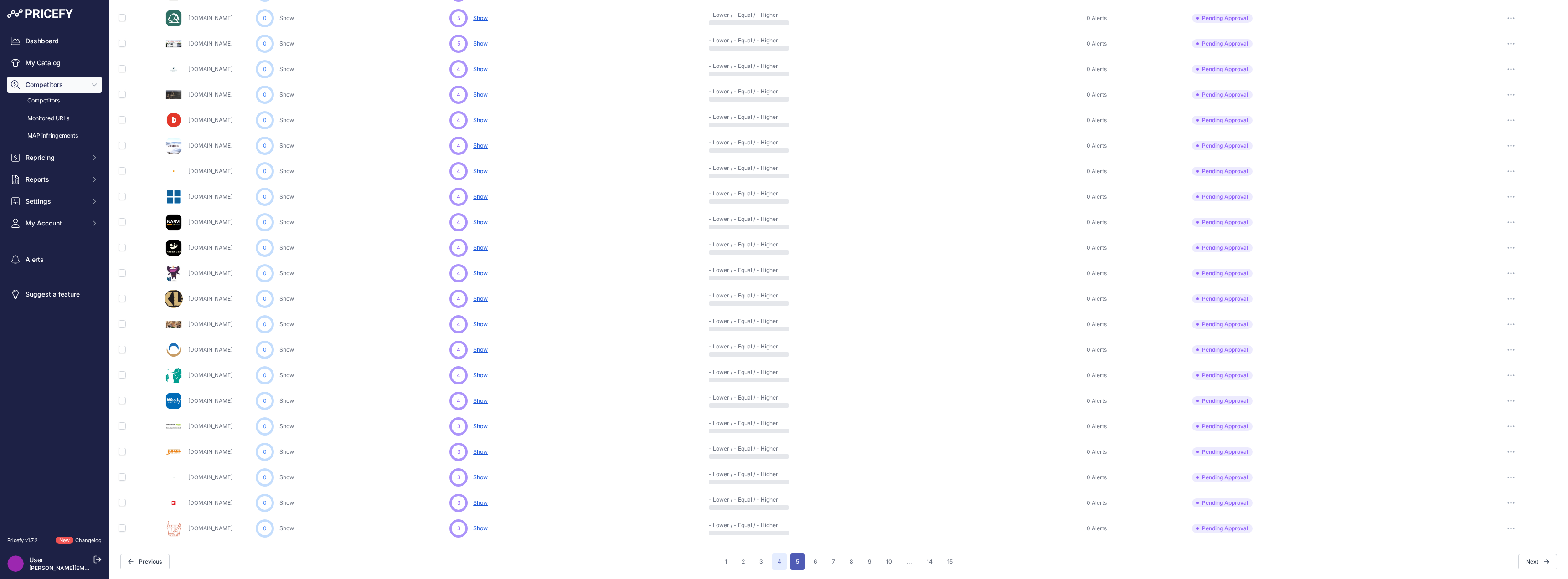
click at [796, 558] on button "5" at bounding box center [797, 562] width 14 height 17
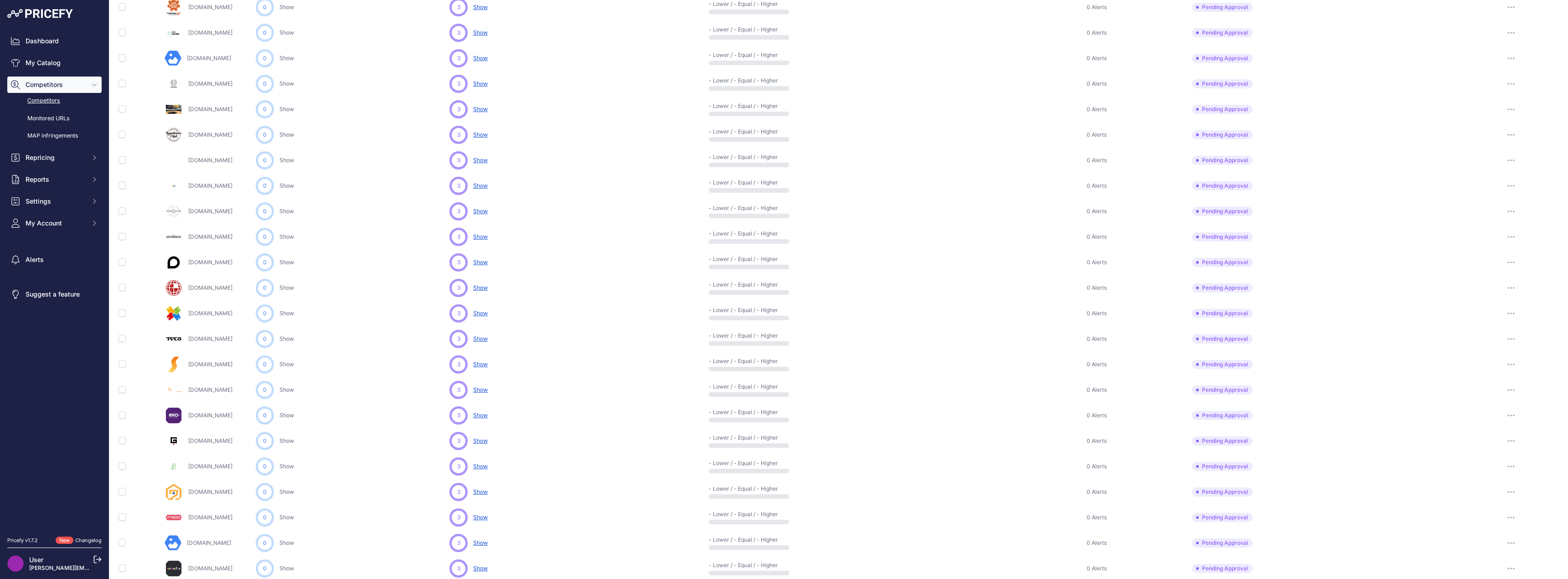
scroll to position [189, 0]
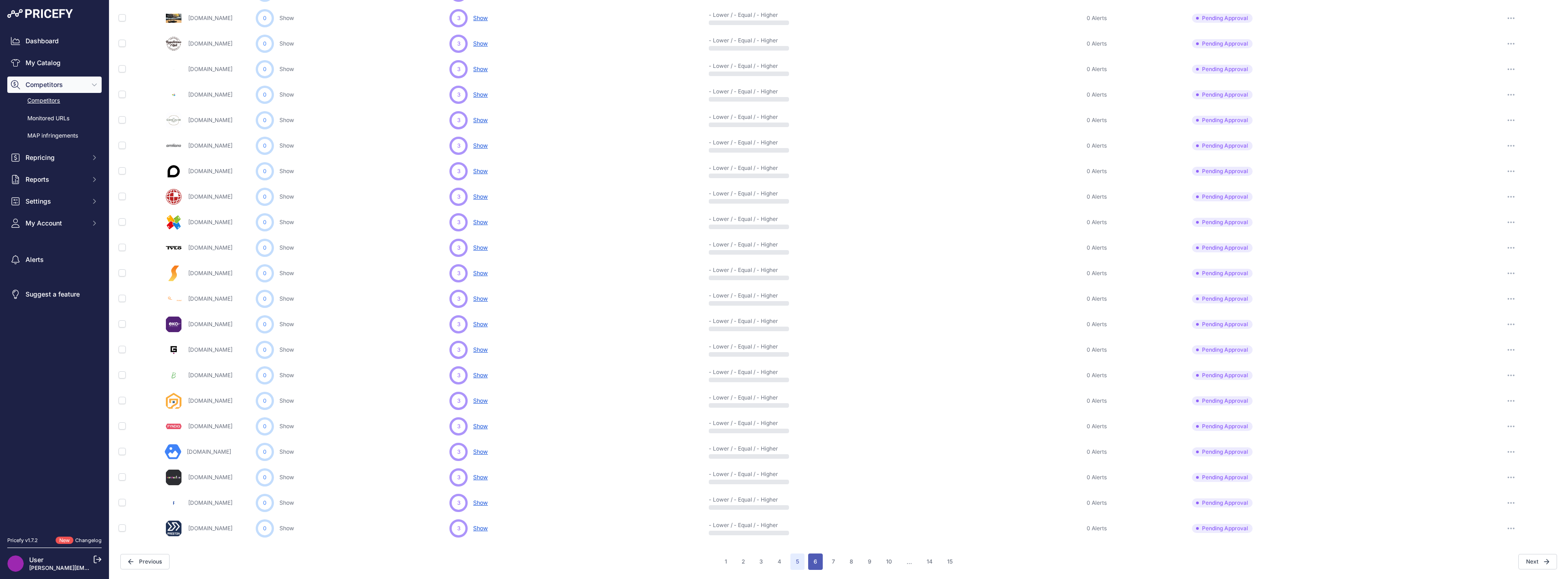
click at [816, 560] on button "6" at bounding box center [816, 562] width 15 height 17
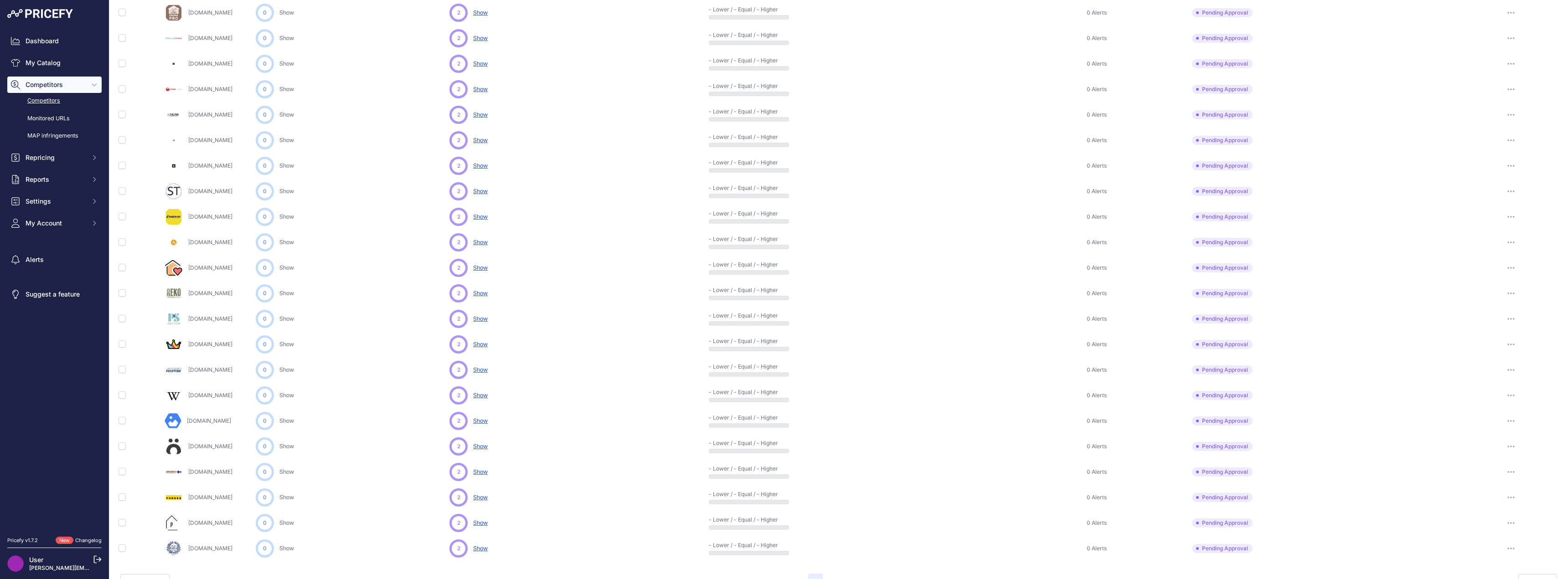
scroll to position [189, 0]
click at [926, 561] on button "14" at bounding box center [930, 562] width 17 height 17
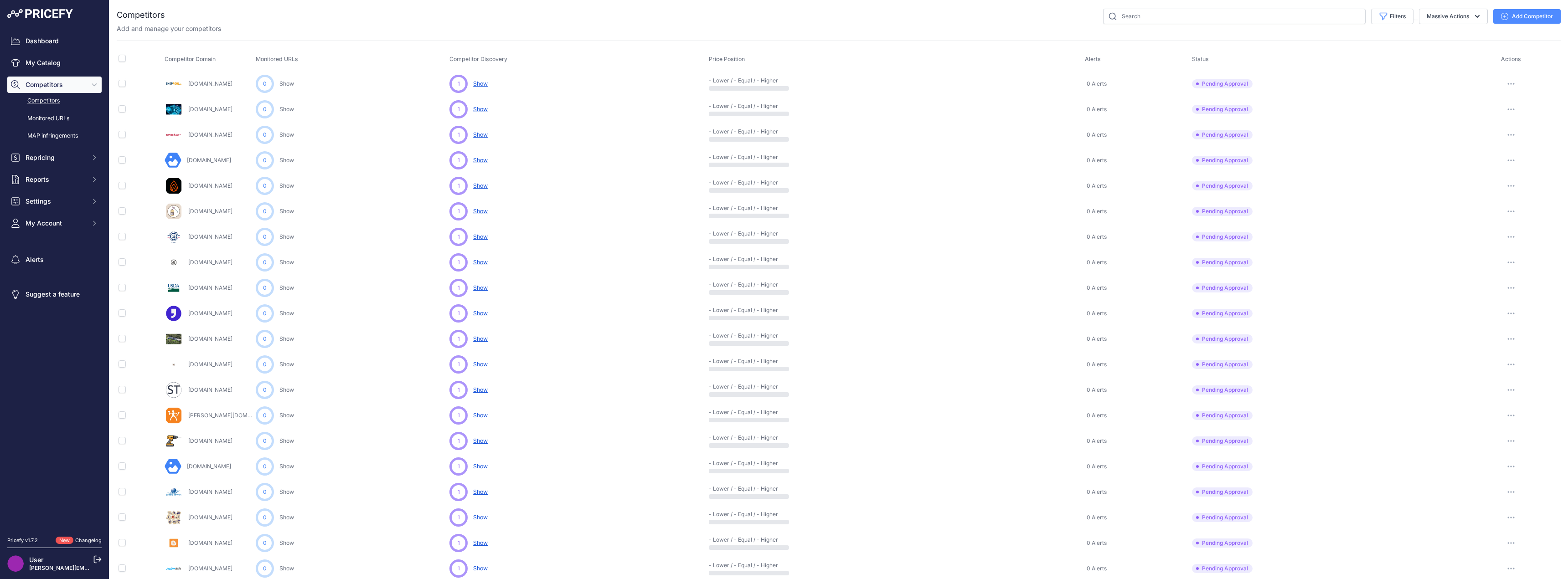
scroll to position [7, 0]
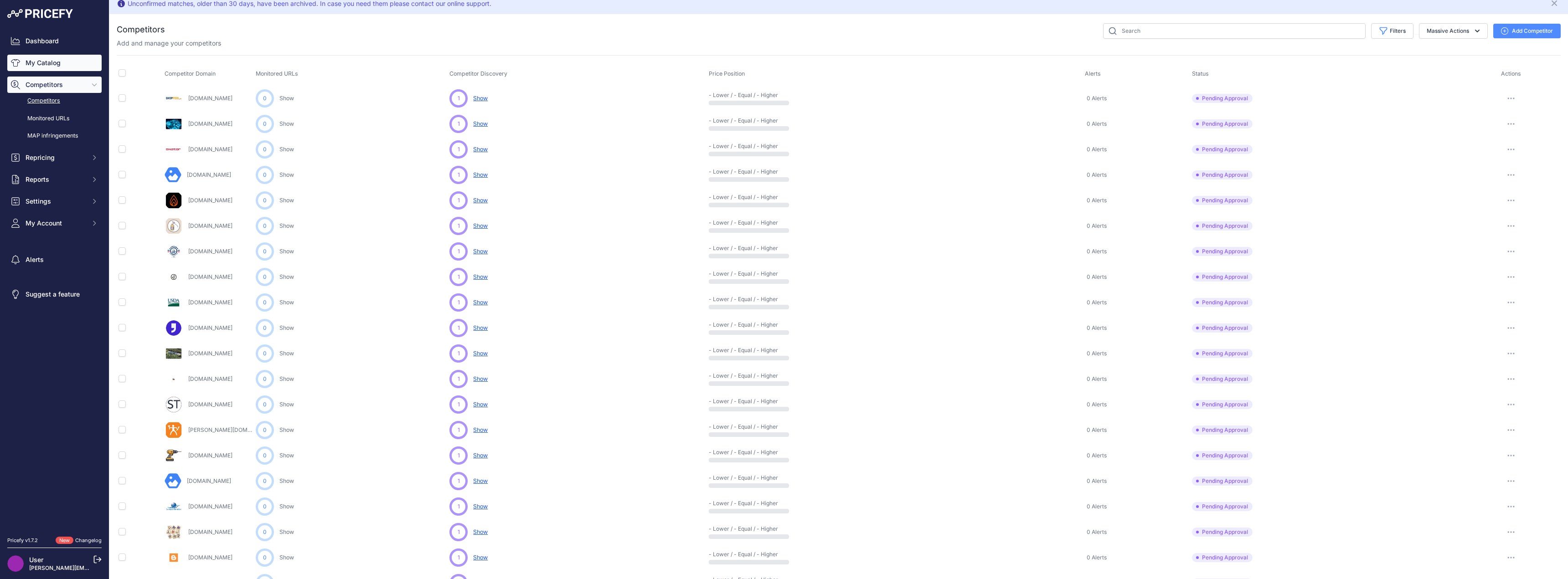
click at [47, 64] on link "My Catalog" at bounding box center [54, 63] width 94 height 17
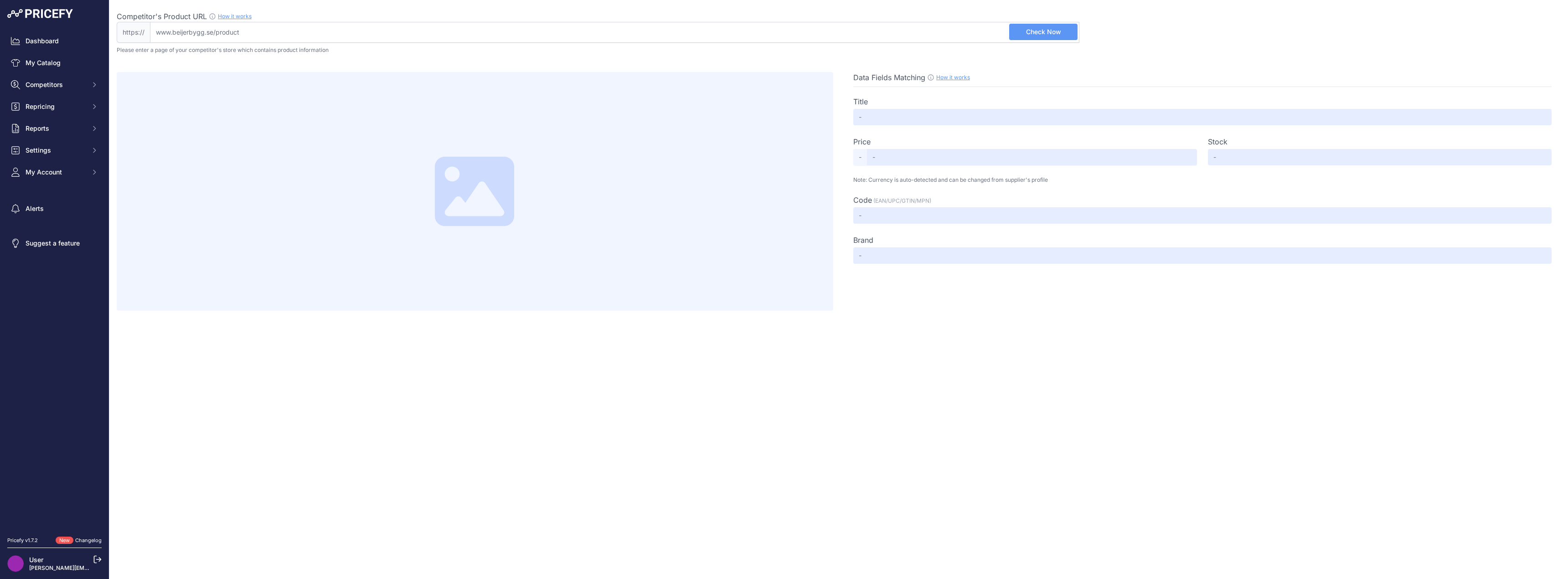
drag, startPoint x: 216, startPoint y: 32, endPoint x: 149, endPoint y: 32, distance: 67.0
click at [145, 33] on div "https:// Valid Not A Product URL" at bounding box center [598, 32] width 963 height 21
click at [213, 36] on input "Competitor's Product URL How it works In order to create your competitor's extr…" at bounding box center [614, 32] width 930 height 21
drag, startPoint x: 216, startPoint y: 31, endPoint x: 164, endPoint y: 32, distance: 52.0
click at [166, 32] on input "Competitor's Product URL How it works In order to create your competitor's extr…" at bounding box center [614, 32] width 930 height 21
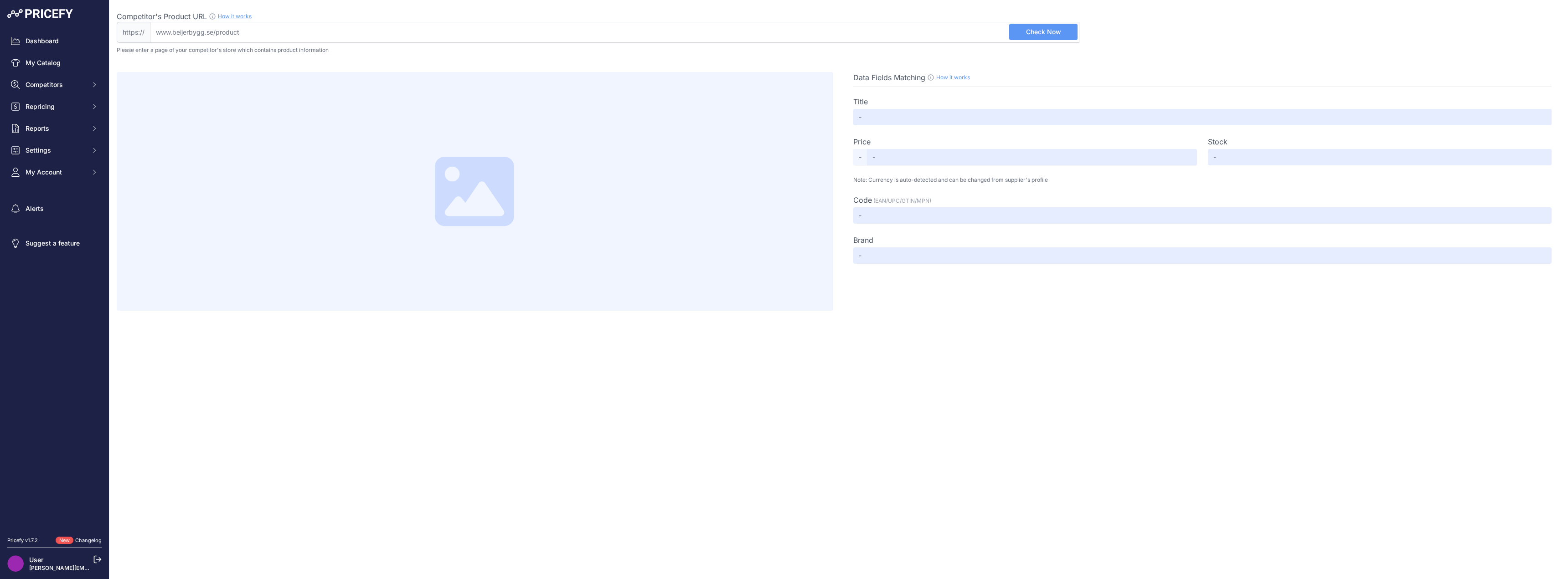
click at [164, 32] on input "Competitor's Product URL How it works In order to create your competitor's extr…" at bounding box center [614, 32] width 930 height 21
click at [164, 31] on input "Competitor's Product URL How it works In order to create your competitor's extr…" at bounding box center [614, 32] width 930 height 21
drag, startPoint x: 284, startPoint y: 30, endPoint x: 157, endPoint y: 33, distance: 127.0
click at [157, 33] on input "Competitor's Product URL How it works In order to create your competitor's extr…" at bounding box center [614, 32] width 930 height 21
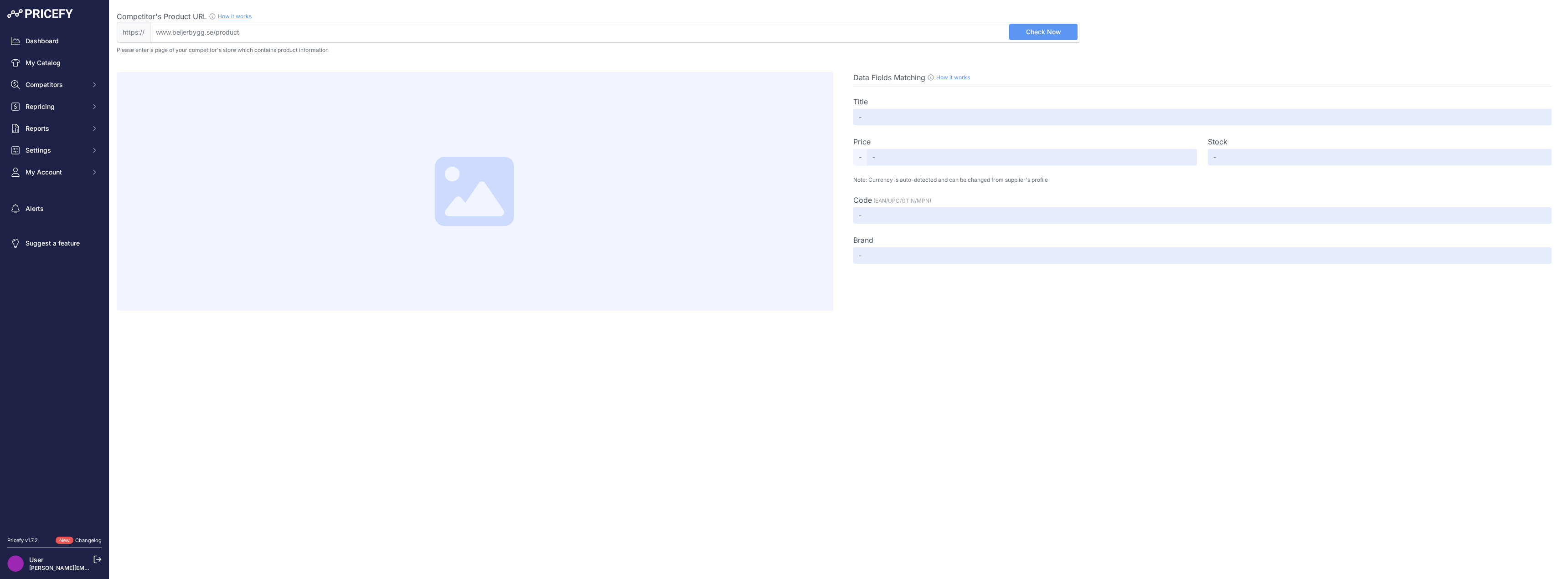
click at [270, 31] on input "Competitor's Product URL How it works In order to create your competitor's extr…" at bounding box center [614, 32] width 930 height 21
paste input "https://www.beijerbygg.se/privat/sv/produkter/kok-bad-interior/bad/bastu/legend…"
type input "www.beijerbygg.se/privat/sv/produkter/kok-bad-interior/bad/bastu/legend-bastula…"
click at [1033, 33] on span "Check Now" at bounding box center [1044, 32] width 35 height 9
type input "LEGEND BASTULAMPA SVART | Beijer Byggmaterial"
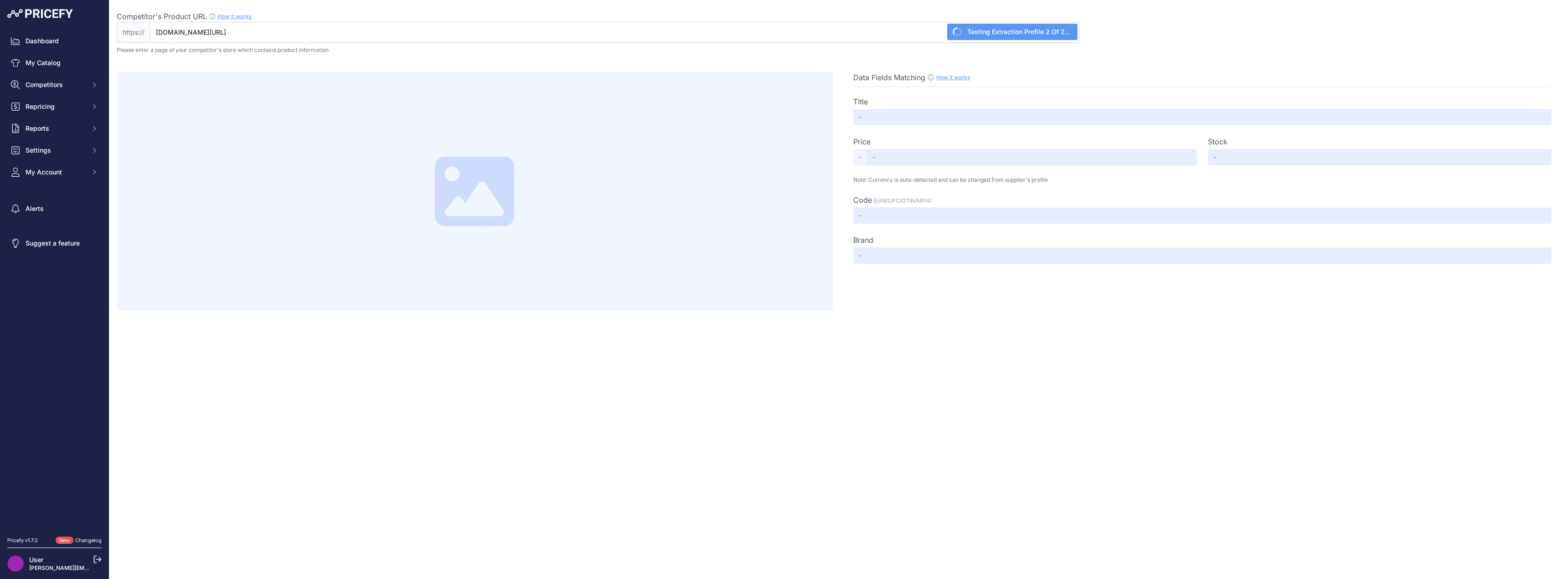
type input "Not Found"
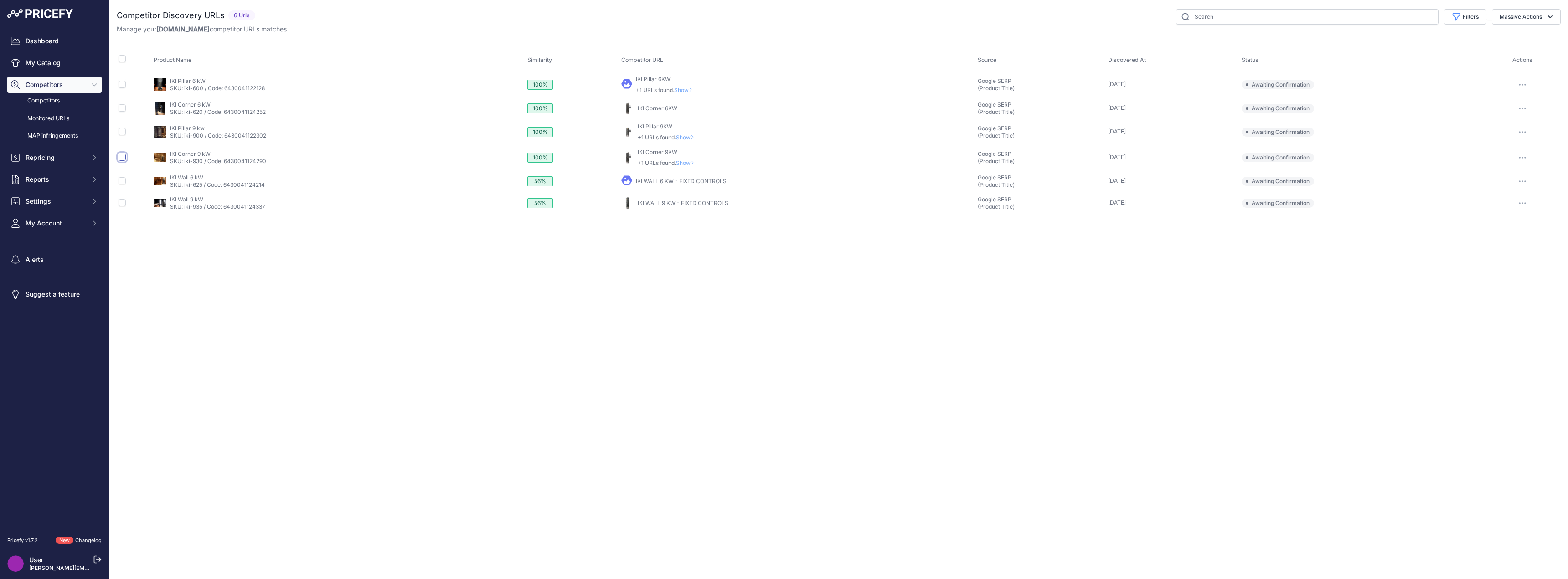
click at [122, 156] on input "checkbox" at bounding box center [122, 157] width 7 height 7
checkbox input "true"
click at [124, 149] on input "checkbox" at bounding box center [122, 148] width 7 height 7
checkbox input "true"
click at [123, 123] on input "checkbox" at bounding box center [122, 124] width 7 height 7
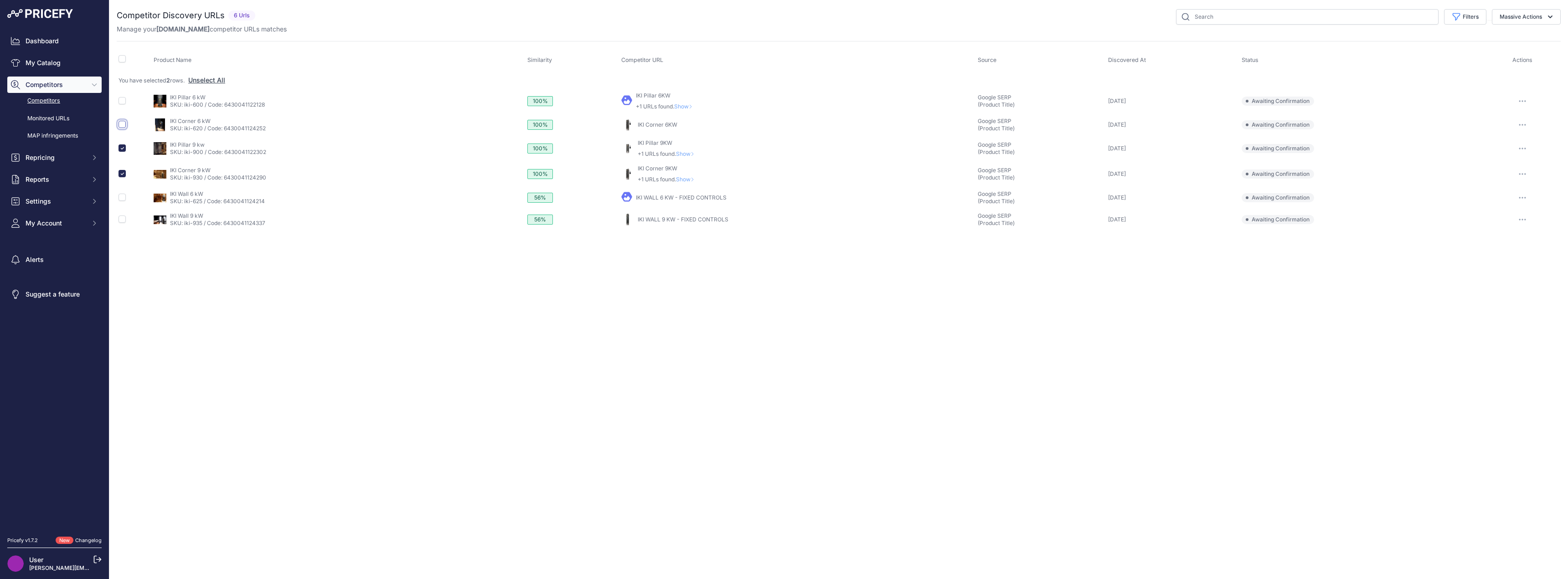
checkbox input "true"
click at [123, 101] on input "checkbox" at bounding box center [122, 101] width 7 height 7
checkbox input "true"
click at [1543, 16] on button "Massive Actions" at bounding box center [1526, 17] width 69 height 16
click at [1531, 37] on span "Confirm Match" at bounding box center [1516, 37] width 44 height 7
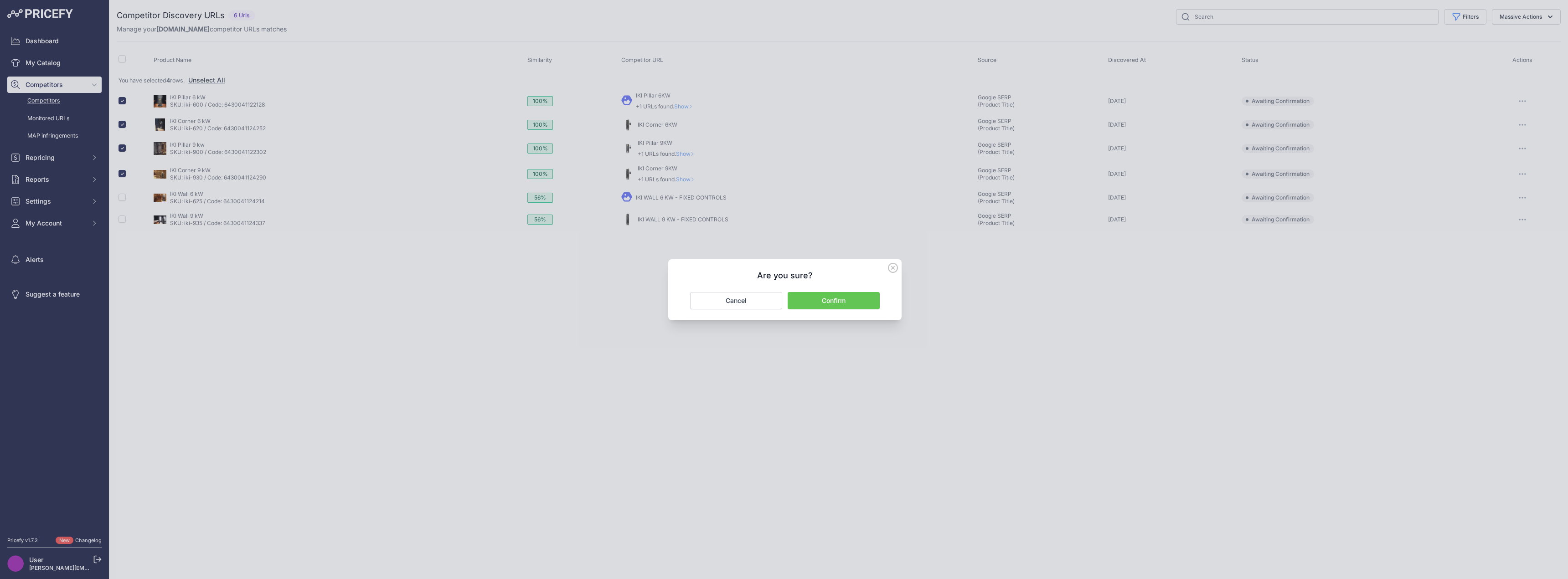
click at [836, 299] on button "Confirm" at bounding box center [833, 300] width 92 height 17
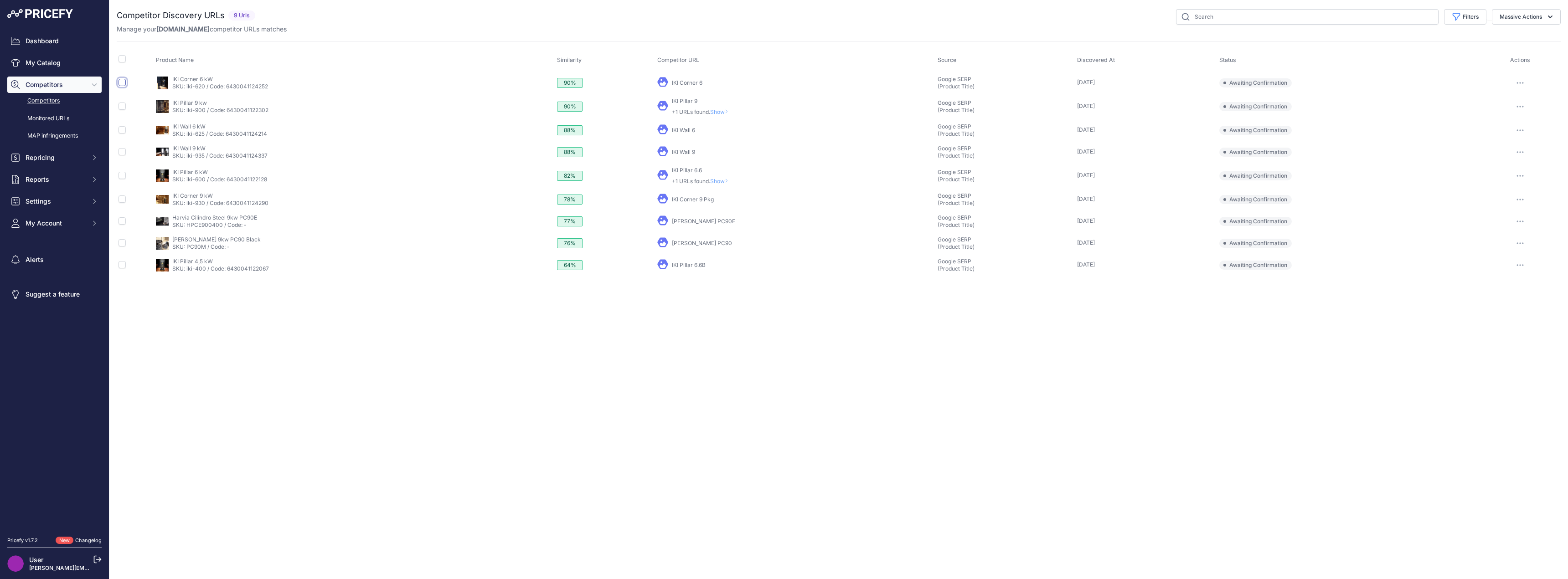
click at [122, 82] on input "checkbox" at bounding box center [122, 82] width 7 height 7
checkbox input "true"
click at [124, 119] on input "checkbox" at bounding box center [122, 122] width 7 height 7
checkbox input "true"
click at [122, 147] on input "checkbox" at bounding box center [122, 146] width 7 height 7
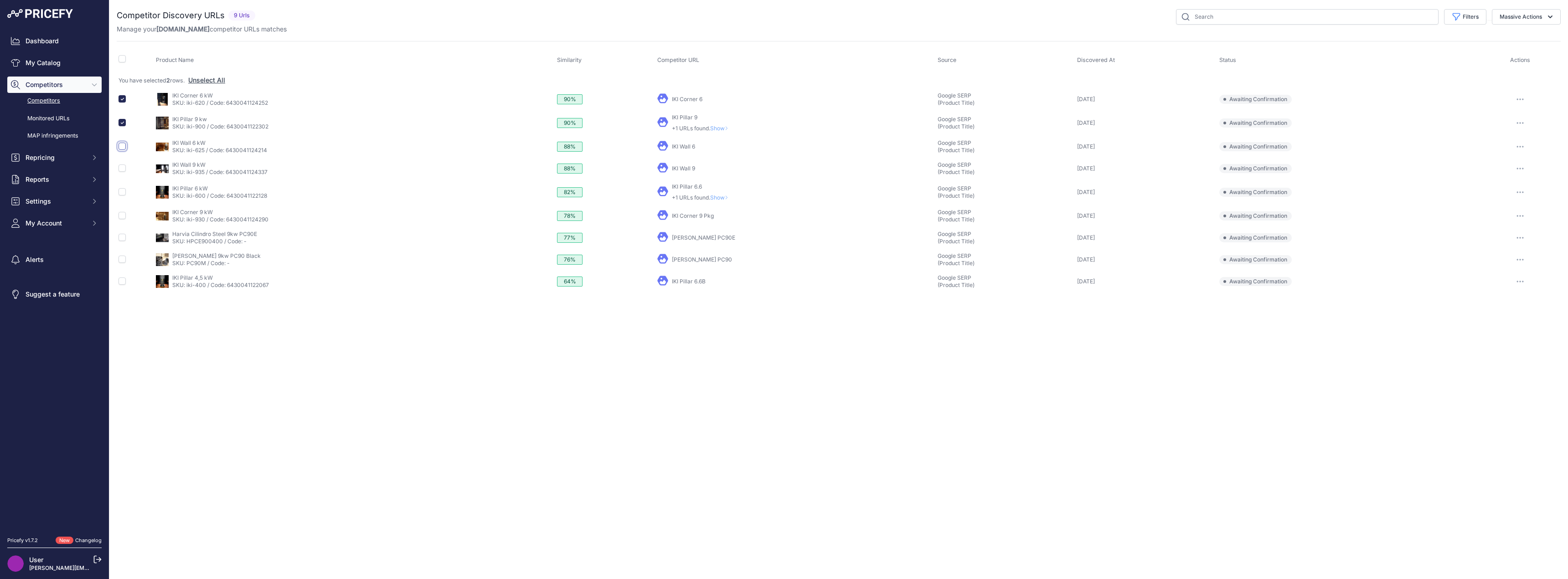
checkbox input "true"
click at [122, 167] on input "checkbox" at bounding box center [122, 168] width 7 height 7
checkbox input "true"
click at [122, 217] on input "checkbox" at bounding box center [122, 215] width 7 height 7
checkbox input "true"
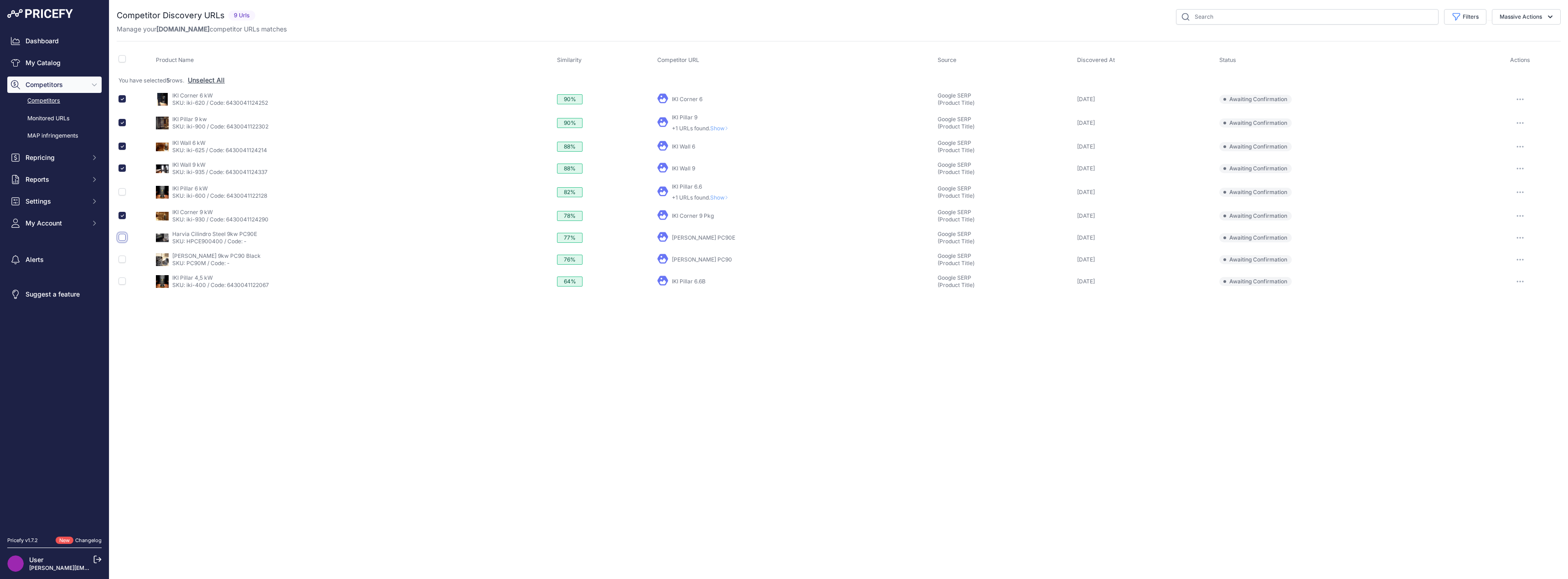
click at [122, 236] on input "checkbox" at bounding box center [122, 237] width 7 height 7
checkbox input "true"
click at [122, 260] on input "checkbox" at bounding box center [122, 259] width 7 height 7
checkbox input "true"
click at [1555, 17] on button "Massive Actions" at bounding box center [1526, 17] width 69 height 16
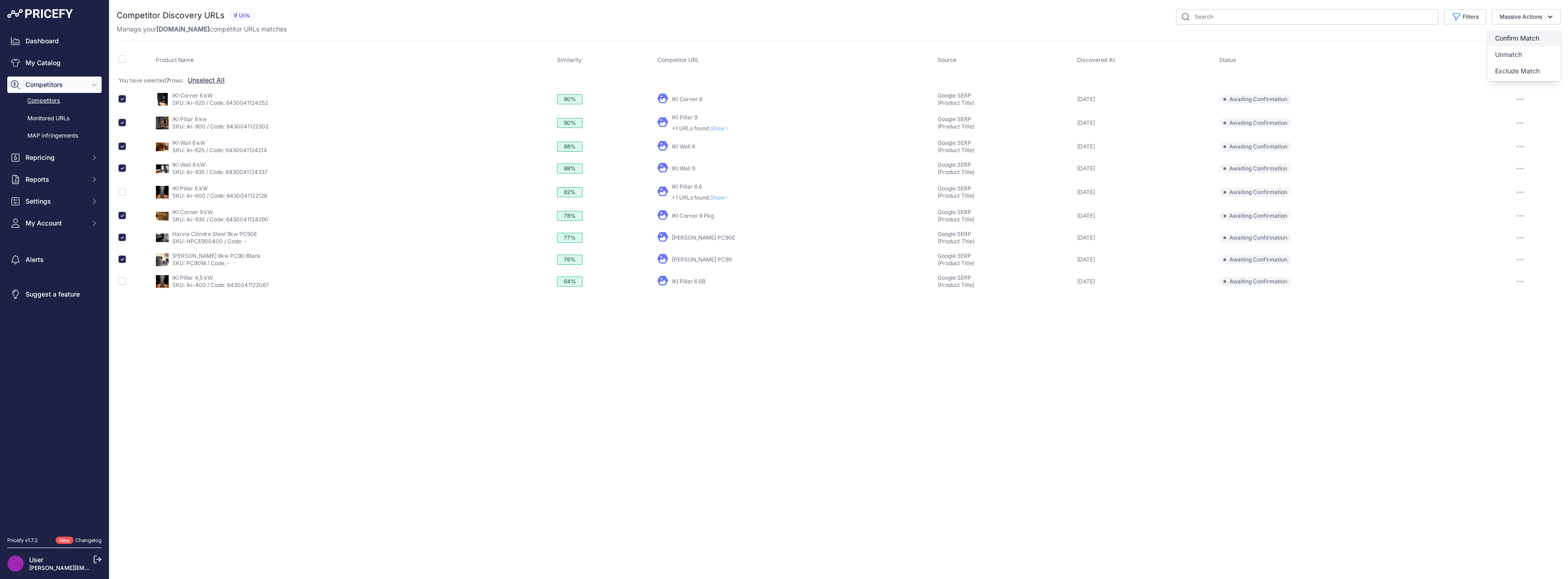
click at [1532, 36] on span "Confirm Match" at bounding box center [1516, 37] width 44 height 7
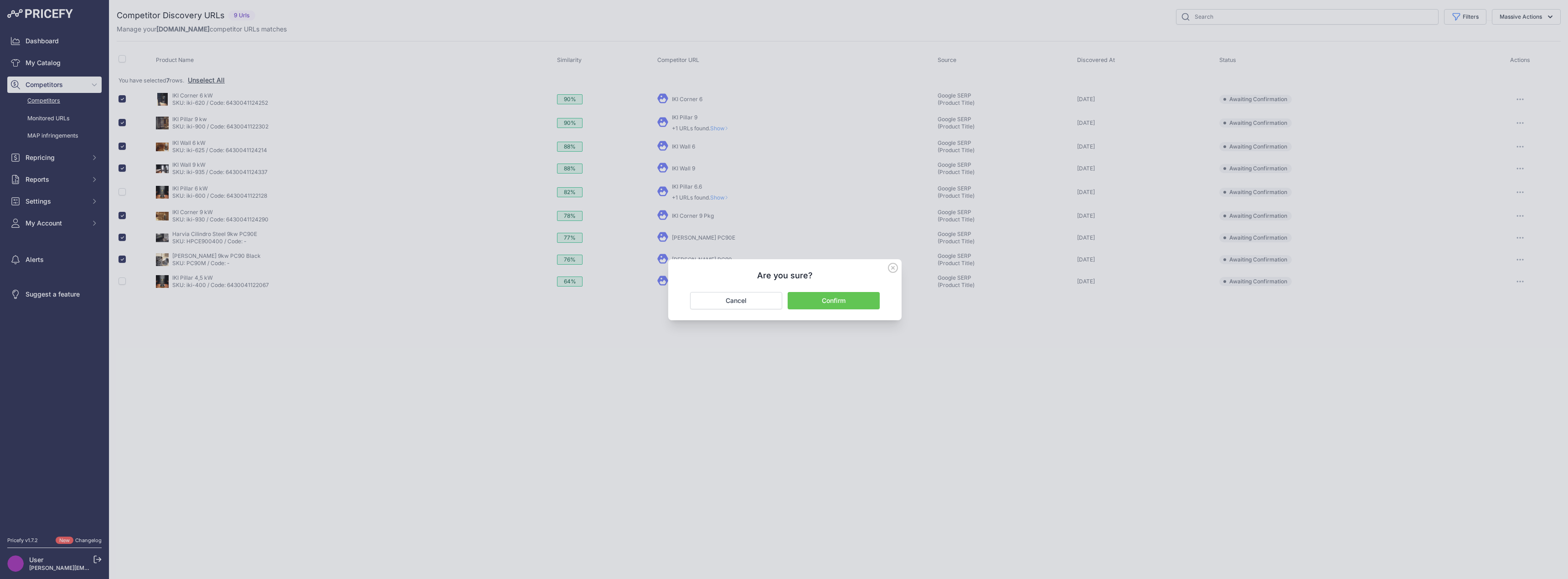
click at [857, 296] on button "Confirm" at bounding box center [833, 300] width 92 height 17
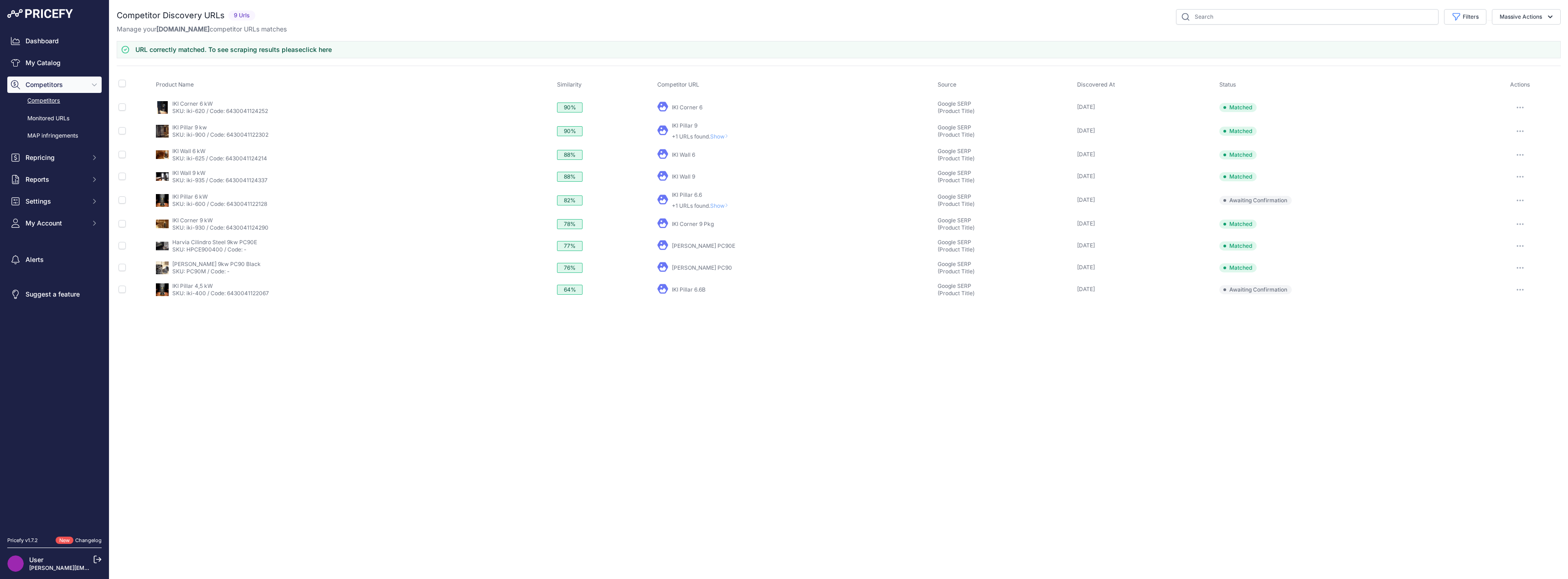
click at [46, 98] on link "Competitors" at bounding box center [54, 101] width 94 height 16
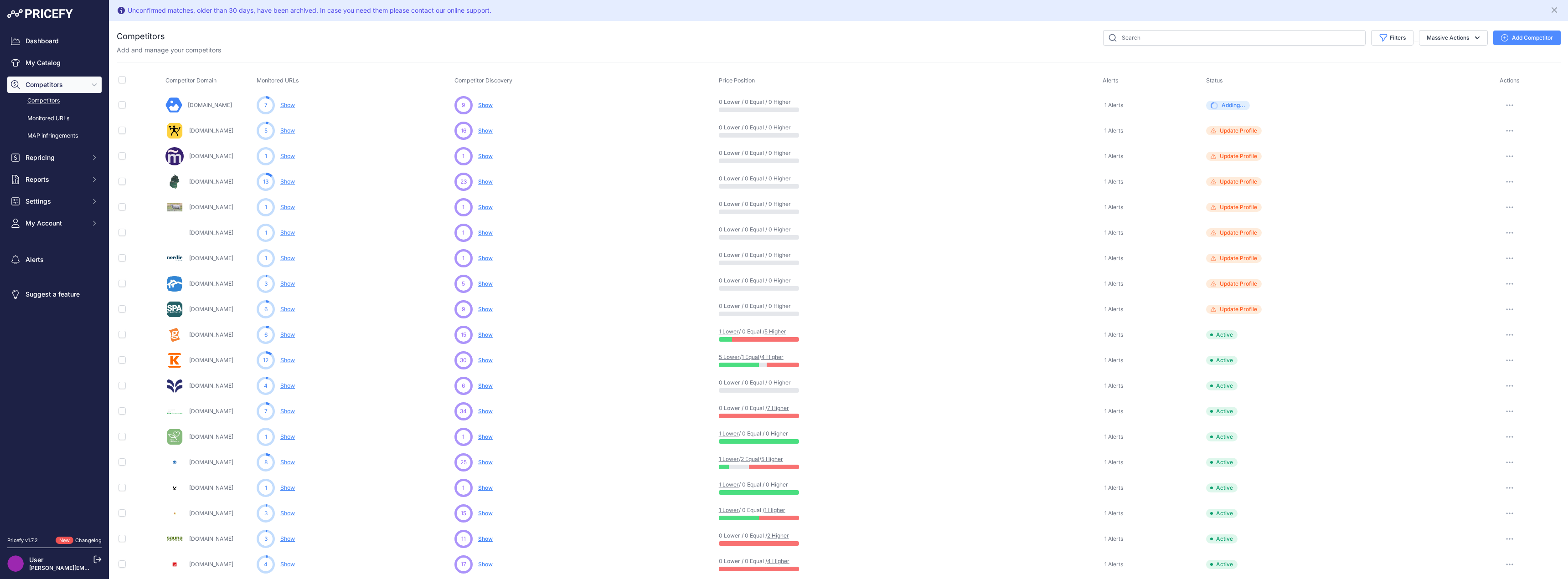
click at [482, 180] on span "Show" at bounding box center [486, 181] width 15 height 7
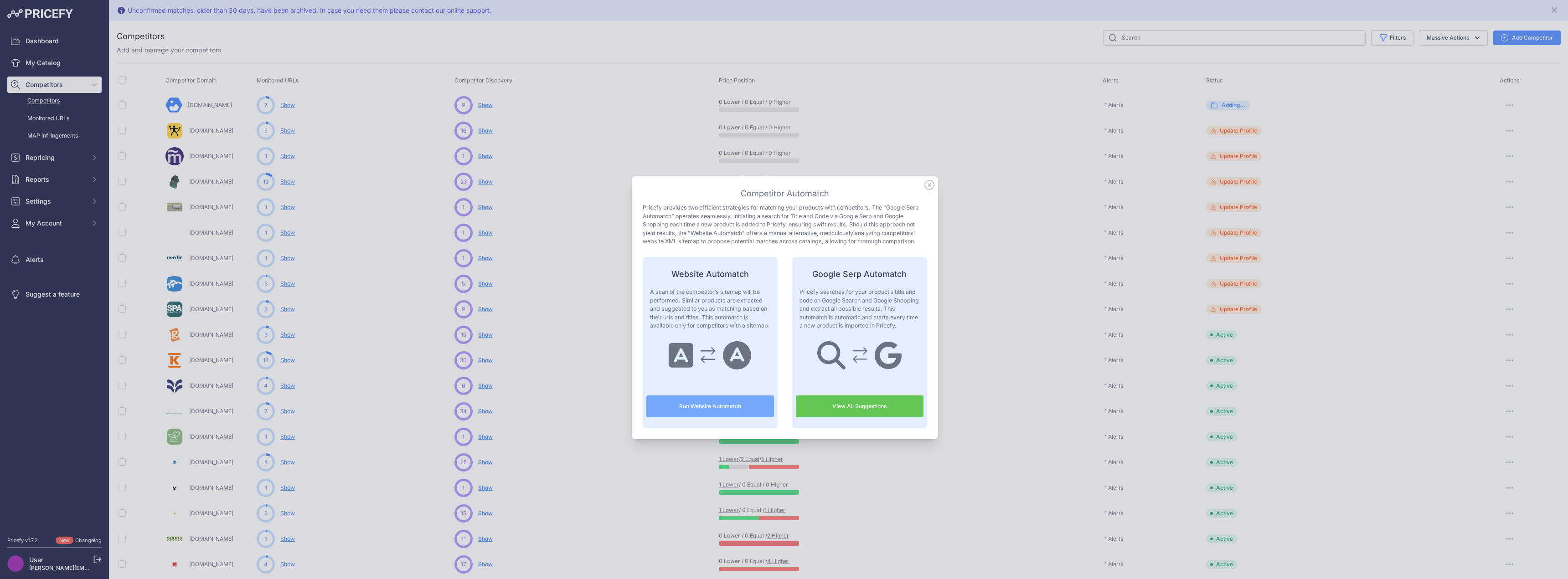
click at [855, 412] on link "View All Suggestions" at bounding box center [859, 406] width 127 height 22
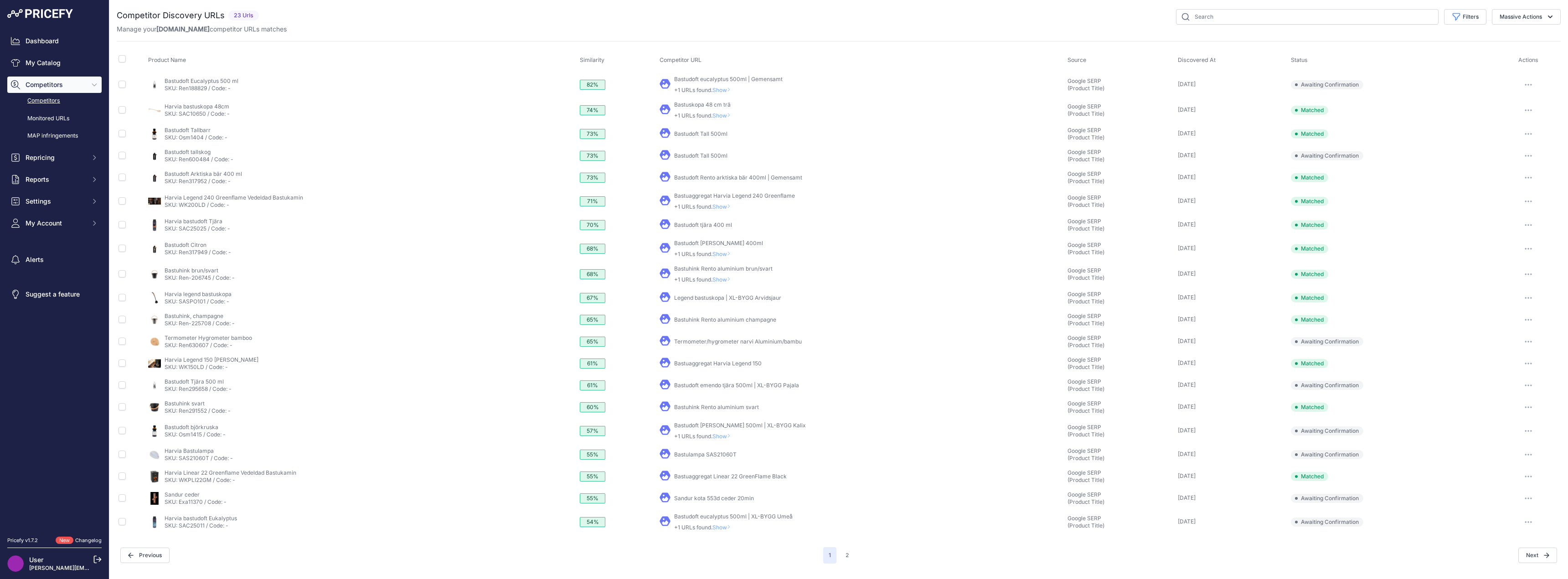
click at [709, 178] on link "Bastudoft Rento arktiska bär 400ml | Gemensamt" at bounding box center [738, 177] width 128 height 7
click at [127, 177] on td at bounding box center [131, 177] width 30 height 22
click at [122, 176] on input "checkbox" at bounding box center [122, 177] width 7 height 7
checkbox input "true"
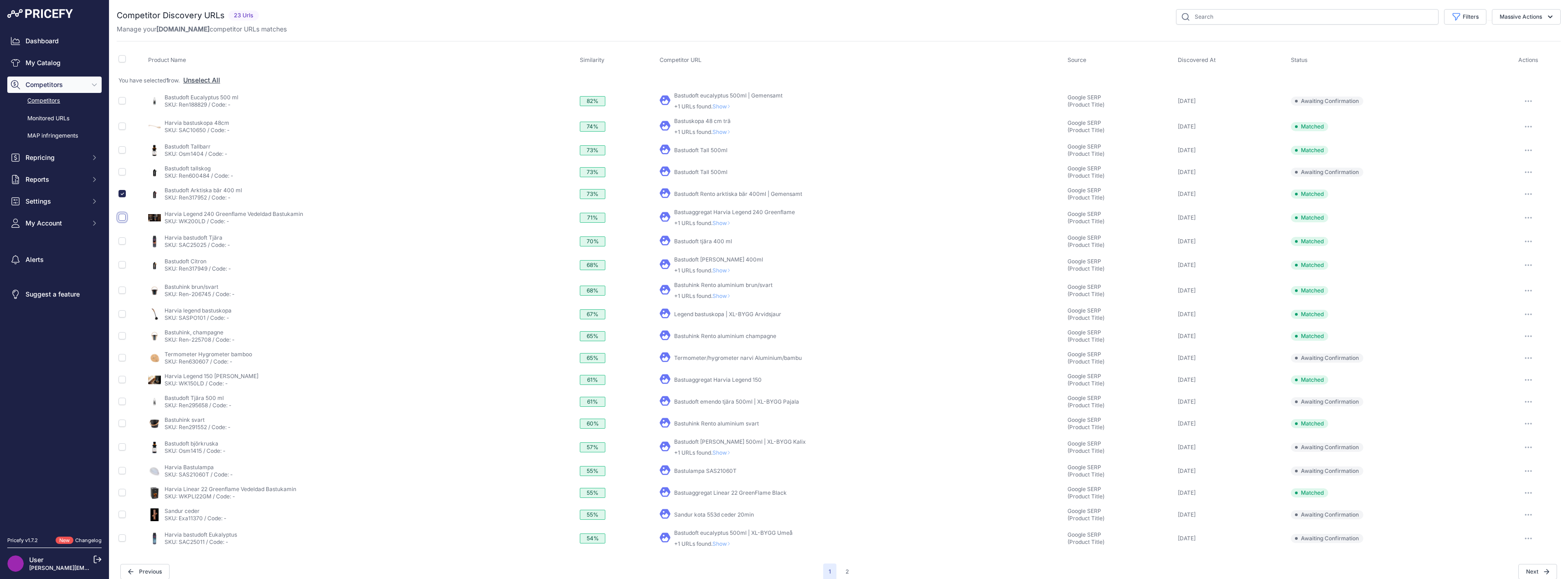
click at [123, 219] on input "checkbox" at bounding box center [122, 217] width 7 height 7
checkbox input "true"
click at [706, 241] on link "Bastudoft tjära 400 ml" at bounding box center [703, 241] width 58 height 7
click at [124, 240] on input "checkbox" at bounding box center [122, 240] width 7 height 7
checkbox input "true"
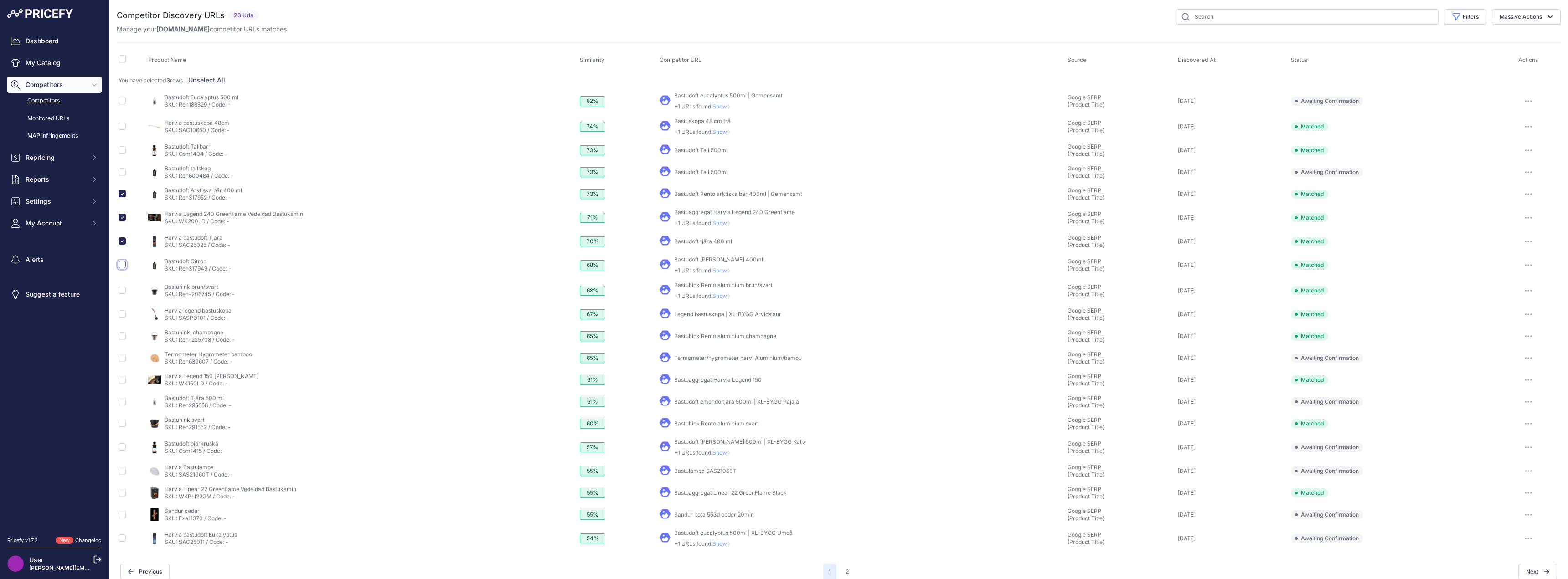
click at [122, 265] on input "checkbox" at bounding box center [122, 265] width 7 height 7
checkbox input "true"
click at [692, 285] on link "Bastuhink Rento aluminium brun/svart" at bounding box center [723, 285] width 98 height 7
click at [123, 293] on input "checkbox" at bounding box center [122, 290] width 7 height 7
checkbox input "true"
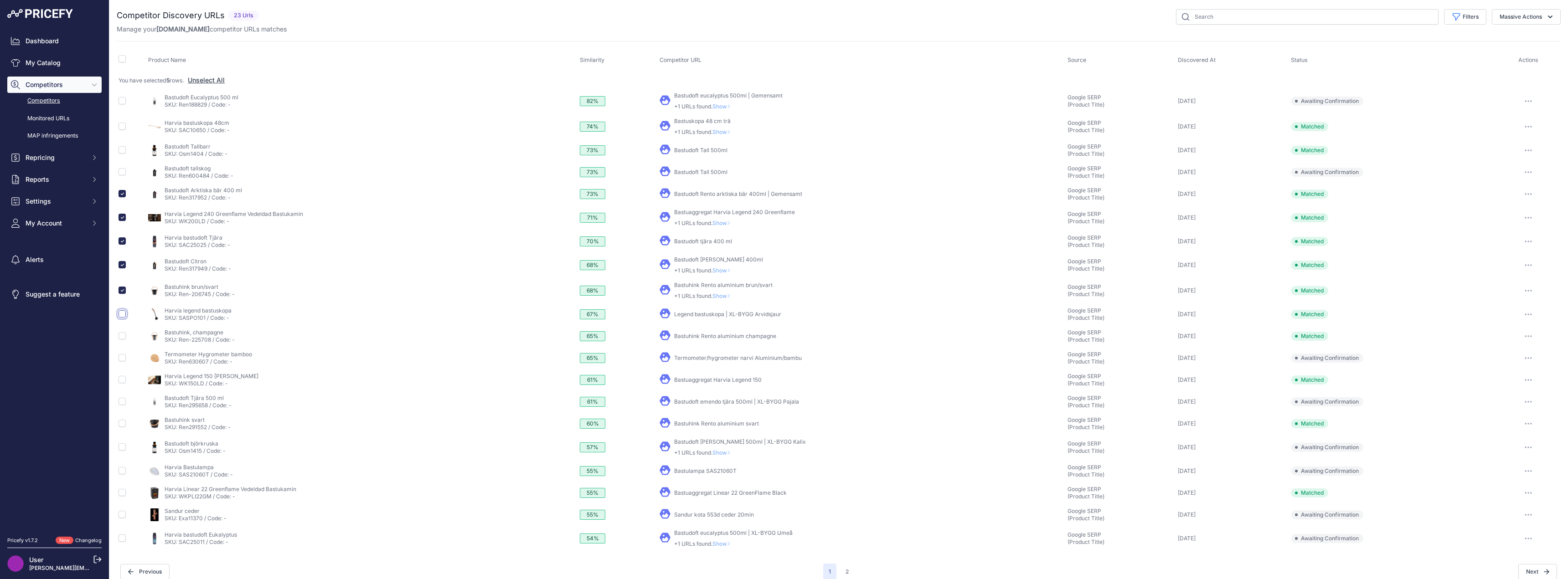
click at [122, 311] on input "checkbox" at bounding box center [122, 314] width 7 height 7
checkbox input "true"
click at [123, 335] on input "checkbox" at bounding box center [122, 335] width 7 height 7
checkbox input "true"
click at [122, 424] on input "checkbox" at bounding box center [122, 423] width 7 height 7
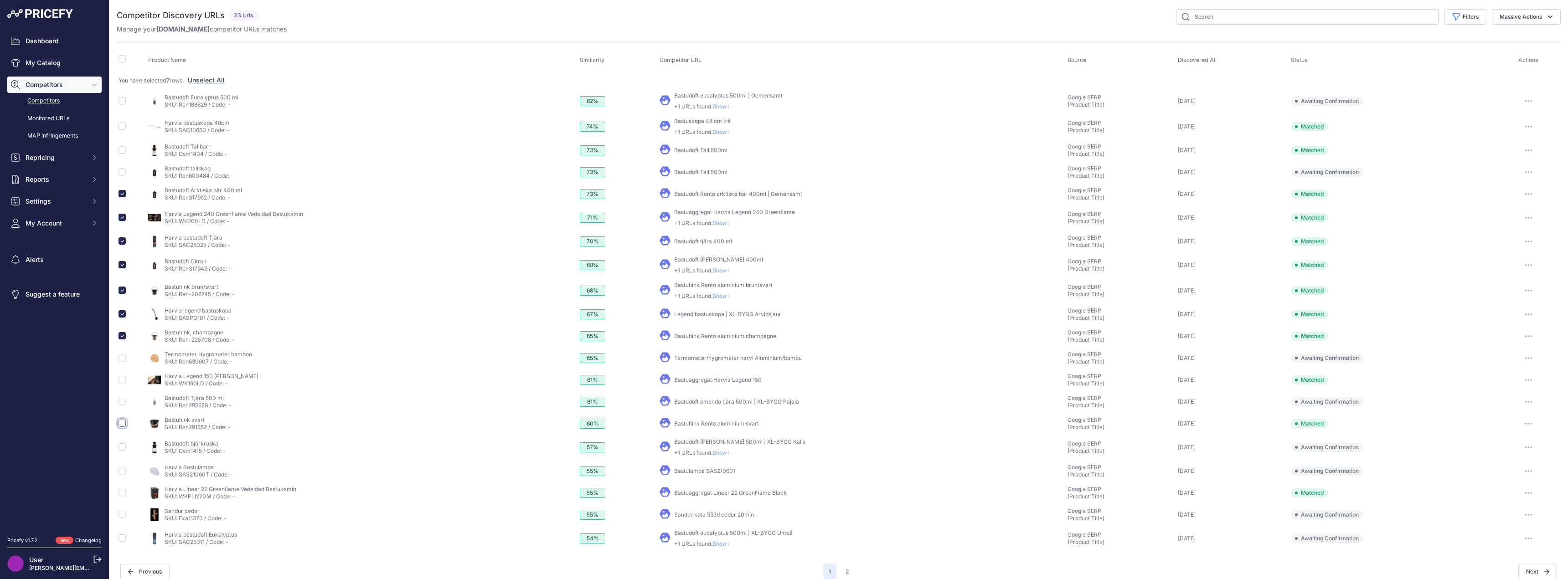
checkbox input "true"
click at [122, 381] on input "checkbox" at bounding box center [122, 379] width 7 height 7
checkbox input "true"
click at [702, 356] on link "Termometer/hygrometer narvi Aluminium/bambu" at bounding box center [737, 358] width 127 height 7
click at [702, 469] on link "Bastulampa SAS21060T" at bounding box center [705, 471] width 62 height 7
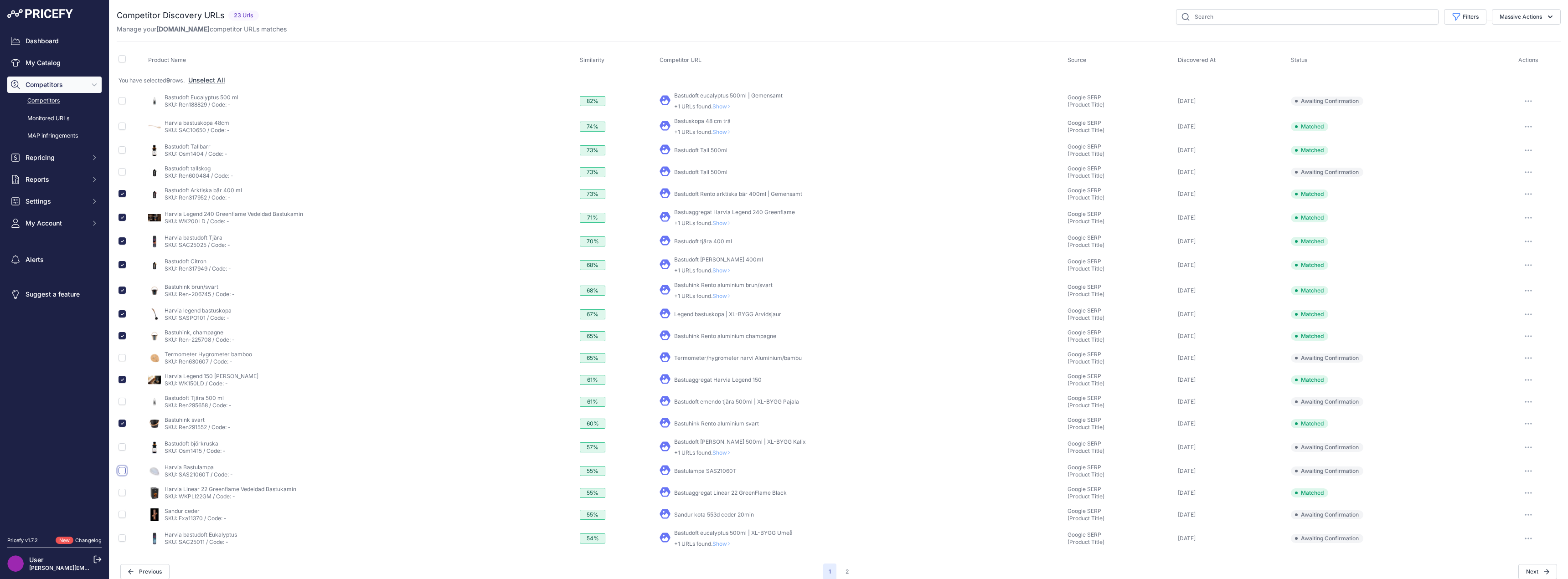
click at [123, 470] on input "checkbox" at bounding box center [122, 470] width 7 height 7
checkbox input "true"
click at [122, 494] on input "checkbox" at bounding box center [122, 492] width 7 height 7
checkbox input "true"
click at [715, 535] on link "Bastudoft eucalyptus 500ml | XL-BYGG Umeå" at bounding box center [733, 532] width 118 height 7
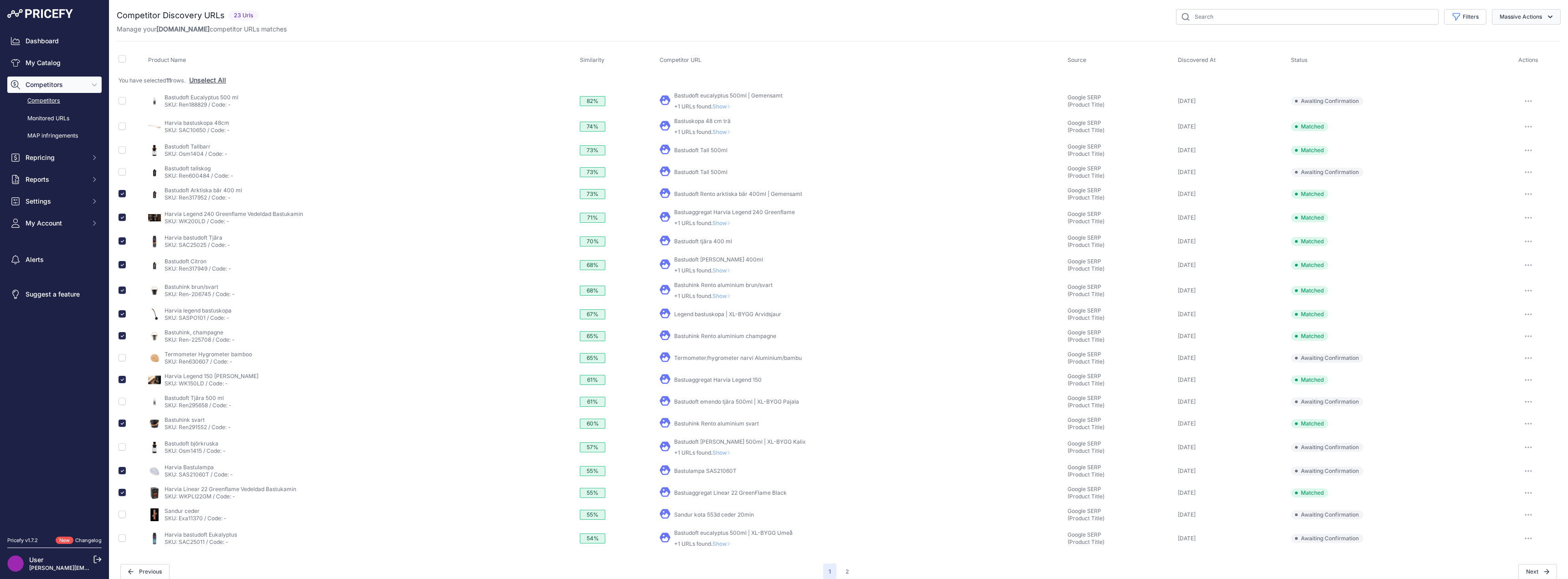
click at [1546, 19] on icon "button" at bounding box center [1550, 17] width 9 height 9
click at [1526, 36] on span "Confirm Match" at bounding box center [1516, 37] width 44 height 7
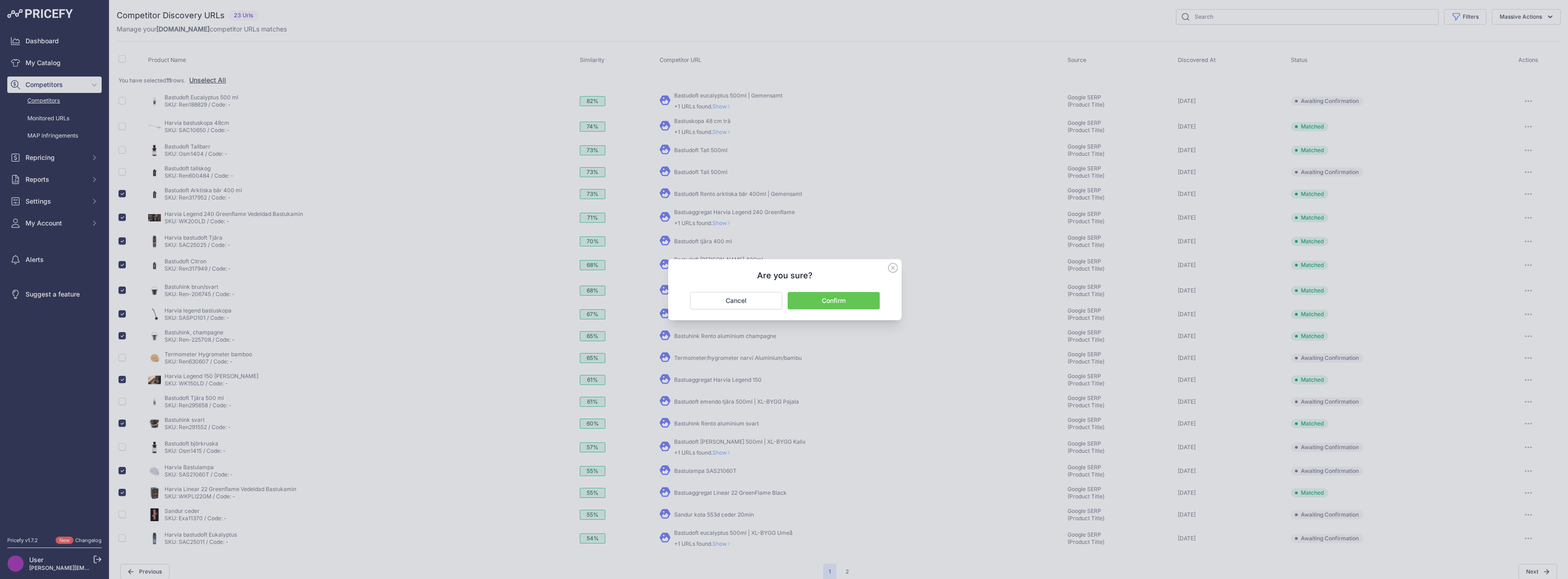
click at [853, 298] on button "Confirm" at bounding box center [833, 300] width 92 height 17
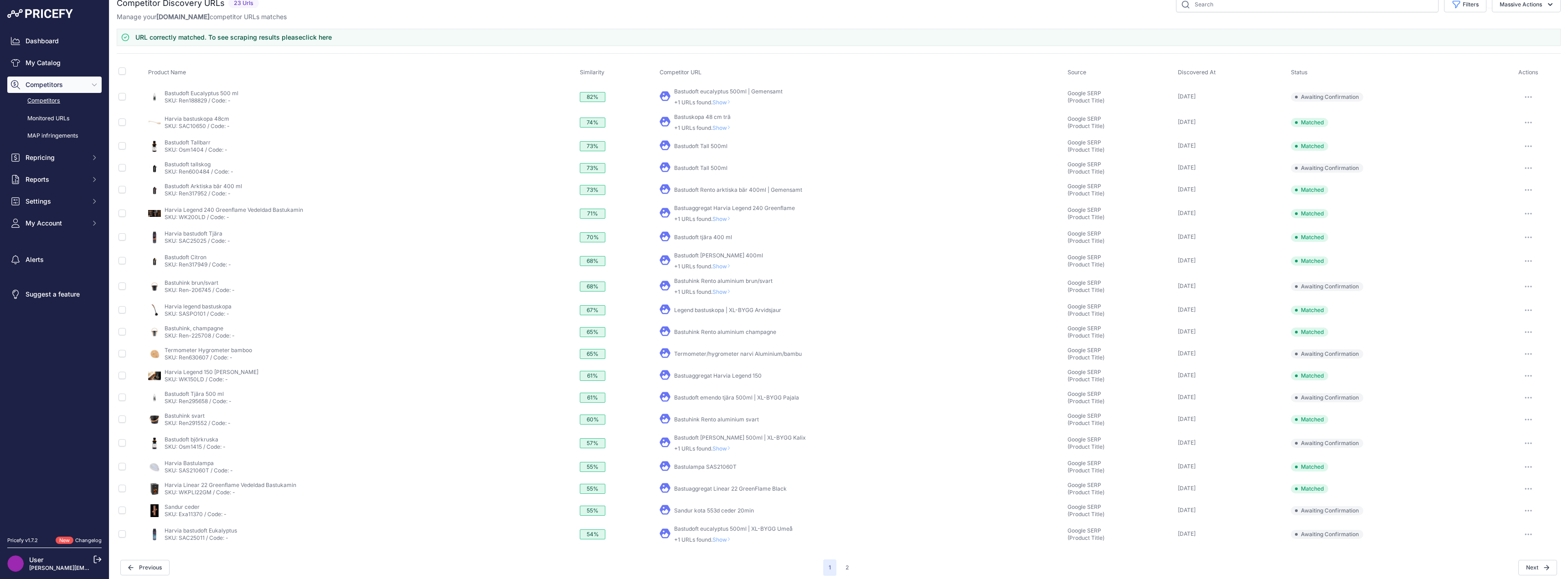
scroll to position [18, 0]
click at [845, 563] on button "2" at bounding box center [846, 562] width 14 height 17
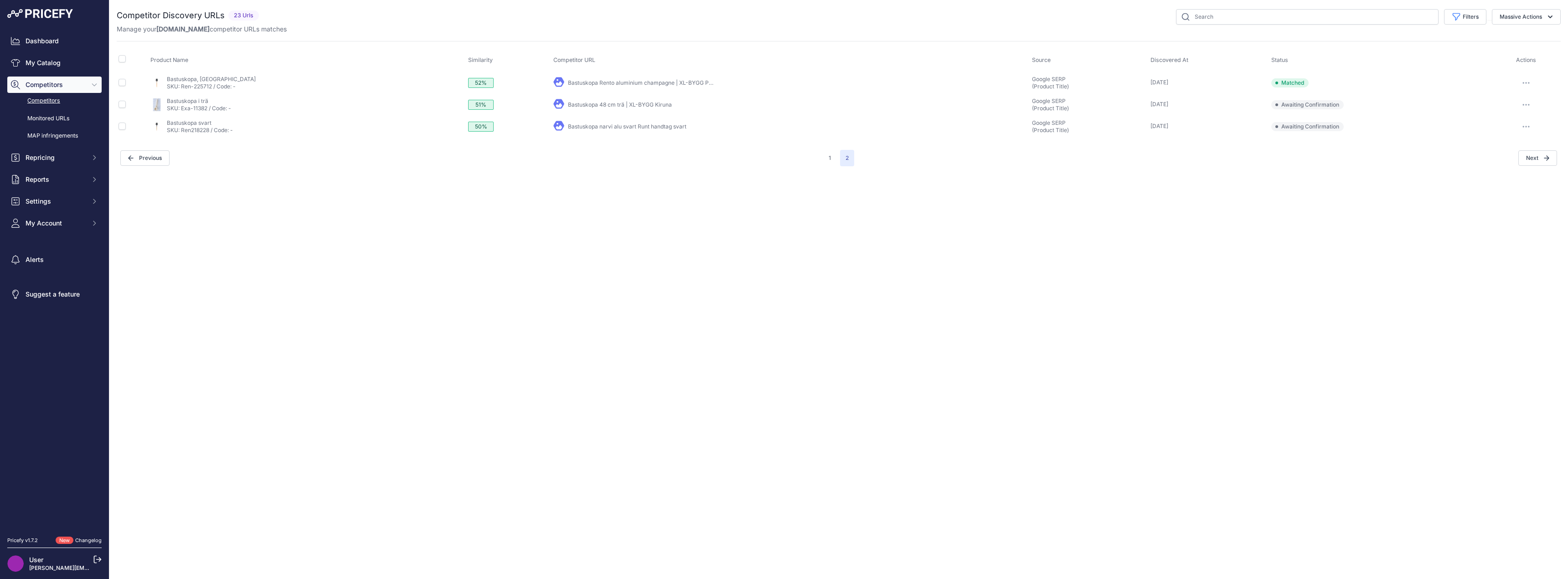
click at [574, 126] on link "Bastuskopa narvi alu svart Runt handtag svart" at bounding box center [627, 126] width 118 height 7
click at [39, 100] on link "Competitors" at bounding box center [54, 101] width 94 height 16
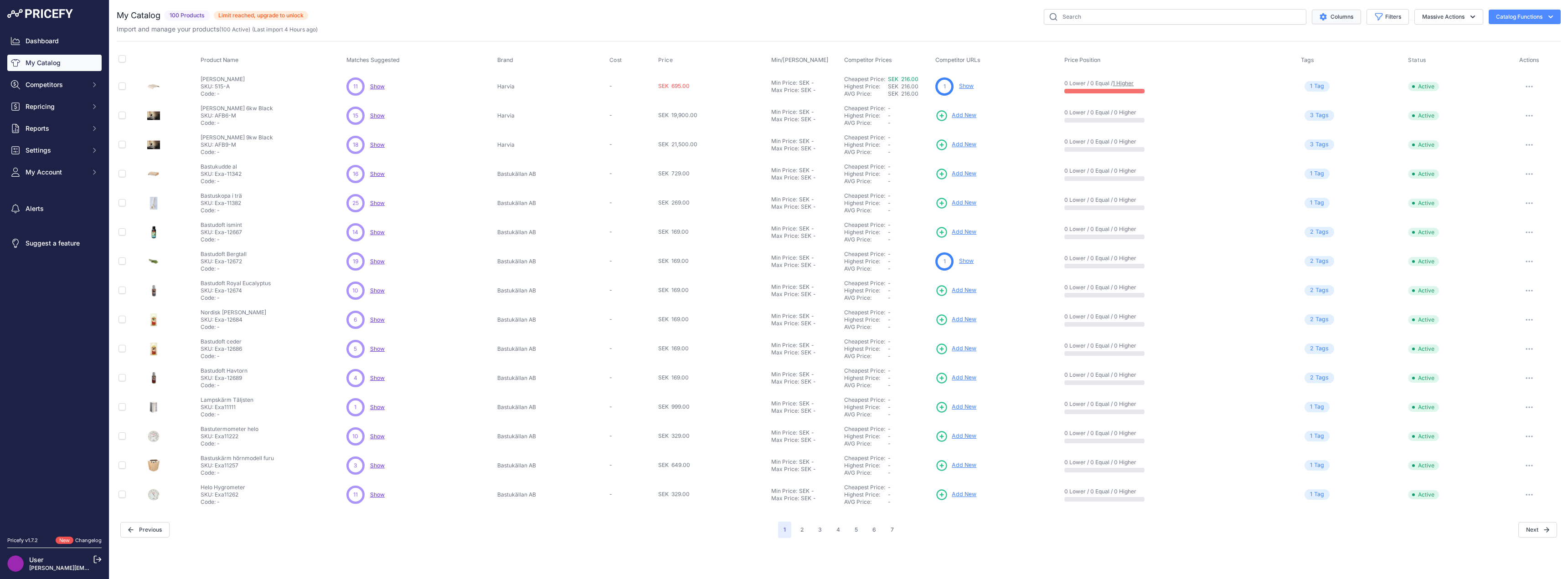
click at [1341, 19] on button "Columns" at bounding box center [1336, 17] width 49 height 15
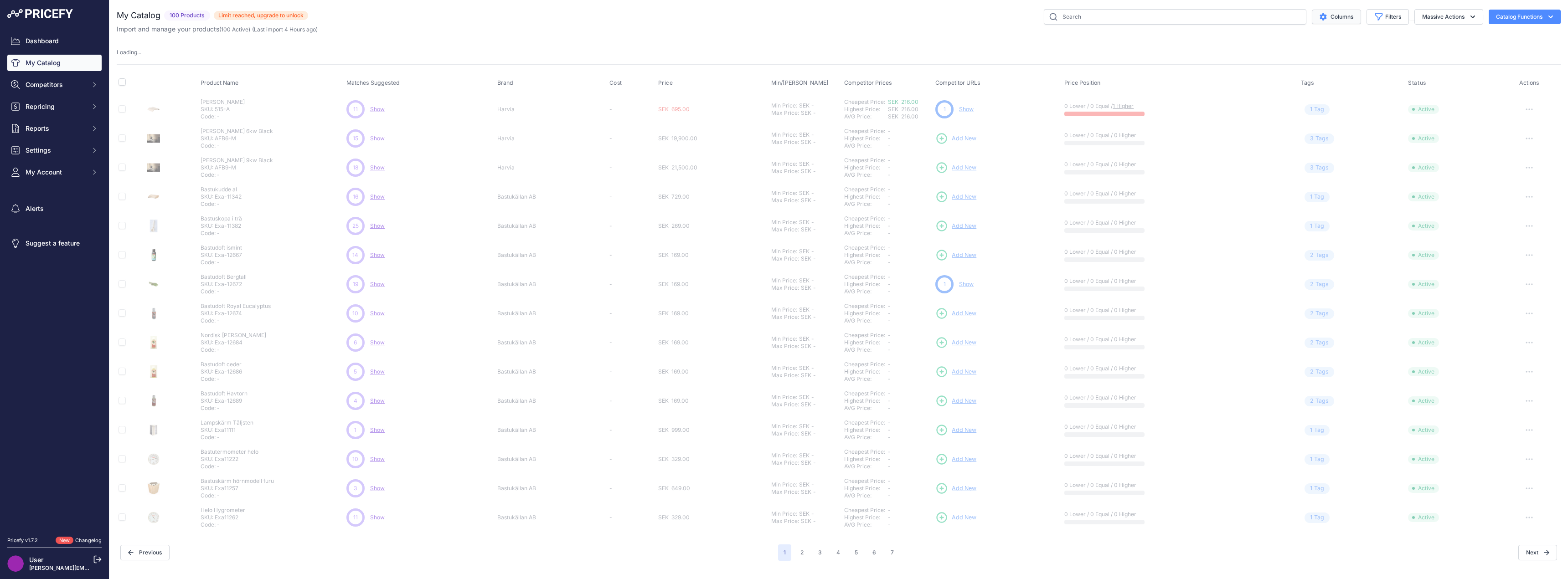
click at [1338, 19] on button "Columns" at bounding box center [1336, 17] width 49 height 15
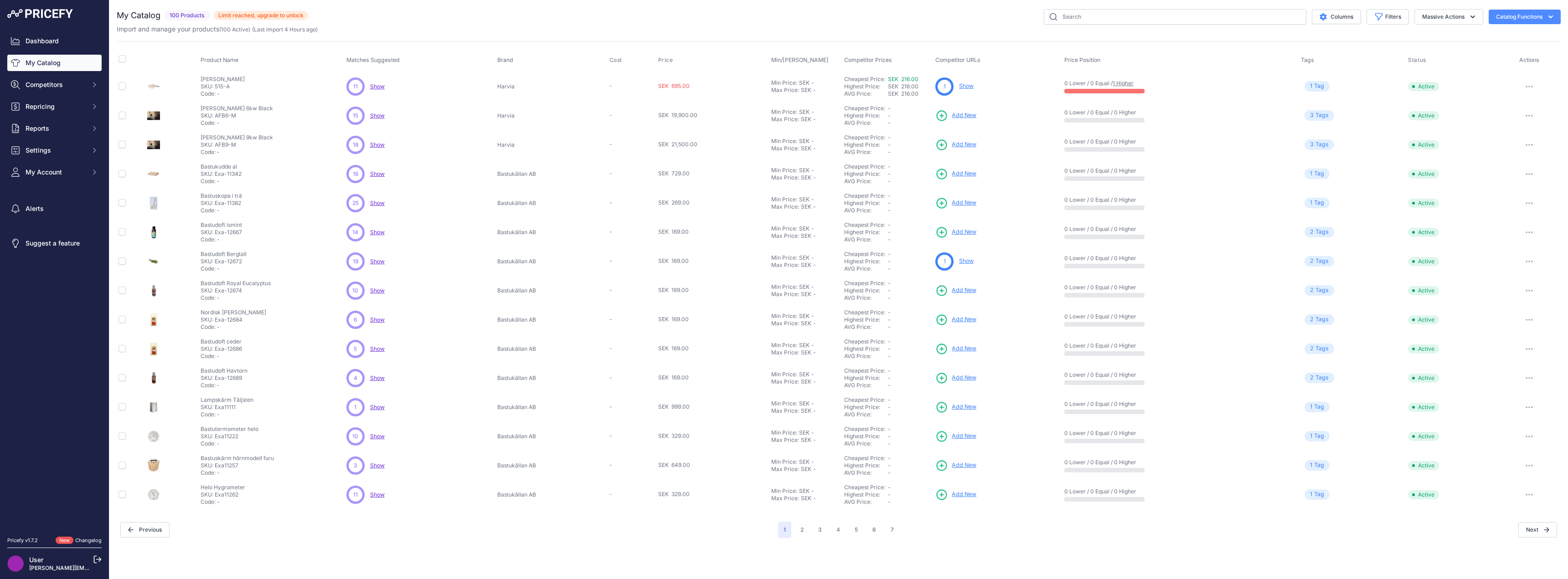
click at [1553, 18] on icon "button" at bounding box center [1551, 17] width 9 height 9
click at [1432, 34] on div "My Catalog 100 Products" at bounding box center [838, 274] width 1444 height 529
click at [1475, 16] on icon "button" at bounding box center [1472, 17] width 9 height 9
click at [1388, 32] on div "Import and manage your products ( 100 Active ) (Last import 4 Hours ago)" at bounding box center [838, 29] width 1444 height 9
click at [1403, 17] on button "Filters" at bounding box center [1387, 17] width 42 height 16
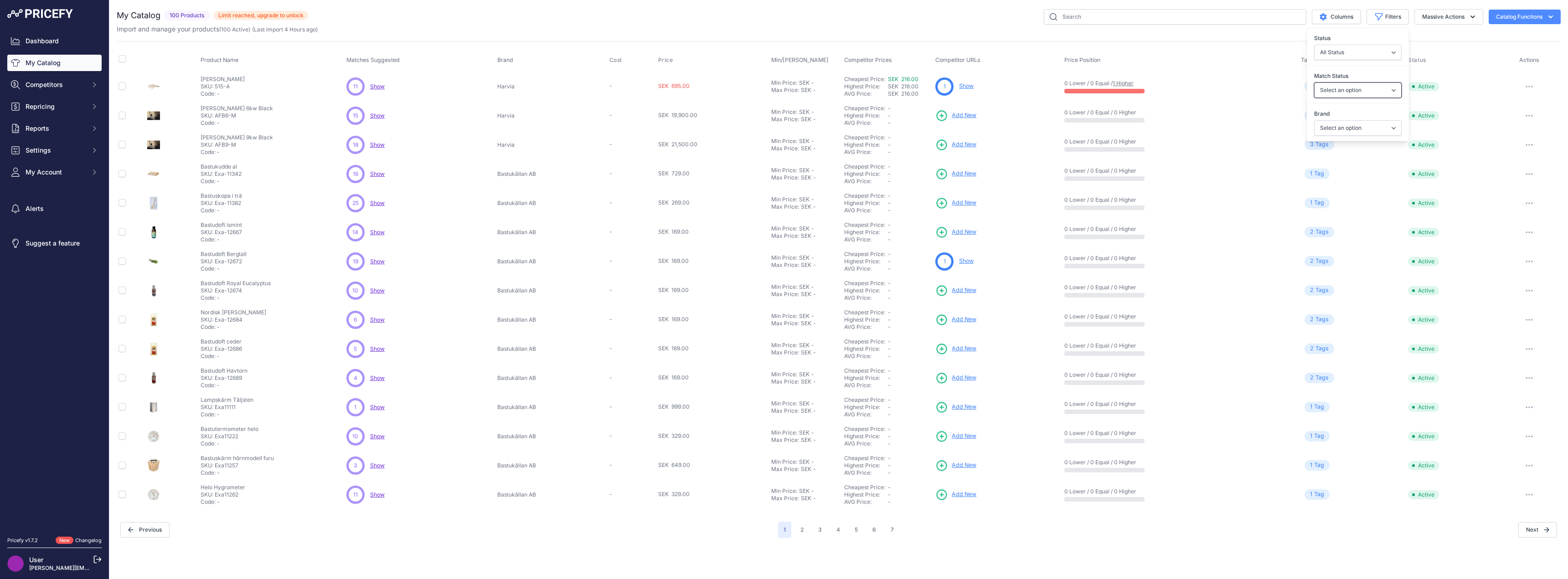
click at [1349, 87] on select "Select an option Matched Unmatched" at bounding box center [1357, 90] width 87 height 16
select select "1"
click at [1314, 82] on select "Select an option Matched Unmatched" at bounding box center [1357, 90] width 87 height 16
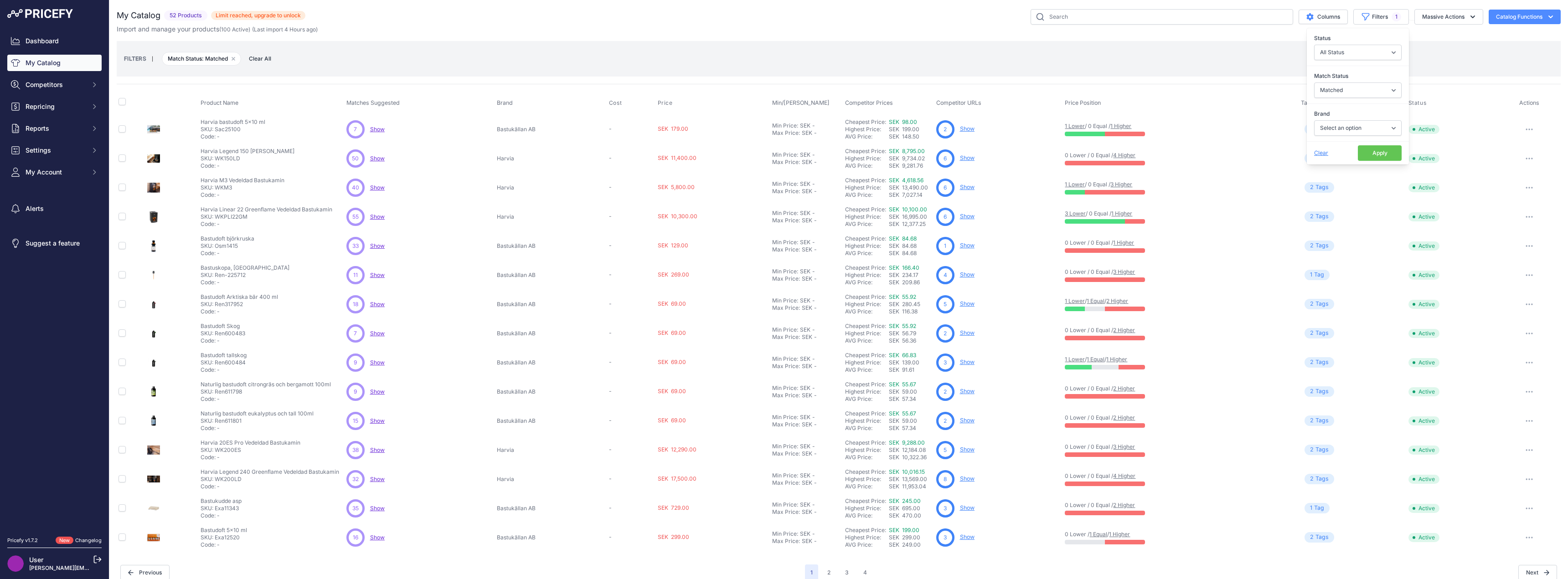
click at [1267, 49] on div "FILTERS | Match Status: Matched Remove filter option Clear All" at bounding box center [839, 59] width 1430 height 25
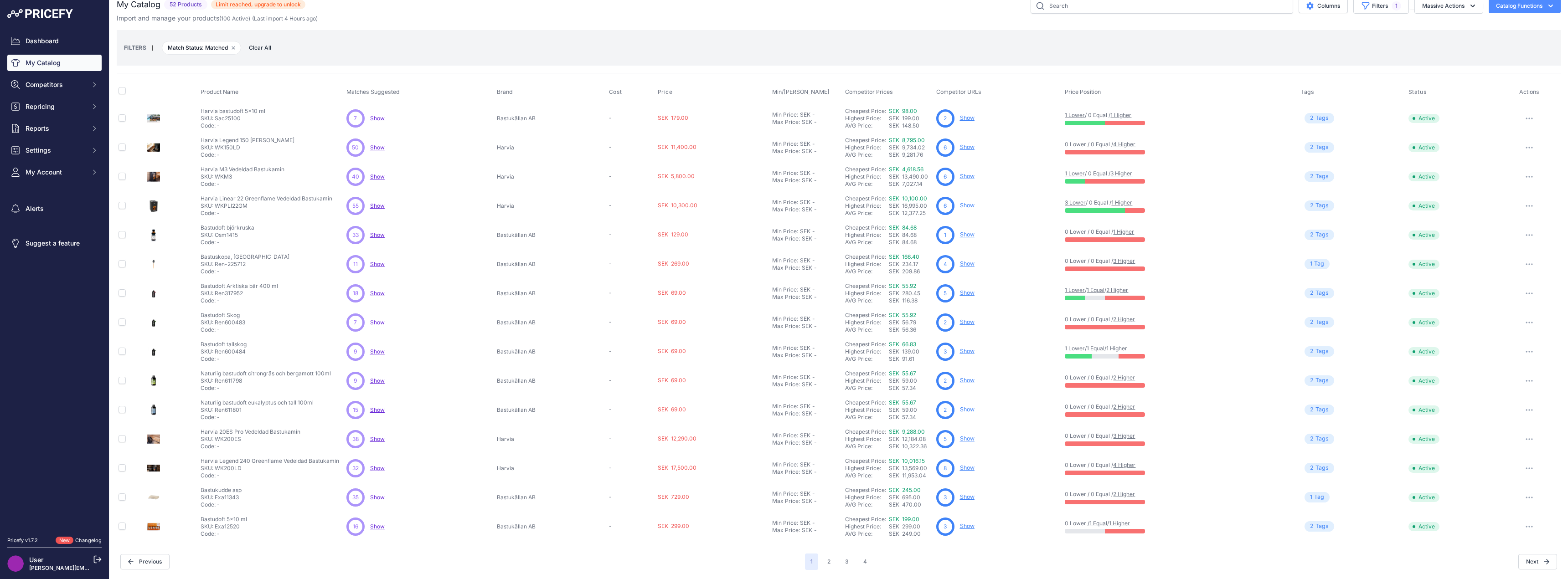
click at [965, 233] on link "Show" at bounding box center [967, 235] width 15 height 7
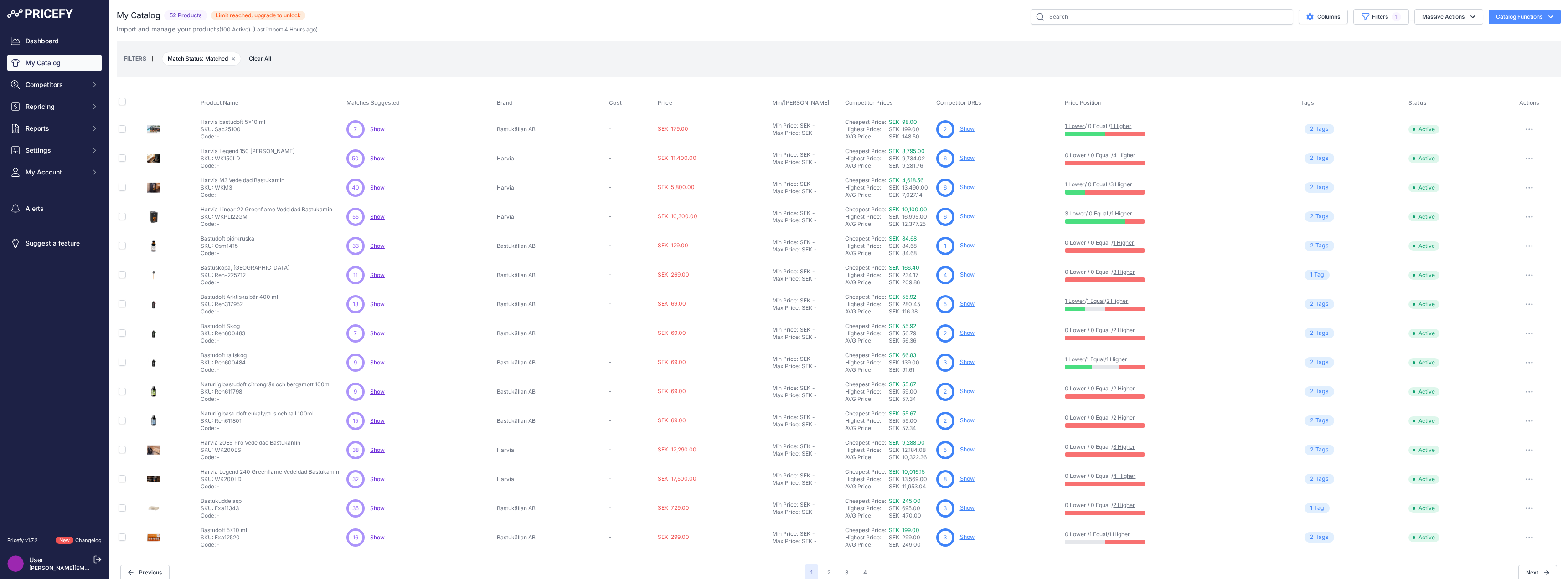
click at [965, 245] on link "Show" at bounding box center [967, 245] width 15 height 7
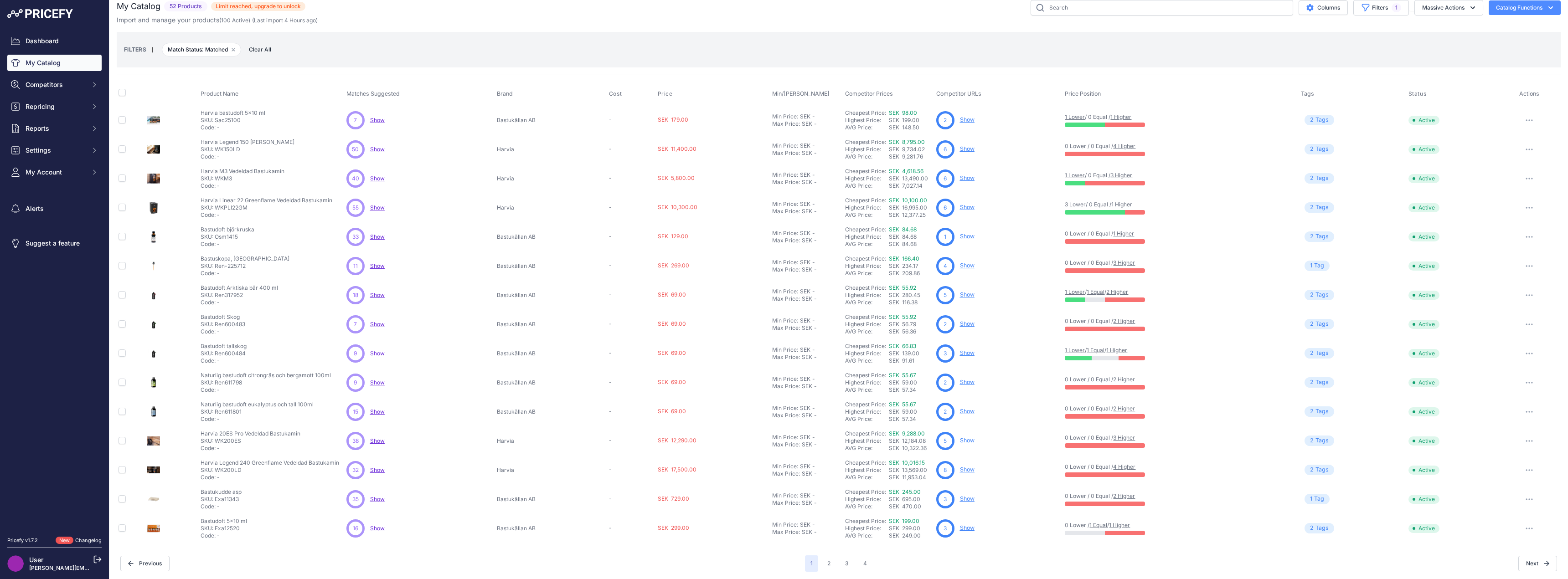
scroll to position [11, 0]
click at [826, 563] on button "2" at bounding box center [828, 562] width 14 height 17
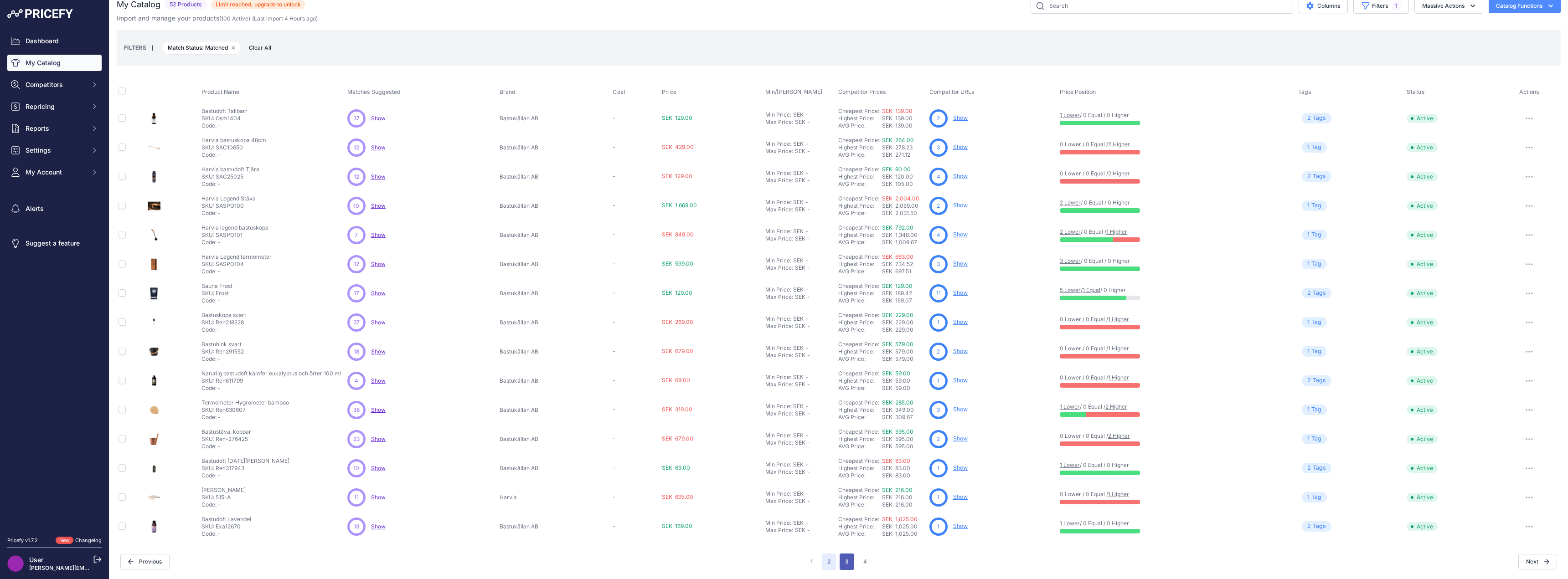
click at [843, 562] on button "3" at bounding box center [847, 562] width 15 height 17
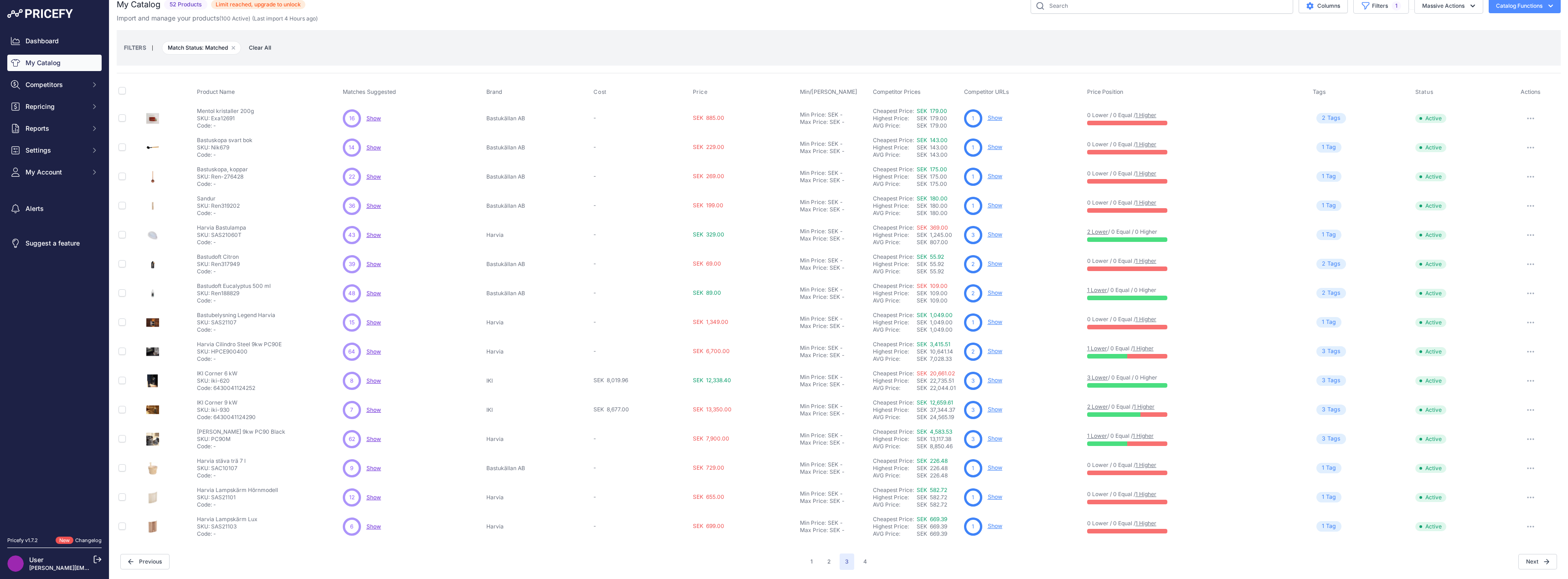
click at [993, 382] on link "Show" at bounding box center [995, 380] width 15 height 7
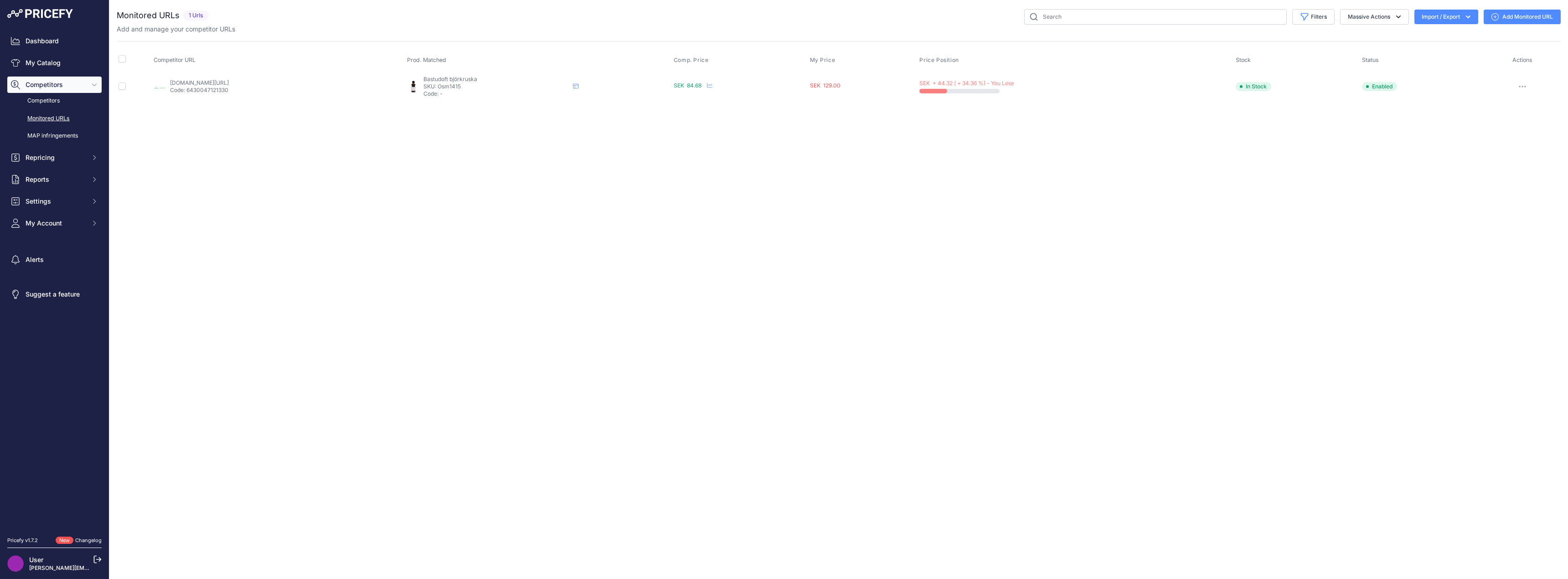
click at [194, 83] on link "bastubutik.se/product/2419/osmia-basturuska-bastudoft-50-ml?prirule_jdsnikfkfjs…" at bounding box center [199, 82] width 59 height 7
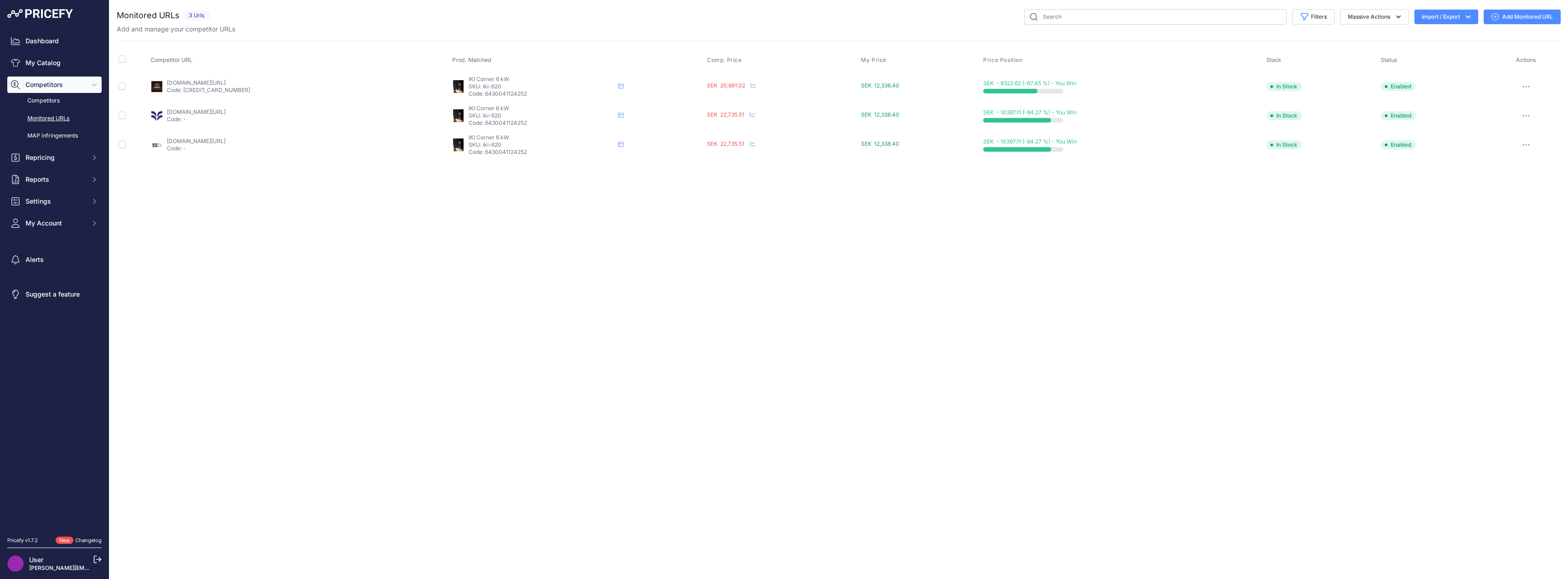
click at [213, 82] on link "saunainter.com/se/se/elektriska-bastuaggregat/iki--elektriska-bastuaggregat/bas…" at bounding box center [196, 82] width 59 height 7
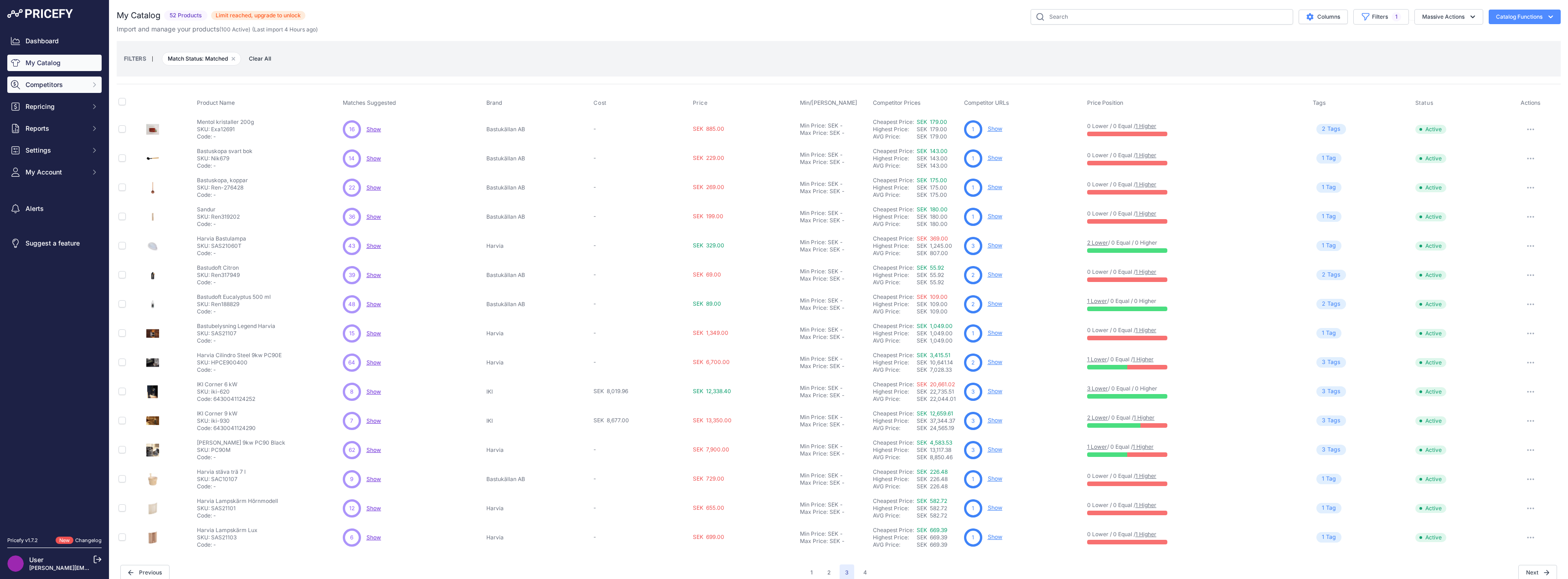
click at [39, 88] on span "Competitors" at bounding box center [56, 84] width 60 height 9
click at [39, 97] on link "Competitors" at bounding box center [54, 101] width 94 height 16
